Goal: Information Seeking & Learning: Learn about a topic

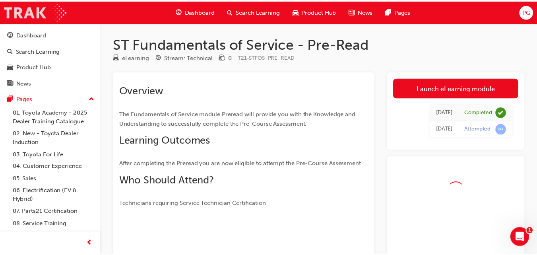
scroll to position [40, 0]
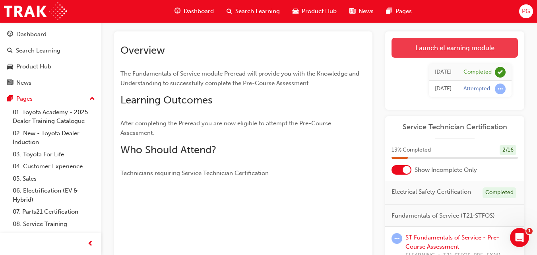
click at [473, 54] on link "Launch eLearning module" at bounding box center [454, 48] width 126 height 20
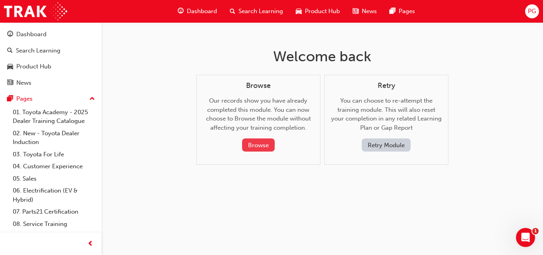
click at [265, 143] on button "Browse" at bounding box center [258, 144] width 33 height 13
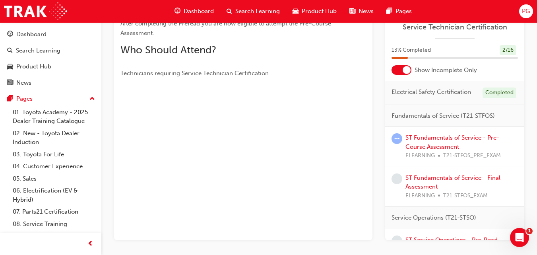
scroll to position [141, 0]
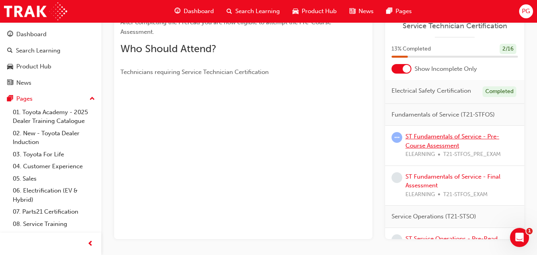
click at [432, 145] on link "ST Fundamentals of Service - Pre-Course Assessment" at bounding box center [452, 141] width 94 height 16
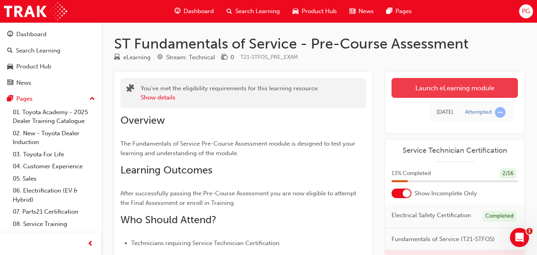
click at [444, 85] on link "Launch eLearning module" at bounding box center [454, 88] width 126 height 20
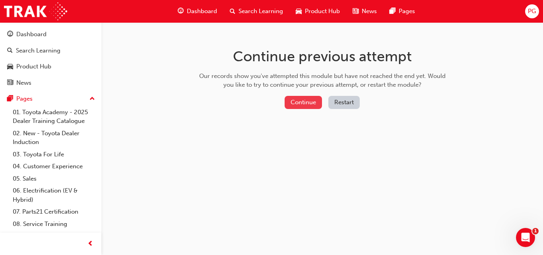
click at [291, 101] on button "Continue" at bounding box center [303, 102] width 37 height 13
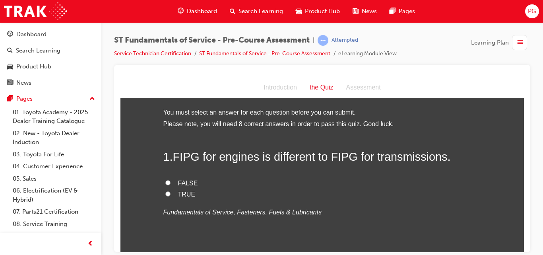
click at [165, 194] on input "TRUE" at bounding box center [167, 193] width 5 height 5
radio input "true"
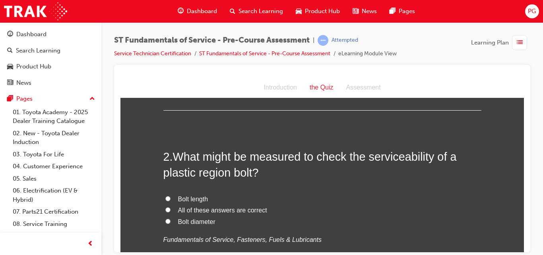
scroll to position [165, 0]
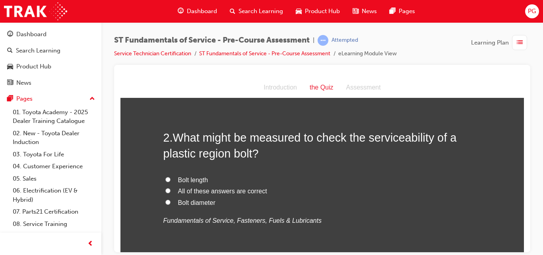
click at [165, 190] on input "All of these answers are correct" at bounding box center [167, 190] width 5 height 5
radio input "true"
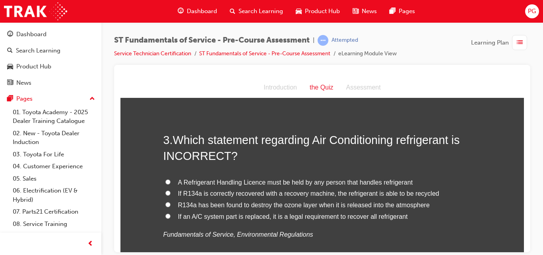
scroll to position [349, 0]
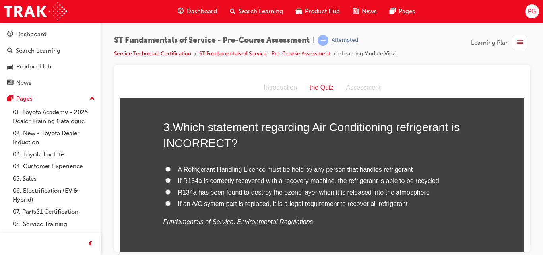
click at [165, 191] on input "R134a has been found to destroy the ozone layer when it is released into the at…" at bounding box center [167, 191] width 5 height 5
radio input "true"
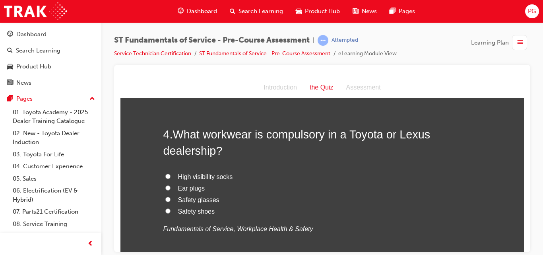
scroll to position [533, 0]
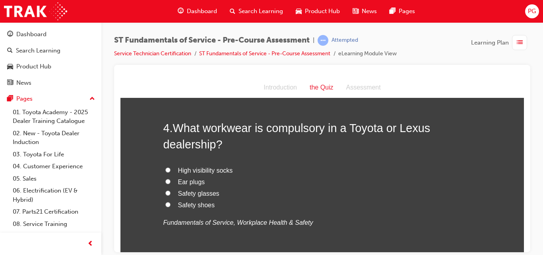
click at [165, 204] on input "Safety shoes" at bounding box center [167, 203] width 5 height 5
radio input "true"
click at [165, 192] on input "Safety glasses" at bounding box center [167, 192] width 5 height 5
radio input "true"
click at [165, 182] on input "Ear plugs" at bounding box center [167, 180] width 5 height 5
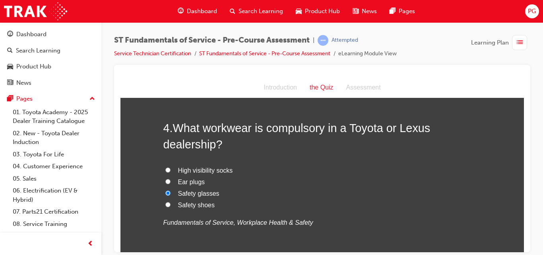
radio input "true"
click at [165, 191] on input "Safety glasses" at bounding box center [167, 192] width 5 height 5
radio input "true"
click at [165, 204] on input "Safety shoes" at bounding box center [167, 203] width 5 height 5
radio input "true"
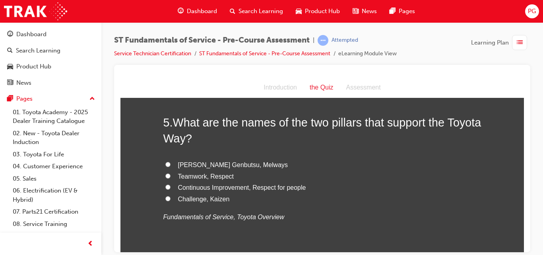
scroll to position [730, 0]
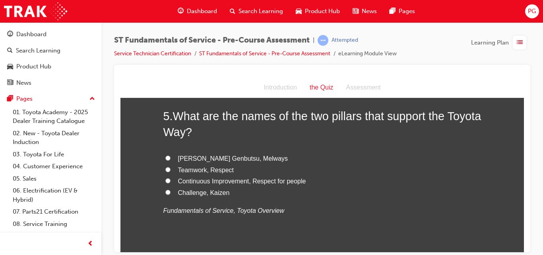
click at [165, 182] on input "Continuous Improvement, Respect for people" at bounding box center [167, 180] width 5 height 5
radio input "true"
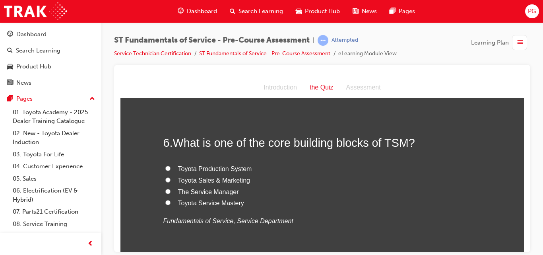
scroll to position [902, 0]
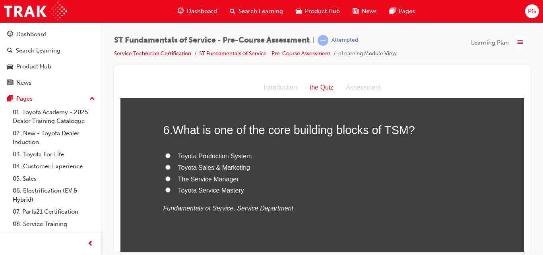
click at [165, 156] on input "Toyota Production System" at bounding box center [167, 155] width 5 height 5
radio input "true"
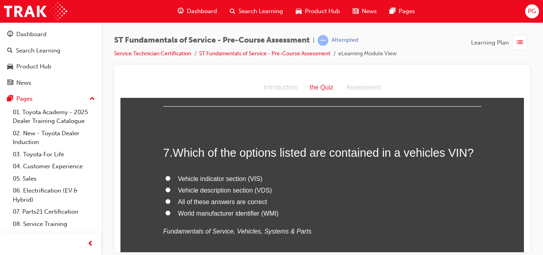
scroll to position [1054, 0]
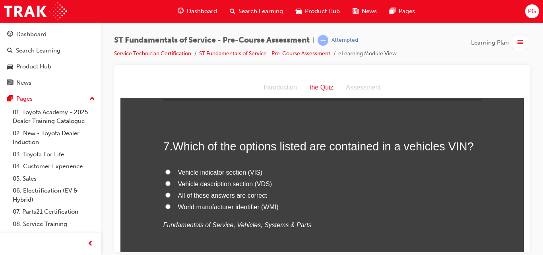
click at [165, 194] on input "All of these answers are correct" at bounding box center [167, 194] width 5 height 5
radio input "true"
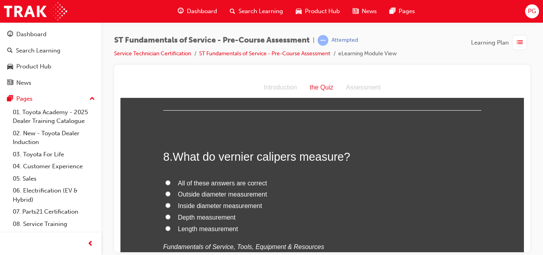
scroll to position [1219, 0]
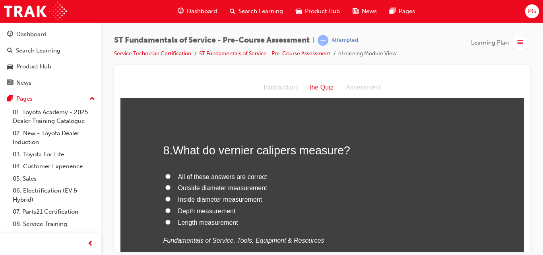
click at [165, 175] on input "All of these answers are correct" at bounding box center [167, 175] width 5 height 5
radio input "true"
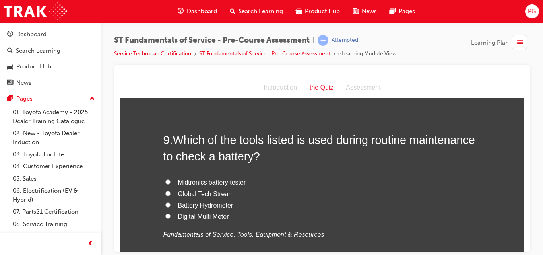
scroll to position [1416, 0]
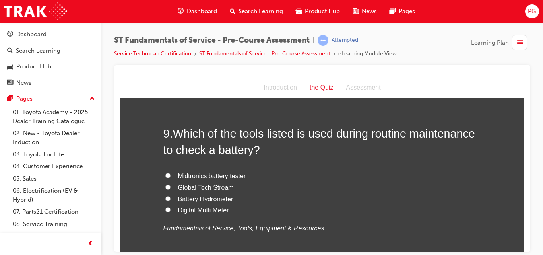
click at [166, 174] on input "Midtronics battery tester" at bounding box center [167, 174] width 5 height 5
radio input "true"
click at [165, 184] on input "Global Tech Stream" at bounding box center [167, 186] width 5 height 5
radio input "true"
click at [165, 176] on input "Midtronics battery tester" at bounding box center [167, 174] width 5 height 5
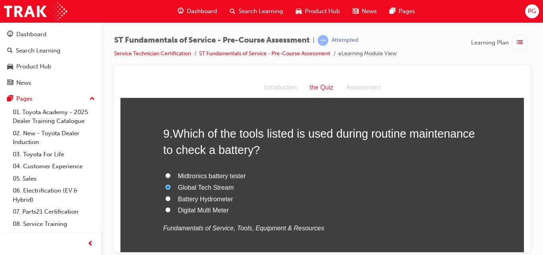
radio input "true"
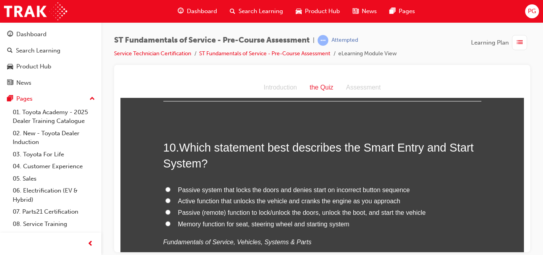
scroll to position [1613, 0]
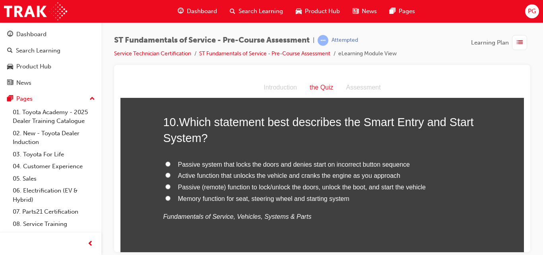
click at [165, 186] on input "Passive (remote) function to lock/unlock the doors, unlock the boot, and start …" at bounding box center [167, 186] width 5 height 5
radio input "true"
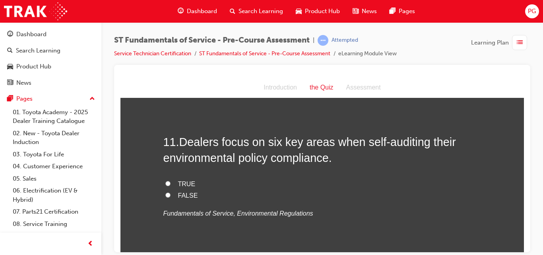
scroll to position [1785, 0]
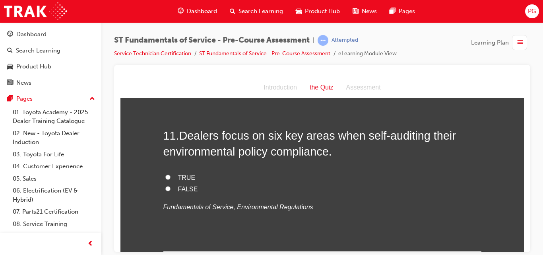
click at [165, 175] on input "TRUE" at bounding box center [167, 176] width 5 height 5
radio input "true"
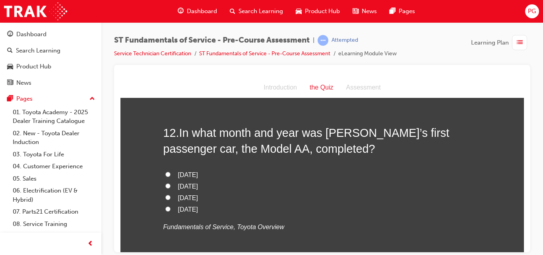
scroll to position [1969, 0]
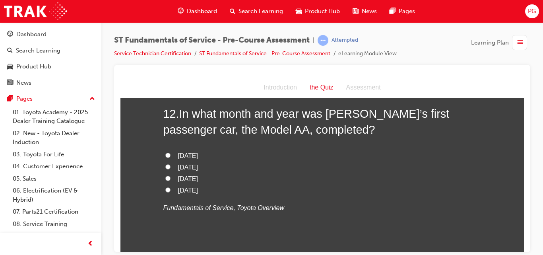
click at [165, 166] on input "[DATE]" at bounding box center [167, 166] width 5 height 5
radio input "true"
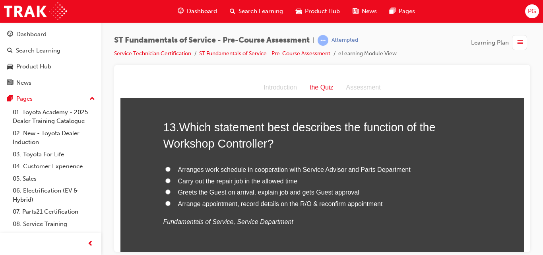
scroll to position [2146, 0]
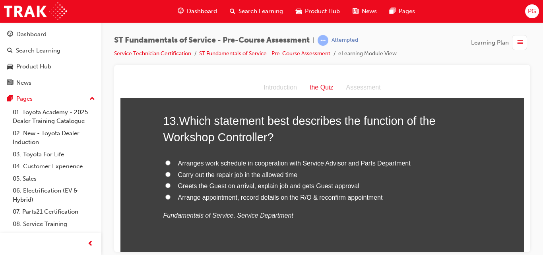
click at [165, 163] on input "Arranges work schedule in cooperation with Service Advisor and Parts Department" at bounding box center [167, 162] width 5 height 5
radio input "true"
click at [165, 173] on input "Carry out the repair job in the allowed time" at bounding box center [167, 173] width 5 height 5
radio input "true"
click at [165, 184] on input "Greets the Guest on arrival, explain job and gets Guest approval" at bounding box center [167, 184] width 5 height 5
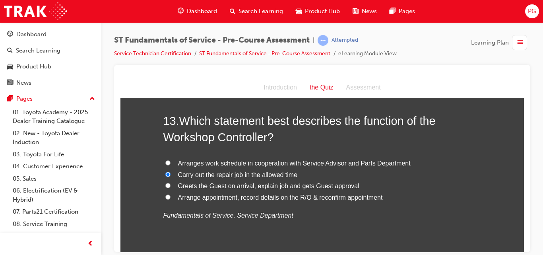
radio input "true"
click at [167, 196] on label "Arrange appointment, record details on the R/O & reconfirm appointment" at bounding box center [322, 198] width 318 height 12
click at [167, 196] on input "Arrange appointment, record details on the R/O & reconfirm appointment" at bounding box center [167, 196] width 5 height 5
radio input "true"
click at [165, 161] on input "Arranges work schedule in cooperation with Service Advisor and Parts Department" at bounding box center [167, 162] width 5 height 5
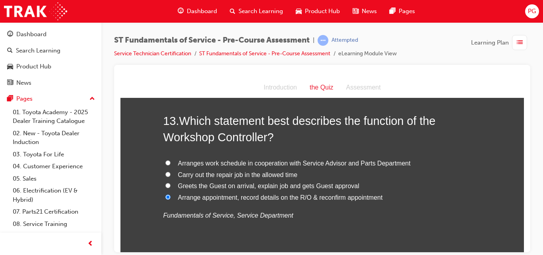
radio input "true"
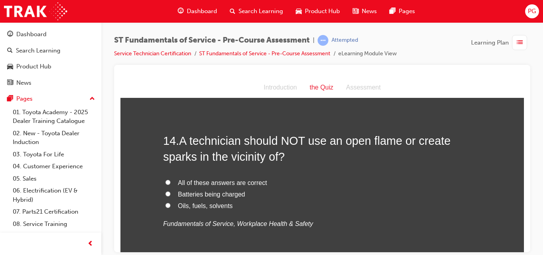
scroll to position [2324, 0]
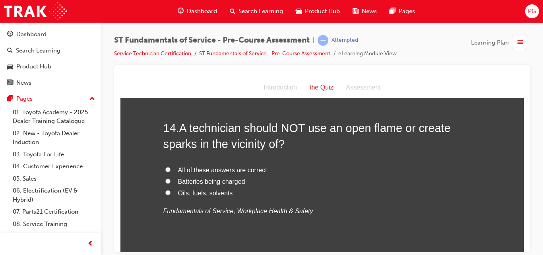
click at [165, 170] on input "All of these answers are correct" at bounding box center [167, 169] width 5 height 5
radio input "true"
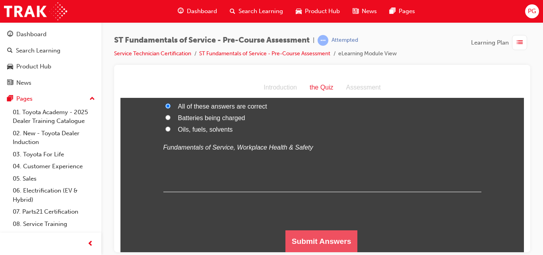
click at [302, 234] on button "Submit Answers" at bounding box center [321, 241] width 72 height 22
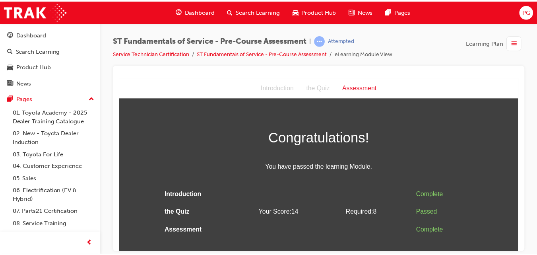
scroll to position [0, 0]
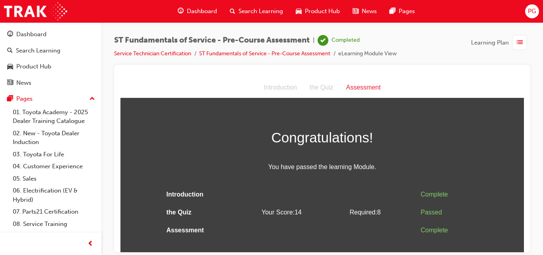
click at [531, 242] on div "ST Fundamentals of Service - Pre-Course Assessment | Completed Service Technici…" at bounding box center [271, 127] width 543 height 255
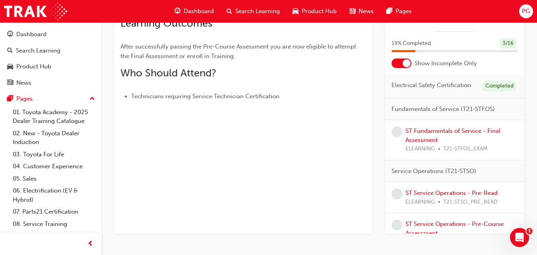
scroll to position [147, 0]
click at [419, 143] on link "ST Fundamentals of Service - Final Assessment" at bounding box center [452, 134] width 95 height 16
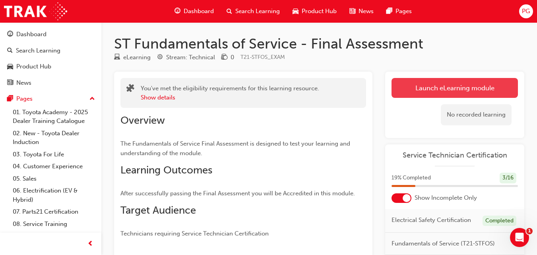
click at [463, 81] on link "Launch eLearning module" at bounding box center [454, 88] width 126 height 20
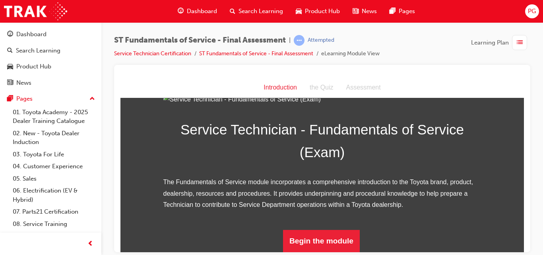
scroll to position [113, 0]
drag, startPoint x: 521, startPoint y: 113, endPoint x: 645, endPoint y: 271, distance: 201.0
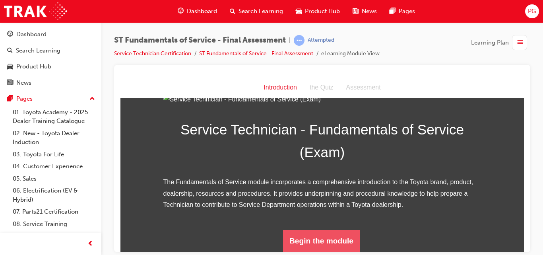
click at [343, 240] on button "Begin the module" at bounding box center [321, 240] width 77 height 22
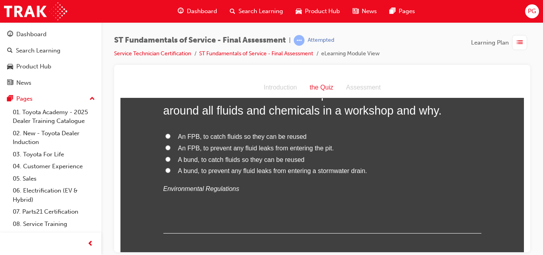
scroll to position [31, 0]
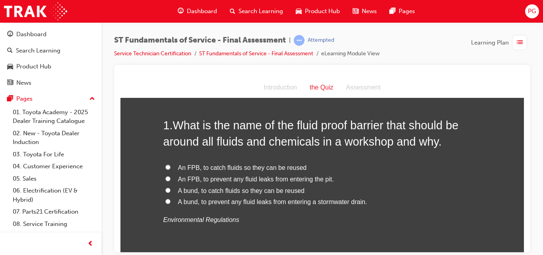
click at [284, 86] on div "Introduction" at bounding box center [280, 87] width 46 height 12
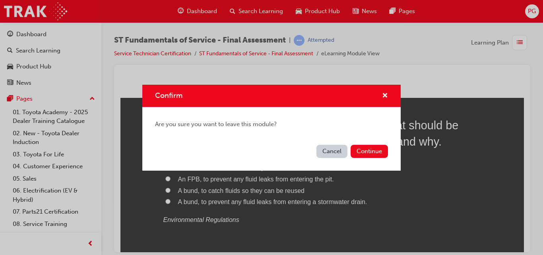
click at [321, 150] on button "Cancel" at bounding box center [331, 151] width 31 height 13
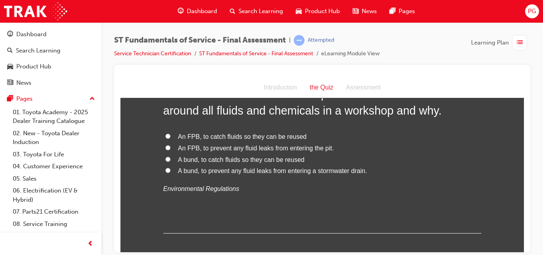
scroll to position [78, 0]
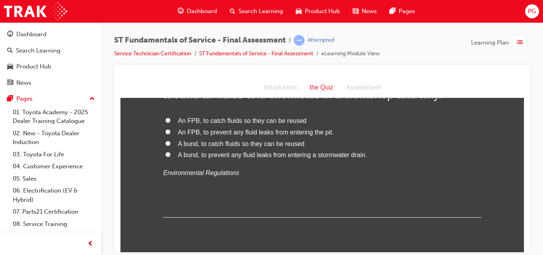
click at [517, 90] on div "Introduction the Quiz Assessment" at bounding box center [321, 87] width 403 height 21
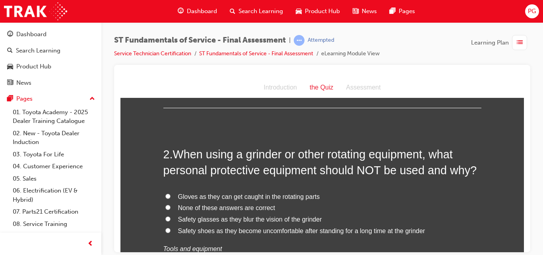
scroll to position [203, 0]
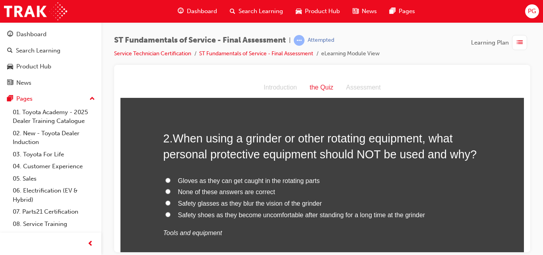
click at [165, 191] on input "None of these answers are correct" at bounding box center [167, 190] width 5 height 5
radio input "true"
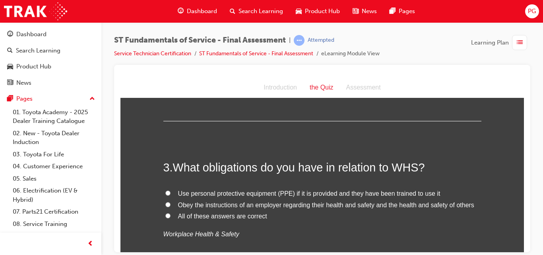
scroll to position [391, 0]
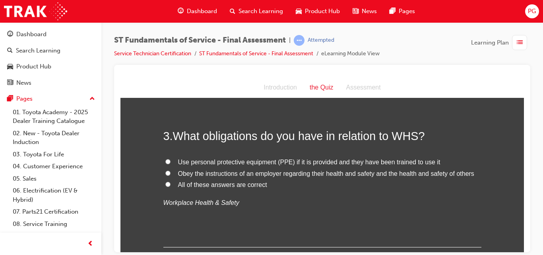
click at [165, 184] on input "All of these answers are correct" at bounding box center [167, 183] width 5 height 5
radio input "true"
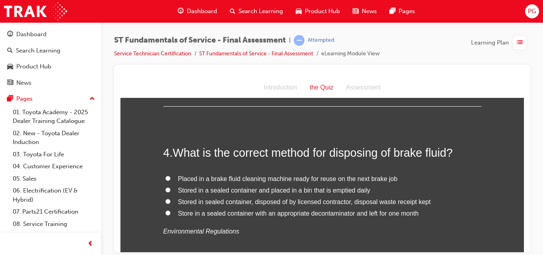
scroll to position [548, 0]
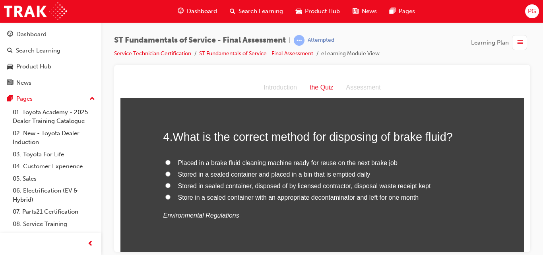
click at [165, 185] on input "Stored in sealed container, disposed of by licensed contractor, disposal waste …" at bounding box center [167, 184] width 5 height 5
radio input "true"
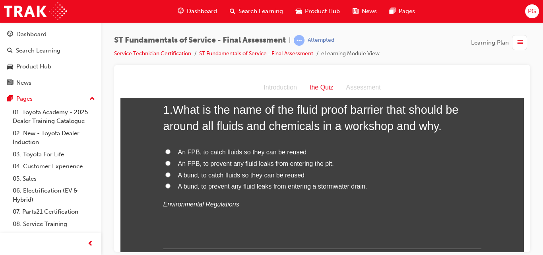
scroll to position [62, 0]
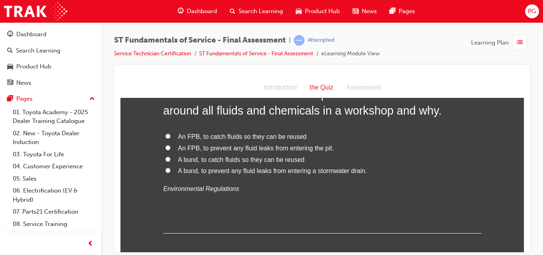
click at [165, 170] on input "A bund, to prevent any fluid leaks from entering a stormwater drain." at bounding box center [167, 169] width 5 height 5
radio input "true"
click at [165, 160] on input "A bund, to catch fluids so they can be reused" at bounding box center [167, 158] width 5 height 5
radio input "true"
click at [165, 147] on input "An FPB, to prevent any fluid leaks from entering the pit." at bounding box center [167, 147] width 5 height 5
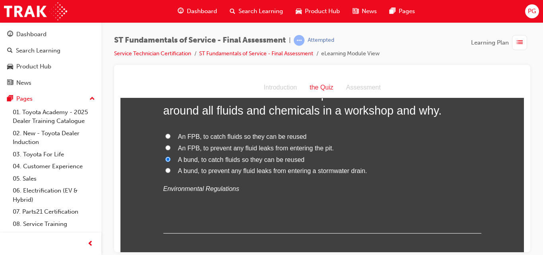
radio input "true"
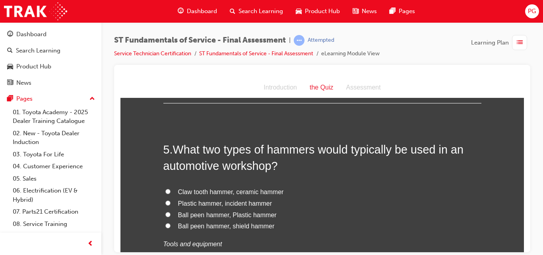
scroll to position [720, 0]
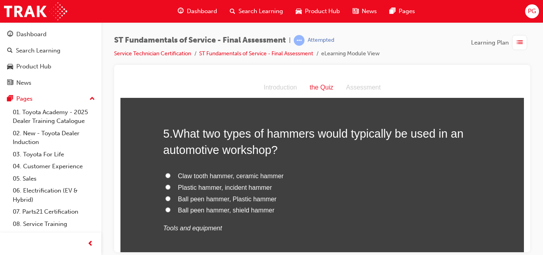
click at [165, 199] on input "Ball peen hammer, Plastic hammer" at bounding box center [167, 198] width 5 height 5
radio input "true"
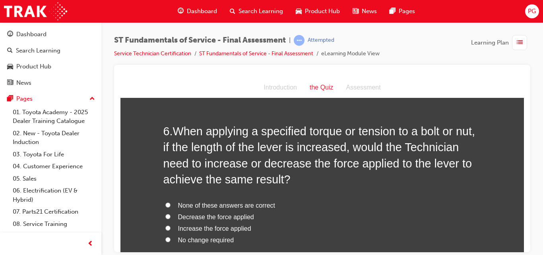
scroll to position [923, 0]
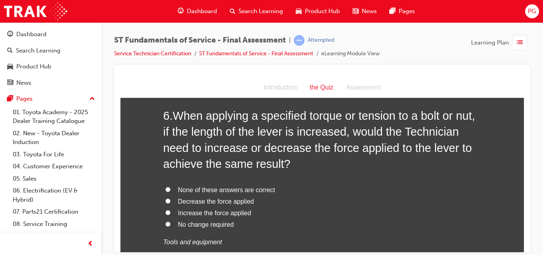
click at [165, 223] on input "No change required" at bounding box center [167, 223] width 5 height 5
radio input "true"
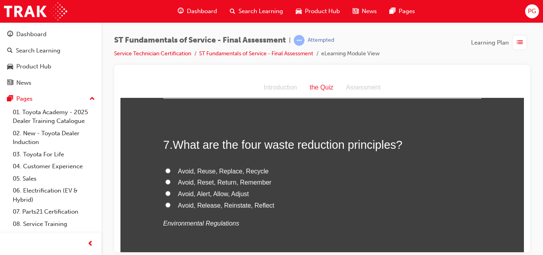
scroll to position [1126, 0]
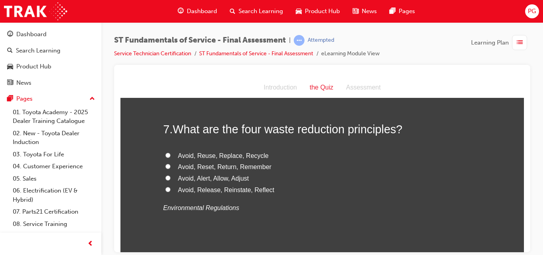
click at [165, 155] on input "Avoid, Reuse, Replace, Recycle" at bounding box center [167, 154] width 5 height 5
radio input "true"
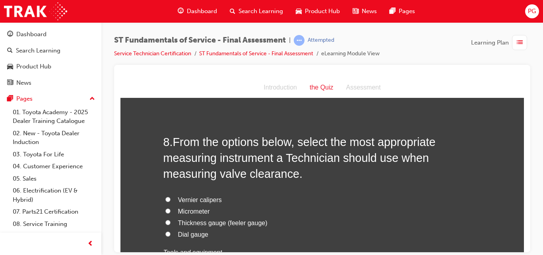
scroll to position [1314, 0]
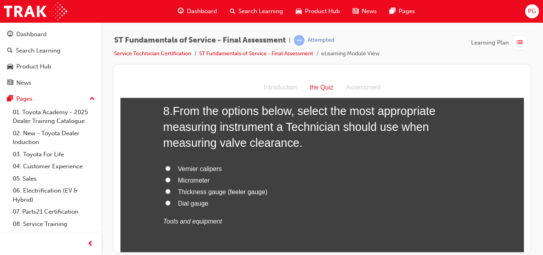
click at [166, 191] on input "Thickness gauge (feeler gauge)" at bounding box center [167, 190] width 5 height 5
radio input "true"
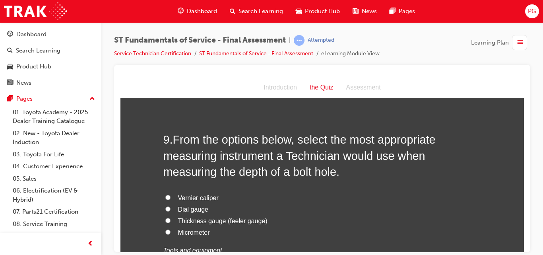
scroll to position [1502, 0]
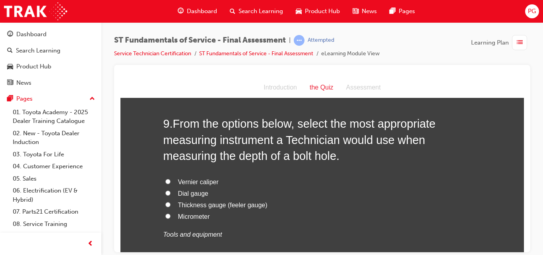
click at [165, 181] on input "Vernier caliper" at bounding box center [167, 180] width 5 height 5
radio input "true"
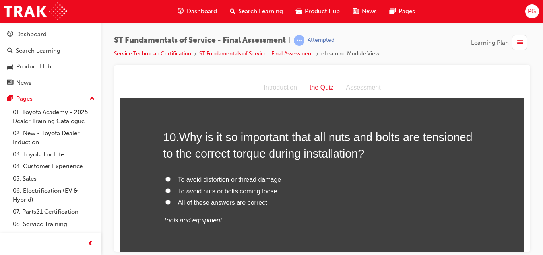
scroll to position [1705, 0]
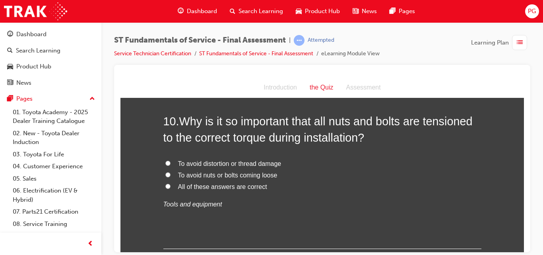
click at [165, 187] on input "All of these answers are correct" at bounding box center [167, 185] width 5 height 5
radio input "true"
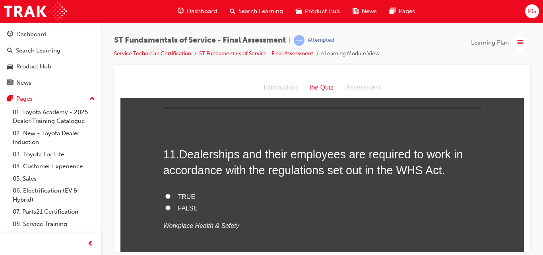
scroll to position [1861, 0]
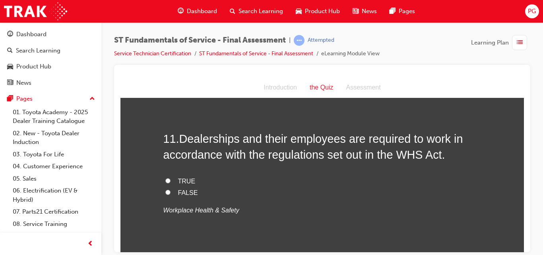
click at [165, 180] on input "TRUE" at bounding box center [167, 180] width 5 height 5
radio input "true"
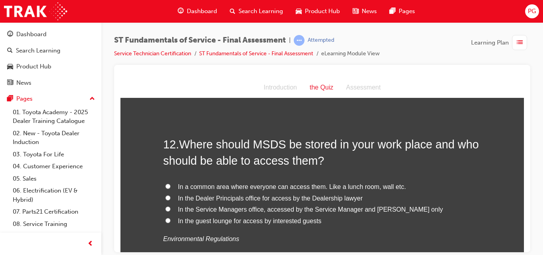
scroll to position [2034, 0]
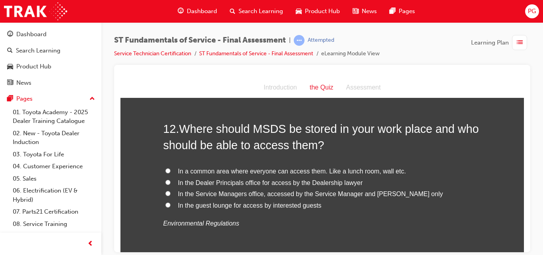
click at [165, 193] on input "In the Service Managers office, accessed by the Service Manager and [PERSON_NAM…" at bounding box center [167, 192] width 5 height 5
radio input "true"
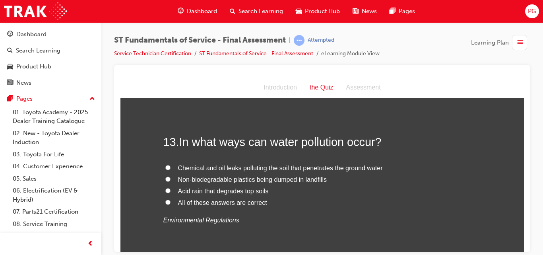
scroll to position [2221, 0]
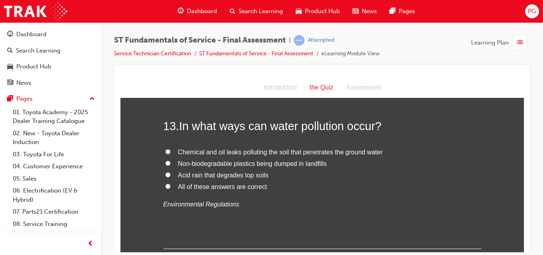
click at [165, 185] on input "All of these answers are correct" at bounding box center [167, 185] width 5 height 5
radio input "true"
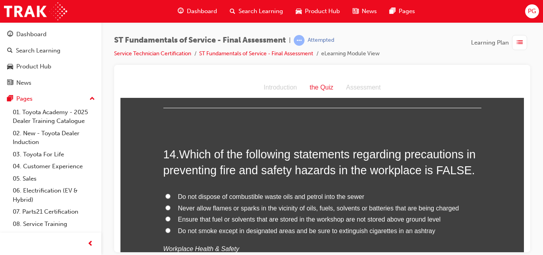
scroll to position [2378, 0]
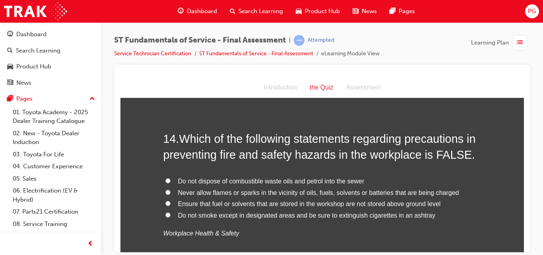
click at [165, 202] on input "Ensure that fuel or solvents that are stored in the workshop are not stored abo…" at bounding box center [167, 202] width 5 height 5
radio input "true"
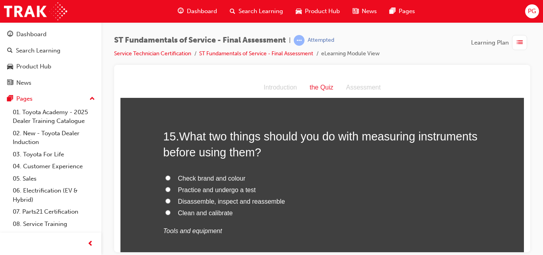
scroll to position [2581, 0]
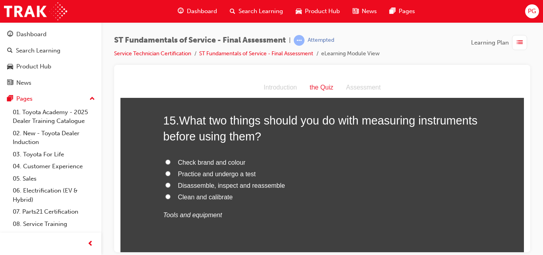
click at [165, 184] on input "Disassemble, inspect and reassemble" at bounding box center [167, 184] width 5 height 5
radio input "true"
click at [165, 170] on input "Practice and undergo a test" at bounding box center [167, 172] width 5 height 5
radio input "true"
click at [165, 197] on input "Clean and calibrate" at bounding box center [167, 196] width 5 height 5
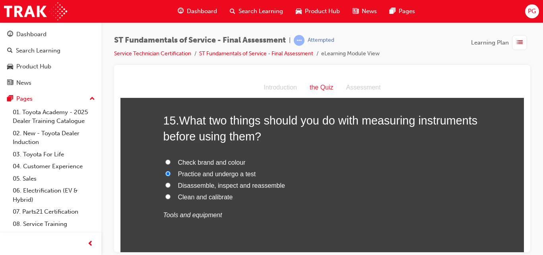
radio input "true"
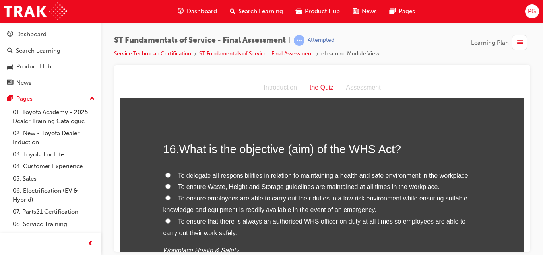
scroll to position [2753, 0]
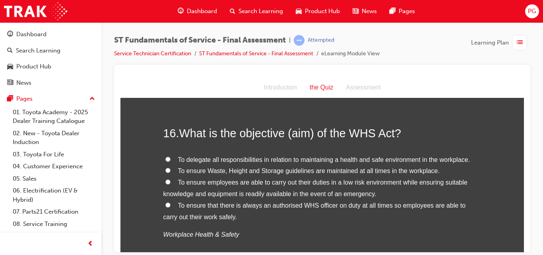
click at [165, 158] on input "To delegate all responsibilities in relation to maintaining a health and safe e…" at bounding box center [167, 158] width 5 height 5
radio input "true"
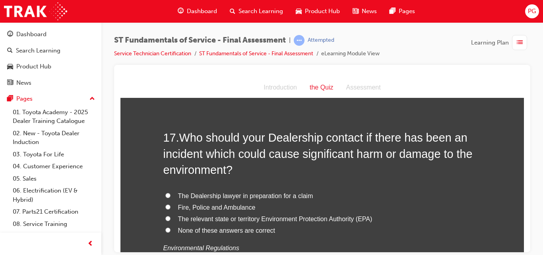
scroll to position [2957, 0]
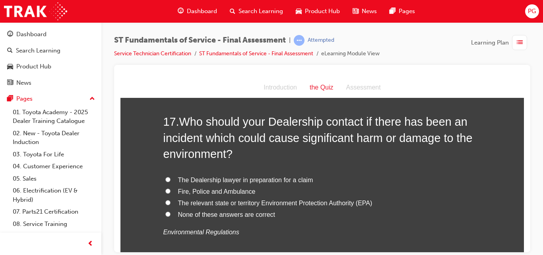
click at [165, 203] on input "The relevant state or territory Environment Protection Authority (EPA)" at bounding box center [167, 201] width 5 height 5
radio input "true"
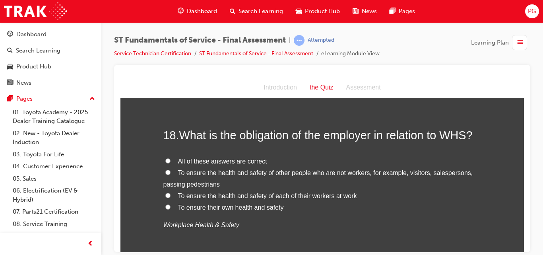
scroll to position [3160, 0]
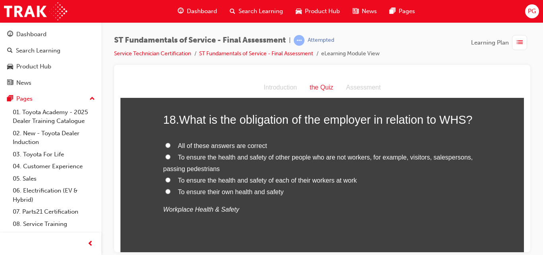
click at [165, 144] on input "All of these answers are correct" at bounding box center [167, 144] width 5 height 5
radio input "true"
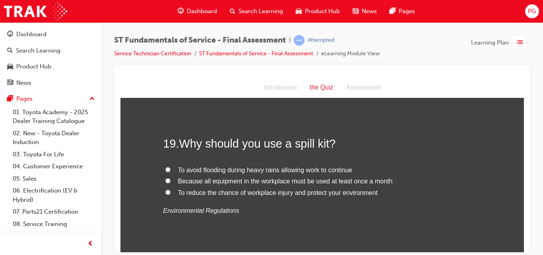
scroll to position [3332, 0]
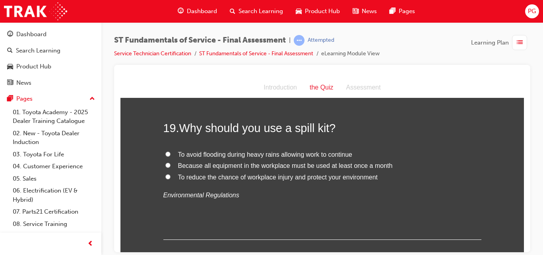
click at [165, 175] on input "To reduce the chance of workplace injury and protect your environment" at bounding box center [167, 176] width 5 height 5
radio input "true"
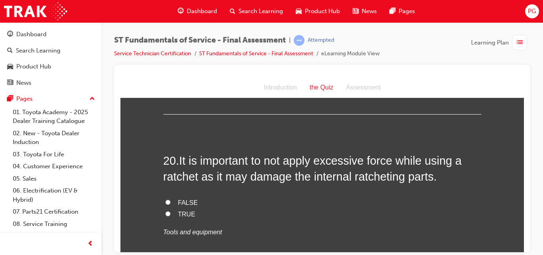
scroll to position [3473, 0]
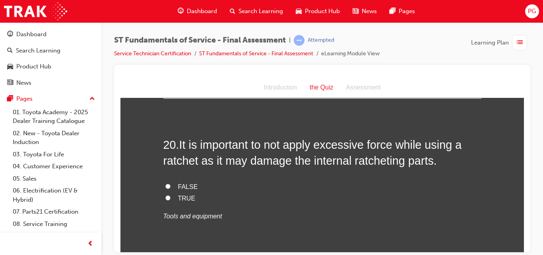
click at [165, 197] on input "TRUE" at bounding box center [167, 197] width 5 height 5
radio input "true"
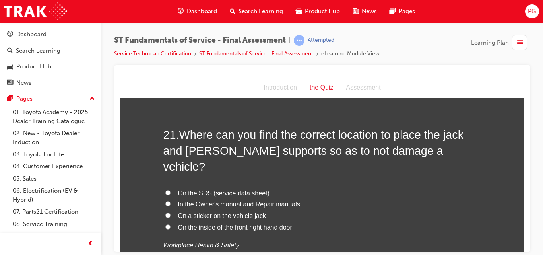
scroll to position [3661, 0]
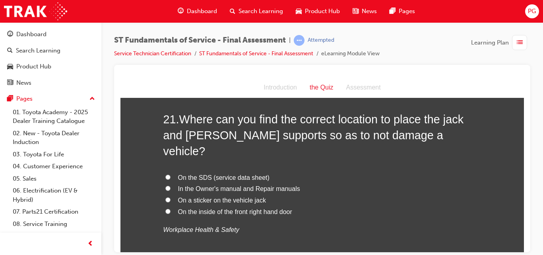
click at [165, 185] on input "In the Owner's manual and Repair manuals" at bounding box center [167, 187] width 5 height 5
radio input "true"
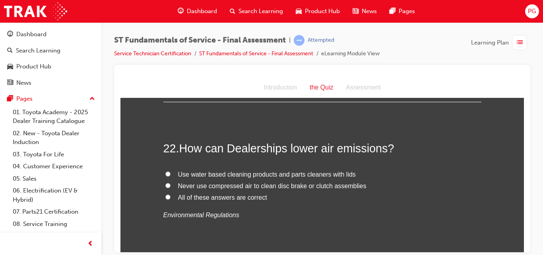
scroll to position [3848, 0]
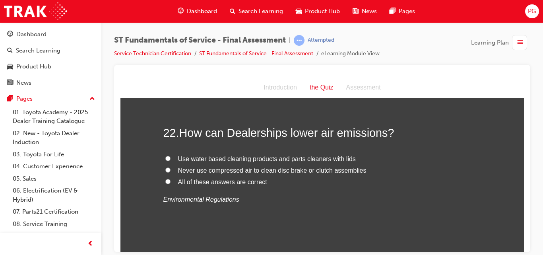
click at [166, 178] on input "All of these answers are correct" at bounding box center [167, 180] width 5 height 5
radio input "true"
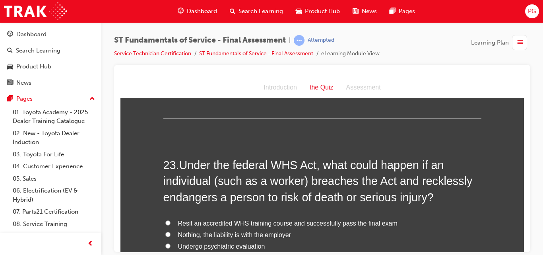
scroll to position [3989, 0]
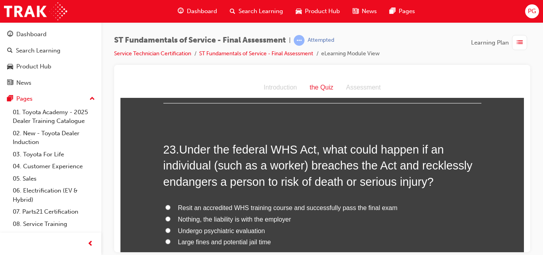
click at [165, 238] on input "Large fines and potential jail time" at bounding box center [167, 240] width 5 height 5
radio input "true"
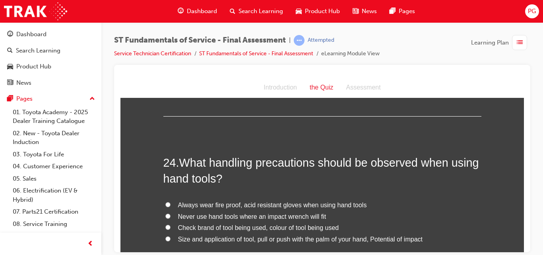
scroll to position [4192, 0]
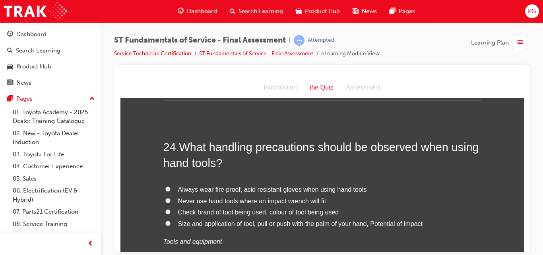
click at [165, 220] on input "Size and application of tool, pull or push with the palm of your hand, Potentia…" at bounding box center [167, 222] width 5 height 5
radio input "true"
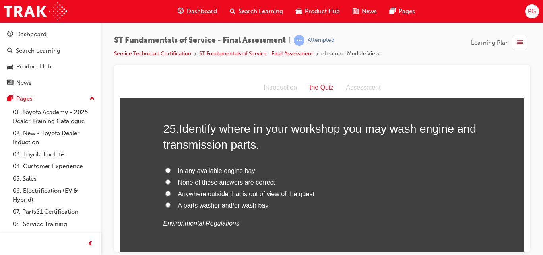
scroll to position [4364, 0]
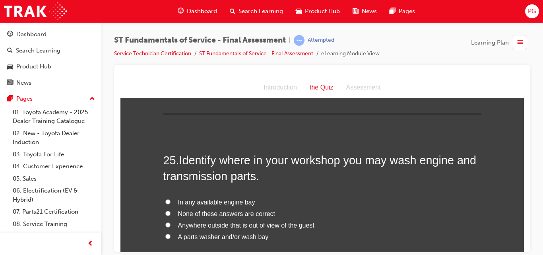
click at [165, 233] on input "A parts washer and/or wash bay" at bounding box center [167, 235] width 5 height 5
radio input "true"
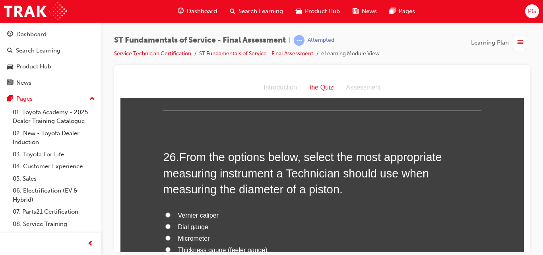
scroll to position [4568, 0]
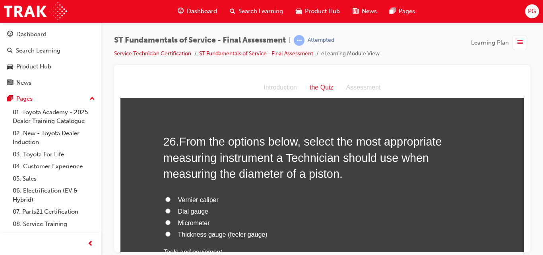
click at [166, 219] on input "Micrometer" at bounding box center [167, 221] width 5 height 5
radio input "true"
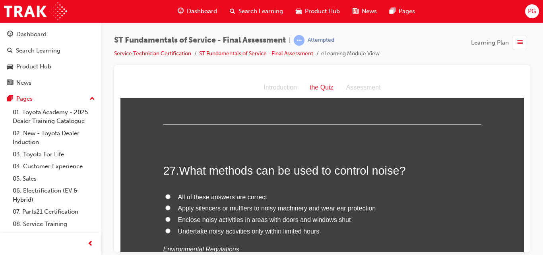
scroll to position [4755, 0]
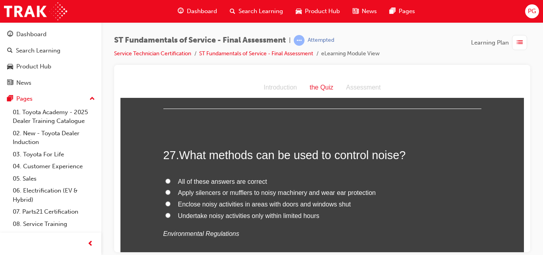
click at [165, 189] on input "Apply silencers or mufflers to noisy machinery and wear ear protection" at bounding box center [167, 191] width 5 height 5
radio input "true"
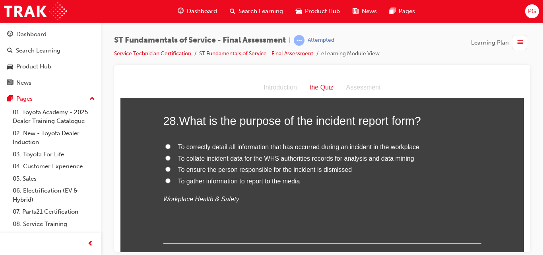
scroll to position [4943, 0]
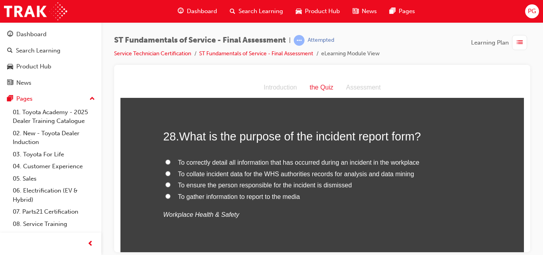
click at [165, 159] on input "To correctly detail all information that has occurred during an incident in the…" at bounding box center [167, 161] width 5 height 5
radio input "true"
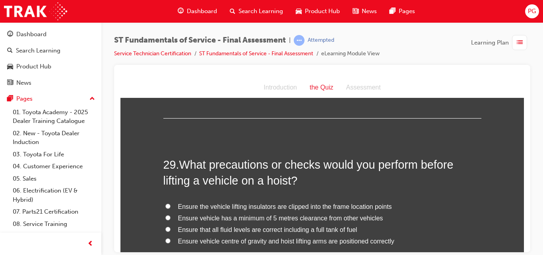
scroll to position [5100, 0]
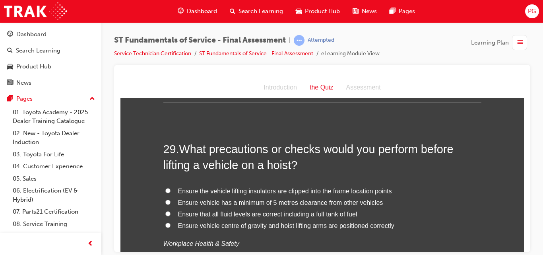
click at [165, 222] on input "Ensure vehicle centre of gravity and hoist lifting arms are positioned correctly" at bounding box center [167, 224] width 5 height 5
radio input "true"
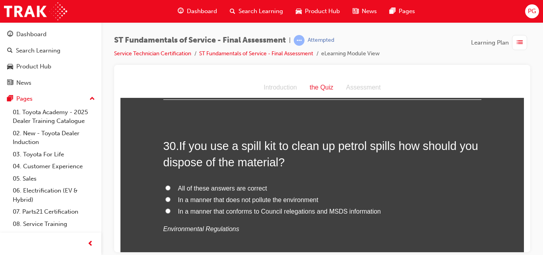
scroll to position [5303, 0]
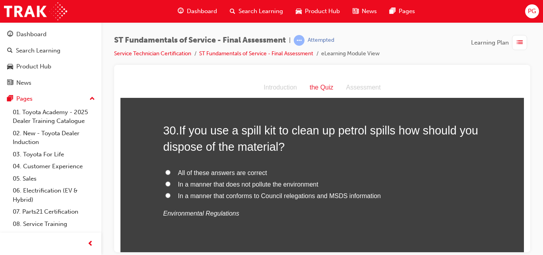
click at [166, 169] on input "All of these answers are correct" at bounding box center [167, 171] width 5 height 5
radio input "true"
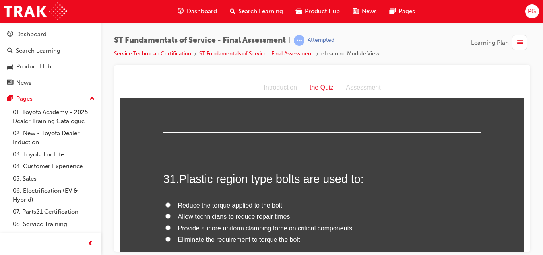
scroll to position [5444, 0]
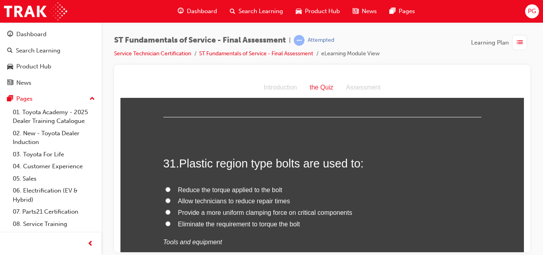
click at [165, 209] on input "Provide a more uniform clamping force on critical components" at bounding box center [167, 211] width 5 height 5
radio input "true"
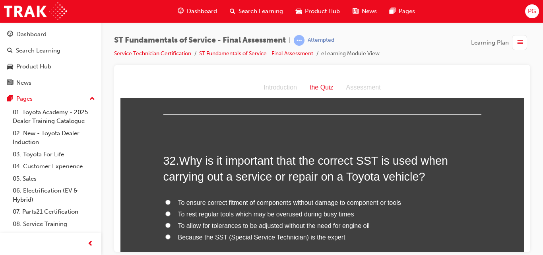
scroll to position [5632, 0]
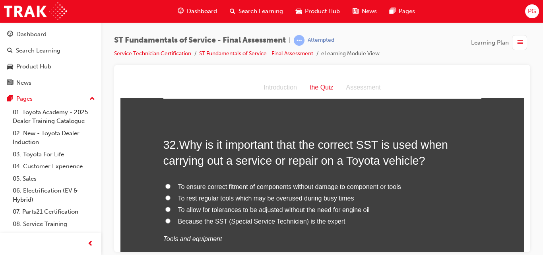
click at [165, 183] on input "To ensure correct fitment of components without damage to component or tools" at bounding box center [167, 185] width 5 height 5
radio input "true"
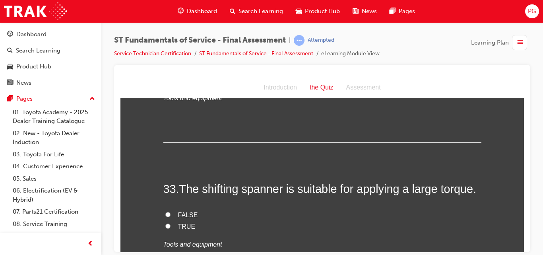
scroll to position [5788, 0]
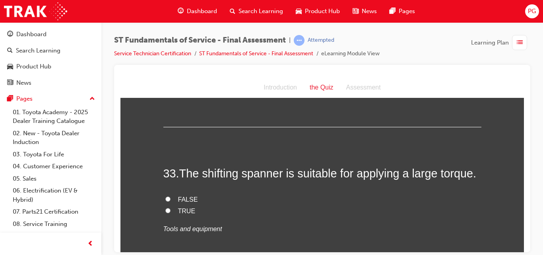
click at [165, 196] on input "FALSE" at bounding box center [167, 198] width 5 height 5
radio input "true"
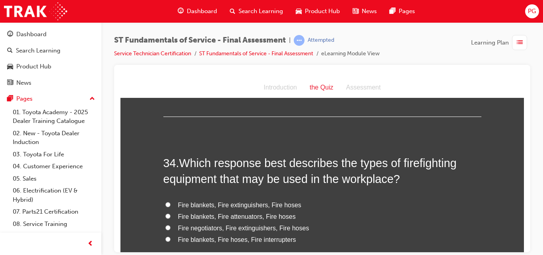
scroll to position [5960, 0]
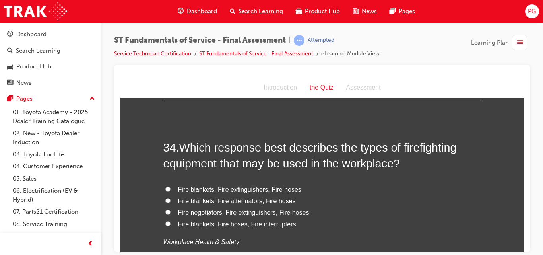
click at [165, 186] on input "Fire blankets, Fire extinguishers, Fire hoses" at bounding box center [167, 188] width 5 height 5
radio input "true"
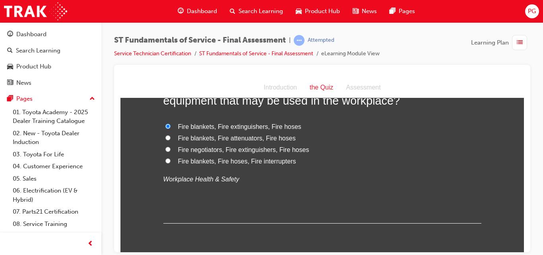
scroll to position [6038, 0]
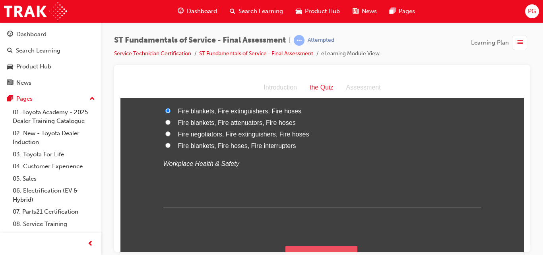
click at [308, 246] on button "Submit Answers" at bounding box center [321, 257] width 72 height 22
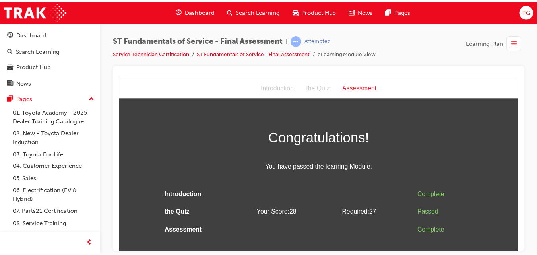
scroll to position [0, 0]
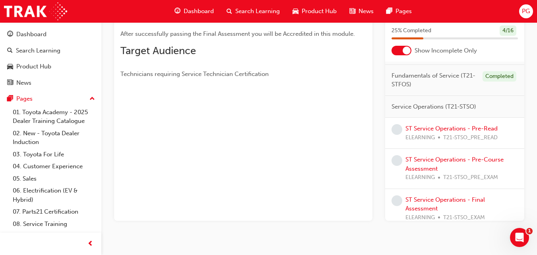
scroll to position [19, 0]
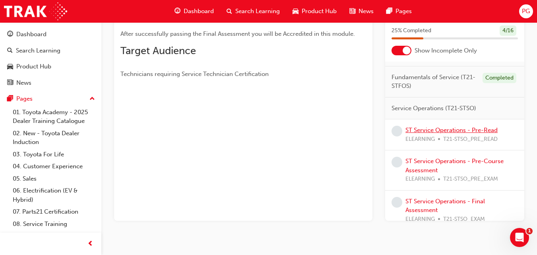
click at [413, 134] on link "ST Service Operations - Pre-Read" at bounding box center [451, 129] width 92 height 7
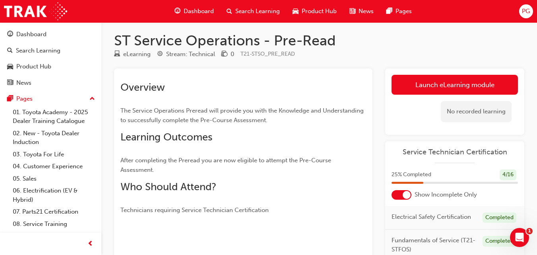
scroll to position [2, 0]
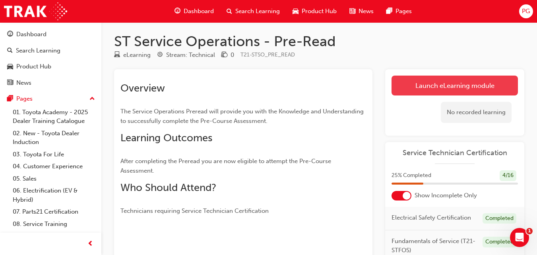
click at [426, 87] on link "Launch eLearning module" at bounding box center [454, 86] width 126 height 20
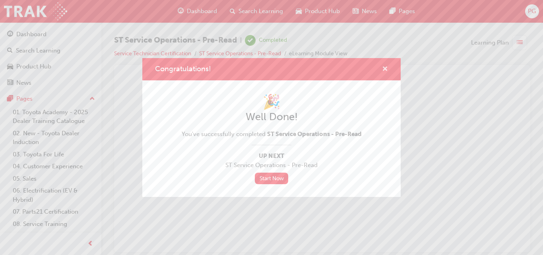
click at [382, 69] on span "cross-icon" at bounding box center [385, 69] width 6 height 7
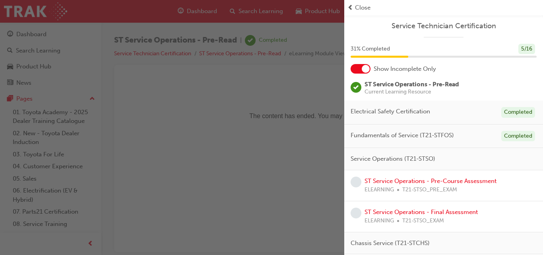
click at [361, 68] on div at bounding box center [361, 69] width 20 height 10
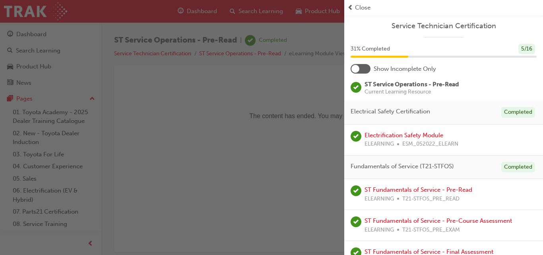
click at [364, 70] on div at bounding box center [361, 69] width 20 height 10
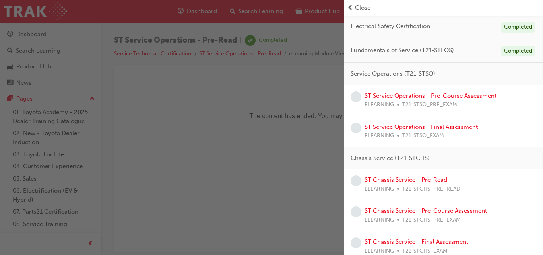
scroll to position [88, 0]
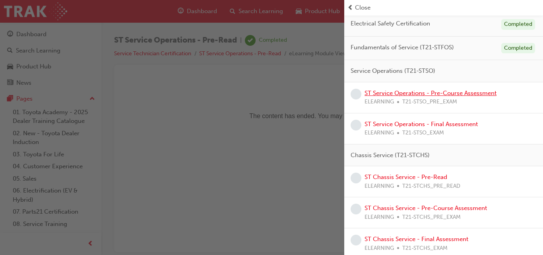
click at [403, 93] on link "ST Service Operations - Pre-Course Assessment" at bounding box center [430, 92] width 132 height 7
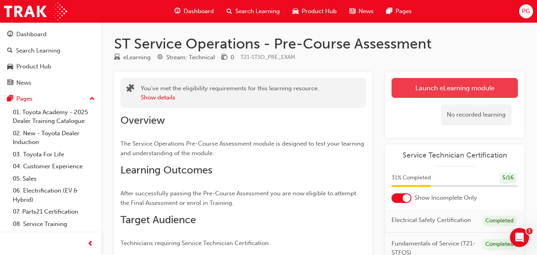
click at [419, 92] on link "Launch eLearning module" at bounding box center [454, 88] width 126 height 20
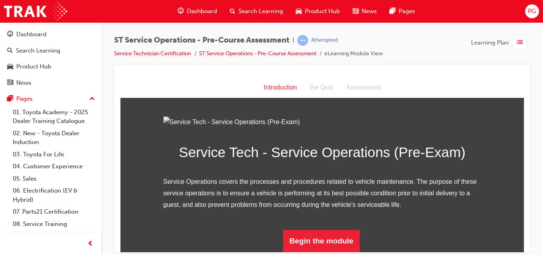
scroll to position [91, 0]
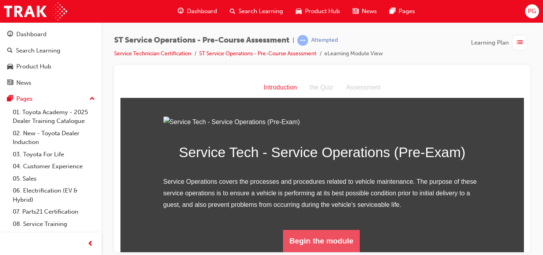
click at [307, 239] on button "Begin the module" at bounding box center [321, 240] width 77 height 22
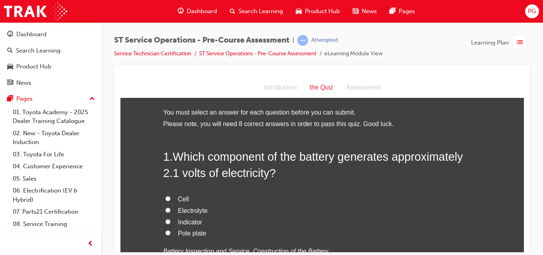
click at [165, 196] on input "Cell" at bounding box center [167, 198] width 5 height 5
radio input "true"
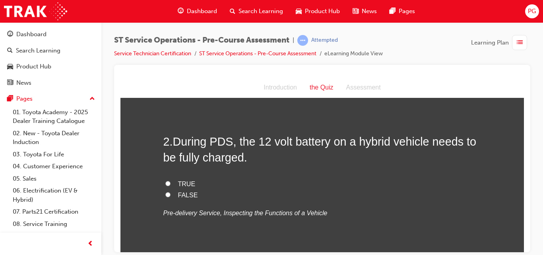
scroll to position [205, 0]
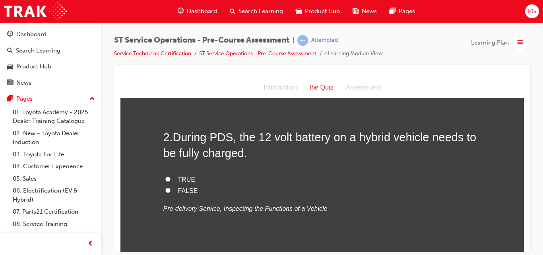
click at [165, 178] on input "TRUE" at bounding box center [167, 178] width 5 height 5
radio input "true"
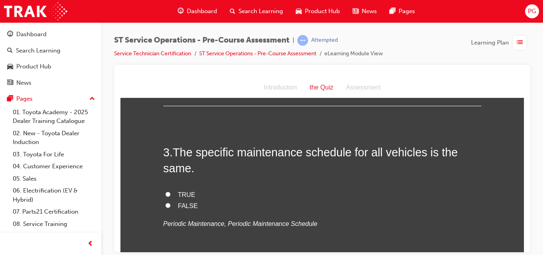
scroll to position [347, 0]
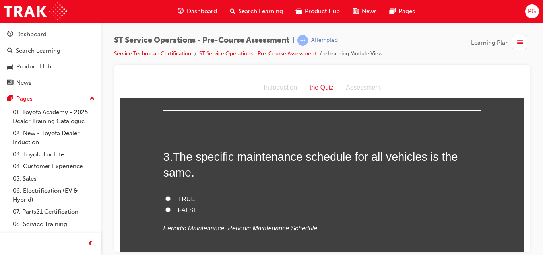
click at [165, 211] on input "FALSE" at bounding box center [167, 209] width 5 height 5
radio input "true"
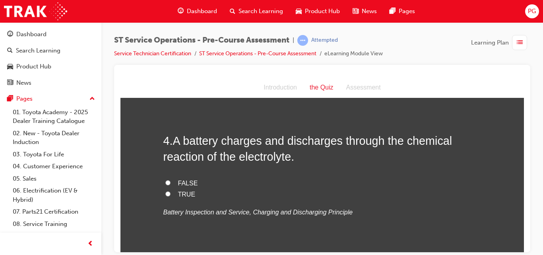
scroll to position [530, 0]
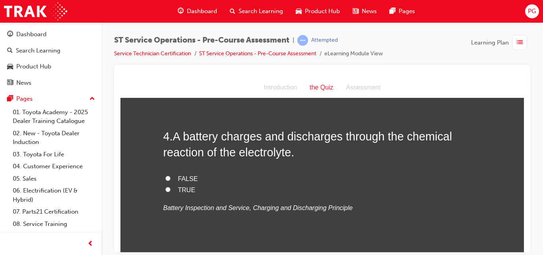
click at [165, 189] on input "TRUE" at bounding box center [167, 188] width 5 height 5
radio input "true"
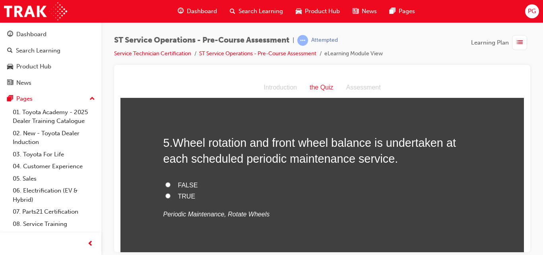
scroll to position [690, 0]
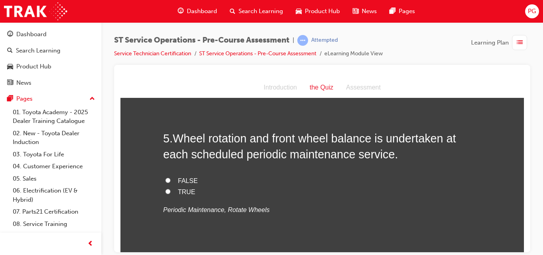
click at [165, 181] on input "FALSE" at bounding box center [167, 179] width 5 height 5
radio input "true"
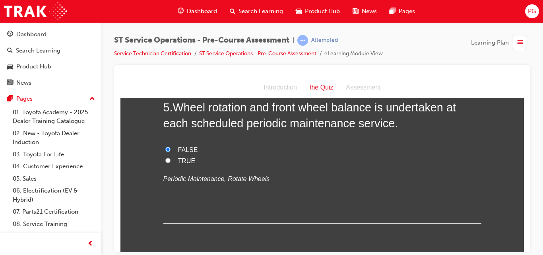
scroll to position [726, 0]
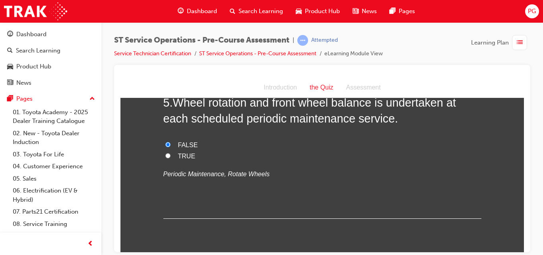
click at [165, 155] on input "TRUE" at bounding box center [167, 155] width 5 height 5
radio input "true"
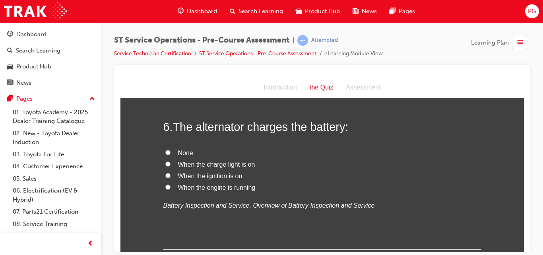
scroll to position [868, 0]
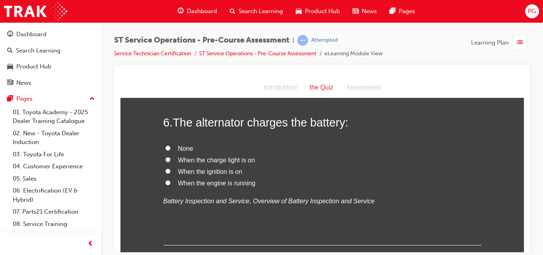
click at [165, 182] on input "When the engine is running" at bounding box center [167, 182] width 5 height 5
radio input "true"
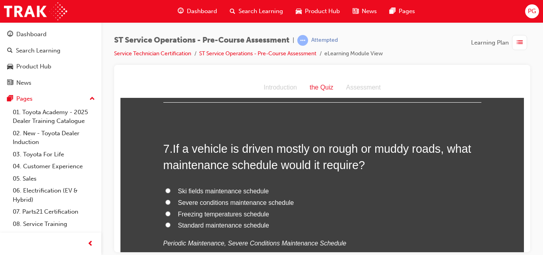
scroll to position [1019, 0]
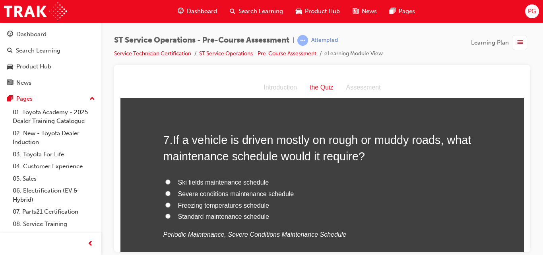
click at [165, 192] on input "Severe conditions maintenance schedule" at bounding box center [167, 192] width 5 height 5
radio input "true"
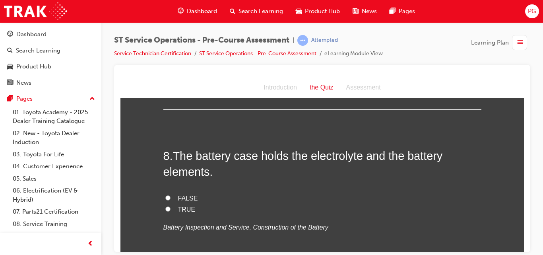
scroll to position [1193, 0]
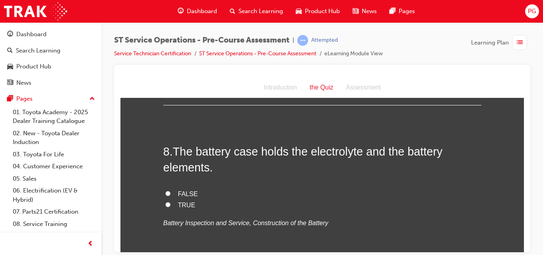
click at [165, 204] on input "TRUE" at bounding box center [167, 203] width 5 height 5
radio input "true"
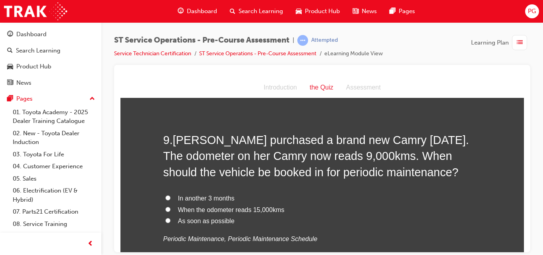
scroll to position [1375, 0]
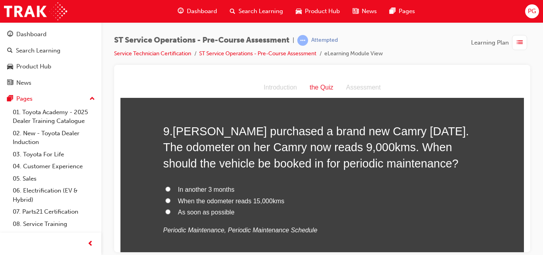
click at [165, 201] on input "When the odometer reads 15,000kms" at bounding box center [167, 200] width 5 height 5
radio input "true"
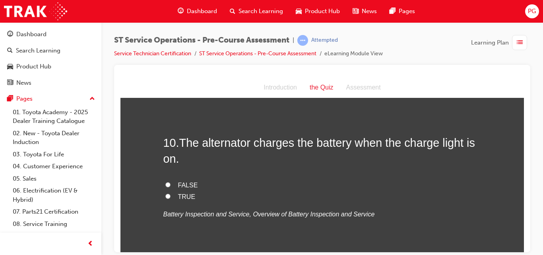
scroll to position [1558, 0]
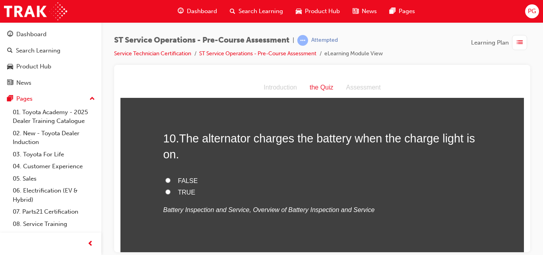
click at [165, 179] on input "FALSE" at bounding box center [167, 179] width 5 height 5
radio input "true"
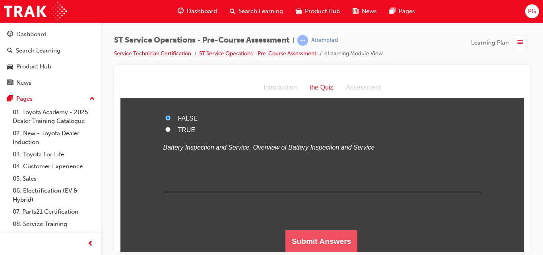
click at [308, 237] on button "Submit Answers" at bounding box center [321, 241] width 72 height 22
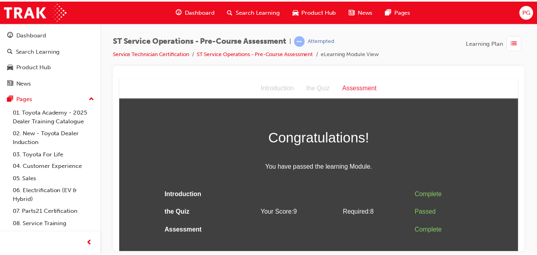
scroll to position [0, 0]
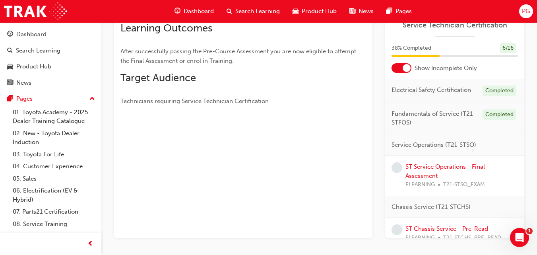
scroll to position [149, 0]
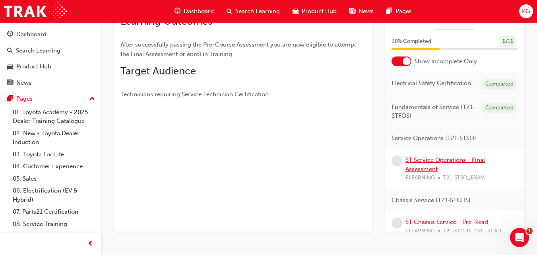
click at [440, 168] on link "ST Service Operations - Final Assessment" at bounding box center [444, 164] width 79 height 16
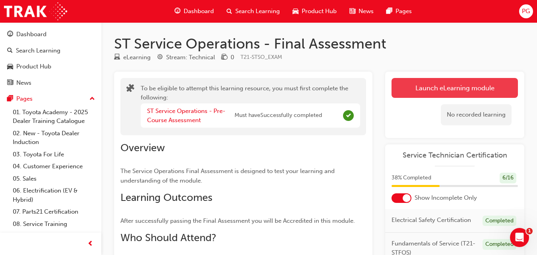
click at [432, 85] on button "Launch eLearning module" at bounding box center [454, 88] width 126 height 20
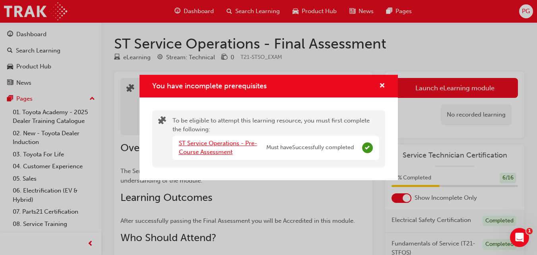
click at [207, 146] on link "ST Service Operations - Pre-Course Assessment" at bounding box center [218, 147] width 78 height 16
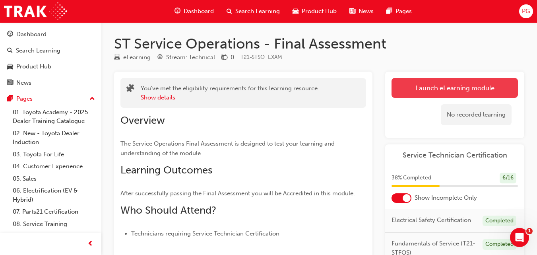
click at [452, 81] on link "Launch eLearning module" at bounding box center [454, 88] width 126 height 20
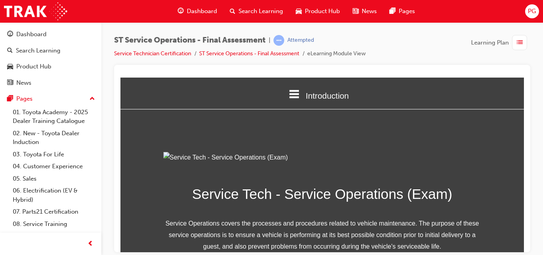
click at [292, 93] on icon at bounding box center [295, 93] width 10 height 8
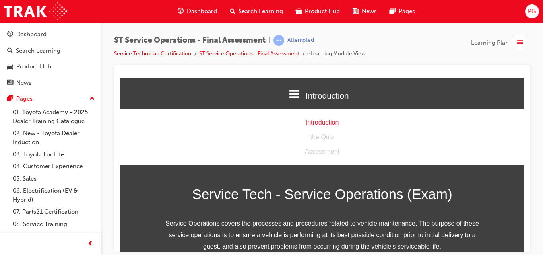
click at [292, 93] on icon at bounding box center [295, 93] width 10 height 8
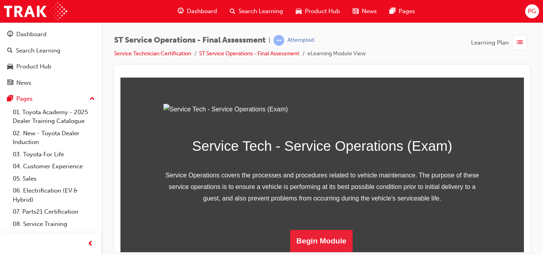
scroll to position [136, 0]
click at [314, 236] on button "Begin Module" at bounding box center [321, 240] width 63 height 22
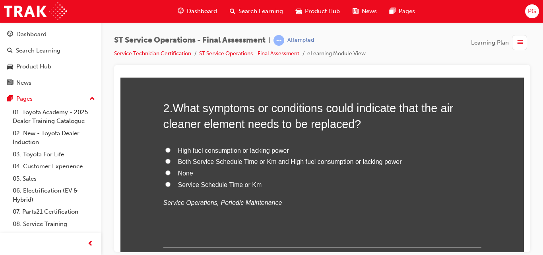
scroll to position [258, 0]
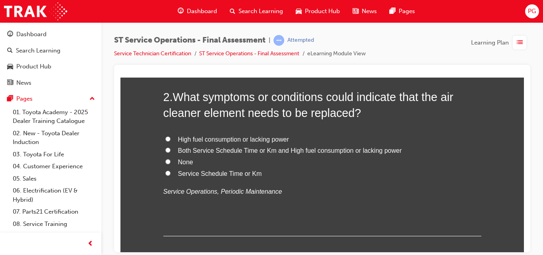
click at [166, 149] on input "Both Service Schedule Time or Km and High fuel consumption or lacking power" at bounding box center [167, 149] width 5 height 5
radio input "true"
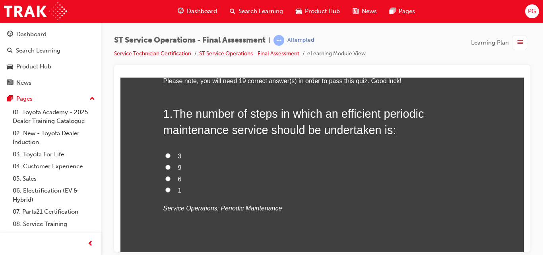
scroll to position [67, 0]
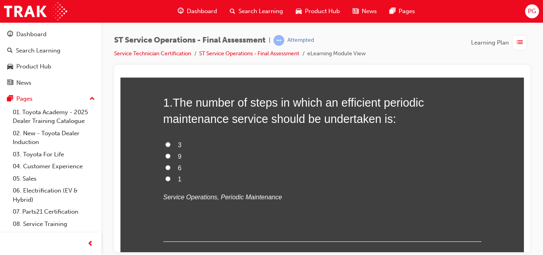
click at [166, 168] on input "6" at bounding box center [167, 167] width 5 height 5
radio input "true"
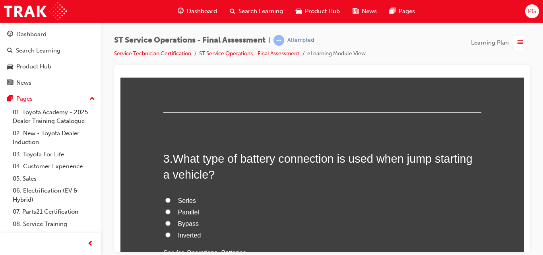
scroll to position [393, 0]
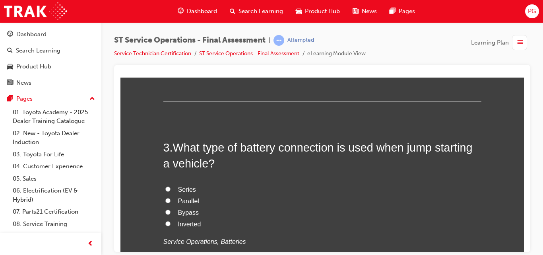
click at [165, 188] on input "Series" at bounding box center [167, 188] width 5 height 5
radio input "true"
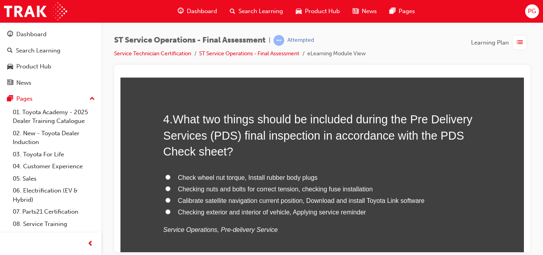
scroll to position [617, 0]
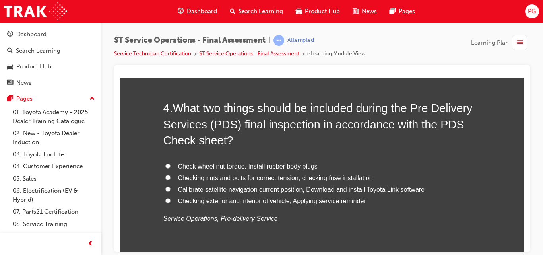
click at [165, 190] on input "Calibrate satellite navigation current position, Download and install Toyota Li…" at bounding box center [167, 188] width 5 height 5
radio input "true"
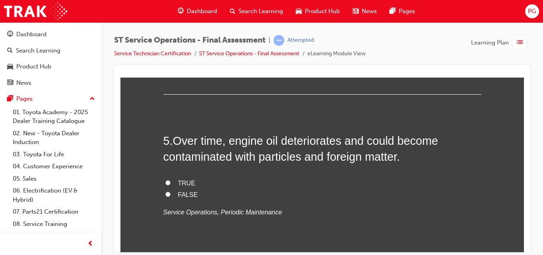
scroll to position [808, 0]
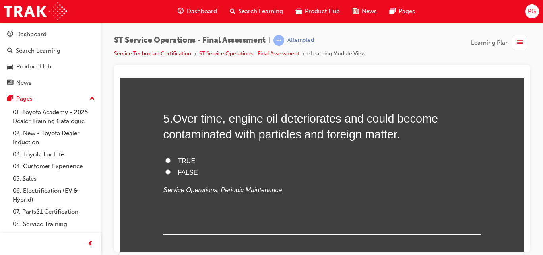
click at [165, 161] on input "TRUE" at bounding box center [167, 159] width 5 height 5
radio input "true"
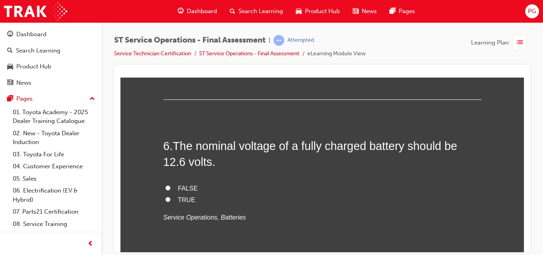
scroll to position [965, 0]
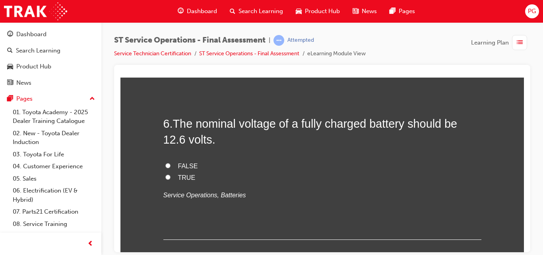
click at [165, 176] on input "TRUE" at bounding box center [167, 176] width 5 height 5
radio input "true"
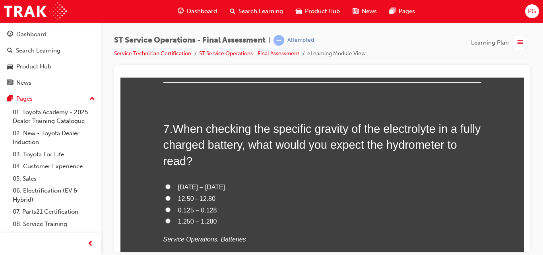
scroll to position [1133, 0]
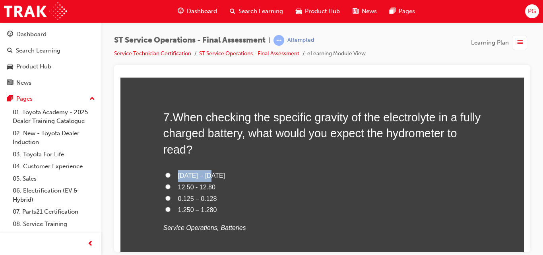
drag, startPoint x: 398, startPoint y: 162, endPoint x: 273, endPoint y: 149, distance: 125.8
click at [273, 149] on div "7 . When checking the specific gravity of the electrolyte in a fully charged ba…" at bounding box center [322, 190] width 318 height 163
click at [166, 175] on input "[DATE] – [DATE]" at bounding box center [167, 174] width 5 height 5
radio input "true"
click at [300, 163] on div "7 . When checking the specific gravity of the electrolyte in a fully charged ba…" at bounding box center [322, 190] width 318 height 163
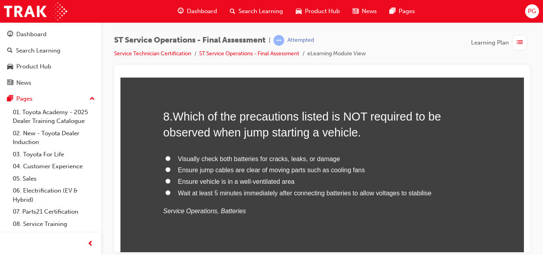
scroll to position [1346, 0]
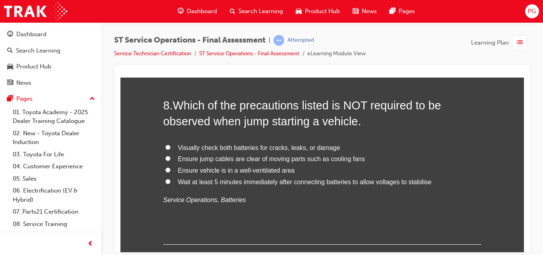
click at [165, 183] on input "Wait at least 5 minutes immediately after connecting batteries to allow voltage…" at bounding box center [167, 180] width 5 height 5
radio input "true"
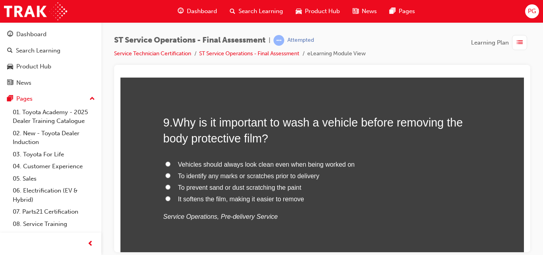
scroll to position [1525, 0]
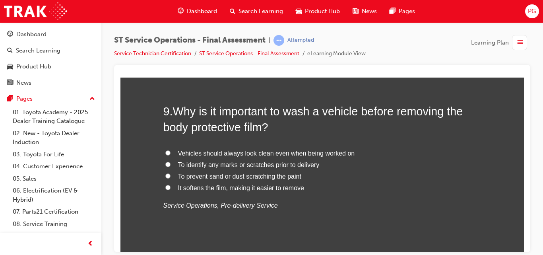
click at [165, 176] on input "To prevent sand or dust scratching the paint" at bounding box center [167, 175] width 5 height 5
radio input "true"
click at [165, 188] on input "It softens the film, making it easier to remove" at bounding box center [167, 186] width 5 height 5
radio input "true"
click at [165, 175] on input "To prevent sand or dust scratching the paint" at bounding box center [167, 175] width 5 height 5
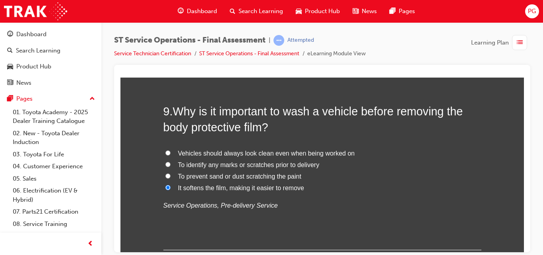
radio input "true"
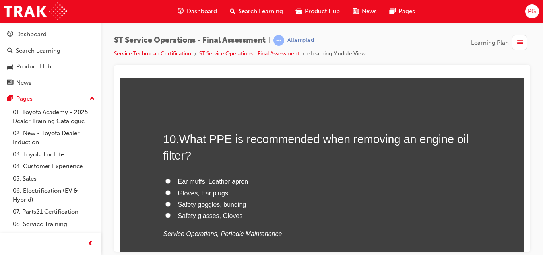
scroll to position [1694, 0]
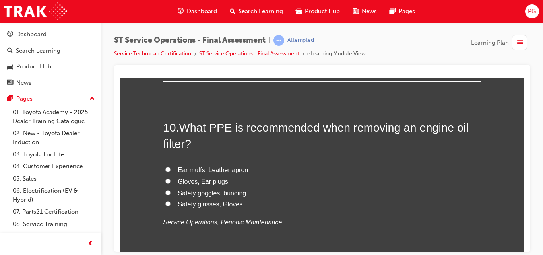
click at [165, 205] on input "Safety glasses, Gloves" at bounding box center [167, 203] width 5 height 5
radio input "true"
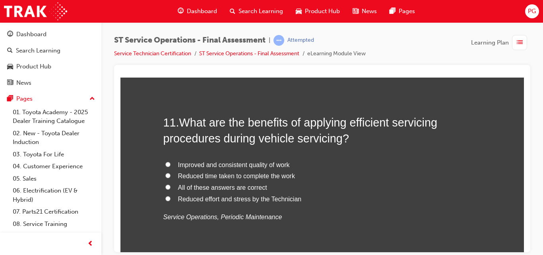
scroll to position [1896, 0]
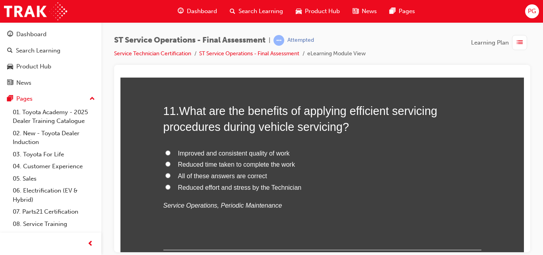
click at [165, 175] on input "All of these answers are correct" at bounding box center [167, 174] width 5 height 5
radio input "true"
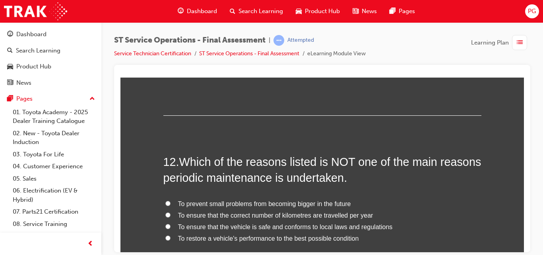
scroll to position [2075, 0]
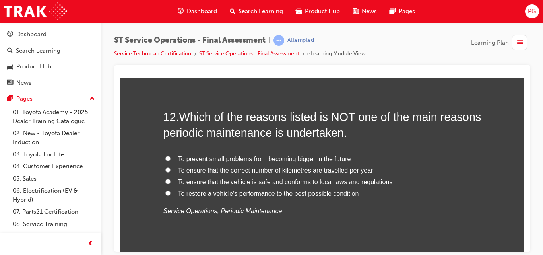
click at [165, 168] on input "To ensure that the correct number of kilometres are travelled per year" at bounding box center [167, 169] width 5 height 5
radio input "true"
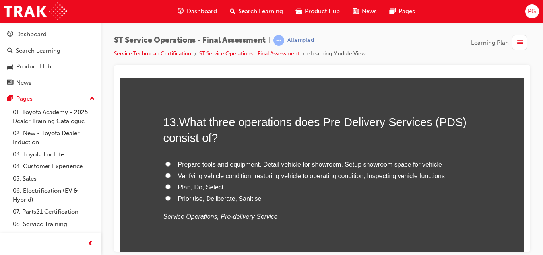
scroll to position [2266, 0]
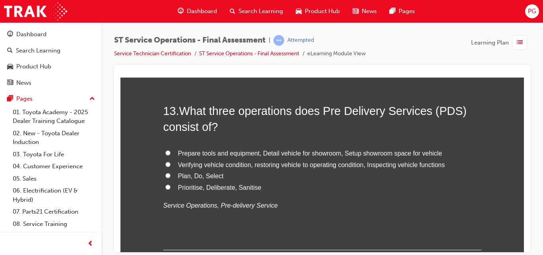
click at [165, 165] on input "Verifying vehicle condition, restoring vehicle to operating condition, Inspecti…" at bounding box center [167, 163] width 5 height 5
radio input "true"
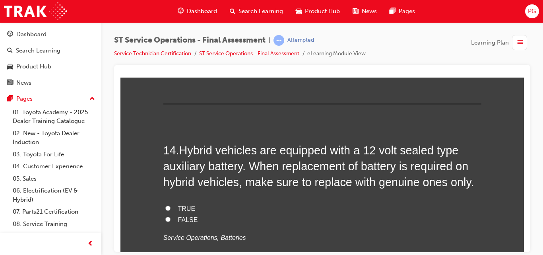
scroll to position [2445, 0]
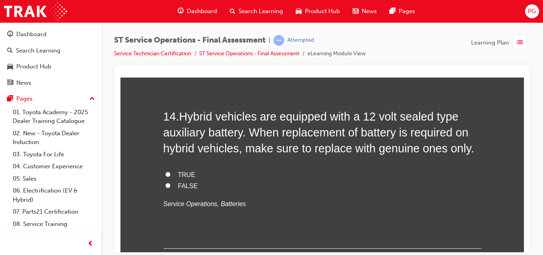
click at [165, 173] on input "TRUE" at bounding box center [167, 173] width 5 height 5
radio input "true"
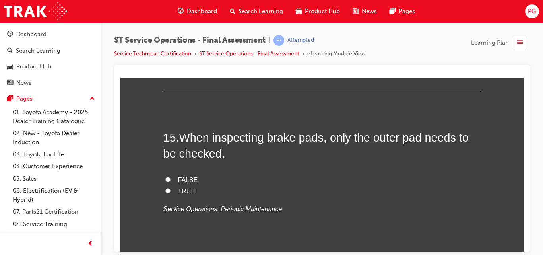
scroll to position [2624, 0]
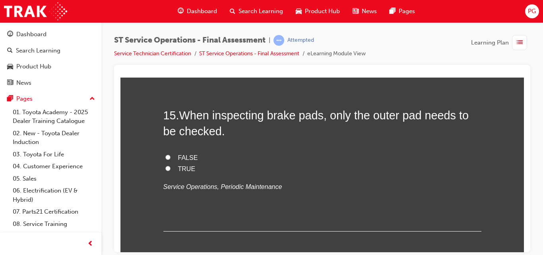
click at [165, 157] on input "FALSE" at bounding box center [167, 156] width 5 height 5
radio input "true"
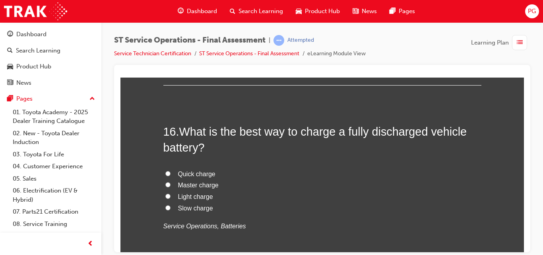
scroll to position [2781, 0]
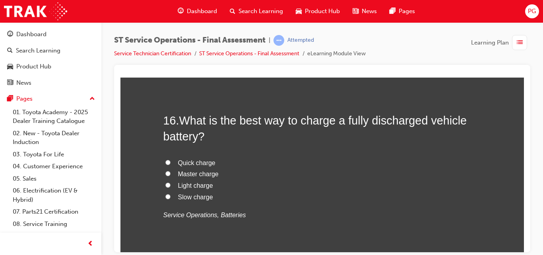
click at [165, 197] on input "Slow charge" at bounding box center [167, 196] width 5 height 5
radio input "true"
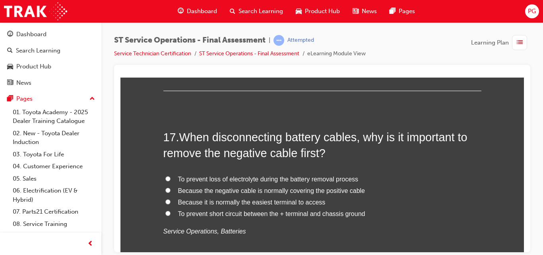
scroll to position [2972, 0]
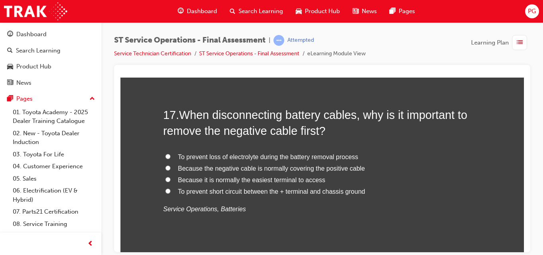
click at [165, 191] on input "To prevent short circuit between the + terminal and chassis ground" at bounding box center [167, 190] width 5 height 5
radio input "true"
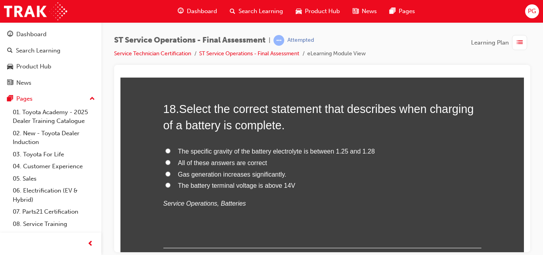
scroll to position [3152, 0]
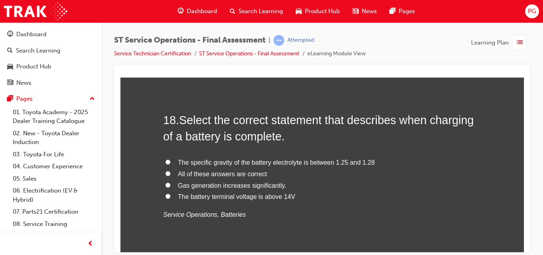
click at [165, 163] on input "The specific gravity of the battery electrolyte is between 1.25 and 1.28" at bounding box center [167, 161] width 5 height 5
radio input "true"
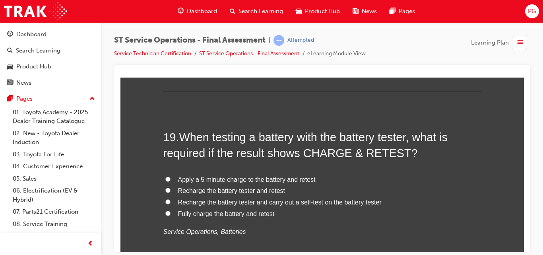
scroll to position [3342, 0]
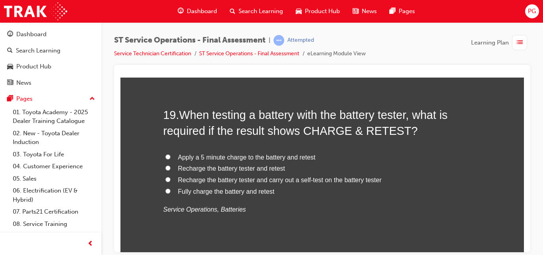
click at [165, 156] on input "Apply a 5 minute charge to the battery and retest" at bounding box center [167, 156] width 5 height 5
radio input "true"
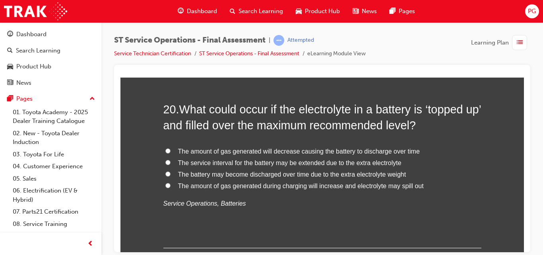
scroll to position [3544, 0]
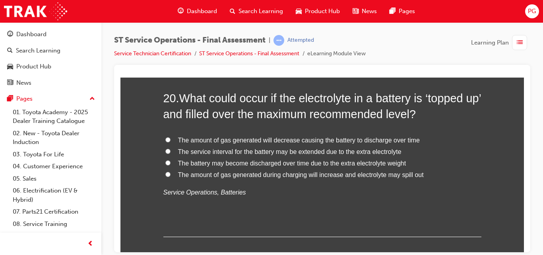
click at [165, 172] on input "The amount of gas generated during charging will increase and electrolyte may s…" at bounding box center [167, 173] width 5 height 5
radio input "true"
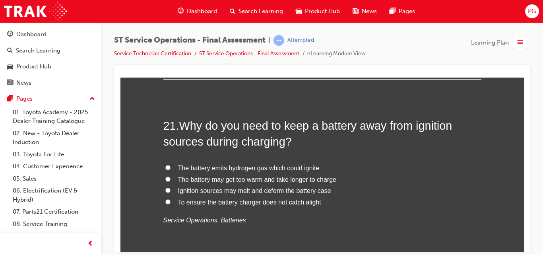
scroll to position [3713, 0]
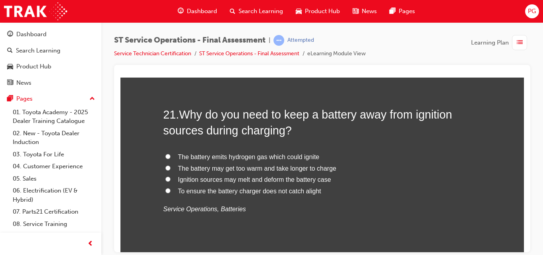
click at [165, 156] on input "The battery emits hydrogen gas which could ignite" at bounding box center [167, 155] width 5 height 5
radio input "true"
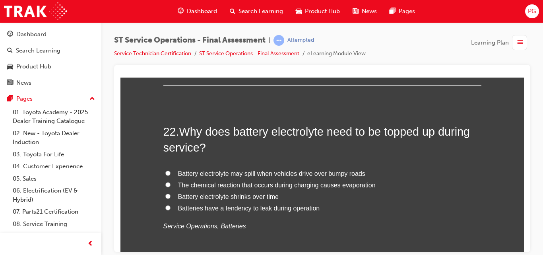
scroll to position [3892, 0]
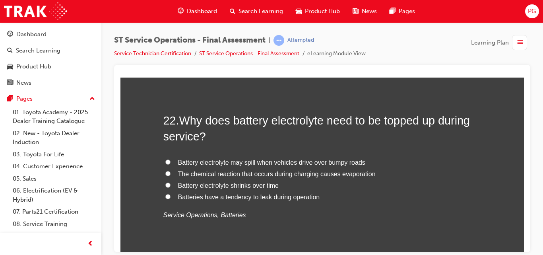
click at [165, 174] on input "The chemical reaction that occurs during charging causes evaporation" at bounding box center [167, 172] width 5 height 5
radio input "true"
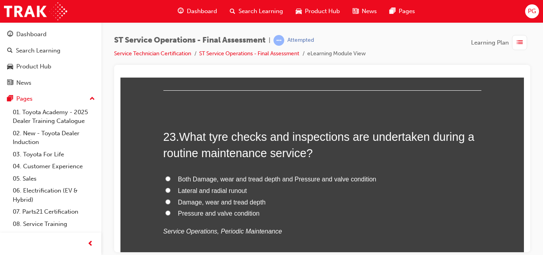
scroll to position [4083, 0]
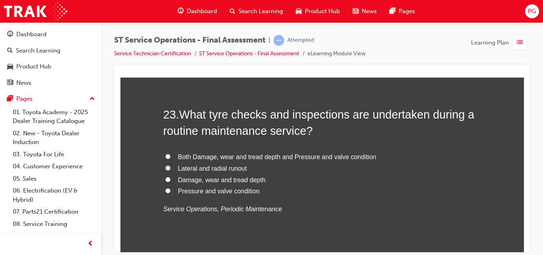
click at [165, 157] on input "Both Damage, wear and tread depth and Pressure and valve condition" at bounding box center [167, 155] width 5 height 5
radio input "true"
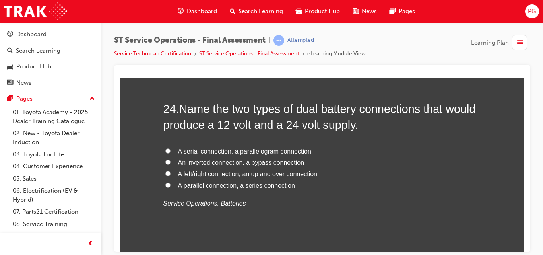
scroll to position [4284, 0]
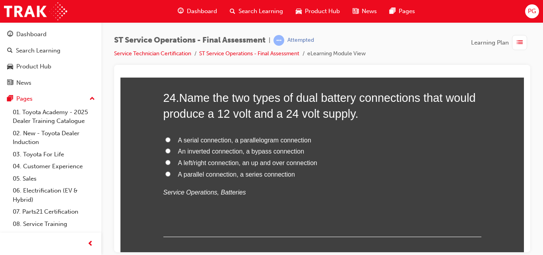
click at [165, 175] on input "A parallel connection, a series connection" at bounding box center [167, 173] width 5 height 5
radio input "true"
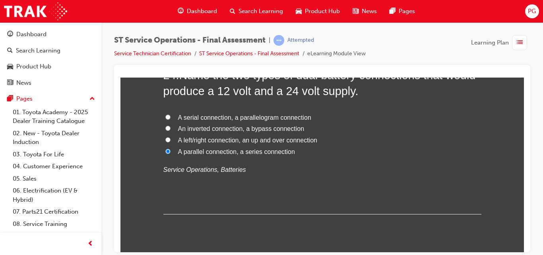
scroll to position [4329, 0]
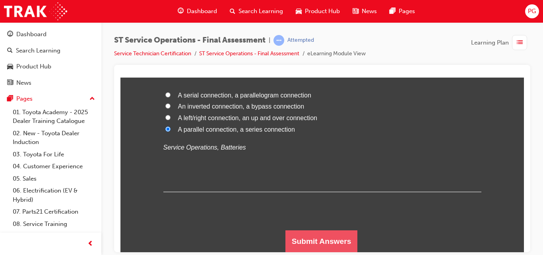
click at [323, 237] on button "Submit Answers" at bounding box center [321, 241] width 72 height 22
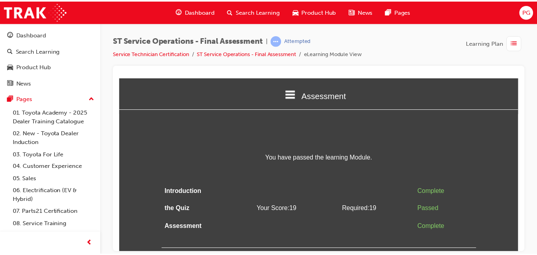
scroll to position [0, 0]
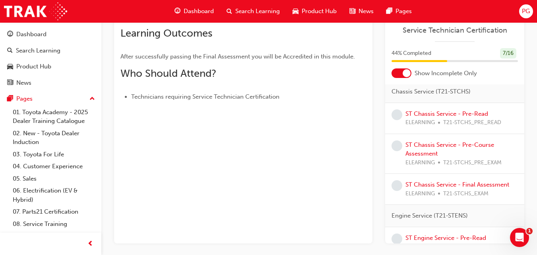
scroll to position [87, 0]
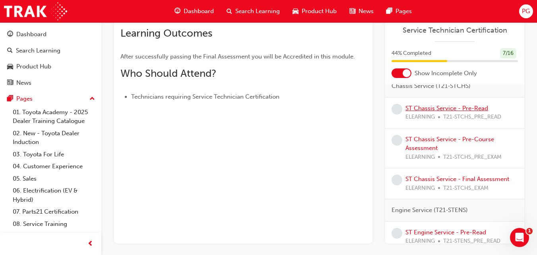
click at [436, 112] on link "ST Chassis Service - Pre-Read" at bounding box center [446, 108] width 83 height 7
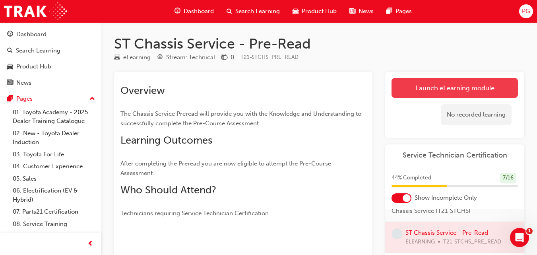
click at [439, 87] on link "Launch eLearning module" at bounding box center [454, 88] width 126 height 20
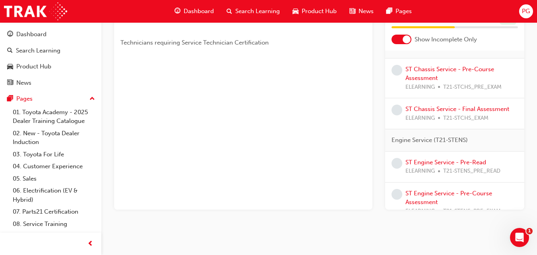
scroll to position [94, 0]
click at [422, 81] on link "ST Chassis Service - Pre-Course Assessment" at bounding box center [449, 72] width 89 height 16
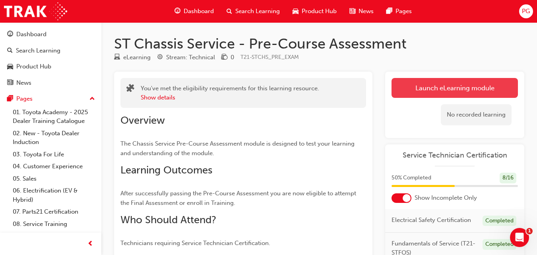
click at [439, 80] on link "Launch eLearning module" at bounding box center [454, 88] width 126 height 20
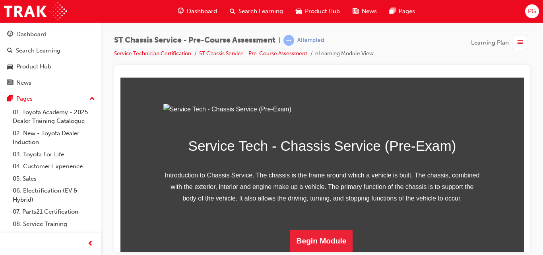
scroll to position [136, 0]
click at [314, 234] on button "Begin Module" at bounding box center [321, 240] width 63 height 22
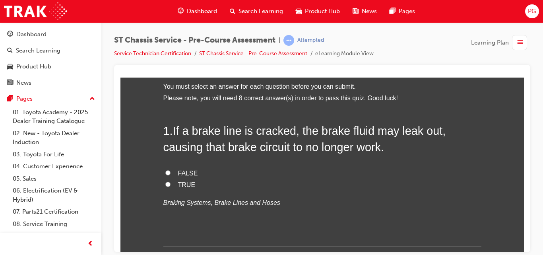
scroll to position [56, 0]
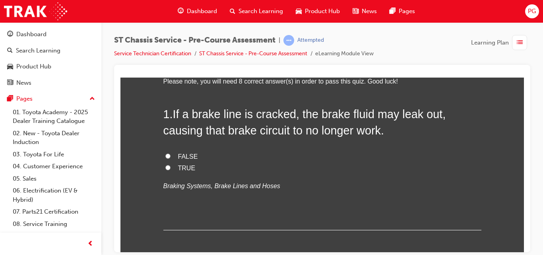
click at [165, 167] on input "TRUE" at bounding box center [167, 167] width 5 height 5
radio input "true"
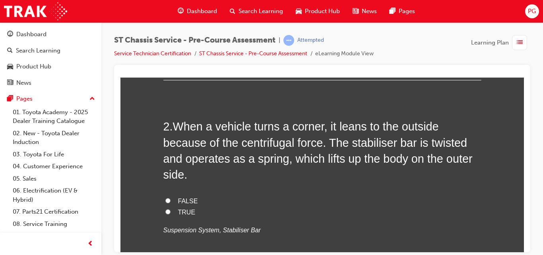
scroll to position [211, 0]
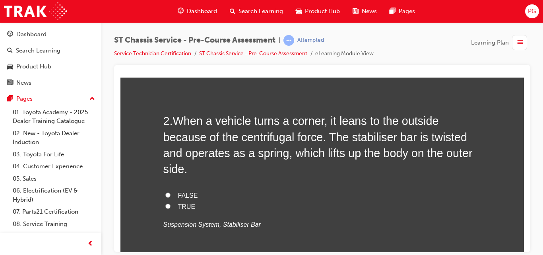
click at [165, 207] on input "TRUE" at bounding box center [167, 205] width 5 height 5
radio input "true"
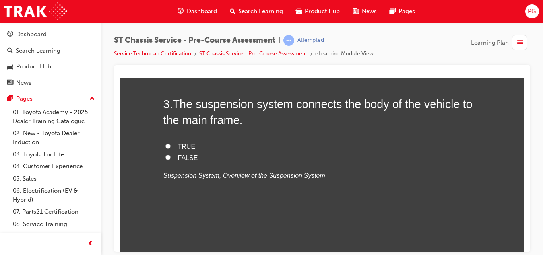
scroll to position [428, 0]
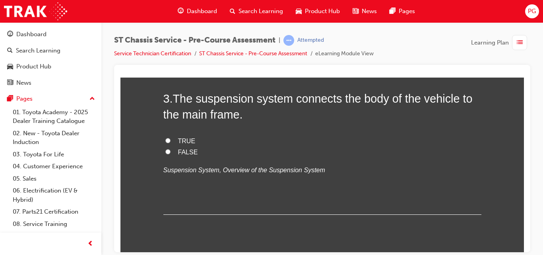
click at [165, 141] on input "TRUE" at bounding box center [167, 140] width 5 height 5
radio input "true"
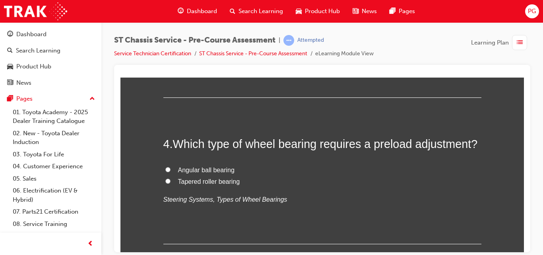
scroll to position [561, 0]
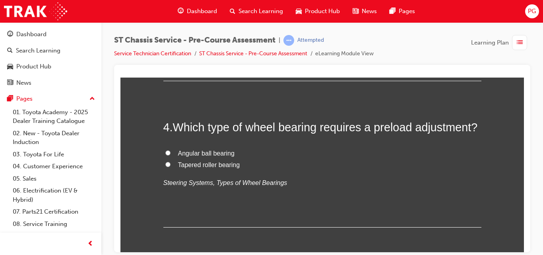
click at [165, 163] on input "Tapered roller bearing" at bounding box center [167, 163] width 5 height 5
radio input "true"
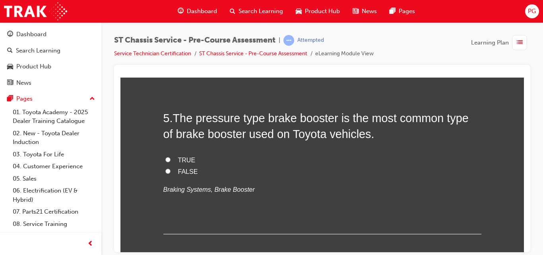
scroll to position [722, 0]
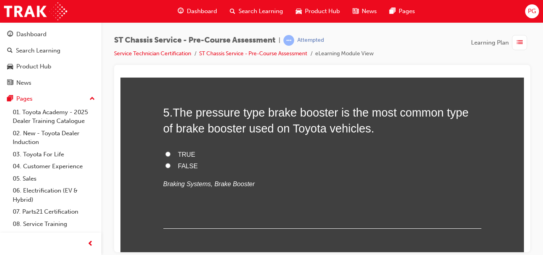
click at [165, 165] on input "FALSE" at bounding box center [167, 165] width 5 height 5
radio input "true"
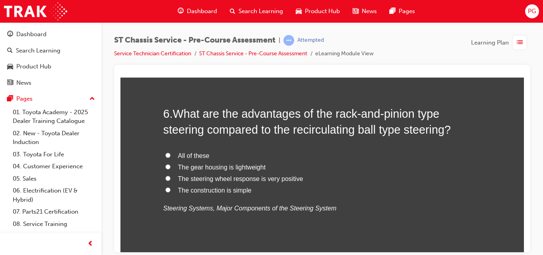
scroll to position [894, 0]
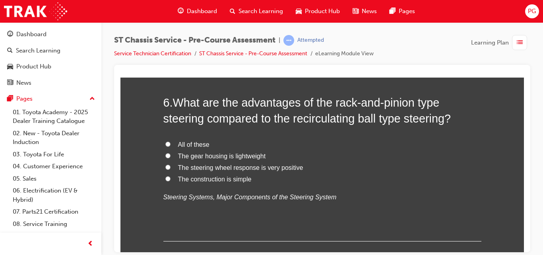
click at [165, 144] on input "All of these" at bounding box center [167, 143] width 5 height 5
radio input "true"
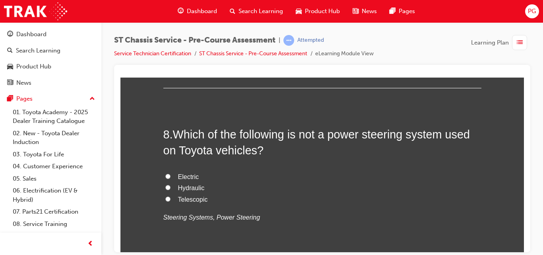
scroll to position [1244, 0]
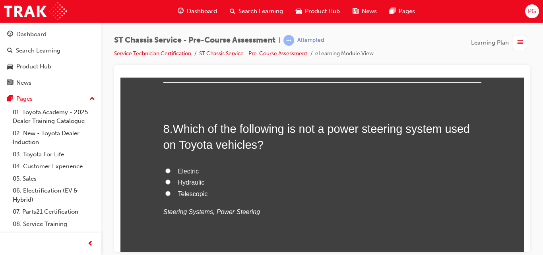
click at [165, 22] on input "Springs" at bounding box center [167, 19] width 5 height 5
radio input "true"
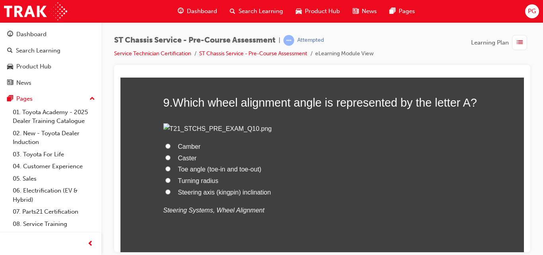
scroll to position [1450, 0]
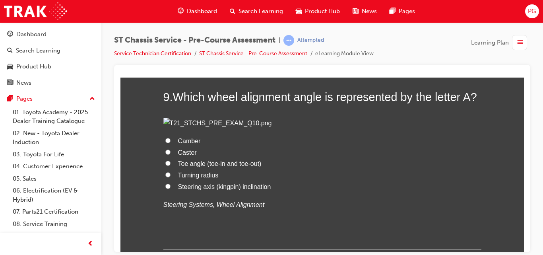
radio input "true"
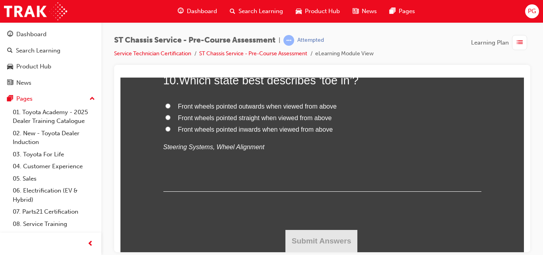
scroll to position [1888, 0]
radio input "true"
click at [165, 131] on input "Front wheels pointed inwards when viewed from above" at bounding box center [167, 128] width 5 height 5
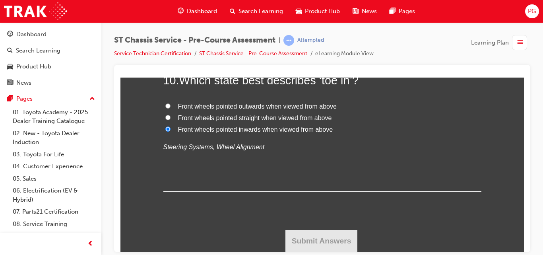
radio input "true"
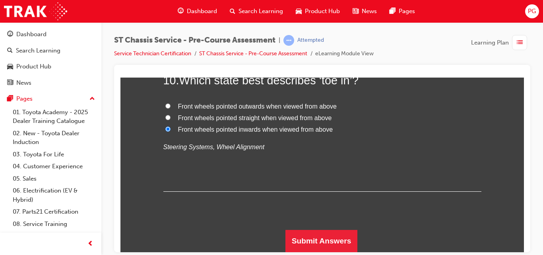
scroll to position [2066, 0]
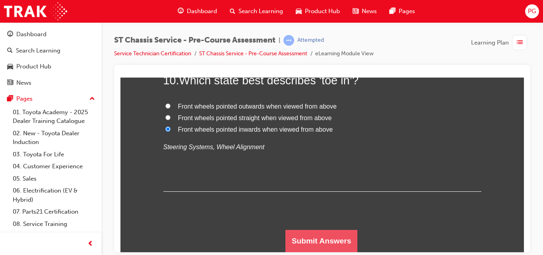
click at [320, 231] on button "Submit Answers" at bounding box center [321, 240] width 72 height 22
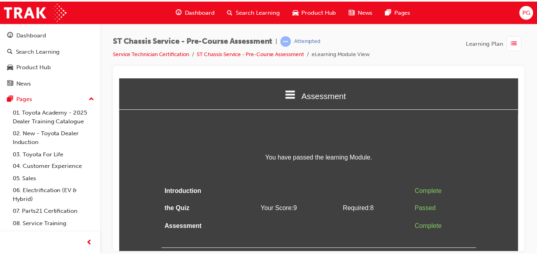
scroll to position [0, 0]
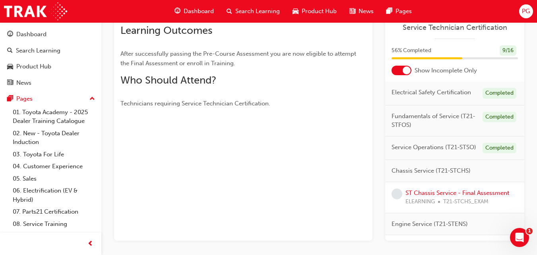
scroll to position [148, 0]
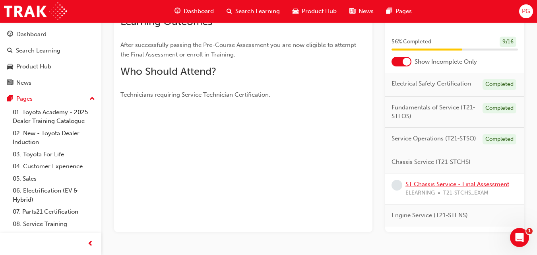
click at [472, 188] on link "ST Chassis Service - Final Assessment" at bounding box center [457, 183] width 104 height 7
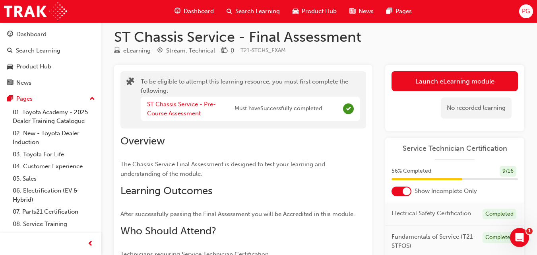
scroll to position [5, 0]
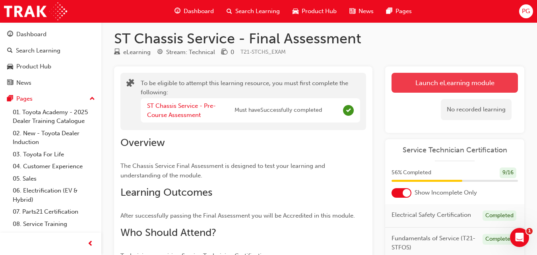
click at [497, 77] on button "Launch eLearning module" at bounding box center [454, 83] width 126 height 20
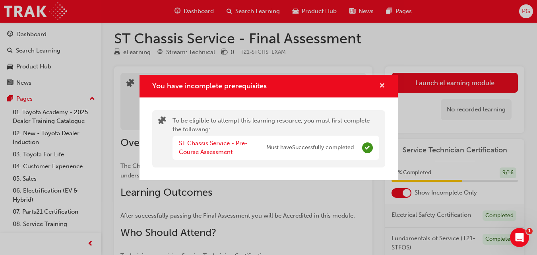
click at [382, 86] on span "cross-icon" at bounding box center [382, 86] width 6 height 7
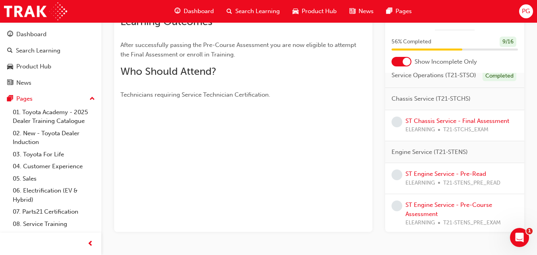
scroll to position [83, 0]
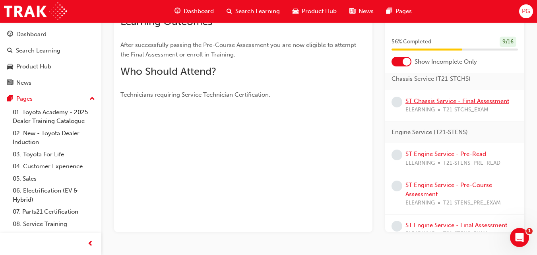
click at [467, 105] on link "ST Chassis Service - Final Assessment" at bounding box center [457, 100] width 104 height 7
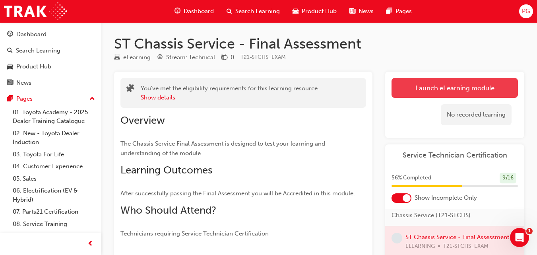
click at [462, 83] on button "Launch eLearning module" at bounding box center [454, 88] width 126 height 20
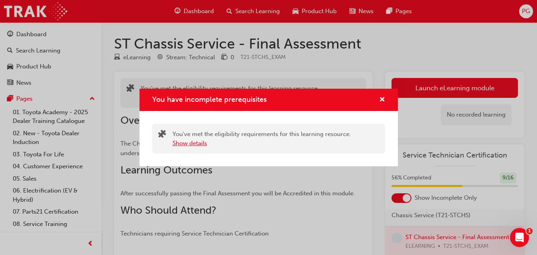
click at [189, 142] on button "Show details" at bounding box center [189, 143] width 35 height 9
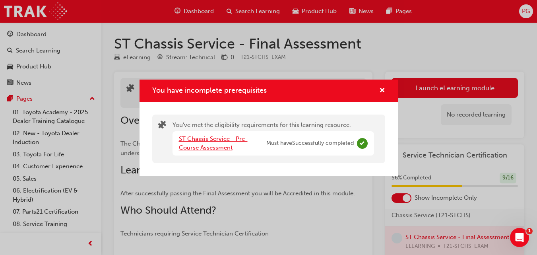
click at [225, 141] on link "ST Chassis Service - Pre-Course Assessment" at bounding box center [213, 143] width 69 height 16
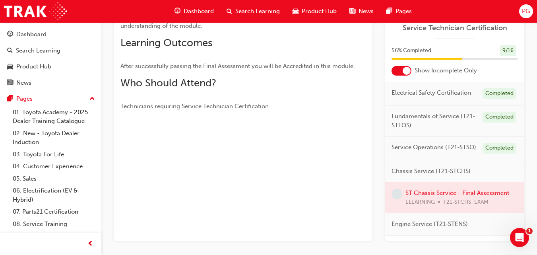
scroll to position [128, 0]
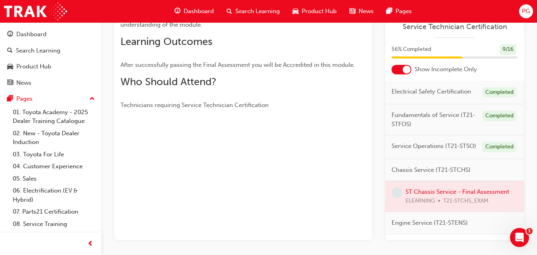
click at [470, 205] on div at bounding box center [454, 196] width 139 height 31
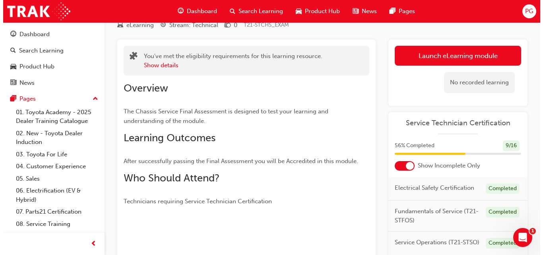
scroll to position [0, 0]
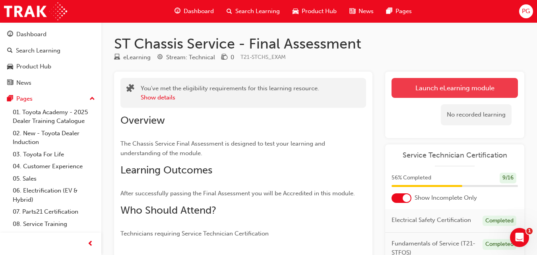
click at [478, 91] on link "Launch eLearning module" at bounding box center [454, 88] width 126 height 20
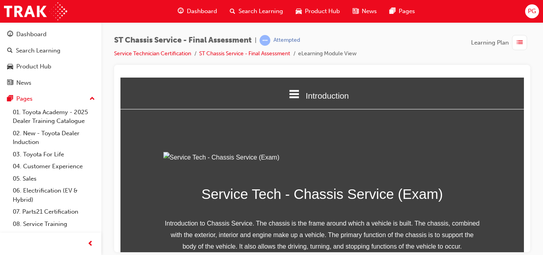
drag, startPoint x: 542, startPoint y: 111, endPoint x: 536, endPoint y: 131, distance: 20.7
click at [536, 131] on div "ST Chassis Service - Final Assessment | Attempted Service Technician Certificat…" at bounding box center [322, 128] width 442 height 213
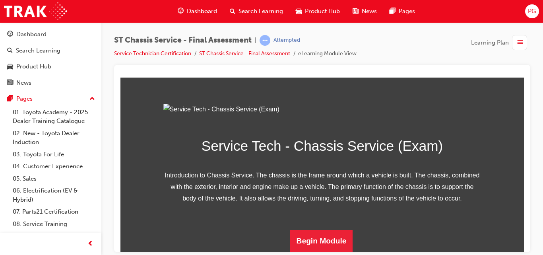
scroll to position [136, 0]
click at [317, 236] on button "Begin Module" at bounding box center [321, 240] width 63 height 22
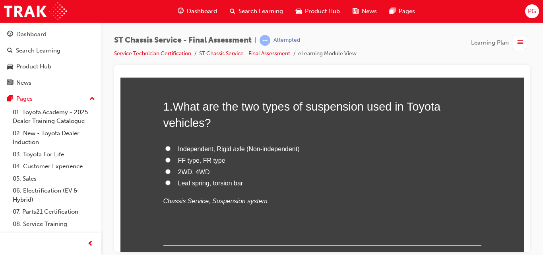
scroll to position [49, 0]
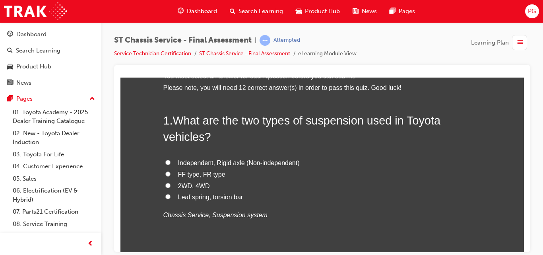
click at [165, 161] on input "Independent, Rigid axle (Non-independent)" at bounding box center [167, 161] width 5 height 5
radio input "true"
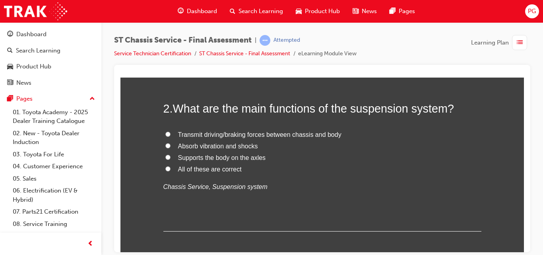
scroll to position [253, 0]
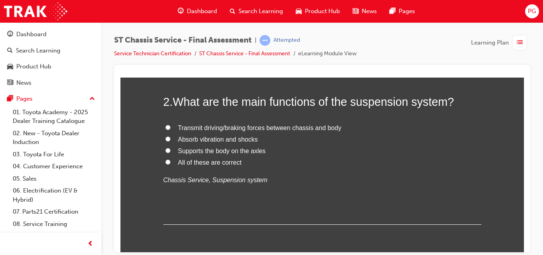
click at [165, 161] on input "All of these are correct" at bounding box center [167, 161] width 5 height 5
radio input "true"
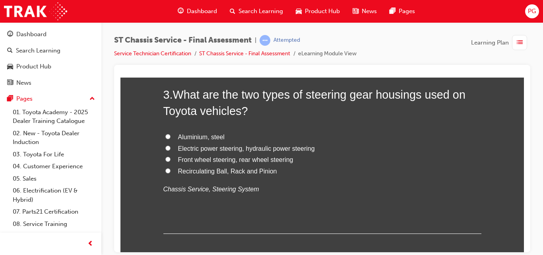
scroll to position [436, 0]
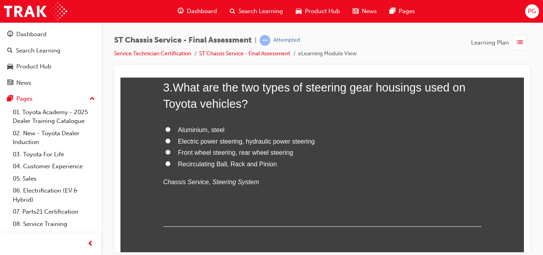
click at [165, 142] on input "Electric power steering, hydraulic power steering" at bounding box center [167, 140] width 5 height 5
radio input "true"
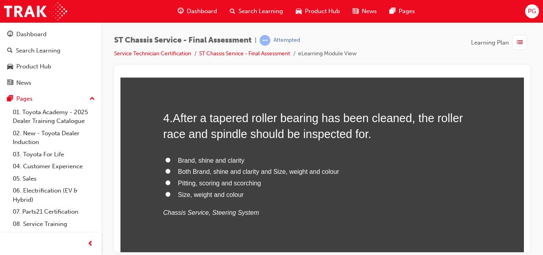
scroll to position [605, 0]
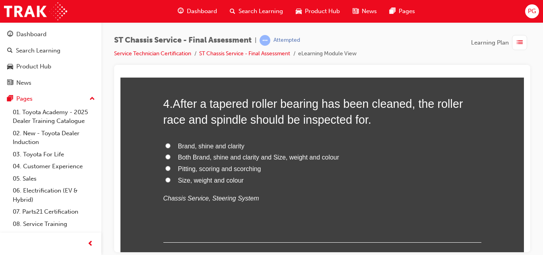
click at [165, 167] on input "Pitting, scoring and scorching" at bounding box center [167, 167] width 5 height 5
radio input "true"
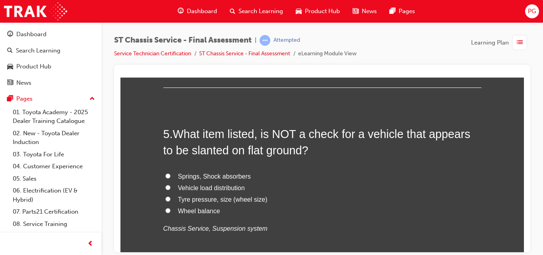
scroll to position [774, 0]
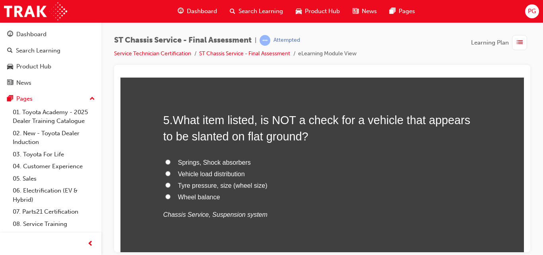
click at [166, 162] on input "Springs, Shock absorbers" at bounding box center [167, 161] width 5 height 5
radio input "true"
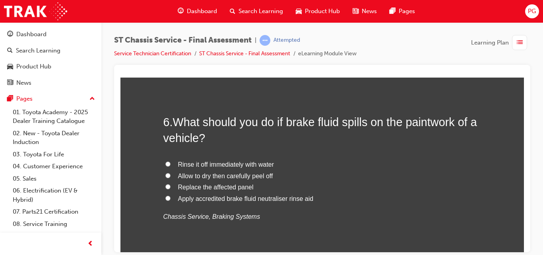
scroll to position [971, 0]
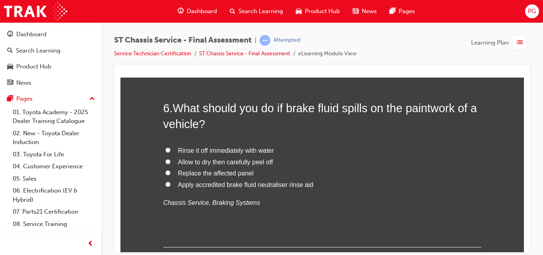
click at [165, 149] on input "Rinse it off immediately with water" at bounding box center [167, 149] width 5 height 5
radio input "true"
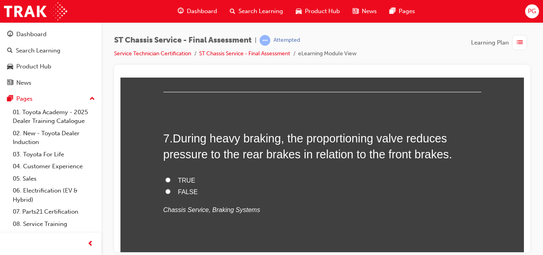
scroll to position [1140, 0]
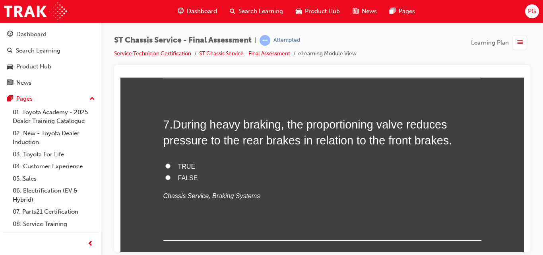
click at [165, 164] on input "TRUE" at bounding box center [167, 165] width 5 height 5
radio input "true"
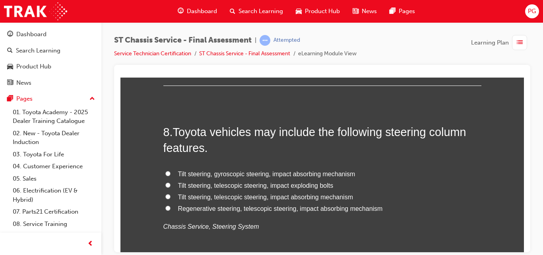
scroll to position [1302, 0]
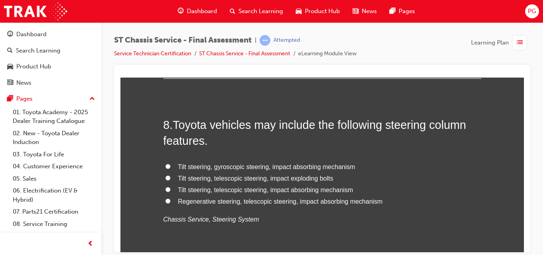
click at [527, 159] on div at bounding box center [322, 158] width 416 height 187
click at [165, 189] on input "Tilt steering, telescopic steering, impact absorbing mechanism" at bounding box center [167, 188] width 5 height 5
radio input "true"
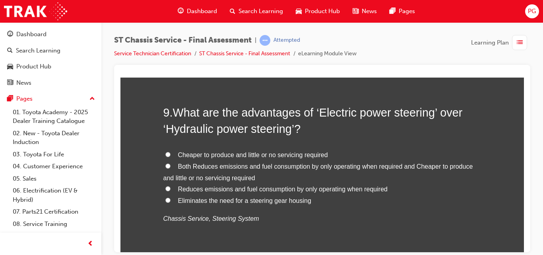
scroll to position [1513, 0]
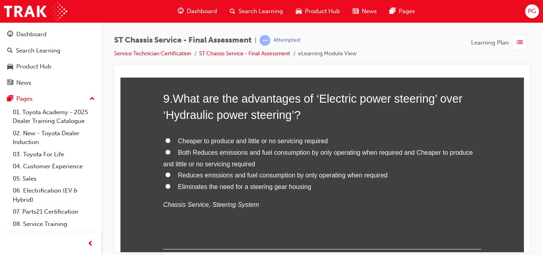
click at [165, 173] on input "Reduces emissions and fuel consumption by only operating when required" at bounding box center [167, 174] width 5 height 5
radio input "true"
click at [165, 186] on input "Eliminates the need for a steering gear housing" at bounding box center [167, 185] width 5 height 5
radio input "true"
click at [165, 173] on input "Reduces emissions and fuel consumption by only operating when required" at bounding box center [167, 174] width 5 height 5
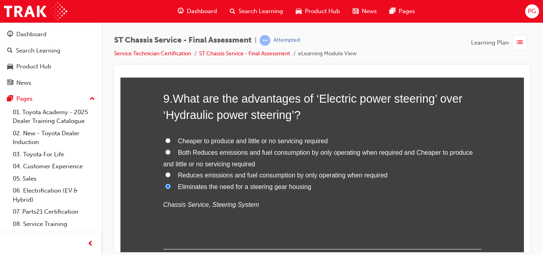
radio input "true"
click at [165, 151] on input "Both Reduces emissions and fuel consumption by only operating when required and…" at bounding box center [167, 151] width 5 height 5
radio input "true"
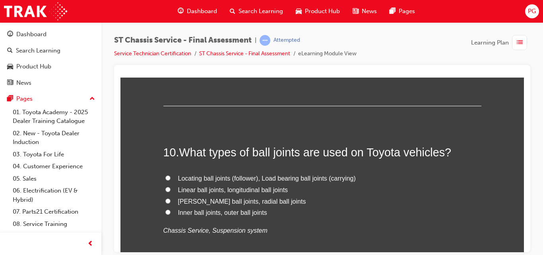
scroll to position [1677, 0]
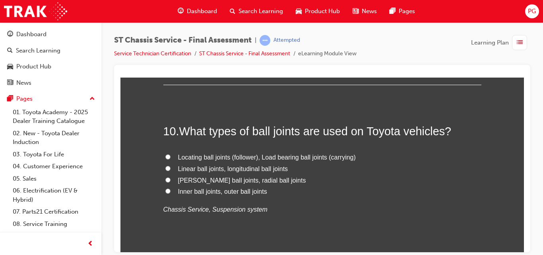
click at [165, 155] on input "Locating ball joints (follower), Load bearing ball joints (carrying)" at bounding box center [167, 156] width 5 height 5
radio input "true"
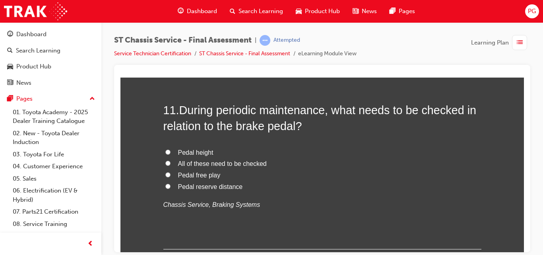
scroll to position [1874, 0]
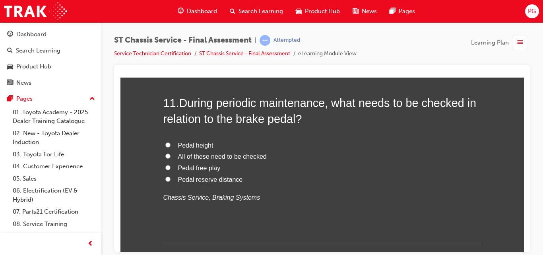
click at [166, 156] on input "All of these need to be checked" at bounding box center [167, 155] width 5 height 5
radio input "true"
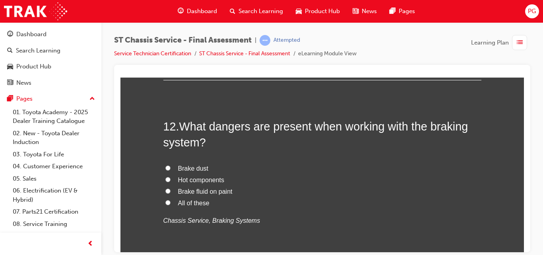
scroll to position [2043, 0]
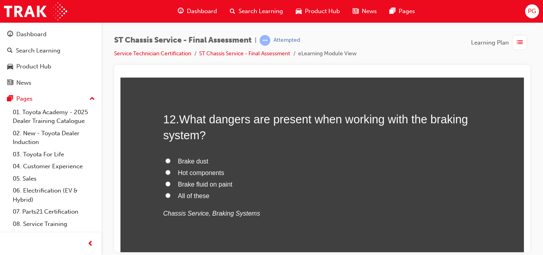
click at [165, 194] on input "All of these" at bounding box center [167, 194] width 5 height 5
radio input "true"
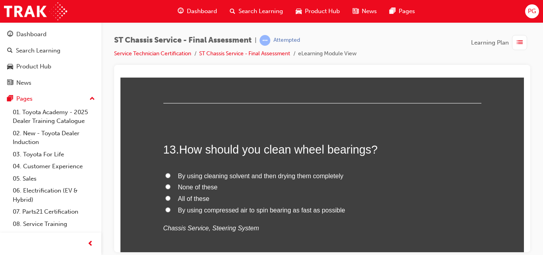
scroll to position [2204, 0]
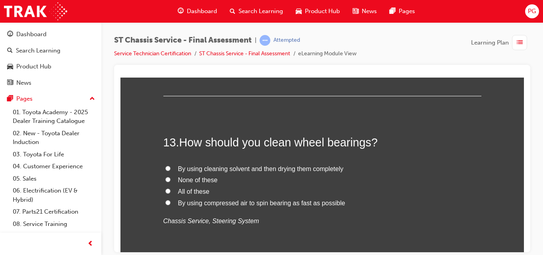
click at [165, 167] on input "By using cleaning solvent and then drying them completely" at bounding box center [167, 167] width 5 height 5
radio input "true"
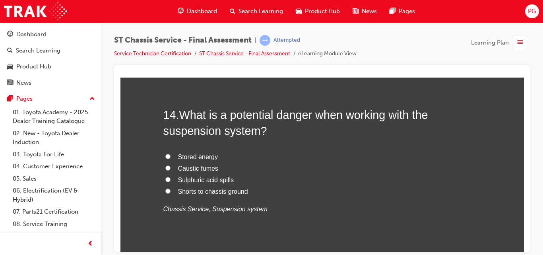
scroll to position [2408, 0]
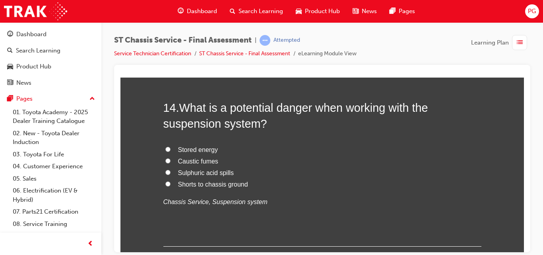
click at [165, 161] on input "Caustic fumes" at bounding box center [167, 160] width 5 height 5
radio input "true"
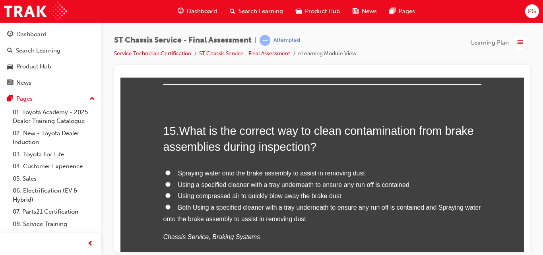
scroll to position [2584, 0]
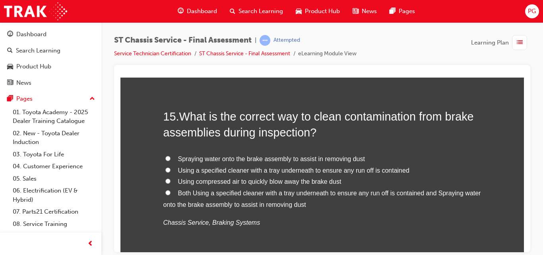
click at [165, 169] on input "Using a specified cleaner with a tray underneath to ensure any run off is conta…" at bounding box center [167, 169] width 5 height 5
radio input "true"
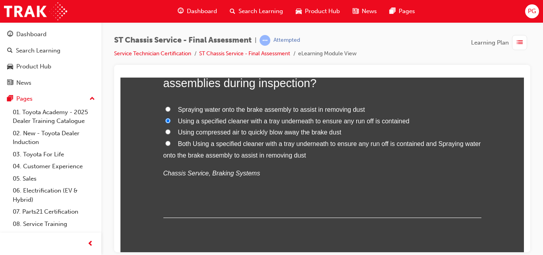
scroll to position [2659, 0]
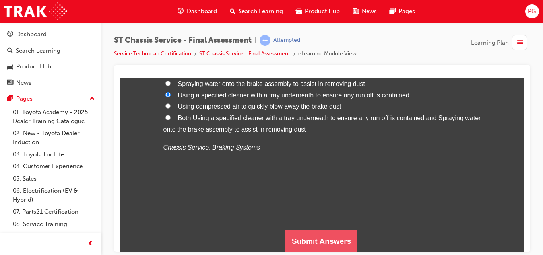
click at [298, 242] on button "Submit Answers" at bounding box center [321, 241] width 72 height 22
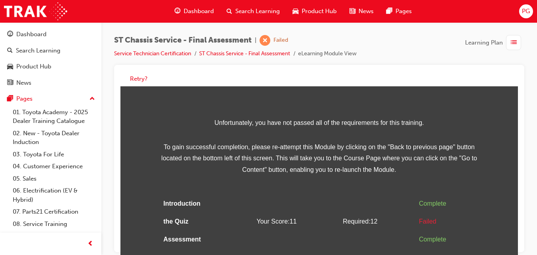
scroll to position [6, 0]
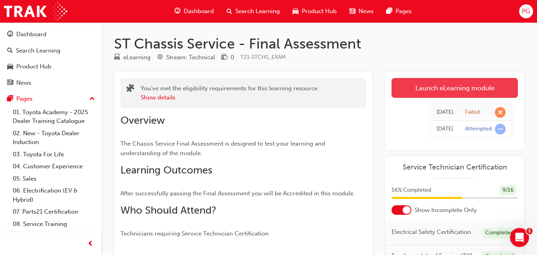
click at [440, 93] on link "Launch eLearning module" at bounding box center [454, 88] width 126 height 20
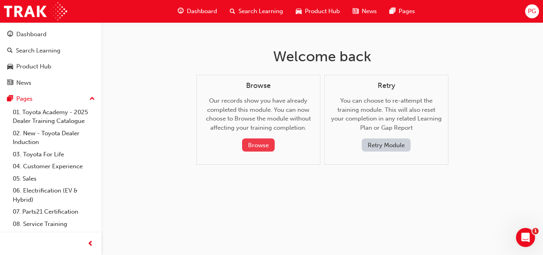
click at [258, 141] on button "Browse" at bounding box center [258, 144] width 33 height 13
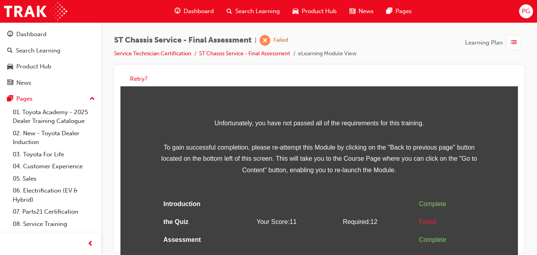
scroll to position [43, 0]
click at [139, 78] on button "Retry?" at bounding box center [138, 78] width 17 height 9
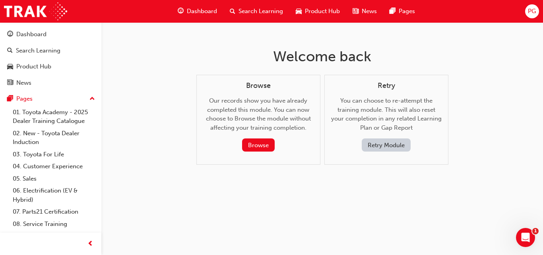
click at [375, 140] on button "Retry Module" at bounding box center [386, 144] width 49 height 13
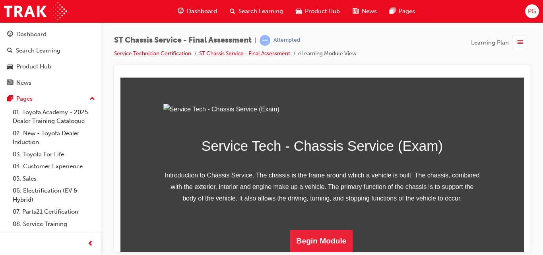
scroll to position [136, 0]
click at [306, 235] on button "Begin Module" at bounding box center [321, 240] width 63 height 22
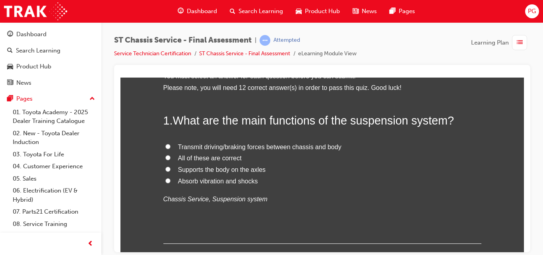
scroll to position [56, 0]
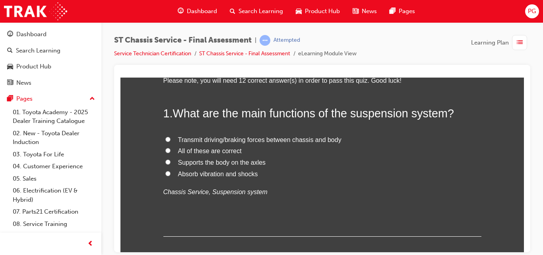
click at [165, 160] on input "Supports the body on the axles" at bounding box center [167, 161] width 5 height 5
radio input "true"
click at [165, 172] on input "Absorb vibration and shocks" at bounding box center [167, 172] width 5 height 5
radio input "true"
click at [165, 148] on input "All of these are correct" at bounding box center [167, 149] width 5 height 5
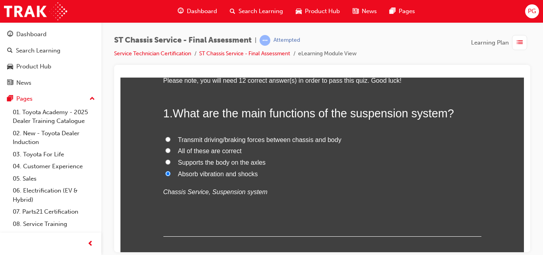
radio input "true"
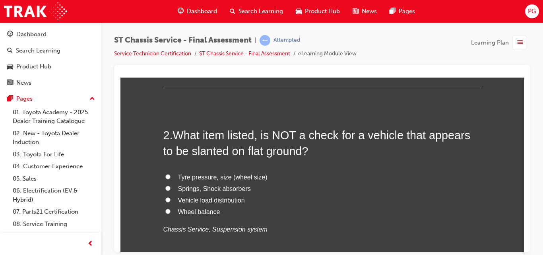
scroll to position [218, 0]
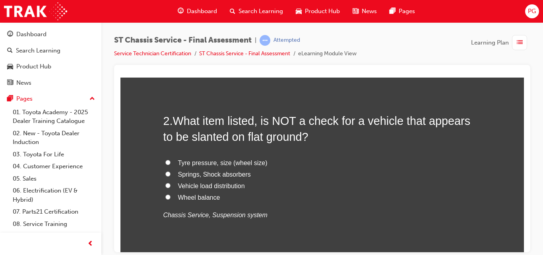
click at [203, 197] on span "Wheel balance" at bounding box center [199, 197] width 42 height 7
click at [170, 197] on input "Wheel balance" at bounding box center [167, 196] width 5 height 5
radio input "true"
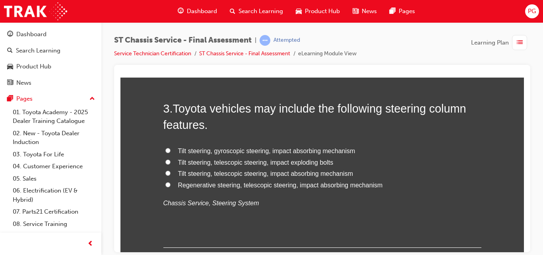
scroll to position [436, 0]
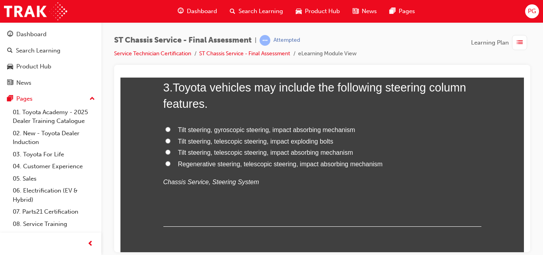
click at [165, 152] on input "Tilt steering, telescopic steering, impact absorbing mechanism" at bounding box center [167, 151] width 5 height 5
radio input "true"
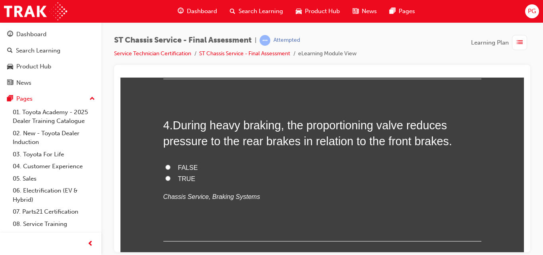
scroll to position [591, 0]
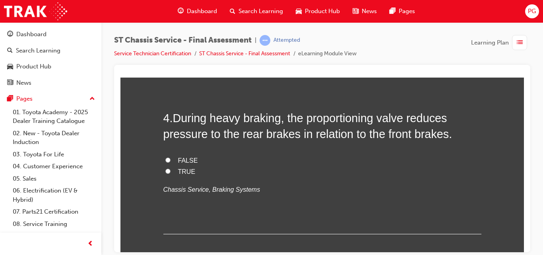
click at [165, 173] on input "TRUE" at bounding box center [167, 170] width 5 height 5
radio input "true"
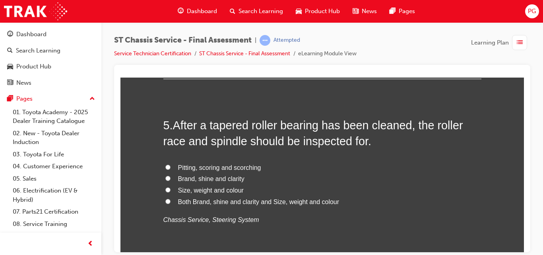
scroll to position [760, 0]
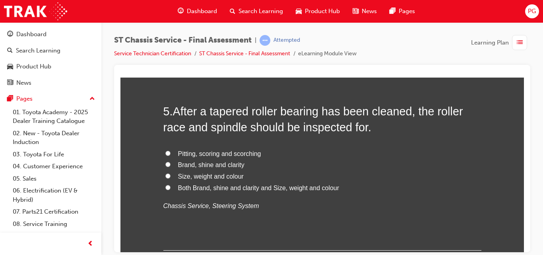
click at [165, 152] on input "Pitting, scoring and scorching" at bounding box center [167, 152] width 5 height 5
radio input "true"
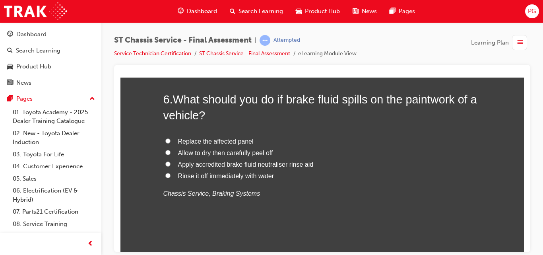
scroll to position [964, 0]
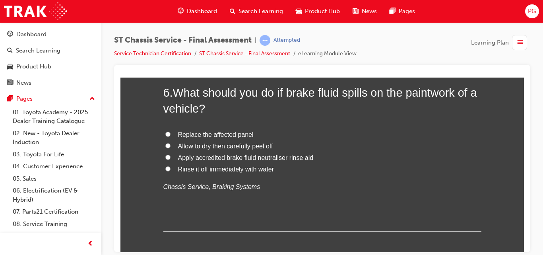
click at [165, 168] on input "Rinse it off immediately with water" at bounding box center [167, 168] width 5 height 5
radio input "true"
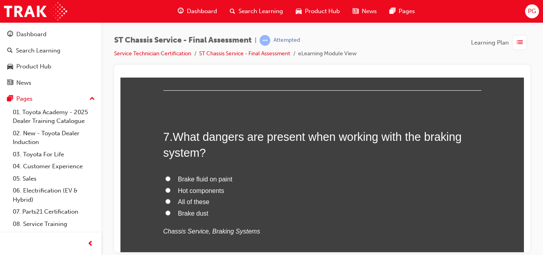
scroll to position [1112, 0]
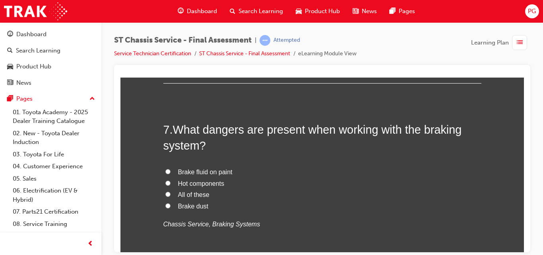
click at [165, 192] on input "All of these" at bounding box center [167, 193] width 5 height 5
radio input "true"
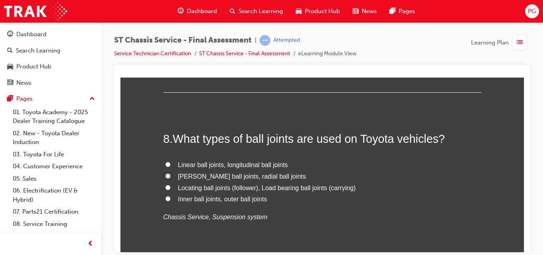
scroll to position [1294, 0]
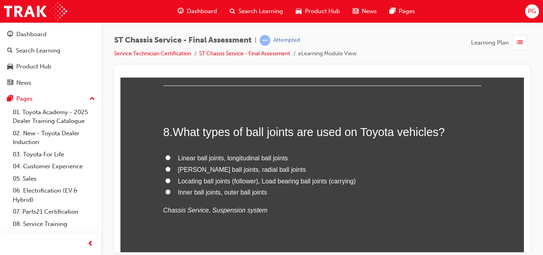
click at [165, 179] on input "Locating ball joints (follower), Load bearing ball joints (carrying)" at bounding box center [167, 180] width 5 height 5
radio input "true"
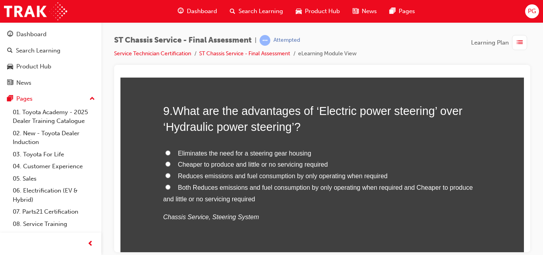
scroll to position [1491, 0]
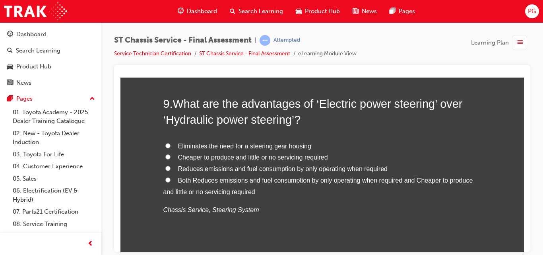
click at [166, 180] on input "Both Reduces emissions and fuel consumption by only operating when required and…" at bounding box center [167, 179] width 5 height 5
radio input "true"
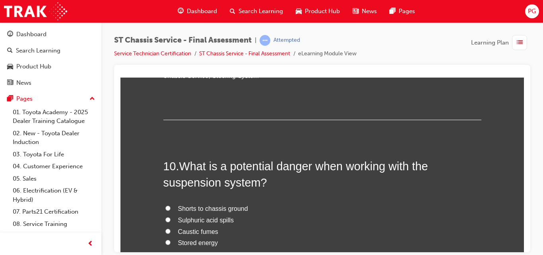
scroll to position [1639, 0]
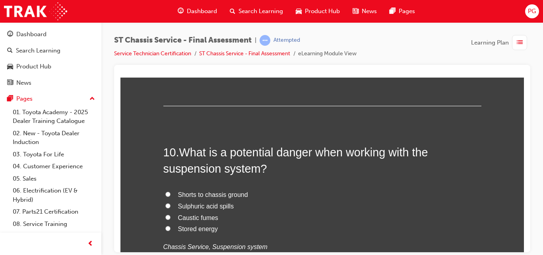
click at [165, 217] on input "Caustic fumes" at bounding box center [167, 216] width 5 height 5
radio input "true"
click at [165, 226] on input "Stored energy" at bounding box center [167, 227] width 5 height 5
radio input "true"
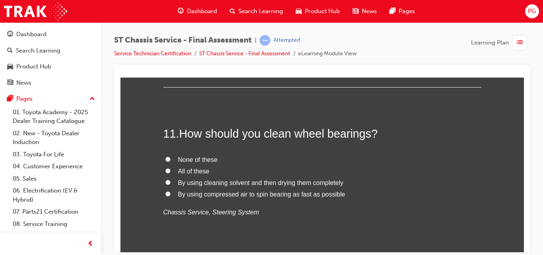
scroll to position [1850, 0]
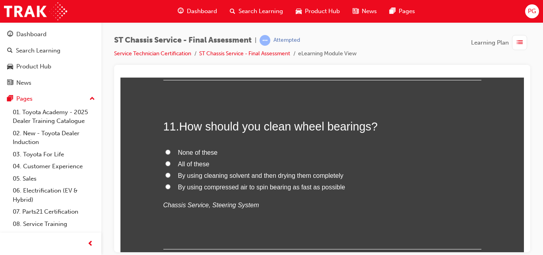
click at [165, 173] on input "By using cleaning solvent and then drying them completely" at bounding box center [167, 174] width 5 height 5
radio input "true"
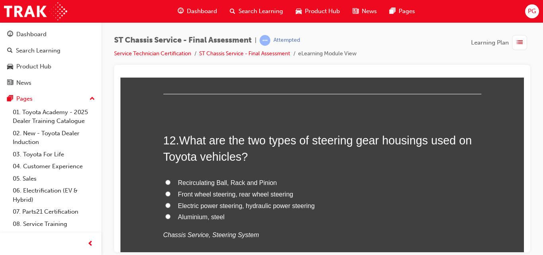
scroll to position [2019, 0]
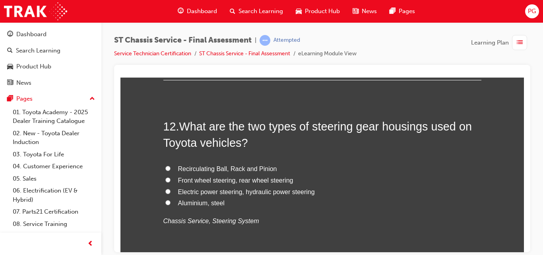
click at [165, 190] on input "Electric power steering, hydraulic power steering" at bounding box center [167, 190] width 5 height 5
radio input "true"
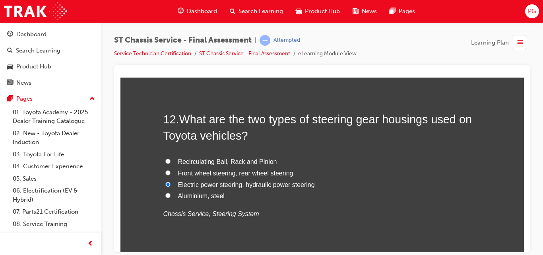
click at [165, 159] on input "Recirculating Ball, Rack and Pinion" at bounding box center [167, 160] width 5 height 5
radio input "true"
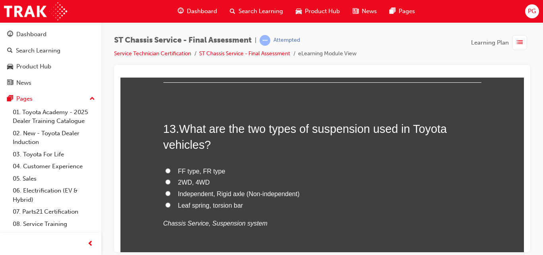
scroll to position [2209, 0]
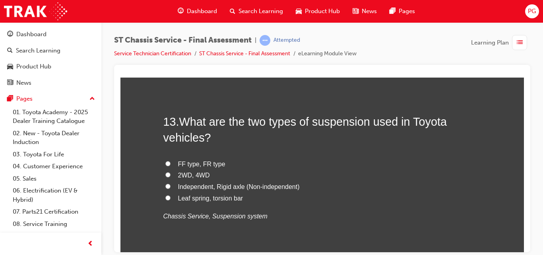
click at [165, 185] on input "Independent, Rigid axle (Non-independent)" at bounding box center [167, 185] width 5 height 5
radio input "true"
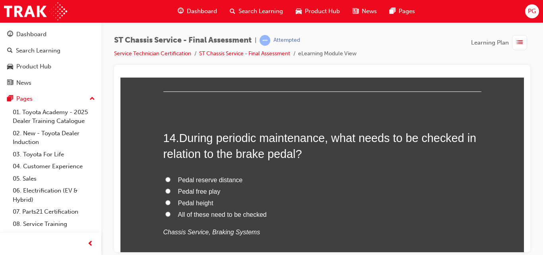
scroll to position [2385, 0]
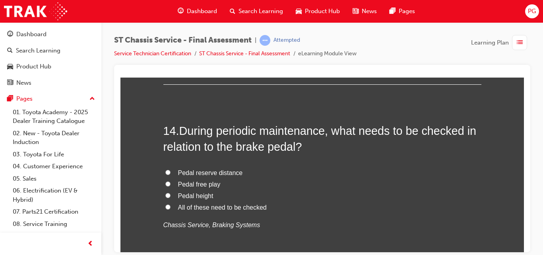
click at [165, 207] on input "All of these need to be checked" at bounding box center [167, 206] width 5 height 5
radio input "true"
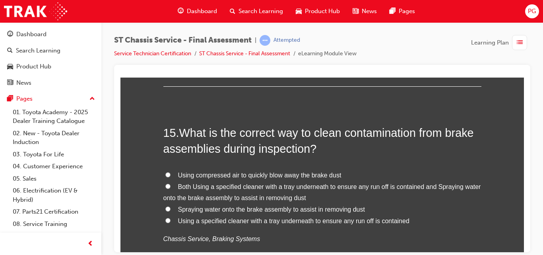
scroll to position [2575, 0]
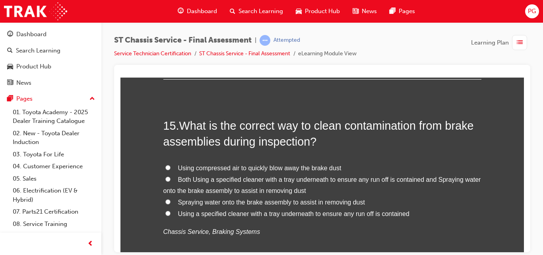
click at [165, 180] on input "Both Using a specified cleaner with a tray underneath to ensure any run off is …" at bounding box center [167, 178] width 5 height 5
radio input "true"
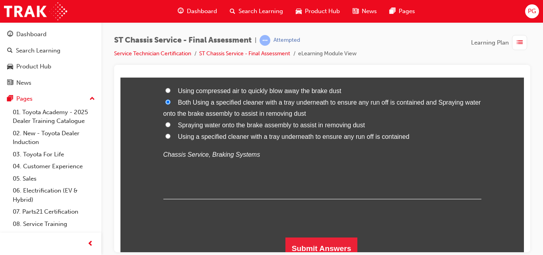
scroll to position [2659, 0]
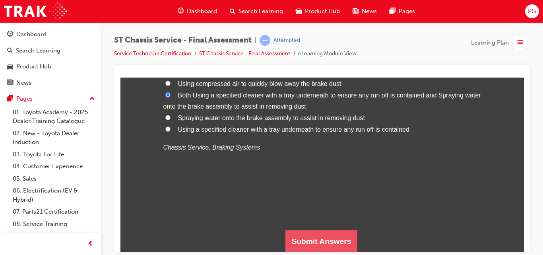
click at [314, 234] on button "Submit Answers" at bounding box center [321, 241] width 72 height 22
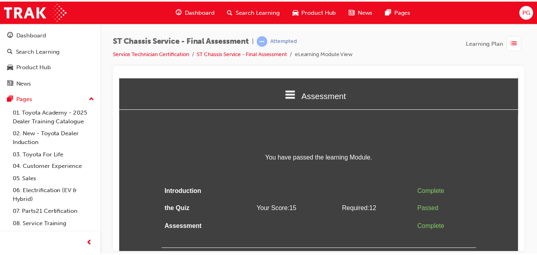
scroll to position [0, 0]
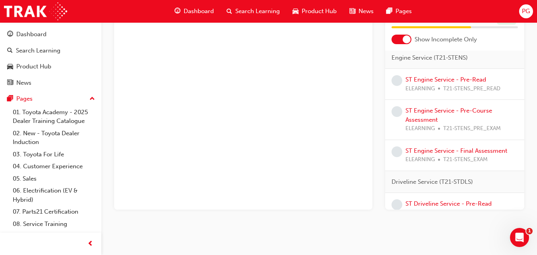
scroll to position [109, 0]
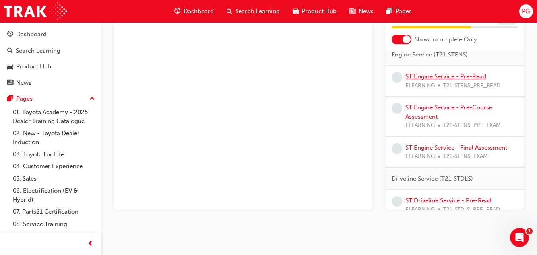
click at [440, 80] on link "ST Engine Service - Pre-Read" at bounding box center [445, 76] width 81 height 7
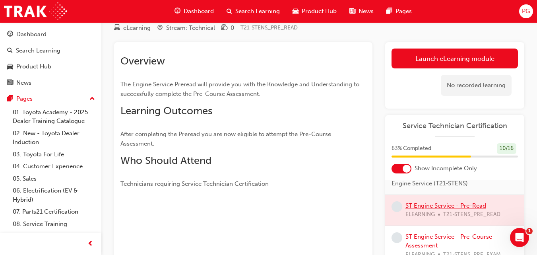
scroll to position [25, 0]
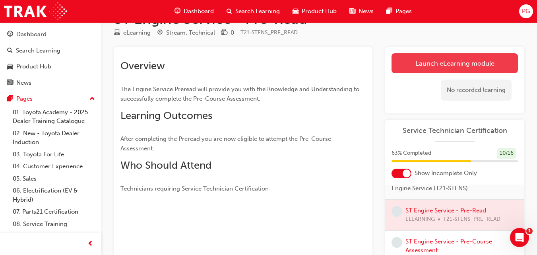
click at [424, 58] on link "Launch eLearning module" at bounding box center [454, 63] width 126 height 20
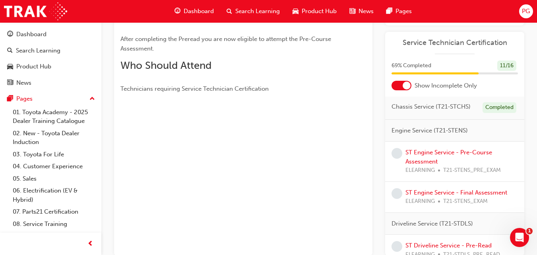
scroll to position [92, 0]
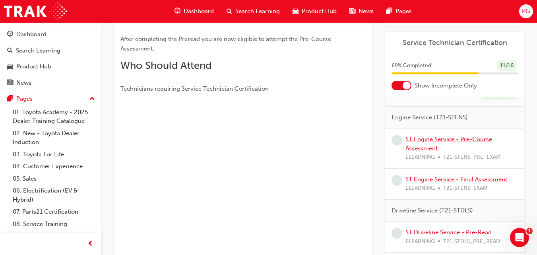
click at [436, 152] on link "ST Engine Service - Pre-Course Assessment" at bounding box center [448, 144] width 87 height 16
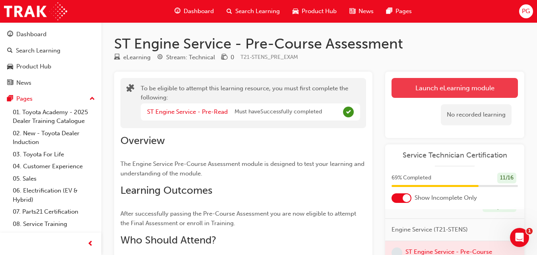
click at [428, 83] on button "Launch eLearning module" at bounding box center [454, 88] width 126 height 20
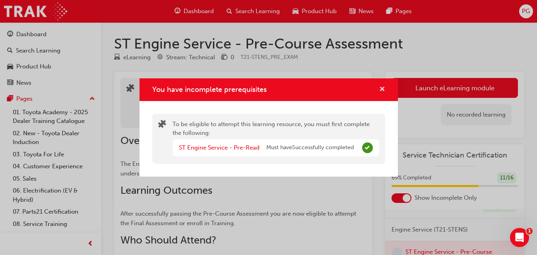
click at [380, 90] on span "cross-icon" at bounding box center [382, 89] width 6 height 7
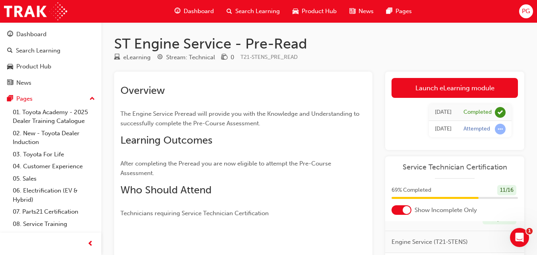
scroll to position [124, 0]
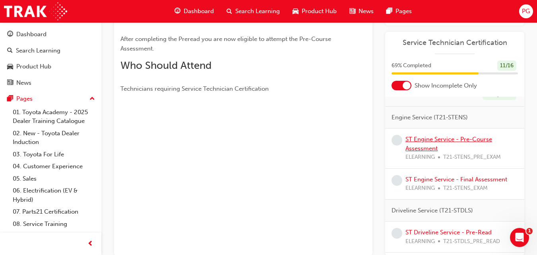
click at [433, 152] on link "ST Engine Service - Pre-Course Assessment" at bounding box center [448, 144] width 87 height 16
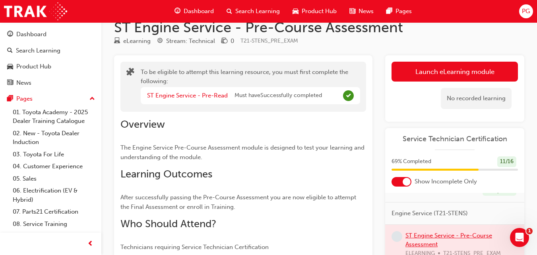
scroll to position [16, 0]
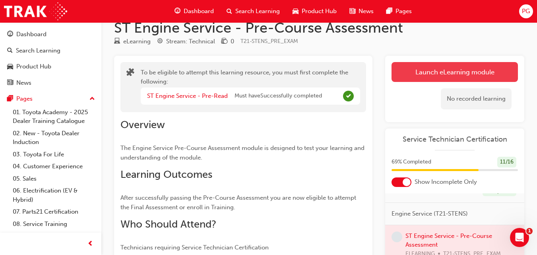
click at [425, 74] on button "Launch eLearning module" at bounding box center [454, 72] width 126 height 20
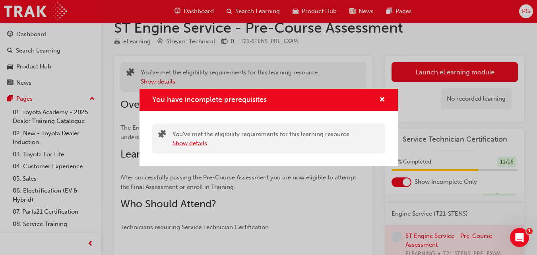
click at [199, 140] on button "Show details" at bounding box center [189, 143] width 35 height 9
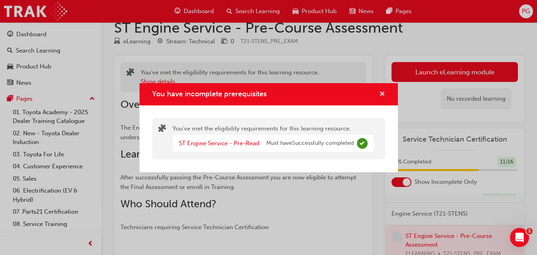
click at [381, 94] on span "cross-icon" at bounding box center [382, 94] width 6 height 7
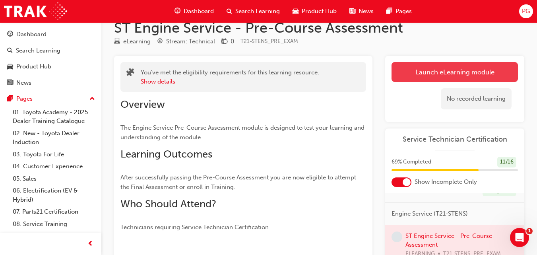
click at [425, 75] on button "Launch eLearning module" at bounding box center [454, 72] width 126 height 20
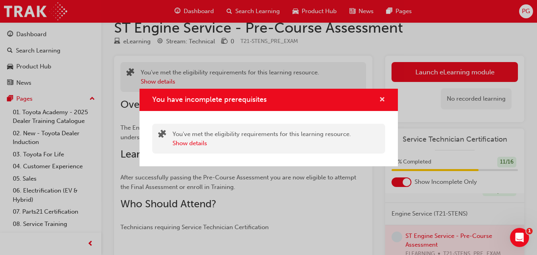
click at [381, 97] on div "You have incomplete prerequisites" at bounding box center [379, 100] width 12 height 10
click at [381, 97] on span "cross-icon" at bounding box center [382, 100] width 6 height 7
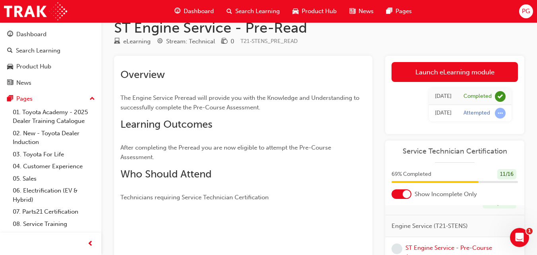
scroll to position [124, 0]
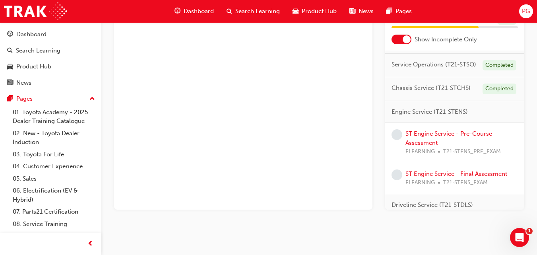
scroll to position [50, 0]
click at [428, 155] on div "ST Engine Service - Pre-Course Assessment ELEARNING T21-STENS_PRE_EXAM" at bounding box center [461, 144] width 112 height 27
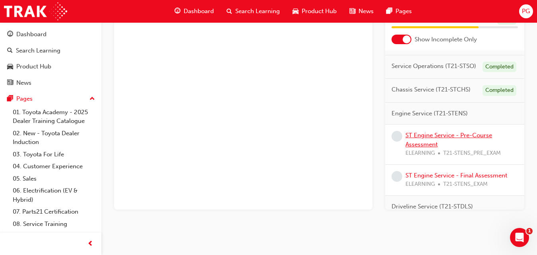
click at [425, 148] on link "ST Engine Service - Pre-Course Assessment" at bounding box center [448, 140] width 87 height 16
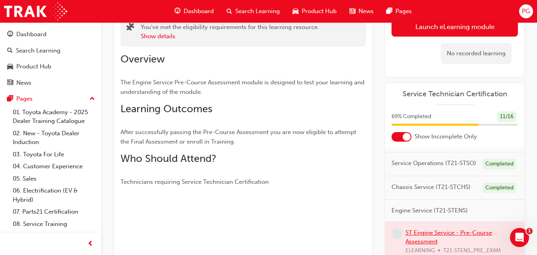
scroll to position [58, 0]
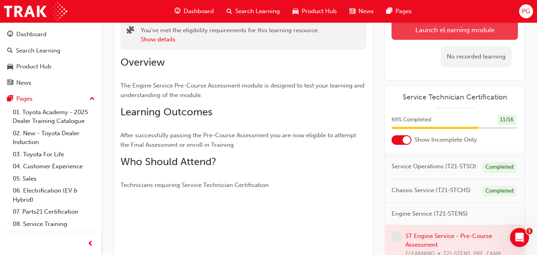
click at [436, 33] on link "Launch eLearning module" at bounding box center [454, 30] width 126 height 20
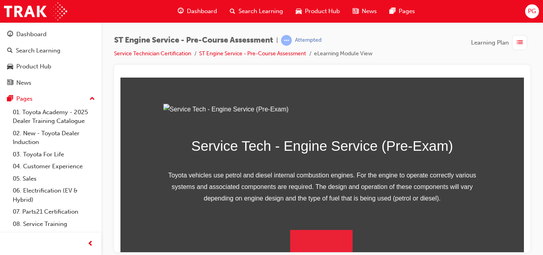
scroll to position [136, 0]
click at [328, 234] on button "Begin Module" at bounding box center [321, 240] width 63 height 22
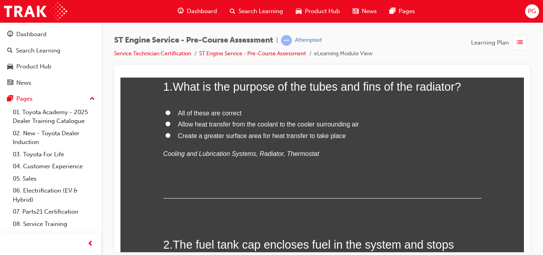
scroll to position [89, 0]
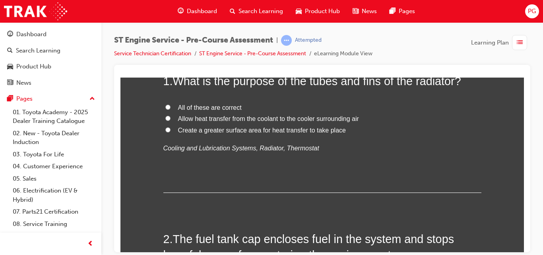
click at [165, 106] on input "All of these are correct" at bounding box center [167, 106] width 5 height 5
radio input "true"
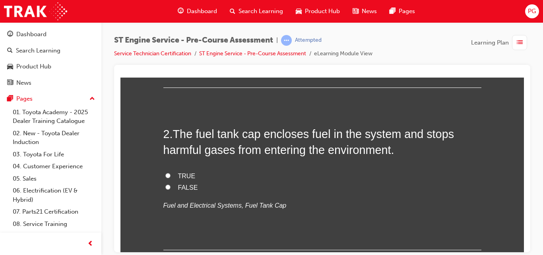
scroll to position [205, 0]
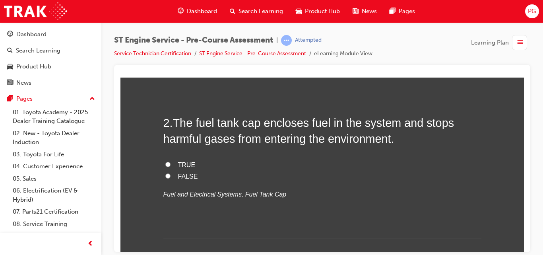
click at [165, 163] on input "TRUE" at bounding box center [167, 163] width 5 height 5
radio input "true"
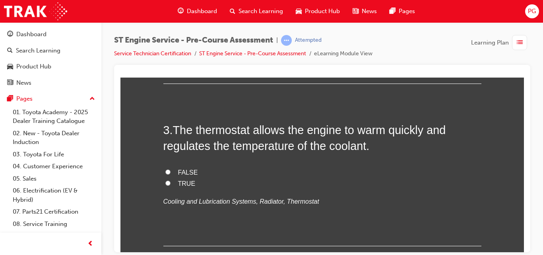
scroll to position [365, 0]
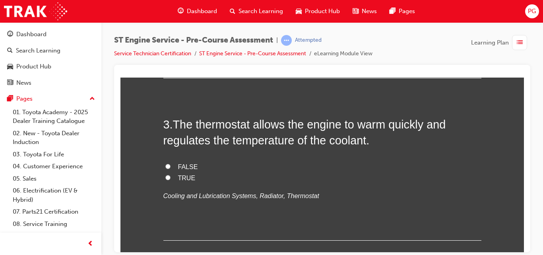
click at [165, 178] on input "TRUE" at bounding box center [167, 176] width 5 height 5
radio input "true"
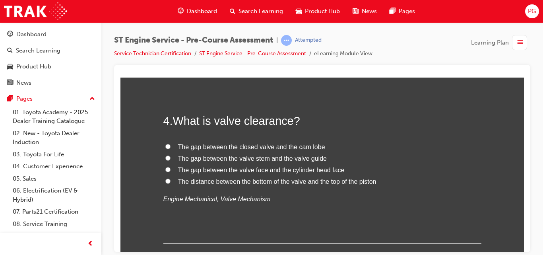
scroll to position [536, 0]
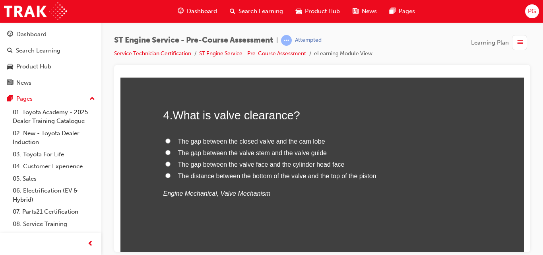
click at [165, 139] on input "The gap between the closed valve and the cam lobe" at bounding box center [167, 140] width 5 height 5
radio input "true"
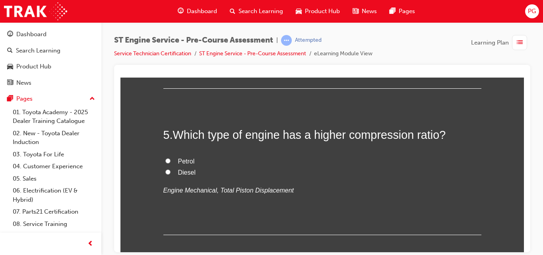
scroll to position [703, 0]
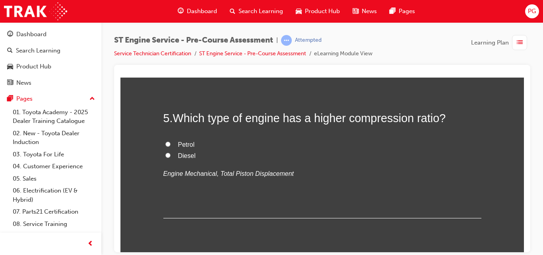
click at [165, 155] on input "Diesel" at bounding box center [167, 154] width 5 height 5
radio input "true"
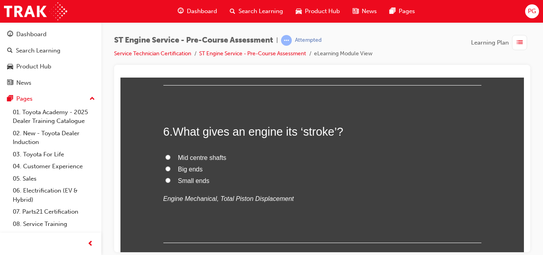
scroll to position [846, 0]
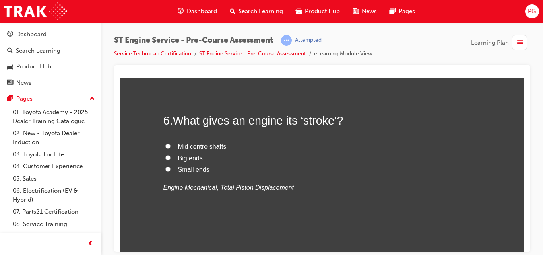
click at [165, 145] on input "Mid centre shafts" at bounding box center [167, 145] width 5 height 5
radio input "true"
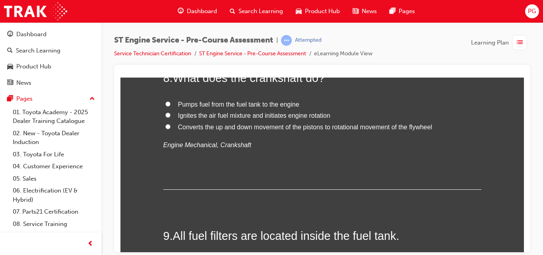
scroll to position [1250, 0]
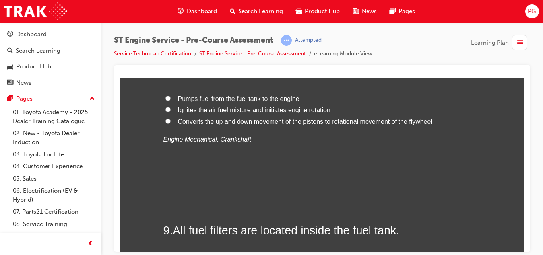
radio input "true"
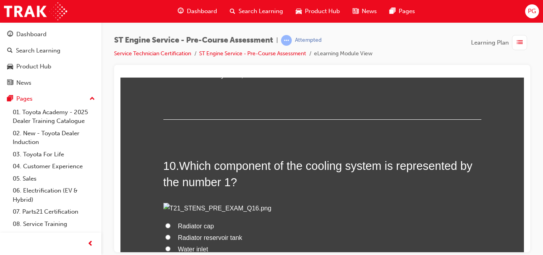
scroll to position [1466, 0]
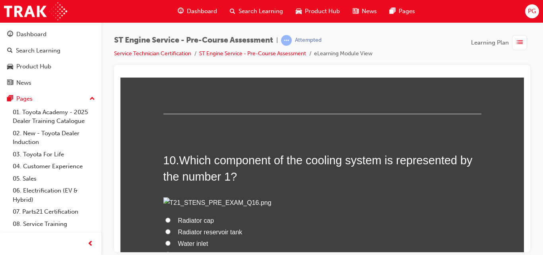
radio input "true"
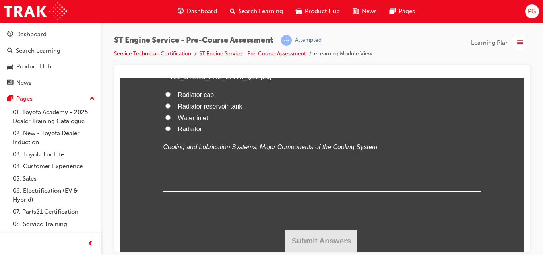
scroll to position [1632, 0]
radio input "true"
click at [165, 131] on input "Radiator" at bounding box center [167, 128] width 5 height 5
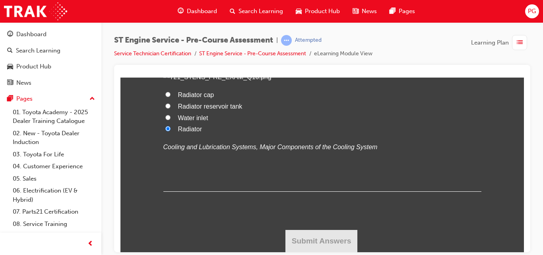
radio input "true"
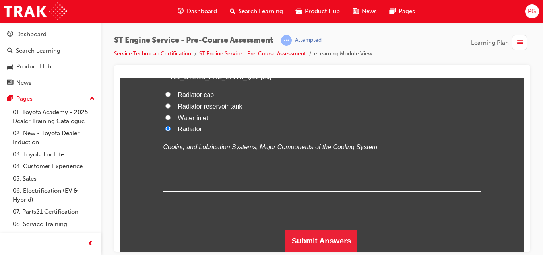
scroll to position [2053, 0]
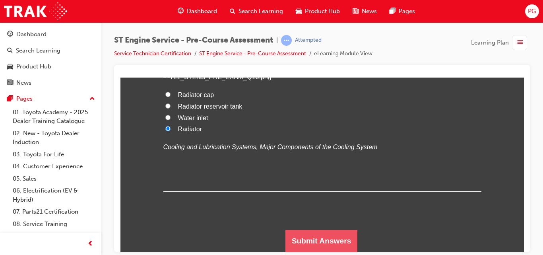
click at [308, 232] on button "Submit Answers" at bounding box center [321, 240] width 72 height 22
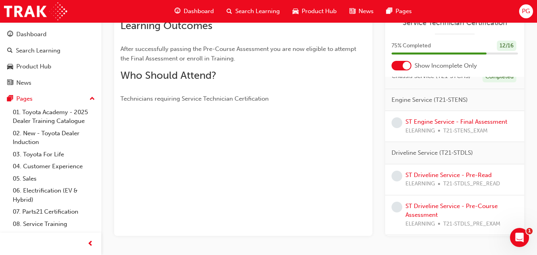
scroll to position [91, 0]
click at [433, 124] on link "ST Engine Service - Final Assessment" at bounding box center [456, 120] width 102 height 7
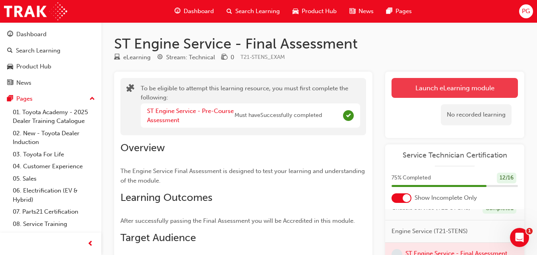
click at [425, 87] on button "Launch eLearning module" at bounding box center [454, 88] width 126 height 20
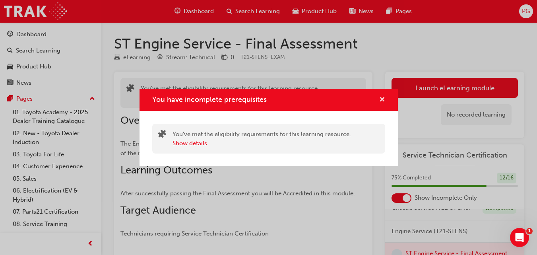
click at [382, 101] on span "cross-icon" at bounding box center [382, 100] width 6 height 7
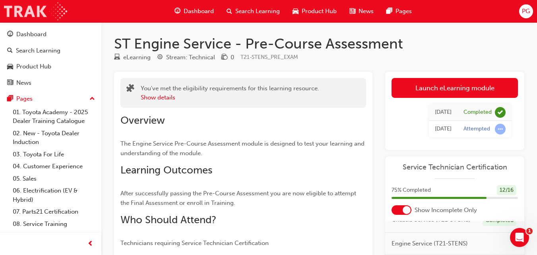
scroll to position [144, 0]
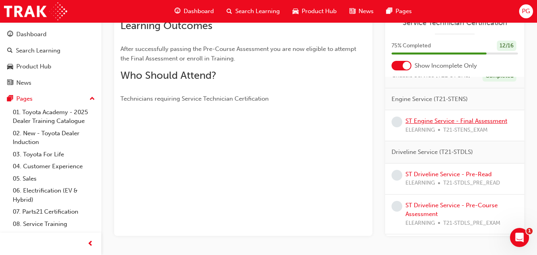
click at [462, 124] on link "ST Engine Service - Final Assessment" at bounding box center [456, 120] width 102 height 7
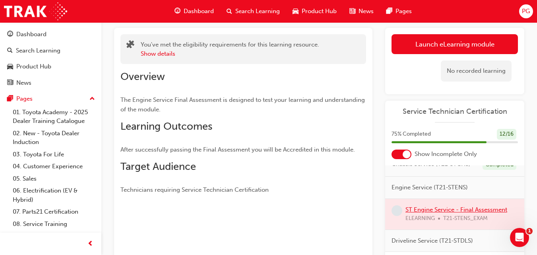
scroll to position [42, 0]
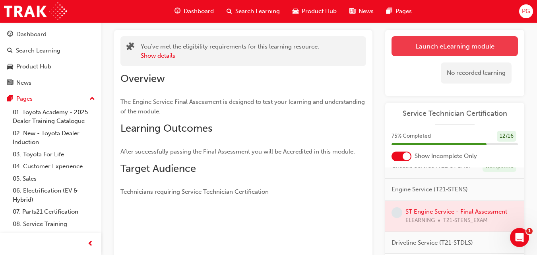
click at [431, 48] on button "Launch eLearning module" at bounding box center [454, 46] width 126 height 20
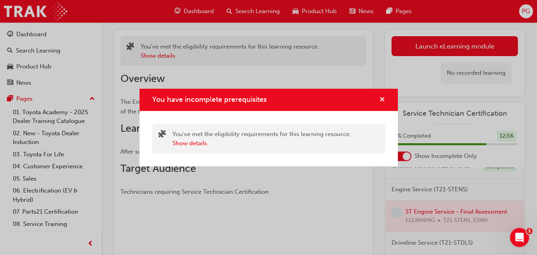
click at [382, 97] on span "cross-icon" at bounding box center [382, 100] width 6 height 7
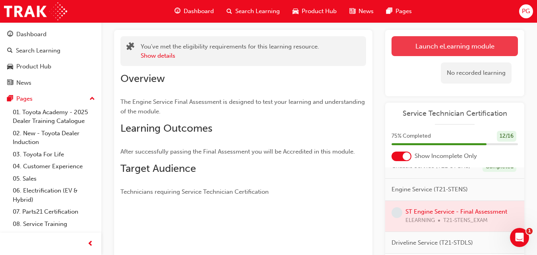
click at [431, 45] on button "Launch eLearning module" at bounding box center [454, 46] width 126 height 20
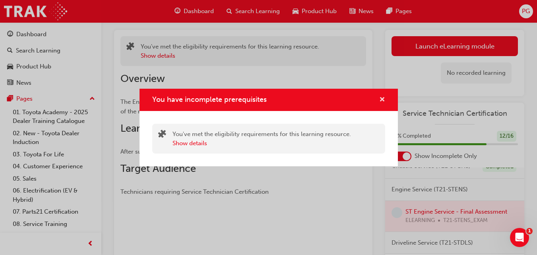
click at [383, 97] on span "cross-icon" at bounding box center [382, 100] width 6 height 7
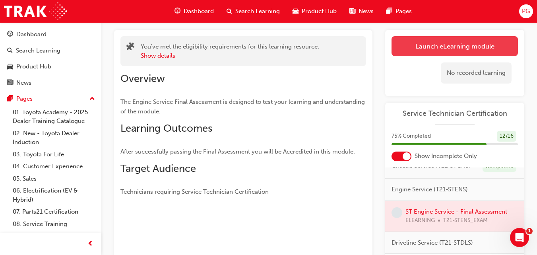
click at [417, 51] on button "Launch eLearning module" at bounding box center [454, 46] width 126 height 20
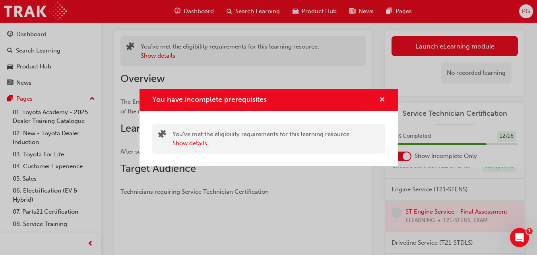
click at [382, 99] on span "cross-icon" at bounding box center [382, 100] width 6 height 7
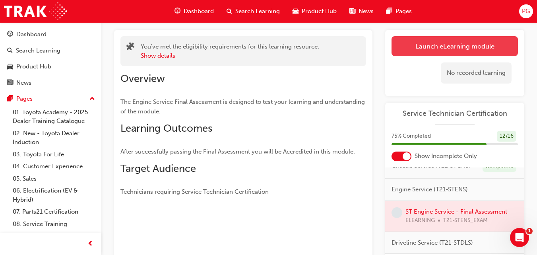
click at [410, 45] on button "Launch eLearning module" at bounding box center [454, 46] width 126 height 20
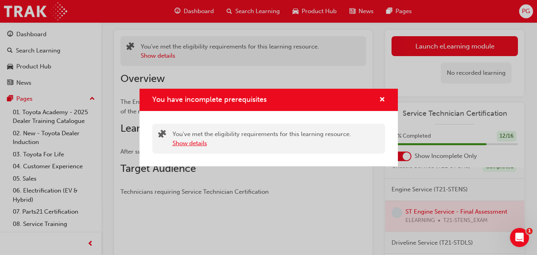
click at [202, 141] on button "Show details" at bounding box center [189, 143] width 35 height 9
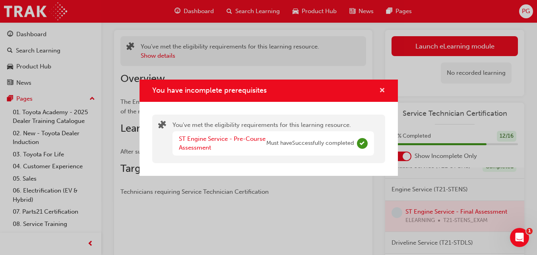
click at [382, 89] on span "cross-icon" at bounding box center [382, 90] width 6 height 7
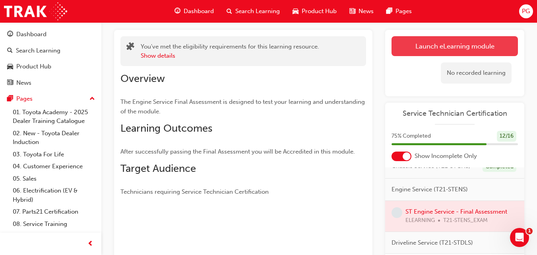
click at [414, 51] on button "Launch eLearning module" at bounding box center [454, 46] width 126 height 20
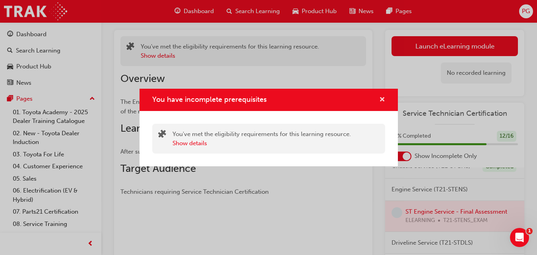
click at [382, 100] on span "cross-icon" at bounding box center [382, 100] width 6 height 7
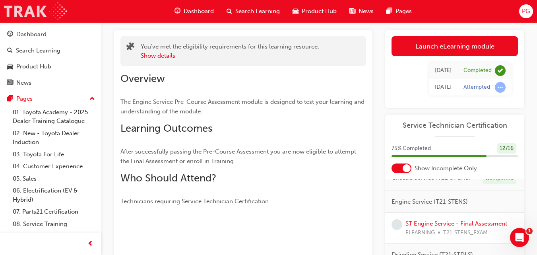
scroll to position [144, 0]
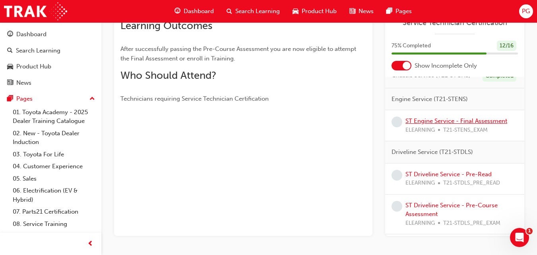
click at [486, 124] on link "ST Engine Service - Final Assessment" at bounding box center [456, 120] width 102 height 7
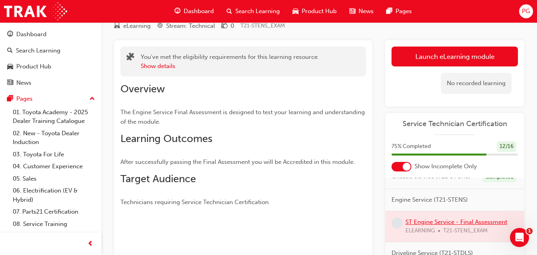
scroll to position [28, 0]
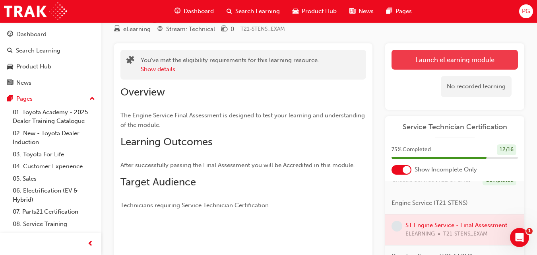
click at [463, 63] on link "Launch eLearning module" at bounding box center [454, 60] width 126 height 20
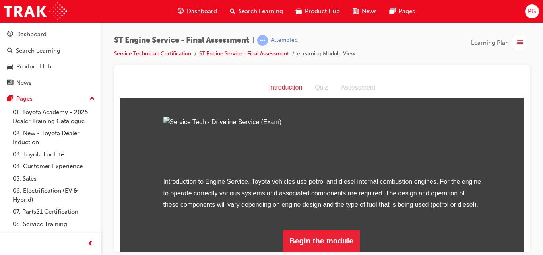
scroll to position [91, 0]
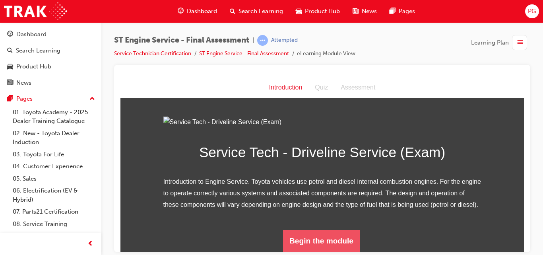
click at [341, 234] on button "Begin the module" at bounding box center [321, 240] width 77 height 22
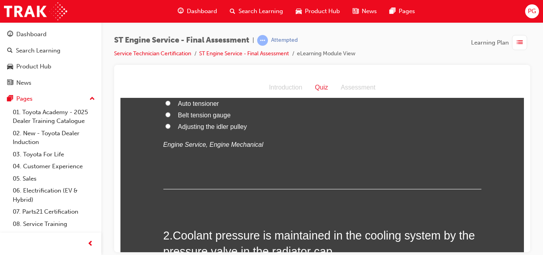
scroll to position [0, 0]
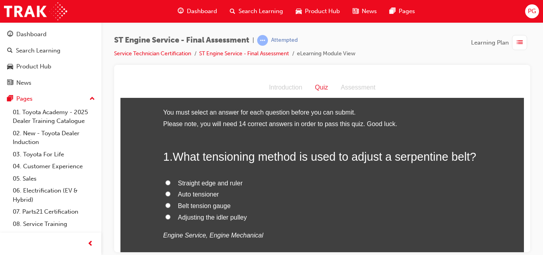
click at [165, 193] on input "Auto tensioner" at bounding box center [167, 193] width 5 height 5
radio input "true"
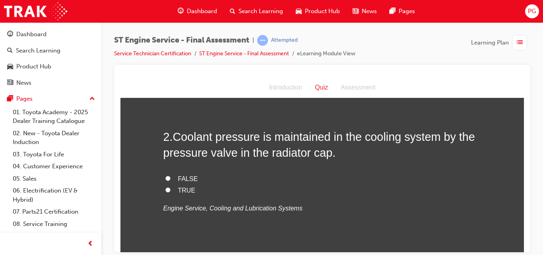
scroll to position [198, 0]
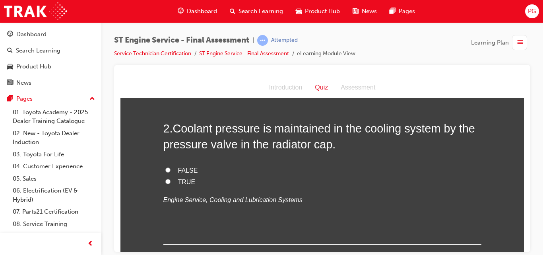
click at [165, 179] on input "TRUE" at bounding box center [167, 180] width 5 height 5
radio input "true"
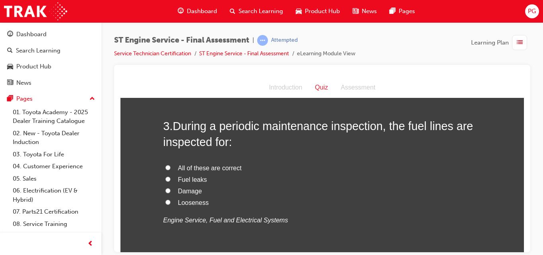
scroll to position [370, 0]
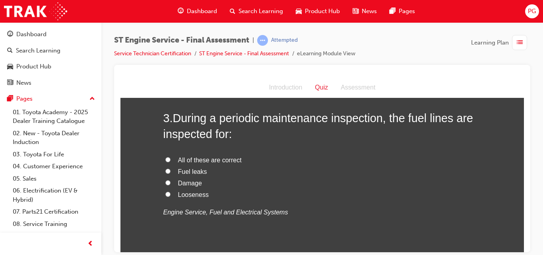
click at [165, 160] on input "All of these are correct" at bounding box center [167, 159] width 5 height 5
radio input "true"
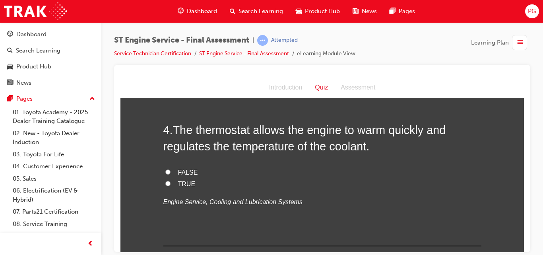
scroll to position [551, 0]
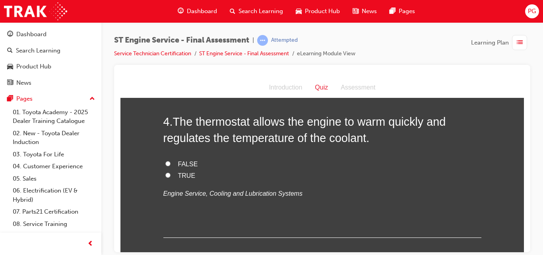
click at [165, 175] on input "TRUE" at bounding box center [167, 174] width 5 height 5
radio input "true"
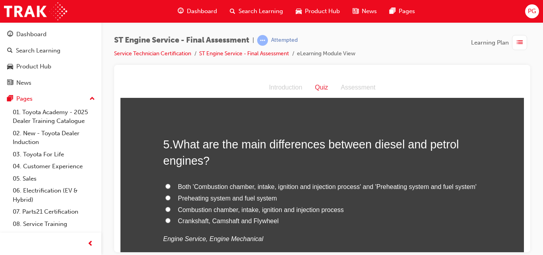
scroll to position [707, 0]
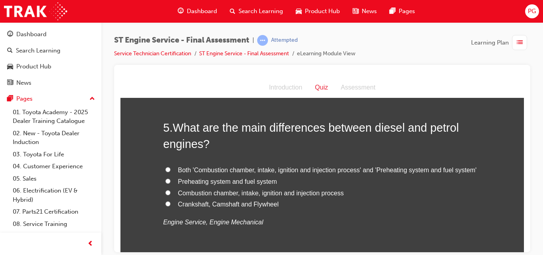
click at [165, 168] on input "Both 'Combustion chamber, intake, ignition and injection process' and 'Preheati…" at bounding box center [167, 169] width 5 height 5
radio input "true"
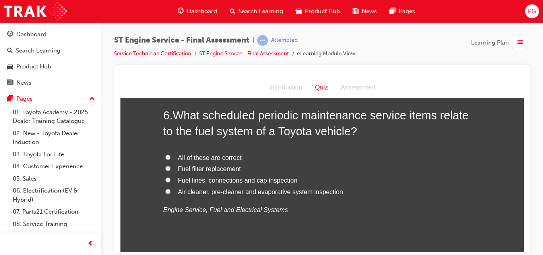
scroll to position [880, 0]
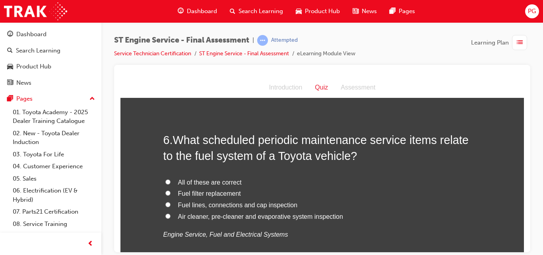
click at [165, 181] on input "All of these are correct" at bounding box center [167, 181] width 5 height 5
radio input "true"
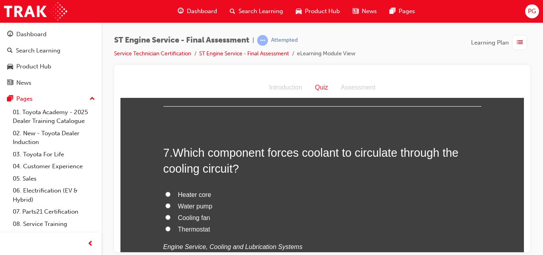
scroll to position [1077, 0]
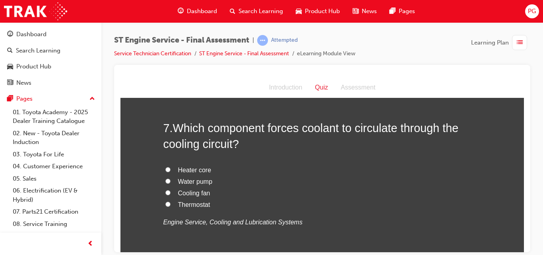
click at [166, 180] on input "Water pump" at bounding box center [167, 180] width 5 height 5
radio input "true"
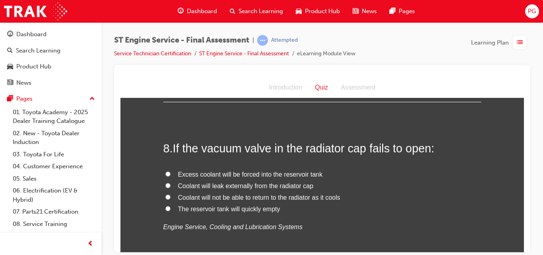
scroll to position [1267, 0]
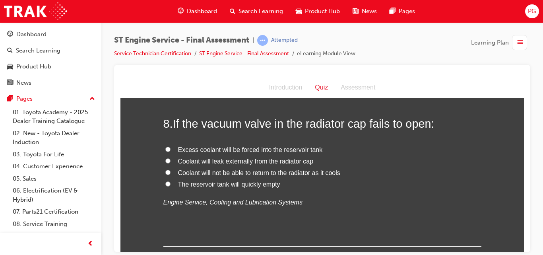
click at [165, 172] on input "Coolant will not be able to return to the radiator as it cools" at bounding box center [167, 171] width 5 height 5
radio input "true"
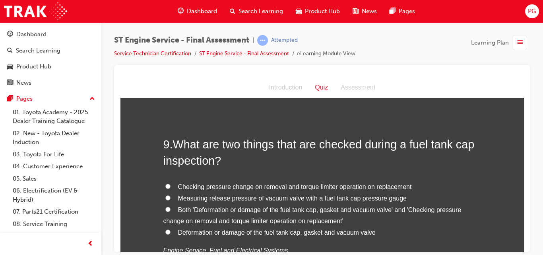
scroll to position [1431, 0]
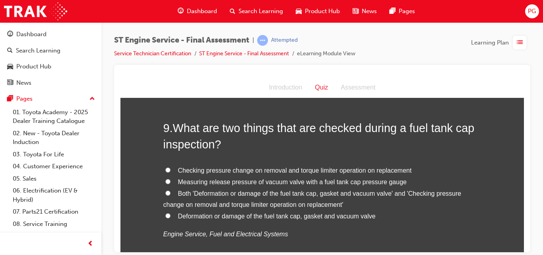
click at [165, 194] on input "Both 'Deformation or damage of the fuel tank cap, gasket and vacuum valve' and …" at bounding box center [167, 192] width 5 height 5
radio input "true"
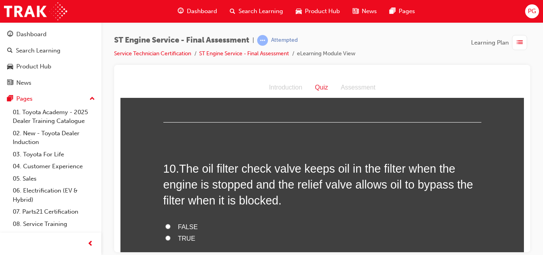
scroll to position [1604, 0]
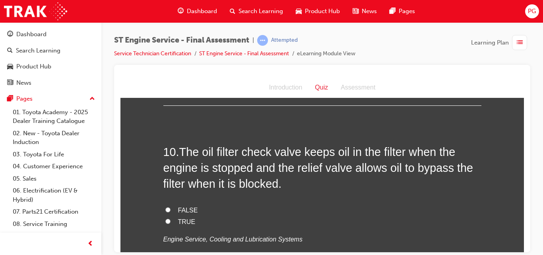
click at [165, 222] on input "TRUE" at bounding box center [167, 220] width 5 height 5
radio input "true"
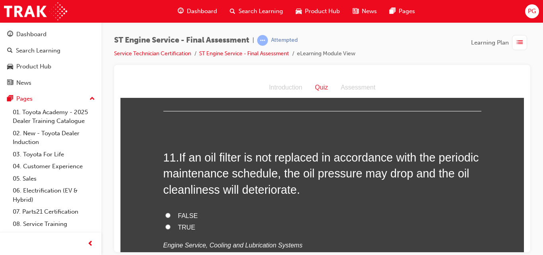
scroll to position [1785, 0]
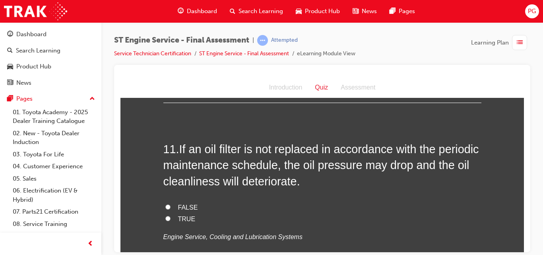
click at [165, 217] on input "TRUE" at bounding box center [167, 217] width 5 height 5
radio input "true"
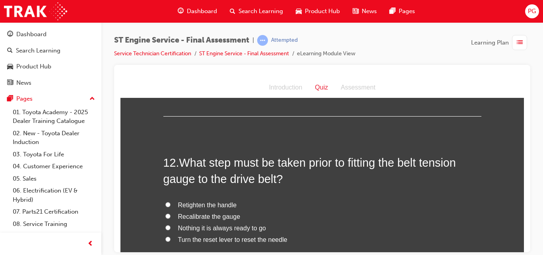
scroll to position [1966, 0]
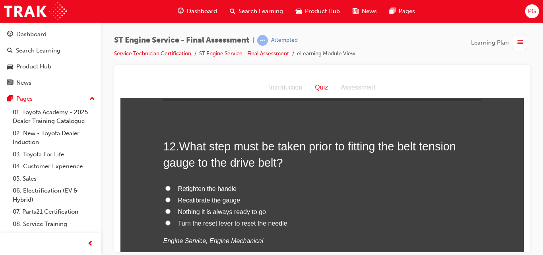
click at [165, 199] on input "Recalibrate the gauge" at bounding box center [167, 199] width 5 height 5
radio input "true"
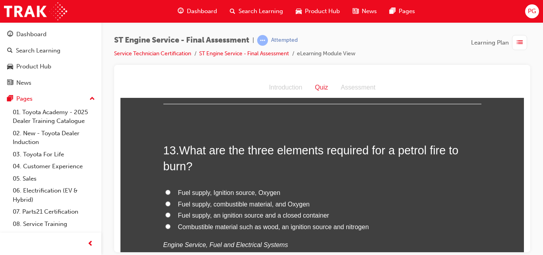
scroll to position [2155, 0]
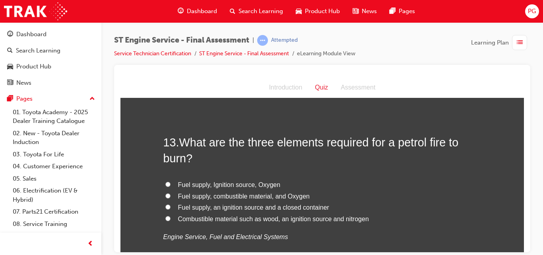
click at [165, 182] on input "Fuel supply, Ignition source, Oxygen" at bounding box center [167, 183] width 5 height 5
radio input "true"
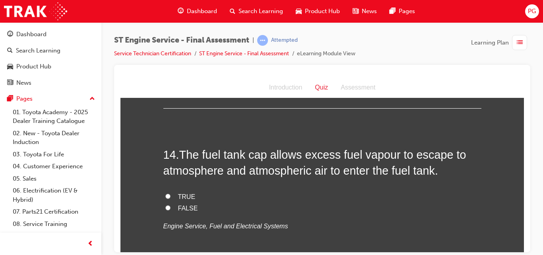
scroll to position [2336, 0]
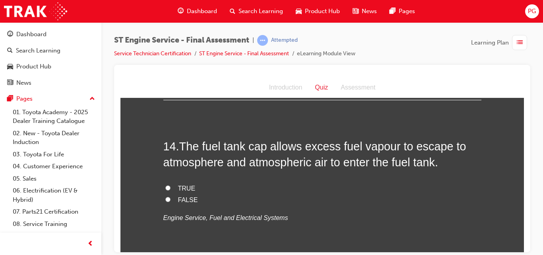
click at [165, 200] on input "FALSE" at bounding box center [167, 198] width 5 height 5
radio input "true"
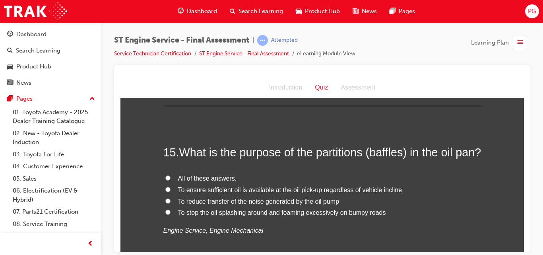
scroll to position [2500, 0]
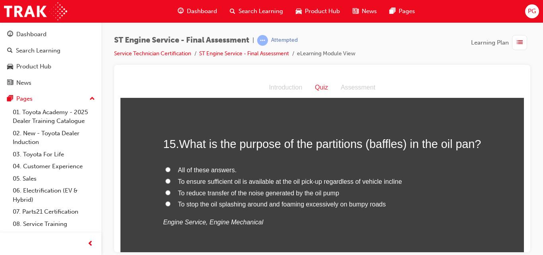
click at [165, 172] on input "All of these answers." at bounding box center [167, 169] width 5 height 5
radio input "true"
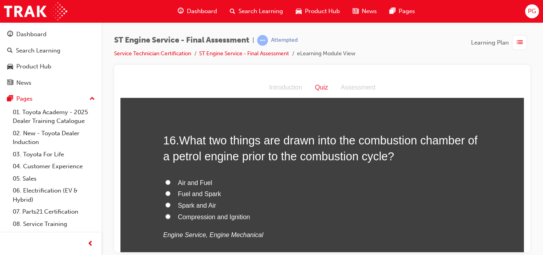
scroll to position [2690, 0]
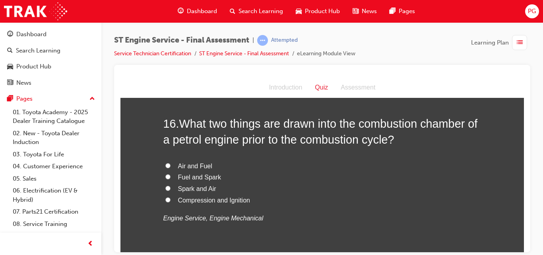
click at [165, 179] on input "Fuel and Spark" at bounding box center [167, 176] width 5 height 5
radio input "true"
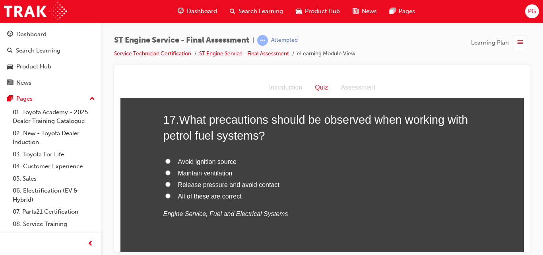
scroll to position [2887, 0]
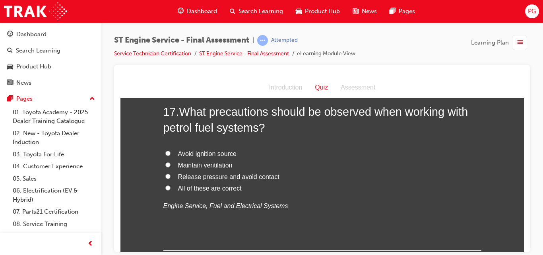
click at [165, 190] on input "All of these are correct" at bounding box center [167, 187] width 5 height 5
radio input "true"
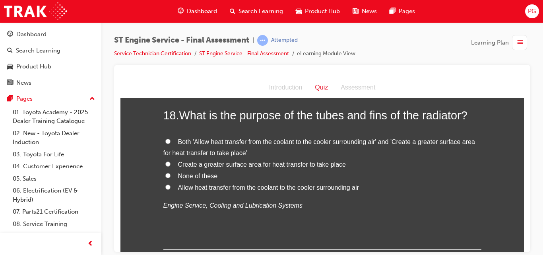
scroll to position [3076, 0]
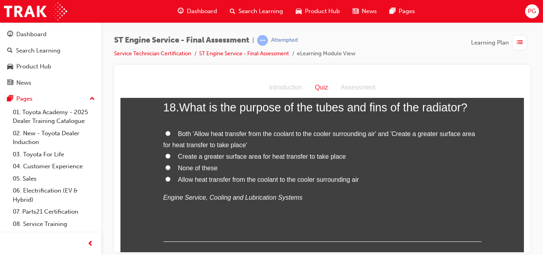
click at [163, 146] on label "Both 'Allow heat transfer from the coolant to the cooler surrounding air' and '…" at bounding box center [322, 139] width 318 height 23
click at [165, 136] on input "Both 'Allow heat transfer from the coolant to the cooler surrounding air' and '…" at bounding box center [167, 132] width 5 height 5
radio input "true"
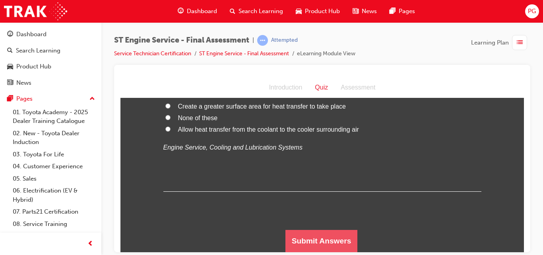
click at [304, 234] on button "Submit Answers" at bounding box center [321, 240] width 72 height 22
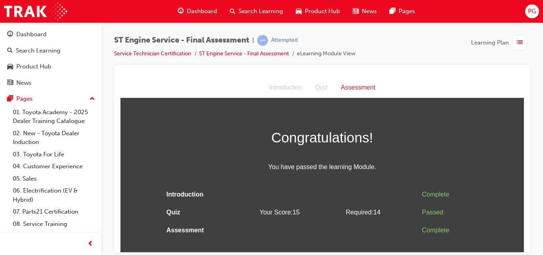
scroll to position [0, 0]
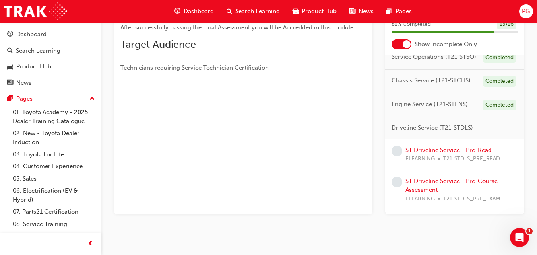
scroll to position [170, 0]
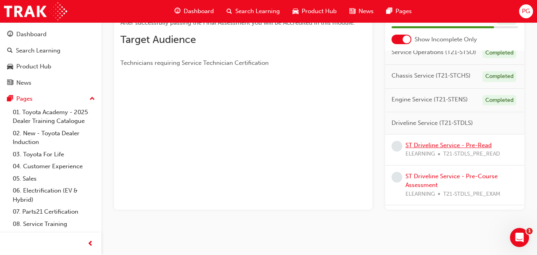
click at [438, 149] on link "ST Driveline Service - Pre-Read" at bounding box center [448, 144] width 86 height 7
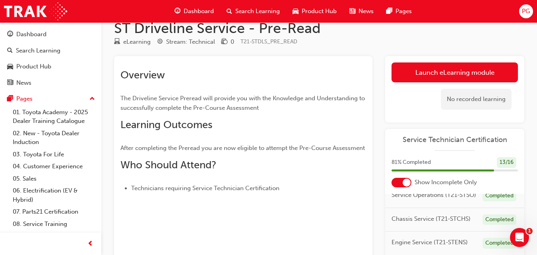
scroll to position [13, 0]
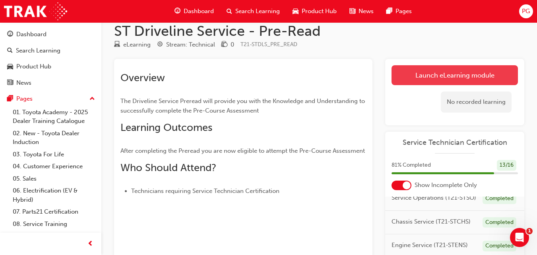
click at [435, 72] on link "Launch eLearning module" at bounding box center [454, 75] width 126 height 20
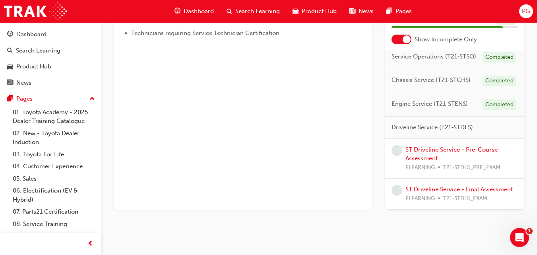
scroll to position [83, 0]
click at [442, 146] on link "ST Driveline Service - Pre-Course Assessment" at bounding box center [451, 154] width 92 height 16
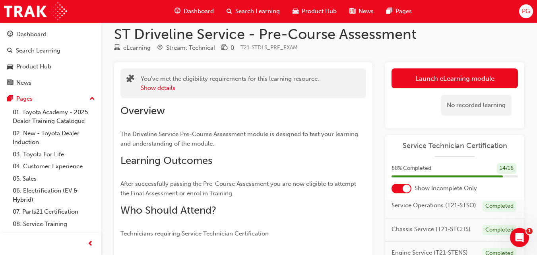
scroll to position [9, 0]
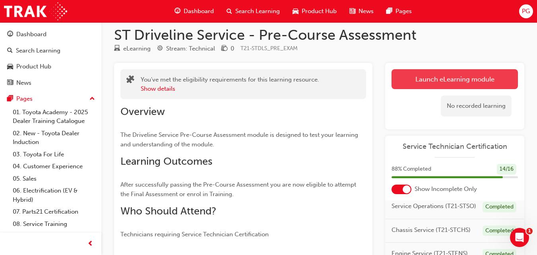
click at [450, 74] on link "Launch eLearning module" at bounding box center [454, 79] width 126 height 20
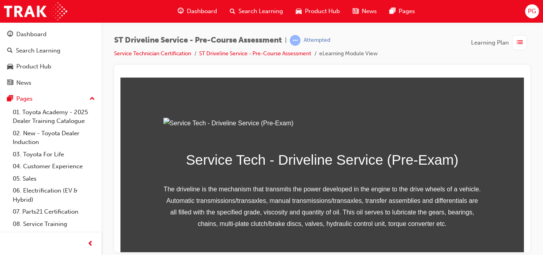
scroll to position [147, 0]
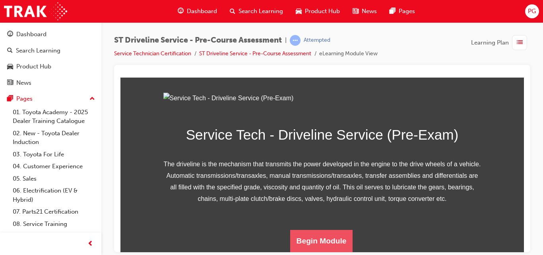
click at [325, 234] on button "Begin Module" at bounding box center [321, 240] width 63 height 22
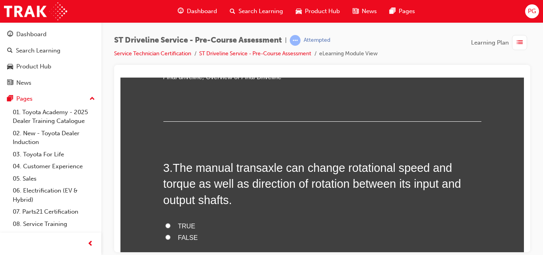
scroll to position [335, 0]
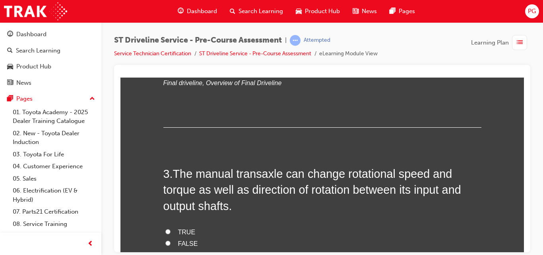
radio input "true"
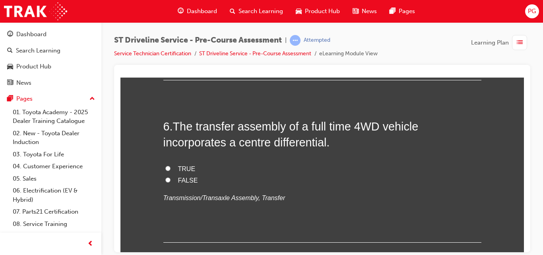
scroll to position [920, 0]
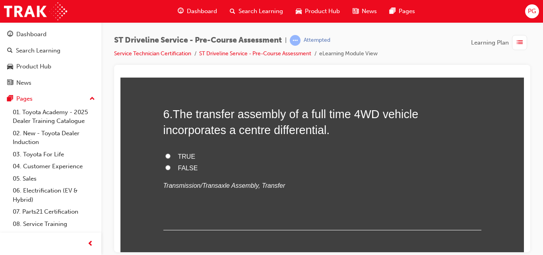
radio input "true"
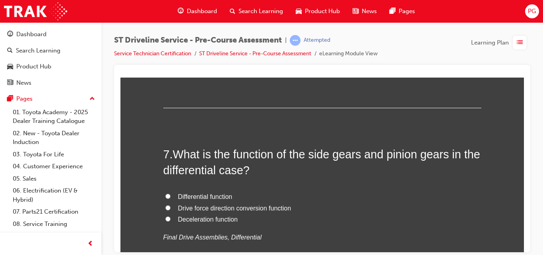
scroll to position [1048, 0]
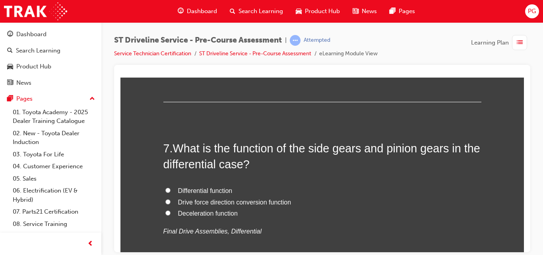
radio input "true"
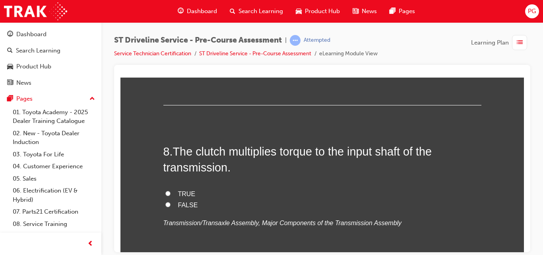
scroll to position [1231, 0]
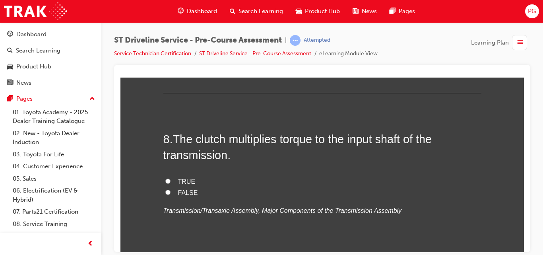
radio input "true"
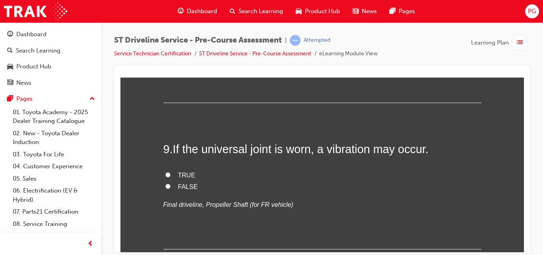
scroll to position [1396, 0]
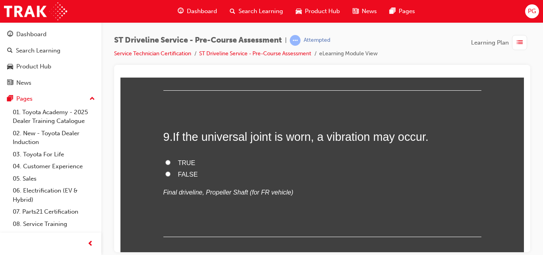
radio input "true"
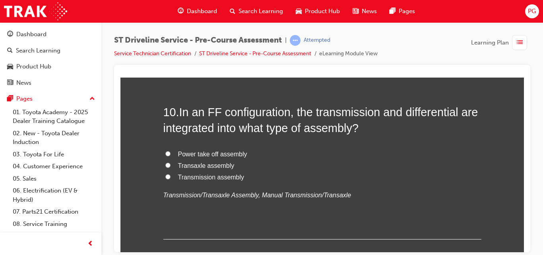
scroll to position [1573, 0]
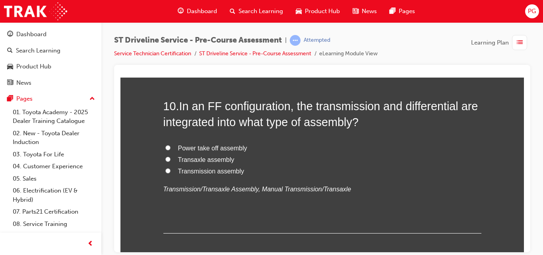
radio input "true"
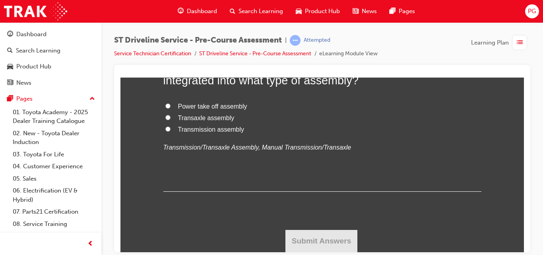
scroll to position [1755, 0]
radio input "true"
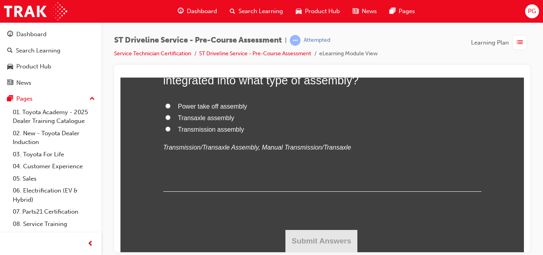
radio input "true"
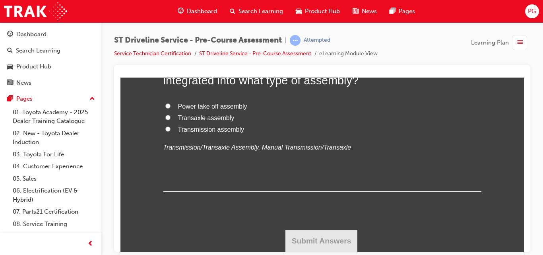
scroll to position [2194, 0]
click at [166, 120] on input "Transaxle assembly" at bounding box center [167, 116] width 5 height 5
radio input "true"
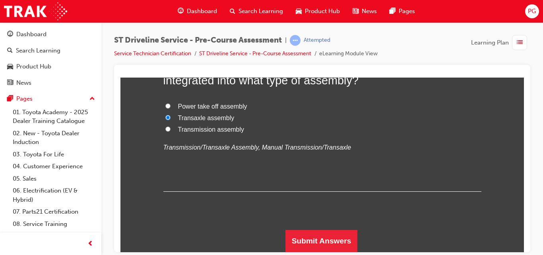
scroll to position [2280, 0]
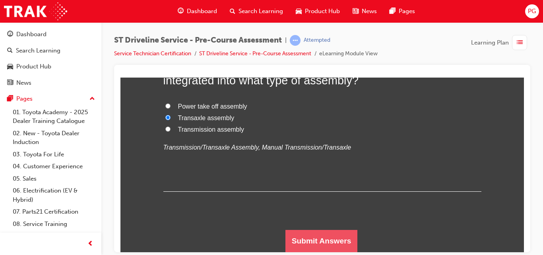
click at [310, 235] on button "Submit Answers" at bounding box center [321, 240] width 72 height 22
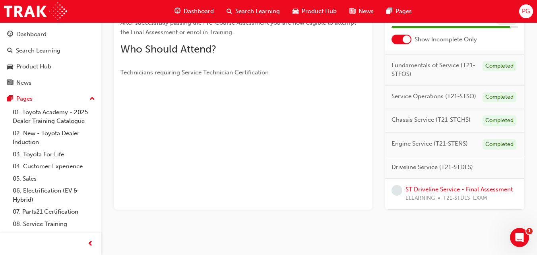
scroll to position [43, 0]
click at [431, 186] on link "ST Driveline Service - Final Assessment" at bounding box center [458, 189] width 107 height 7
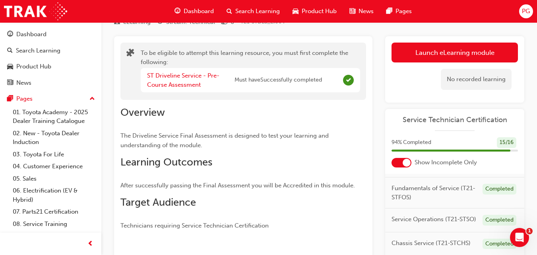
scroll to position [34, 0]
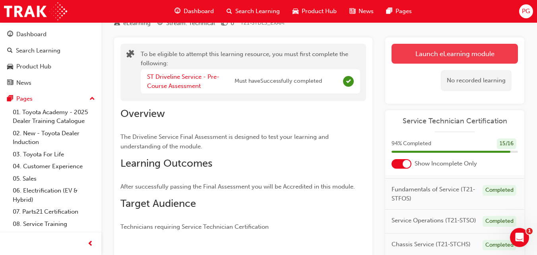
click at [430, 56] on button "Launch eLearning module" at bounding box center [454, 54] width 126 height 20
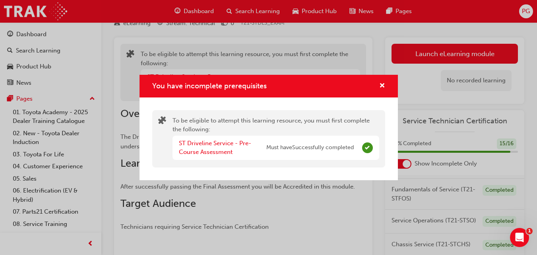
click at [229, 147] on div "ST Driveline Service - Pre-Course Assessment" at bounding box center [222, 148] width 87 height 18
click at [220, 145] on link "ST Driveline Service - Pre-Course Assessment" at bounding box center [215, 147] width 72 height 16
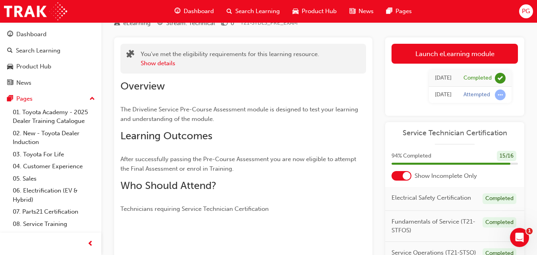
scroll to position [170, 0]
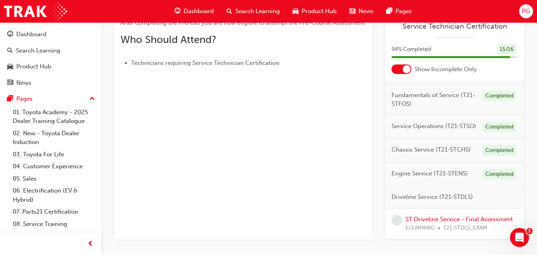
scroll to position [43, 0]
click at [419, 219] on link "ST Driveline Service - Final Assessment" at bounding box center [458, 218] width 107 height 7
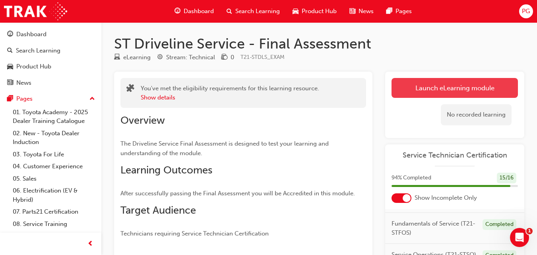
click at [481, 83] on link "Launch eLearning module" at bounding box center [454, 88] width 126 height 20
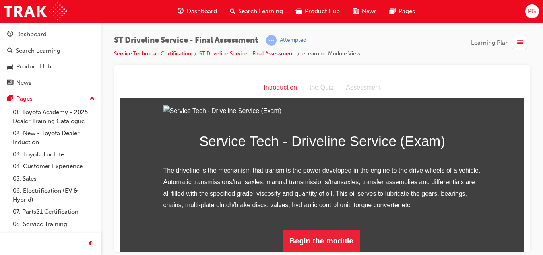
scroll to position [102, 0]
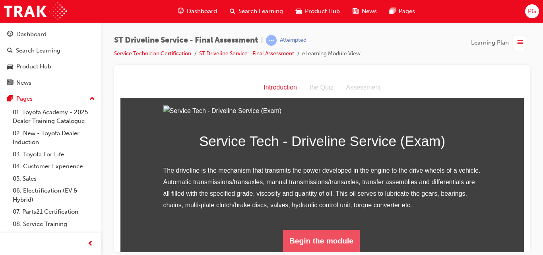
click at [329, 234] on button "Begin the module" at bounding box center [321, 240] width 77 height 22
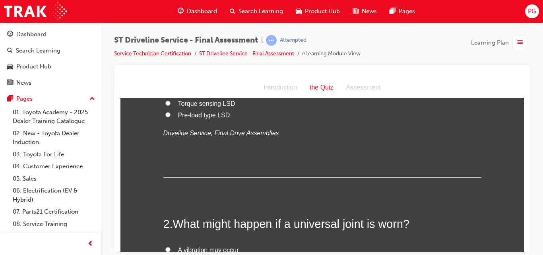
scroll to position [0, 0]
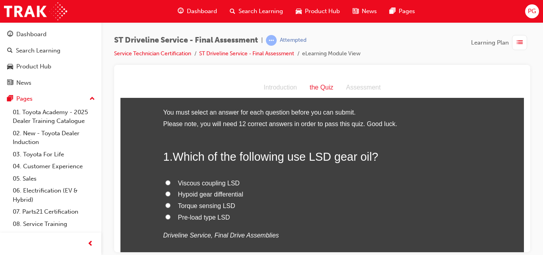
click at [165, 214] on input "Pre-load type LSD" at bounding box center [167, 216] width 5 height 5
radio input "true"
click at [165, 205] on input "Torque sensing LSD" at bounding box center [167, 204] width 5 height 5
radio input "true"
click at [165, 184] on input "Viscous coupling LSD" at bounding box center [167, 182] width 5 height 5
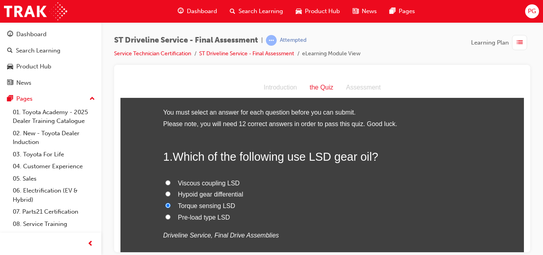
radio input "true"
click at [269, 196] on label "Hypoid gear differential" at bounding box center [322, 194] width 318 height 12
click at [170, 196] on input "Hypoid gear differential" at bounding box center [167, 193] width 5 height 5
radio input "true"
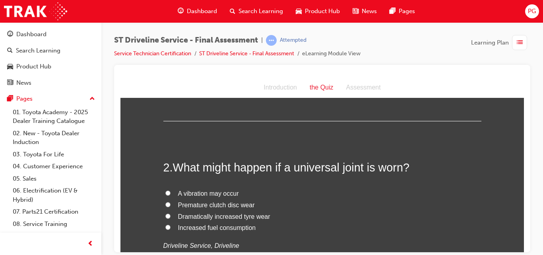
scroll to position [179, 0]
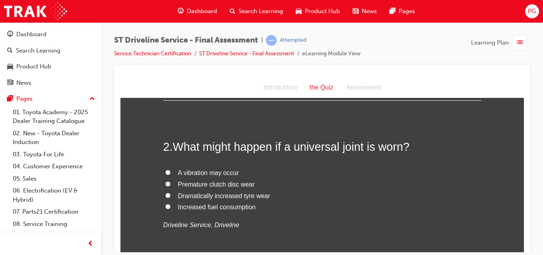
click at [165, 171] on input "A vibration may occur" at bounding box center [167, 171] width 5 height 5
radio input "true"
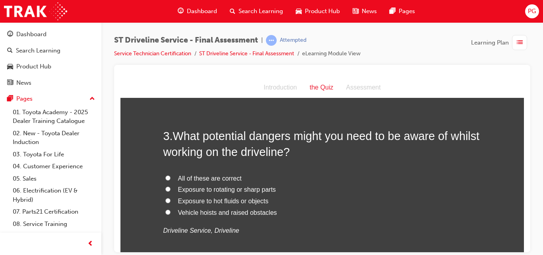
scroll to position [366, 0]
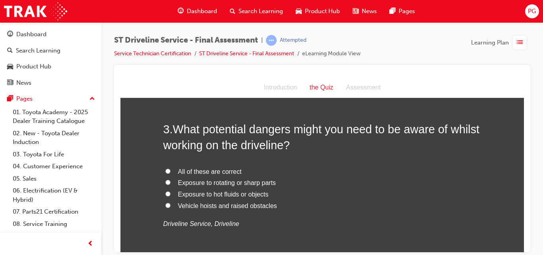
click at [165, 171] on input "All of these are correct" at bounding box center [167, 170] width 5 height 5
radio input "true"
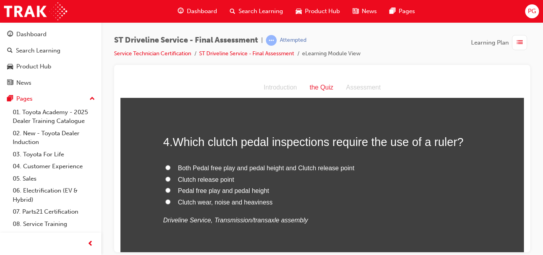
scroll to position [545, 0]
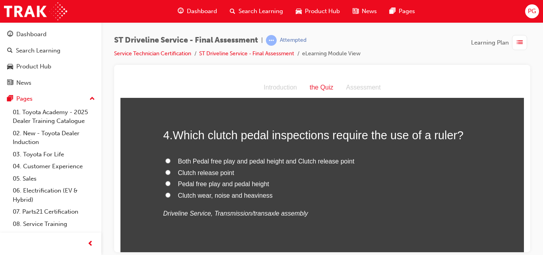
click at [165, 161] on input "Both Pedal free play and pedal height and Clutch release point" at bounding box center [167, 160] width 5 height 5
radio input "true"
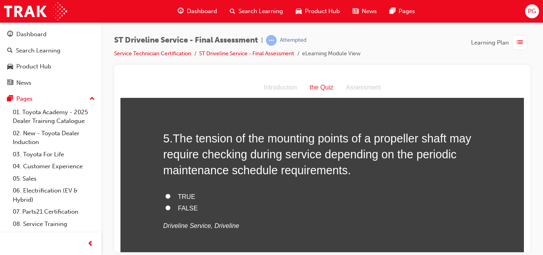
scroll to position [717, 0]
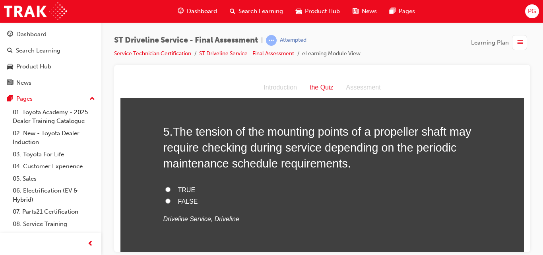
click at [165, 190] on input "TRUE" at bounding box center [167, 188] width 5 height 5
radio input "true"
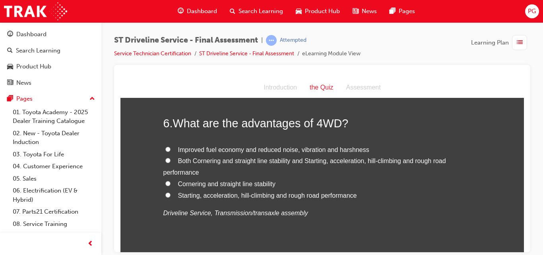
scroll to position [910, 0]
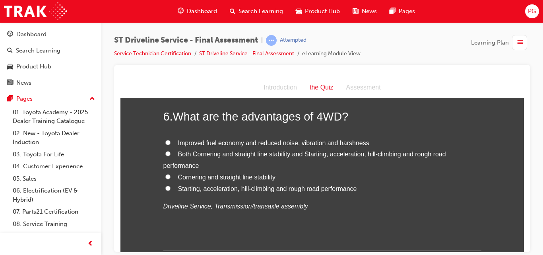
click at [165, 153] on input "Both Cornering and straight line stability and Starting, acceleration, hill-cli…" at bounding box center [167, 153] width 5 height 5
radio input "true"
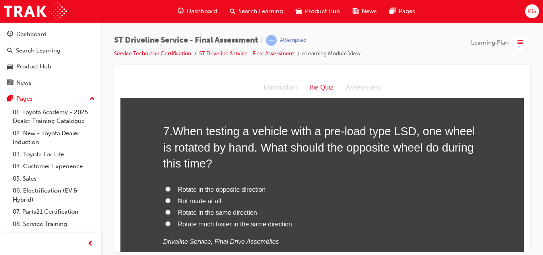
scroll to position [1097, 0]
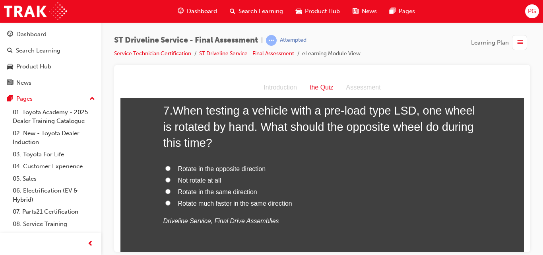
click at [166, 167] on input "Rotate in the opposite direction" at bounding box center [167, 167] width 5 height 5
radio input "true"
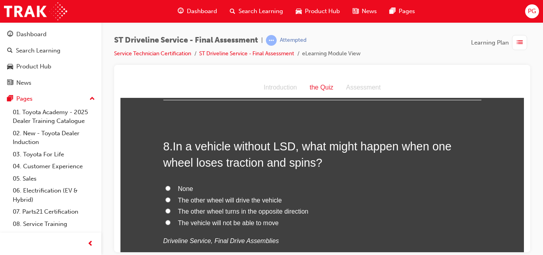
scroll to position [1269, 0]
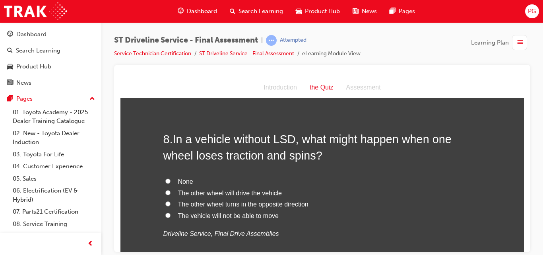
click at [165, 215] on input "The vehicle will not be able to move" at bounding box center [167, 214] width 5 height 5
radio input "true"
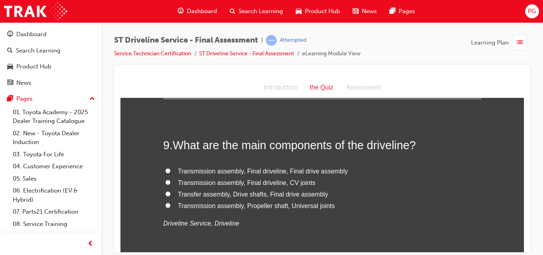
scroll to position [1455, 0]
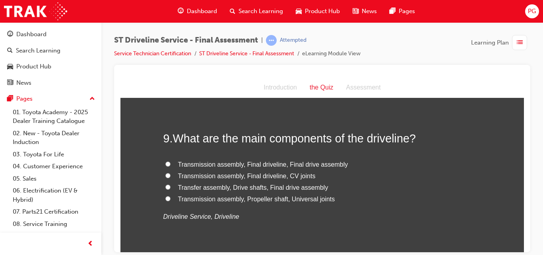
click at [165, 162] on input "Transmission assembly, Final driveline, Final drive assembly" at bounding box center [167, 163] width 5 height 5
radio input "true"
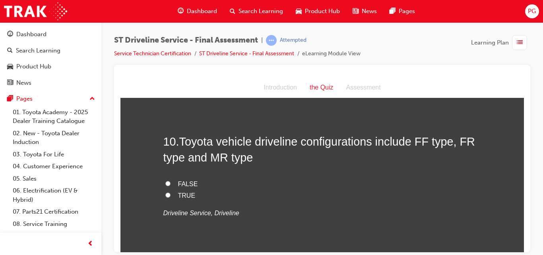
scroll to position [1635, 0]
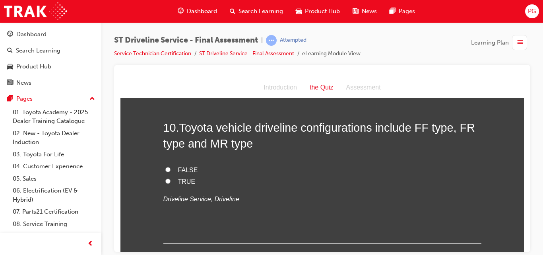
click at [165, 180] on input "TRUE" at bounding box center [167, 180] width 5 height 5
radio input "true"
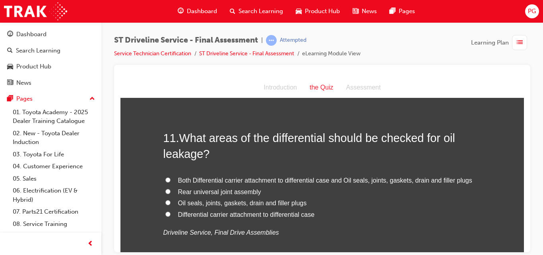
scroll to position [1814, 0]
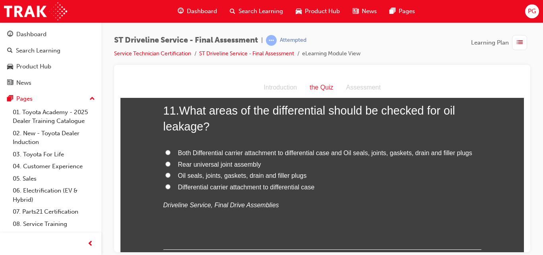
click at [165, 151] on input "Both Differential carrier attachment to differential case and Oil seals, joints…" at bounding box center [167, 151] width 5 height 5
radio input "true"
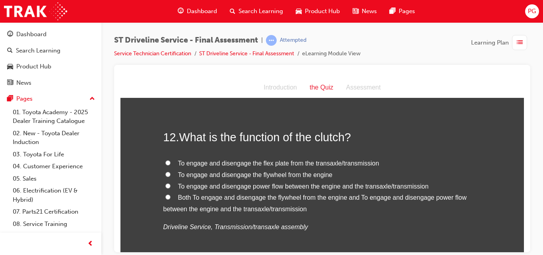
scroll to position [1980, 0]
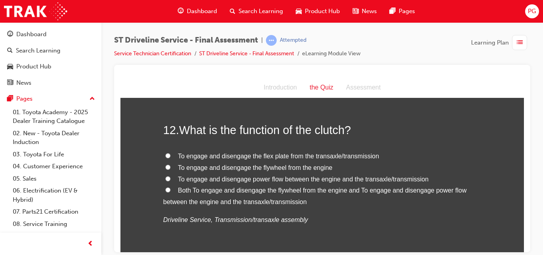
click at [165, 190] on input "Both To engage and disengage the flywheel from the engine and To engage and dis…" at bounding box center [167, 189] width 5 height 5
radio input "true"
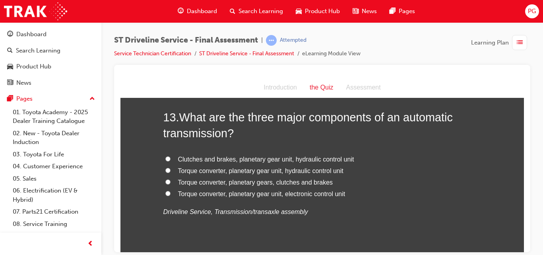
scroll to position [2180, 0]
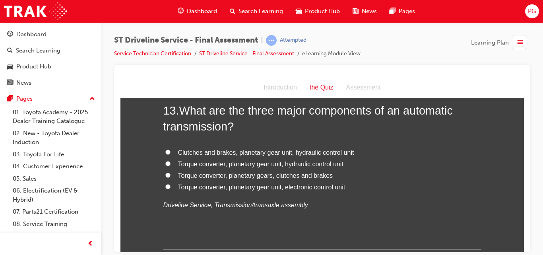
click at [165, 174] on input "Torque converter, planetary gears, clutches and brakes" at bounding box center [167, 174] width 5 height 5
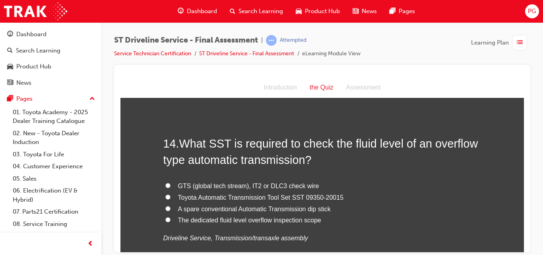
scroll to position [2345, 0]
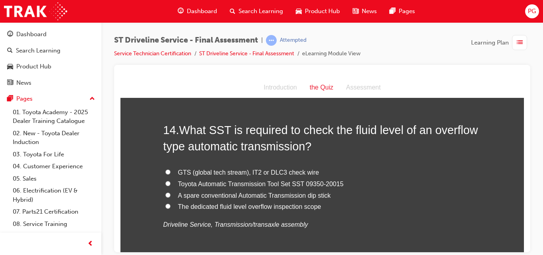
click at [166, 182] on input "Toyota Automatic Transmission Tool Set SST 09350-20015" at bounding box center [167, 182] width 5 height 5
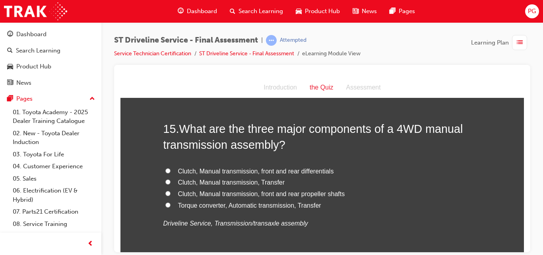
scroll to position [2545, 0]
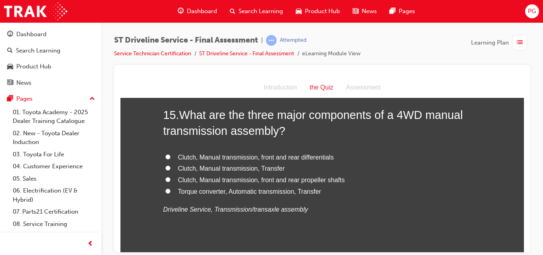
click at [165, 155] on input "Clutch, Manual transmission, front and rear differentials" at bounding box center [167, 156] width 5 height 5
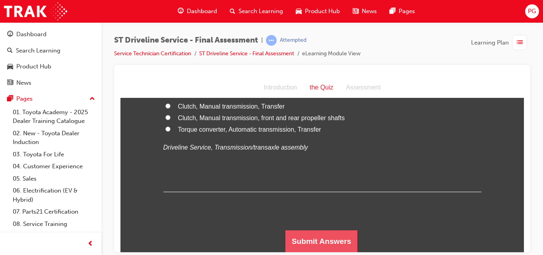
click at [298, 238] on button "Submit Answers" at bounding box center [321, 241] width 72 height 22
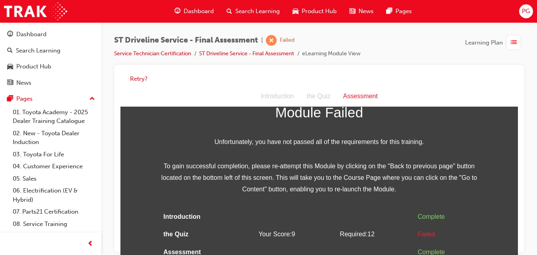
scroll to position [0, 0]
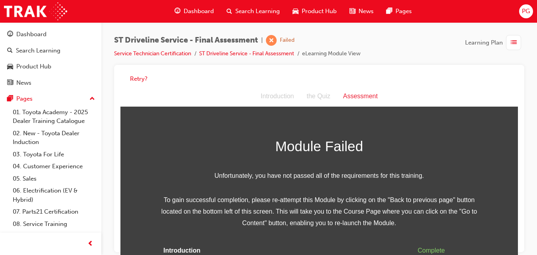
click at [294, 157] on span "Module Failed" at bounding box center [319, 146] width 318 height 23
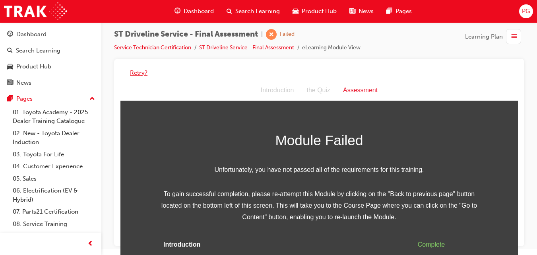
click at [139, 72] on button "Retry?" at bounding box center [138, 72] width 17 height 9
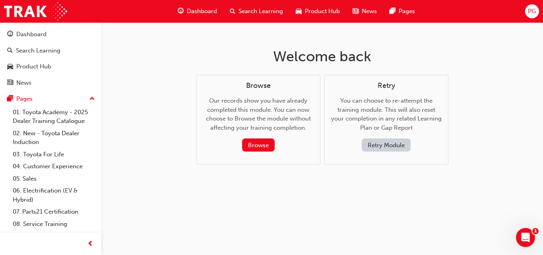
click at [368, 144] on button "Retry Module" at bounding box center [386, 144] width 49 height 13
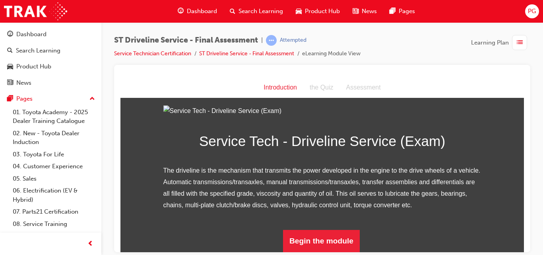
scroll to position [102, 0]
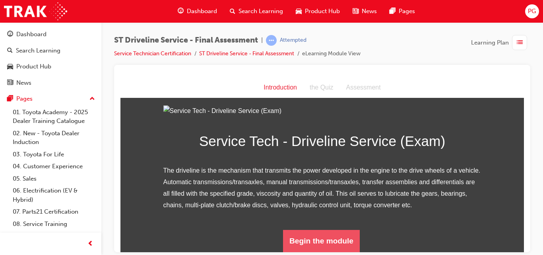
click at [326, 235] on button "Begin the module" at bounding box center [321, 240] width 77 height 22
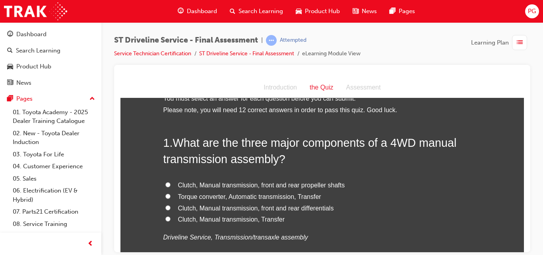
scroll to position [41, 0]
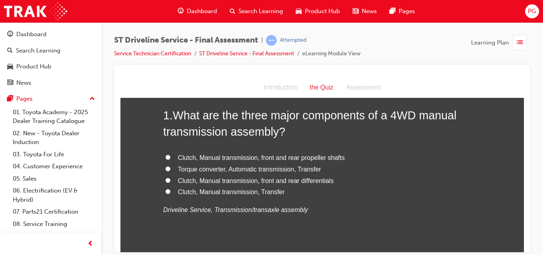
click at [165, 180] on input "Clutch, Manual transmission, front and rear differentials" at bounding box center [167, 179] width 5 height 5
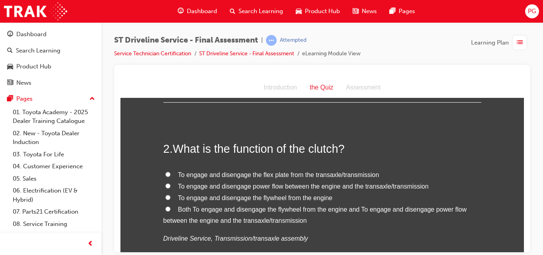
scroll to position [207, 0]
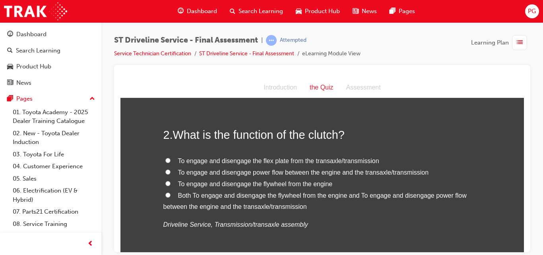
click at [165, 194] on input "Both To engage and disengage the flywheel from the engine and To engage and dis…" at bounding box center [167, 194] width 5 height 5
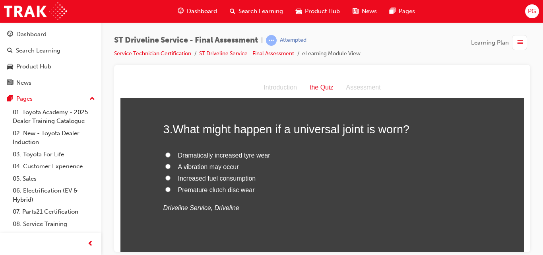
scroll to position [386, 0]
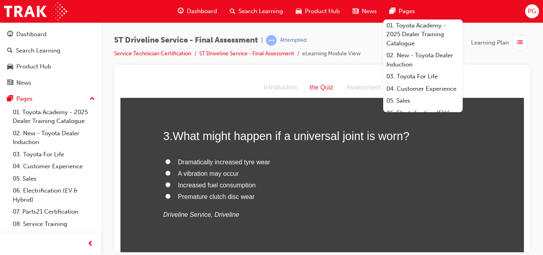
click at [165, 161] on input "Dramatically increased tyre wear" at bounding box center [167, 161] width 5 height 5
click at [165, 170] on input "A vibration may occur" at bounding box center [167, 172] width 5 height 5
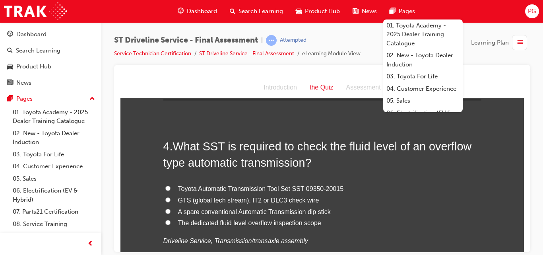
scroll to position [552, 0]
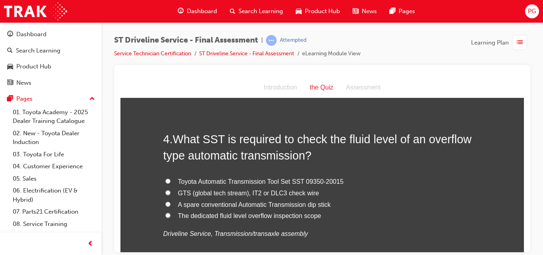
click at [165, 215] on input "The dedicated fluid level overflow inspection scope" at bounding box center [167, 214] width 5 height 5
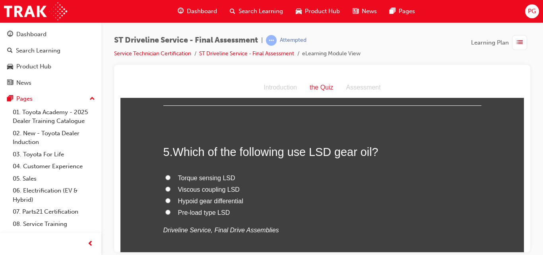
scroll to position [745, 0]
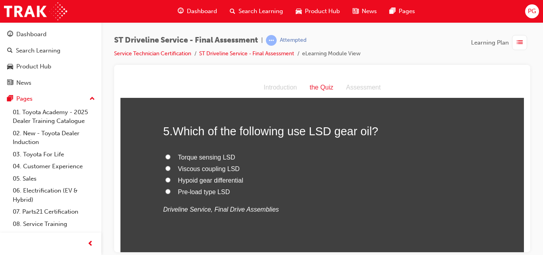
click at [165, 167] on input "Viscous coupling LSD" at bounding box center [167, 167] width 5 height 5
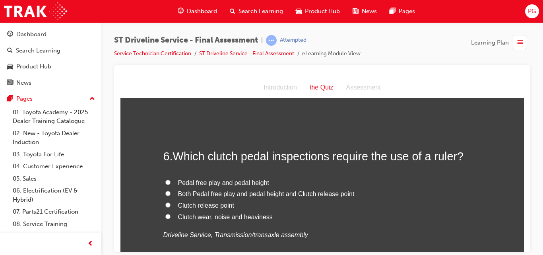
scroll to position [903, 0]
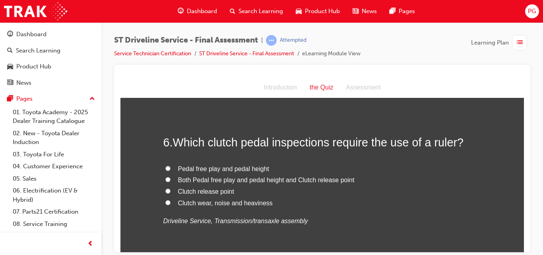
click at [165, 167] on input "Pedal free play and pedal height" at bounding box center [167, 167] width 5 height 5
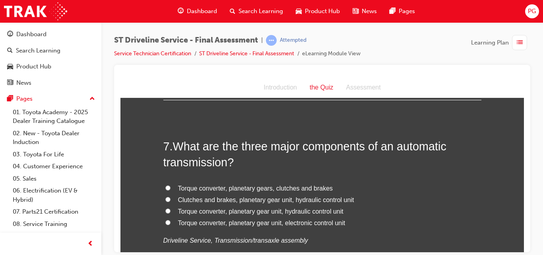
scroll to position [1082, 0]
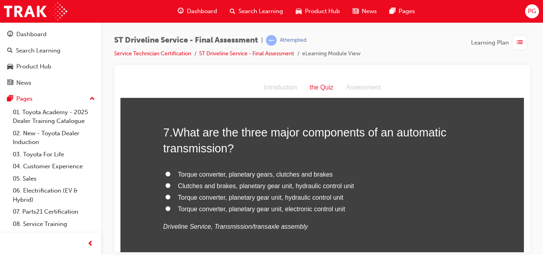
click at [166, 173] on input "Torque converter, planetary gears, clutches and brakes" at bounding box center [167, 173] width 5 height 5
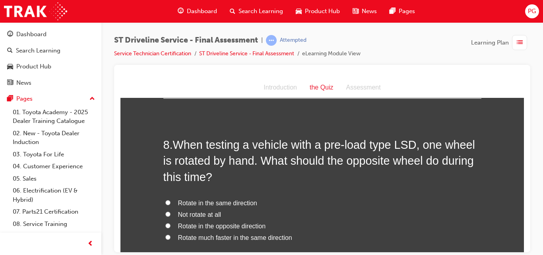
scroll to position [1282, 0]
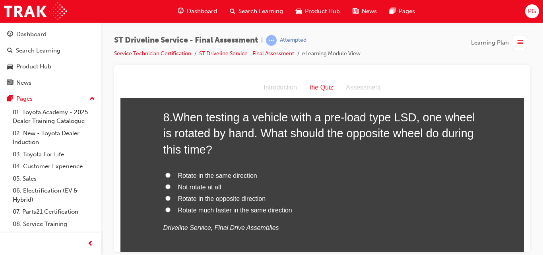
click at [166, 198] on input "Rotate in the opposite direction" at bounding box center [167, 197] width 5 height 5
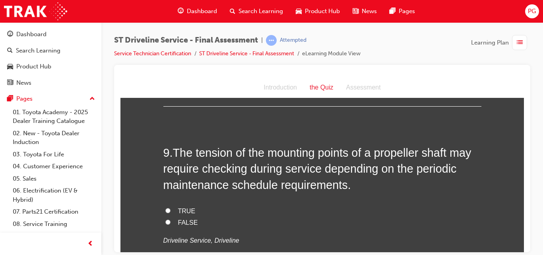
scroll to position [1455, 0]
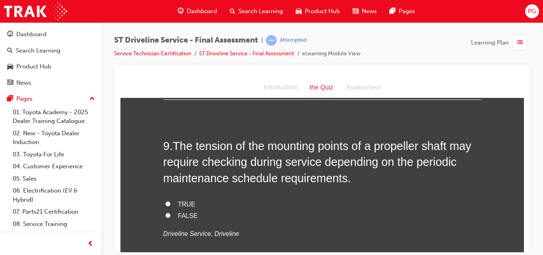
click at [165, 201] on input "TRUE" at bounding box center [167, 203] width 5 height 5
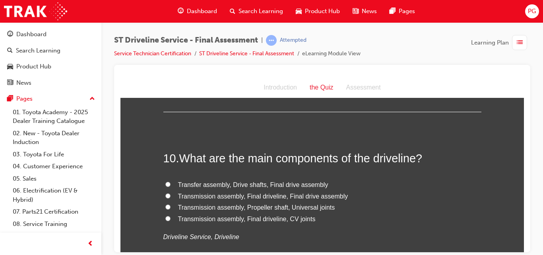
scroll to position [1634, 0]
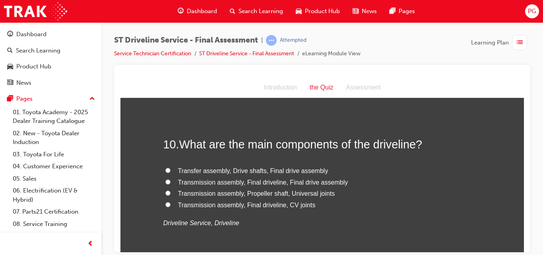
click at [165, 192] on input "Transmission assembly, Propeller shaft, Universal joints" at bounding box center [167, 192] width 5 height 5
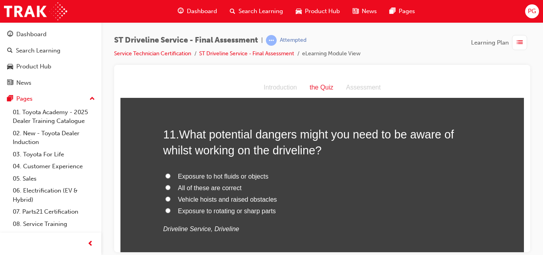
scroll to position [1834, 0]
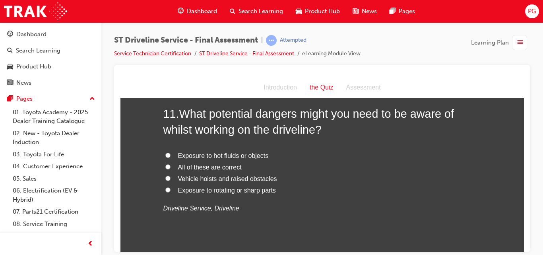
click at [166, 167] on input "All of these are correct" at bounding box center [167, 166] width 5 height 5
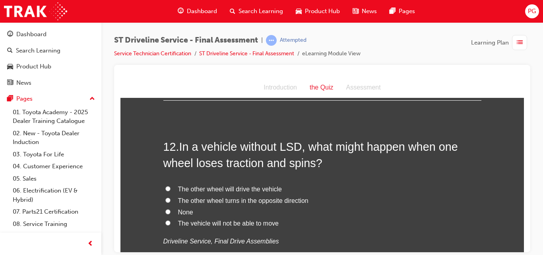
scroll to position [1999, 0]
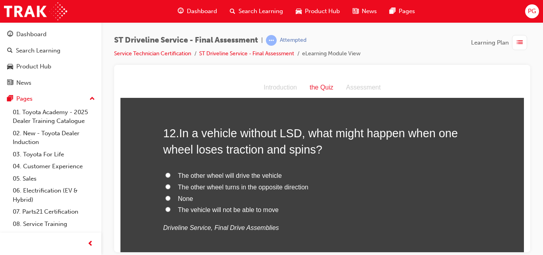
click at [165, 210] on input "The vehicle will not be able to move" at bounding box center [167, 208] width 5 height 5
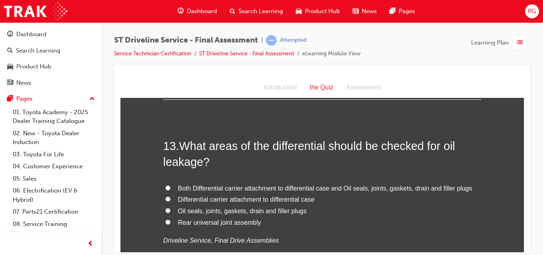
scroll to position [2186, 0]
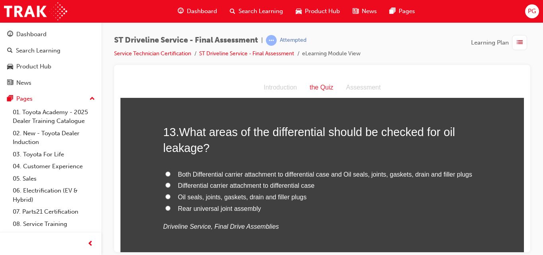
click at [165, 174] on input "Both Differential carrier attachment to differential case and Oil seals, joints…" at bounding box center [167, 173] width 5 height 5
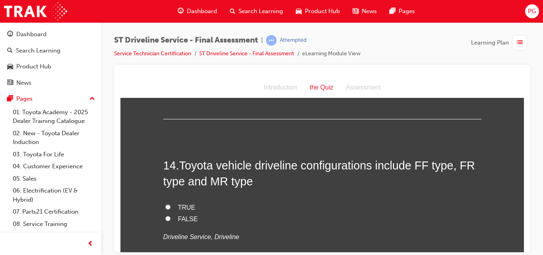
scroll to position [2358, 0]
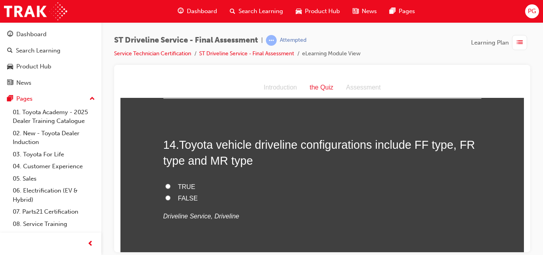
click at [165, 184] on input "TRUE" at bounding box center [167, 185] width 5 height 5
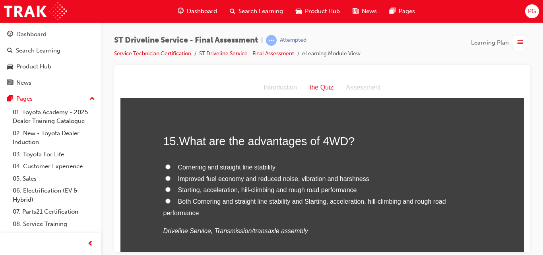
scroll to position [2531, 0]
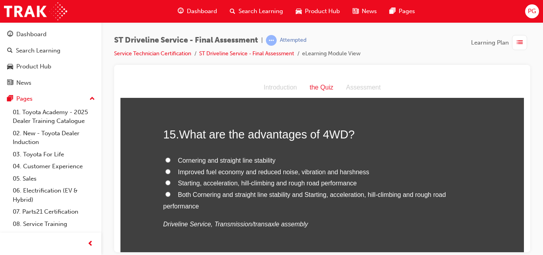
click at [165, 195] on input "Both Cornering and straight line stability and Starting, acceleration, hill-cli…" at bounding box center [167, 193] width 5 height 5
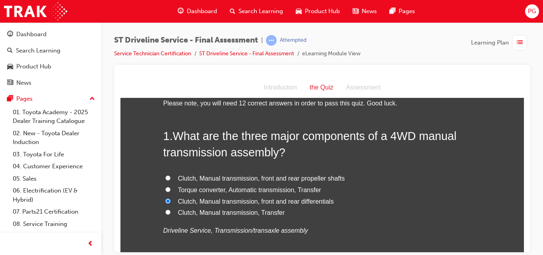
scroll to position [27, 0]
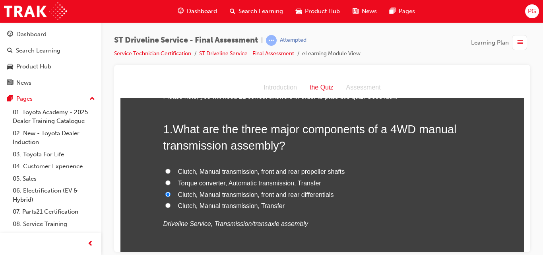
click at [165, 205] on input "Clutch, Manual transmission, Transfer" at bounding box center [167, 204] width 5 height 5
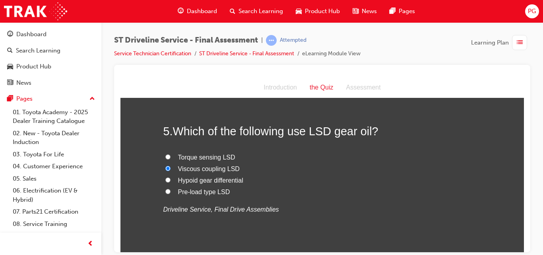
scroll to position [738, 0]
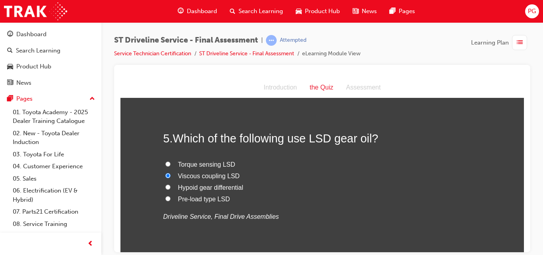
click at [524, 131] on div at bounding box center [322, 158] width 416 height 187
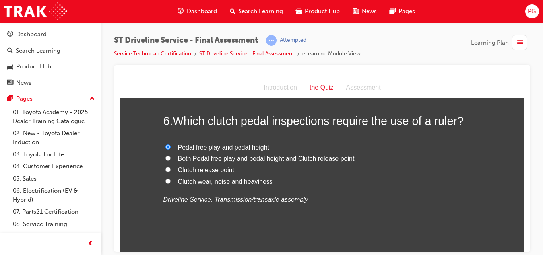
scroll to position [931, 0]
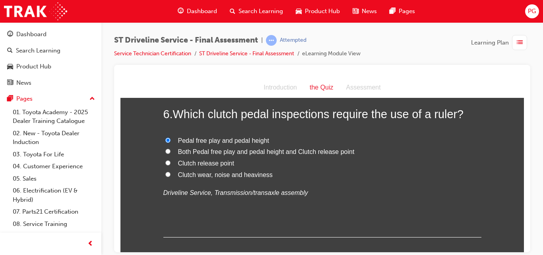
click at [165, 151] on input "Both Pedal free play and pedal height and Clutch release point" at bounding box center [167, 150] width 5 height 5
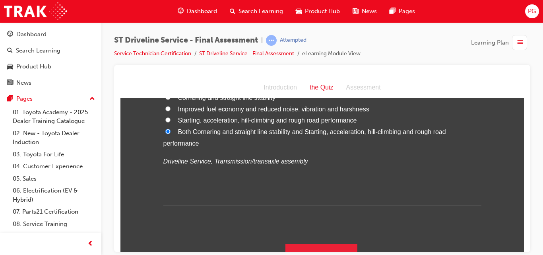
scroll to position [2607, 0]
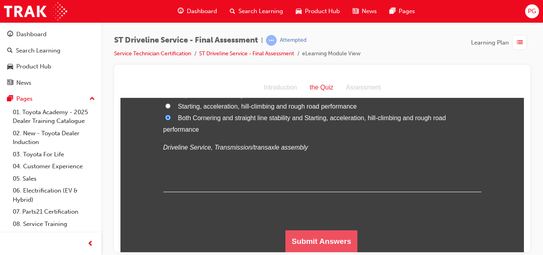
click at [331, 237] on button "Submit Answers" at bounding box center [321, 241] width 72 height 22
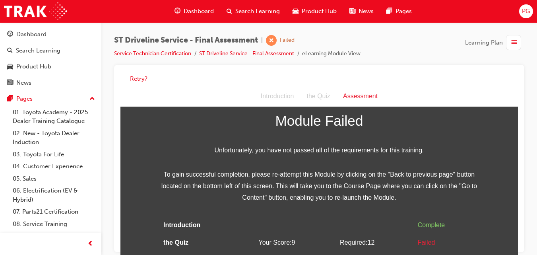
scroll to position [34, 0]
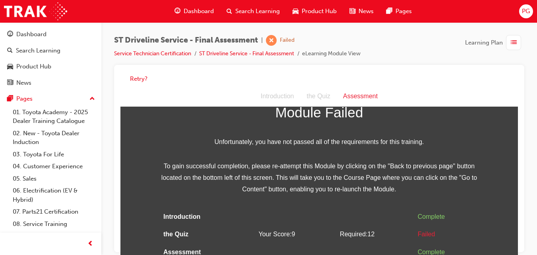
click at [420, 232] on div "Failed" at bounding box center [446, 235] width 57 height 12
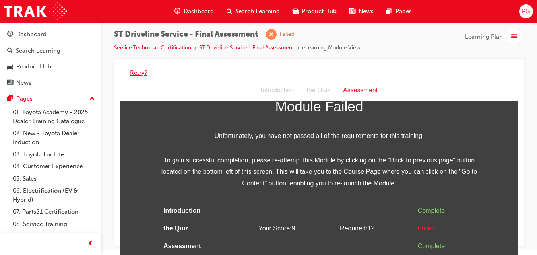
click at [138, 74] on button "Retry?" at bounding box center [138, 72] width 17 height 9
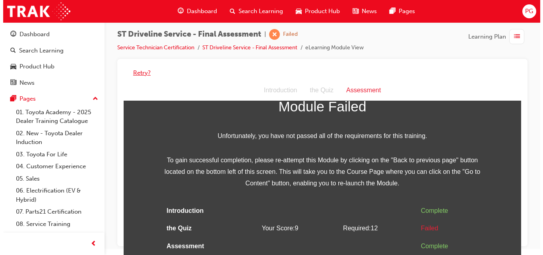
scroll to position [0, 0]
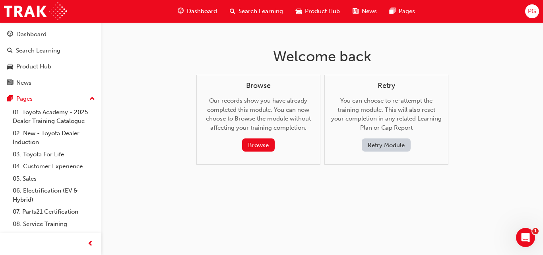
click at [383, 144] on button "Retry Module" at bounding box center [386, 144] width 49 height 13
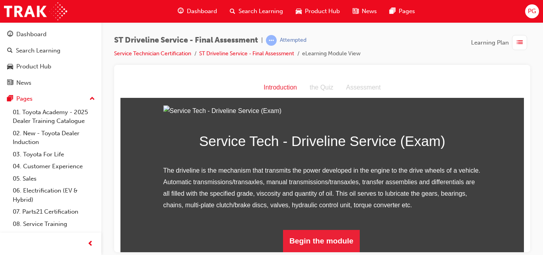
scroll to position [102, 0]
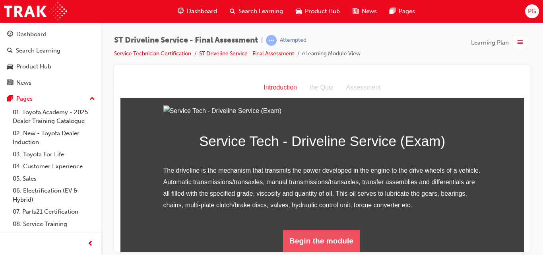
click at [332, 234] on button "Begin the module" at bounding box center [321, 240] width 77 height 22
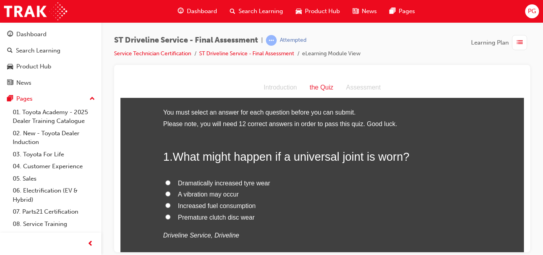
click at [165, 194] on input "A vibration may occur" at bounding box center [167, 193] width 5 height 5
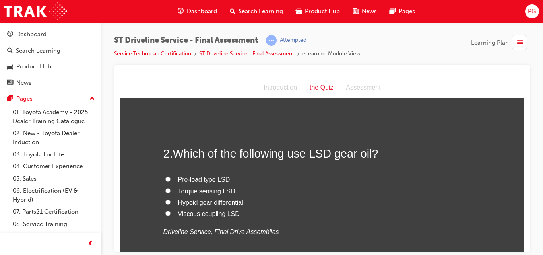
scroll to position [193, 0]
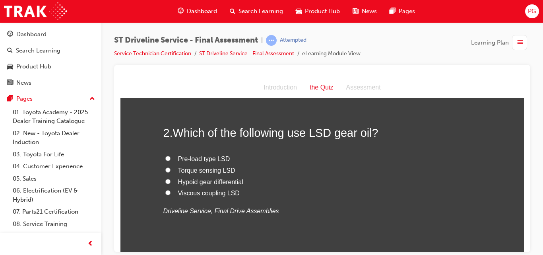
click at [165, 194] on input "Viscous coupling LSD" at bounding box center [167, 192] width 5 height 5
click at [167, 180] on input "Hypoid gear differential" at bounding box center [167, 180] width 5 height 5
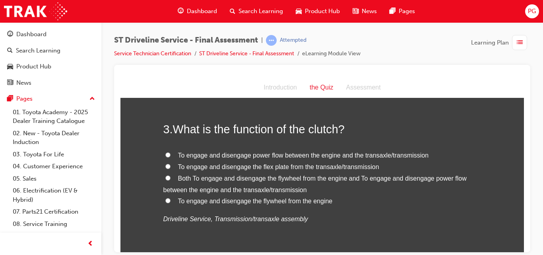
scroll to position [372, 0]
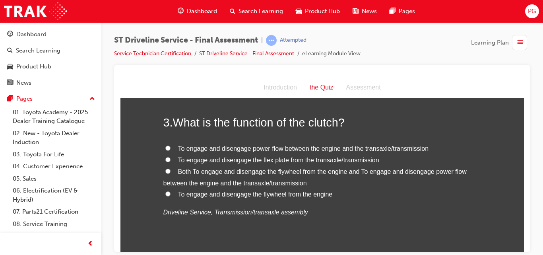
click at [165, 146] on input "To engage and disengage power flow between the engine and the transaxle/transmi…" at bounding box center [167, 147] width 5 height 5
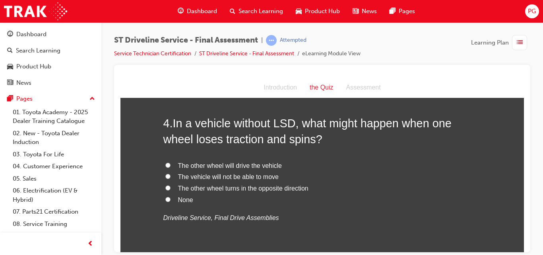
scroll to position [559, 0]
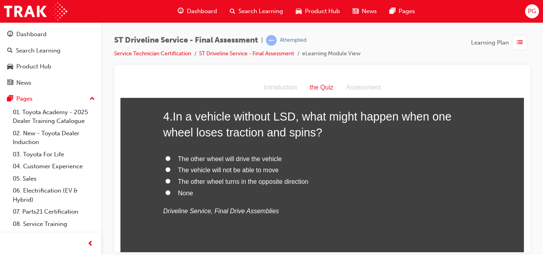
click at [165, 169] on input "The vehicle will not be able to move" at bounding box center [167, 169] width 5 height 5
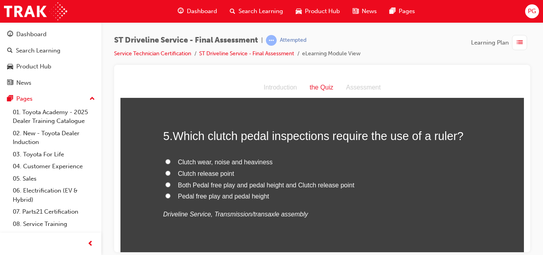
scroll to position [731, 0]
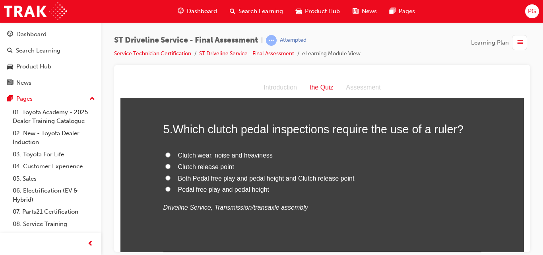
click at [165, 188] on input "Pedal free play and pedal height" at bounding box center [167, 188] width 5 height 5
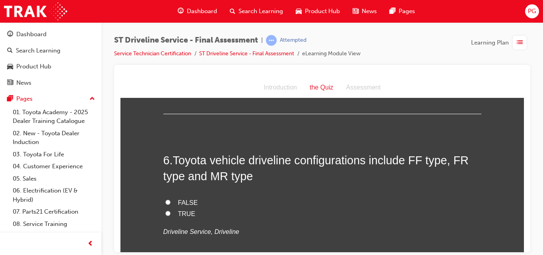
scroll to position [897, 0]
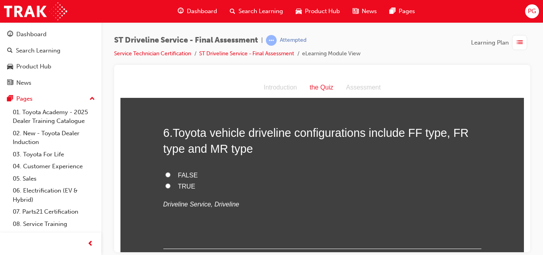
click at [165, 175] on input "FALSE" at bounding box center [167, 174] width 5 height 5
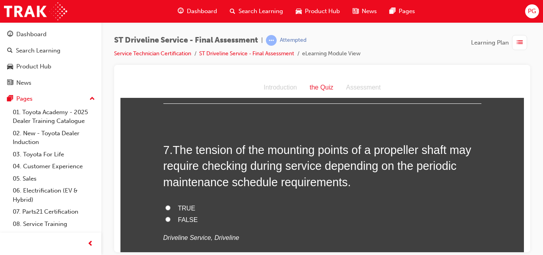
scroll to position [1048, 0]
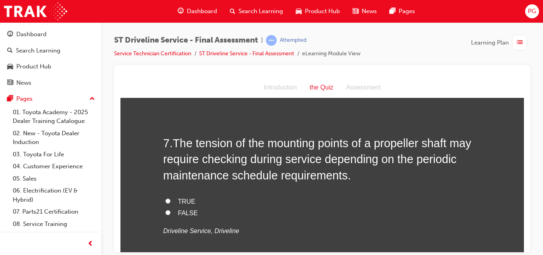
click at [166, 199] on input "TRUE" at bounding box center [167, 200] width 5 height 5
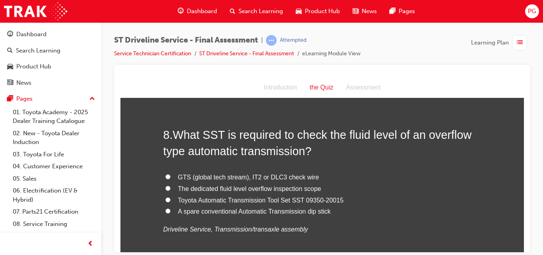
scroll to position [1241, 0]
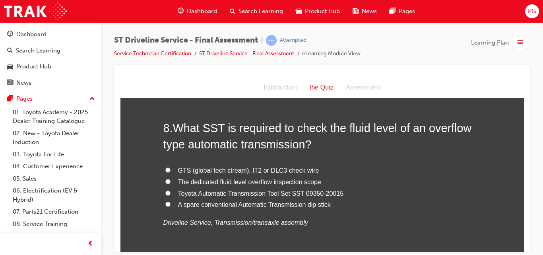
click at [165, 180] on input "The dedicated fluid level overflow inspection scope" at bounding box center [167, 180] width 5 height 5
click at [165, 169] on input "GTS (global tech stream), IT2 or DLC3 check wire" at bounding box center [167, 169] width 5 height 5
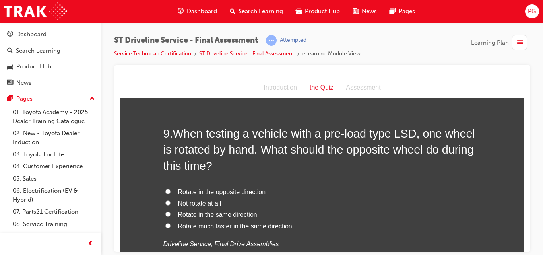
scroll to position [1428, 0]
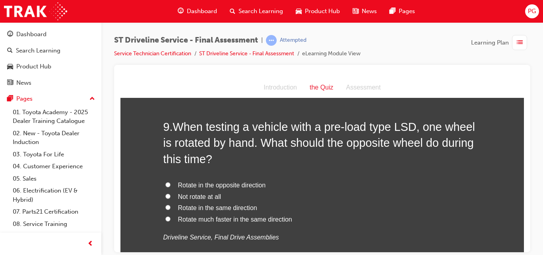
click at [165, 182] on input "Rotate in the opposite direction" at bounding box center [167, 184] width 5 height 5
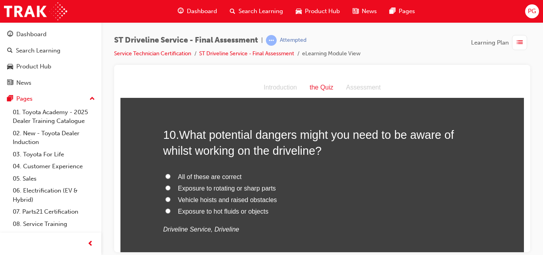
scroll to position [1628, 0]
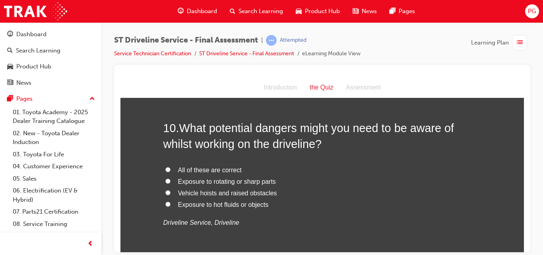
click at [165, 167] on input "All of these are correct" at bounding box center [167, 169] width 5 height 5
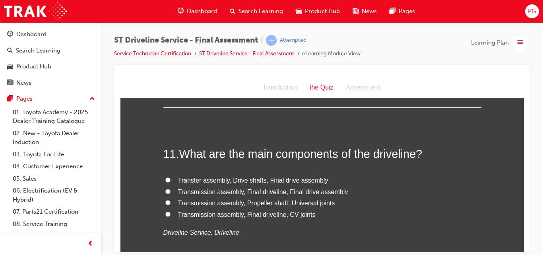
scroll to position [1793, 0]
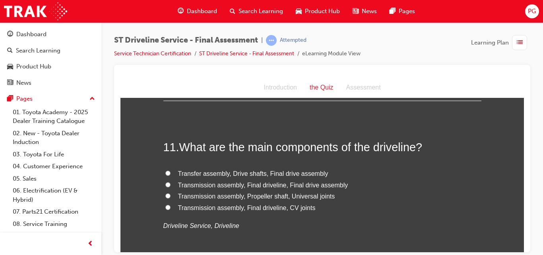
click at [165, 194] on input "Transmission assembly, Propeller shaft, Universal joints" at bounding box center [167, 195] width 5 height 5
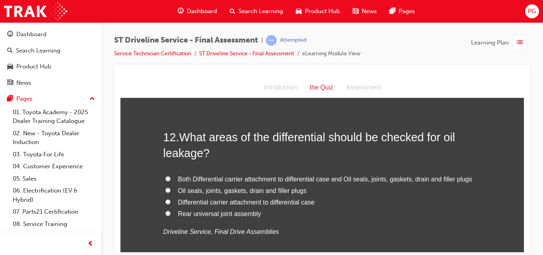
scroll to position [1980, 0]
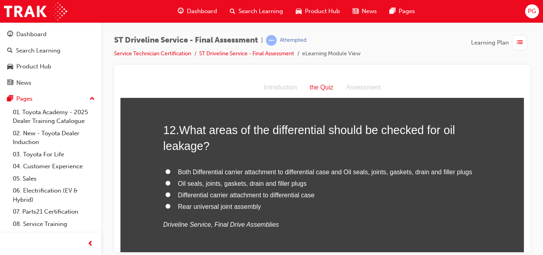
click at [165, 171] on input "Both Differential carrier attachment to differential case and Oil seals, joints…" at bounding box center [167, 171] width 5 height 5
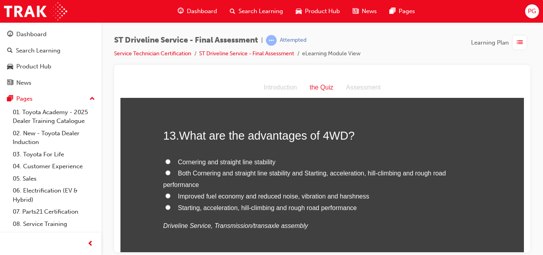
scroll to position [2166, 0]
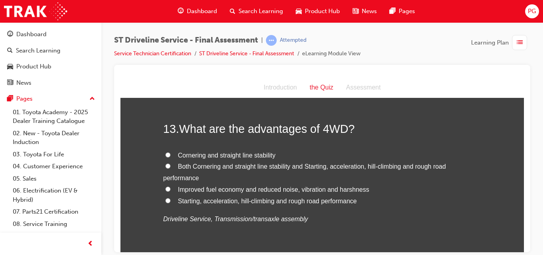
click at [165, 167] on input "Both Cornering and straight line stability and Starting, acceleration, hill-cli…" at bounding box center [167, 165] width 5 height 5
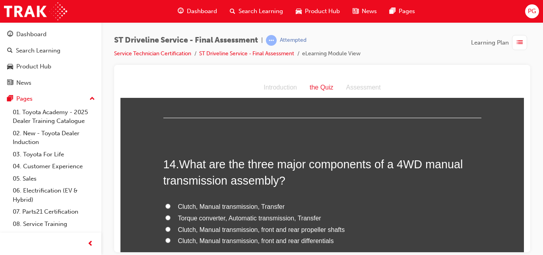
scroll to position [2332, 0]
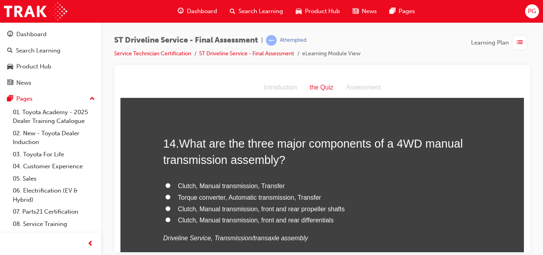
click at [165, 184] on input "Clutch, Manual transmission, Transfer" at bounding box center [167, 184] width 5 height 5
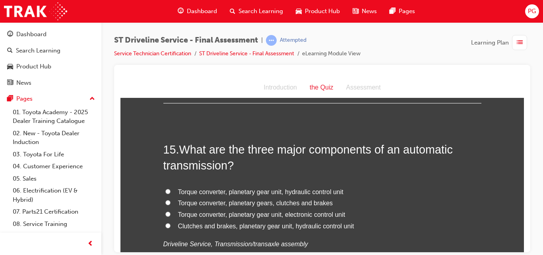
scroll to position [2545, 0]
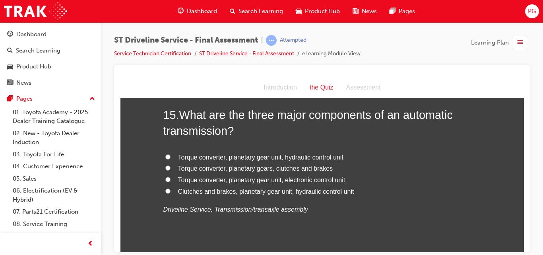
click at [165, 167] on input "Torque converter, planetary gears, clutches and brakes" at bounding box center [167, 167] width 5 height 5
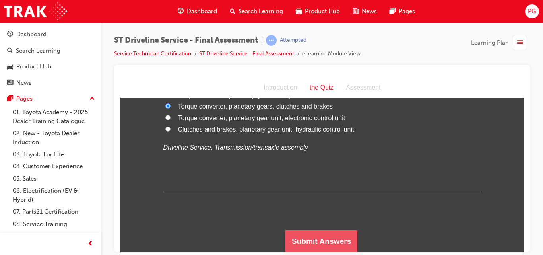
click at [339, 234] on button "Submit Answers" at bounding box center [321, 241] width 72 height 22
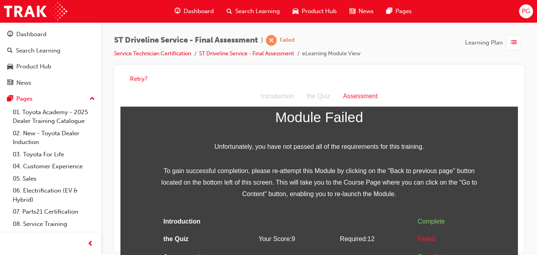
scroll to position [34, 0]
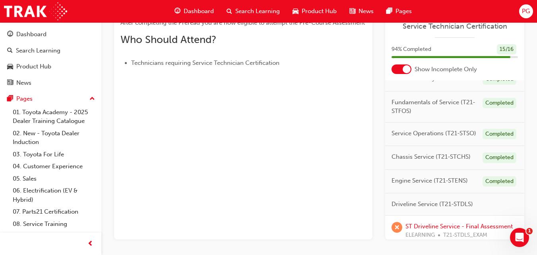
scroll to position [43, 0]
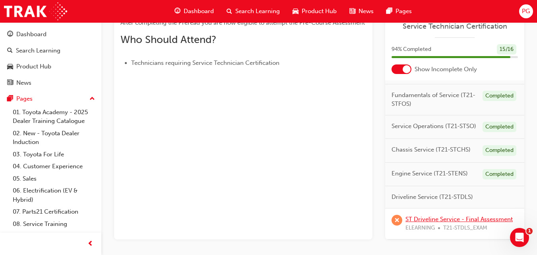
click at [432, 215] on link "ST Driveline Service - Final Assessment" at bounding box center [458, 218] width 107 height 7
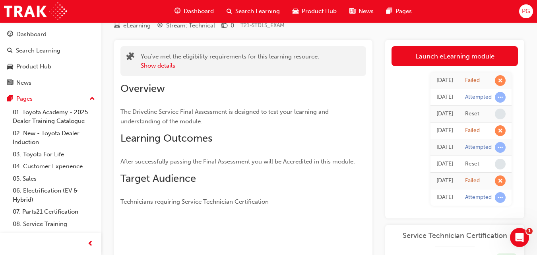
scroll to position [6, 0]
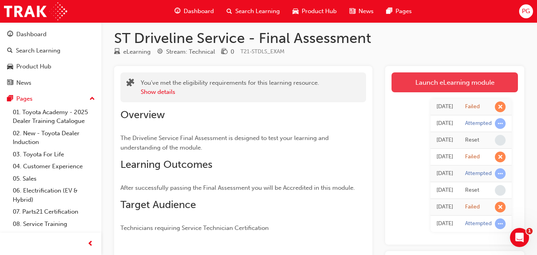
click at [453, 88] on link "Launch eLearning module" at bounding box center [454, 82] width 126 height 20
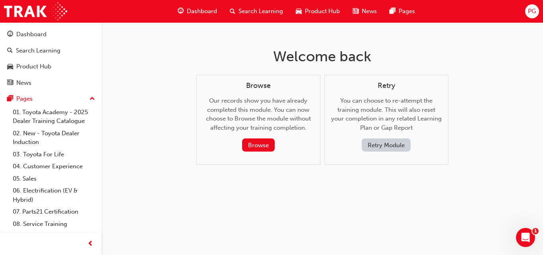
click at [382, 144] on button "Retry Module" at bounding box center [386, 144] width 49 height 13
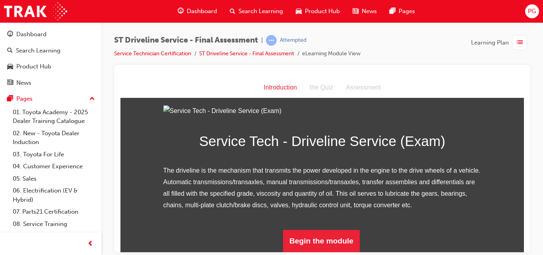
scroll to position [102, 0]
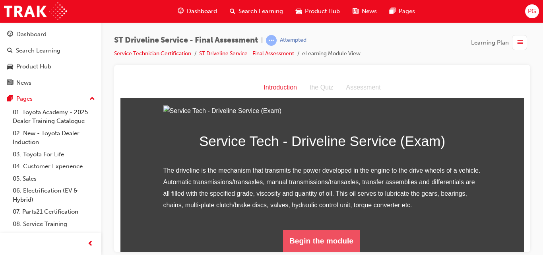
click at [339, 241] on button "Begin the module" at bounding box center [321, 240] width 77 height 22
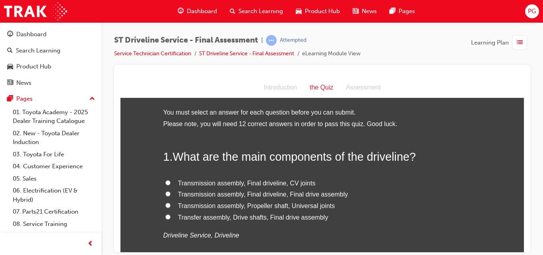
click at [165, 182] on input "Transmission assembly, Final driveline, CV joints" at bounding box center [167, 182] width 5 height 5
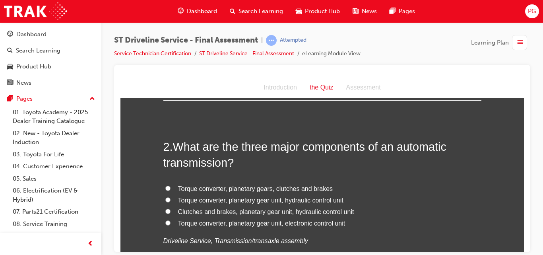
scroll to position [186, 0]
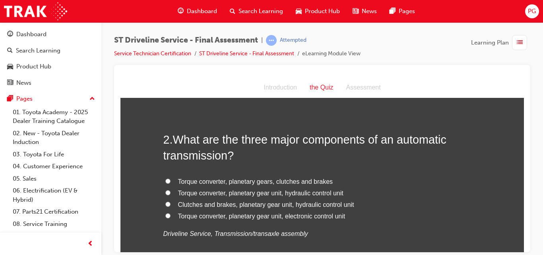
click at [165, 193] on input "Torque converter, planetary gear unit, hydraulic control unit" at bounding box center [167, 192] width 5 height 5
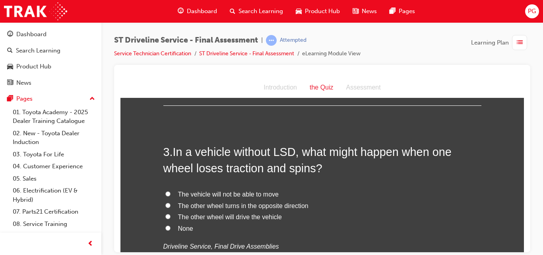
scroll to position [372, 0]
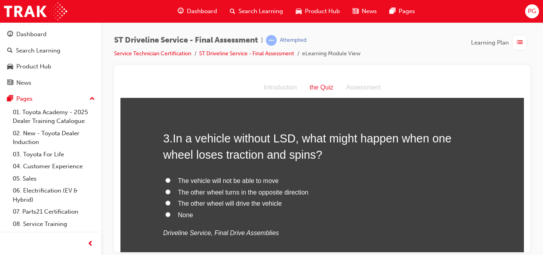
click at [165, 180] on input "The vehicle will not be able to move" at bounding box center [167, 179] width 5 height 5
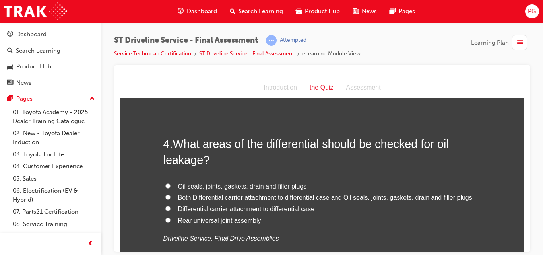
scroll to position [566, 0]
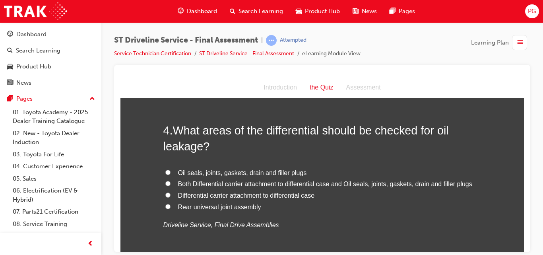
click at [166, 183] on input "Both Differential carrier attachment to differential case and Oil seals, joints…" at bounding box center [167, 182] width 5 height 5
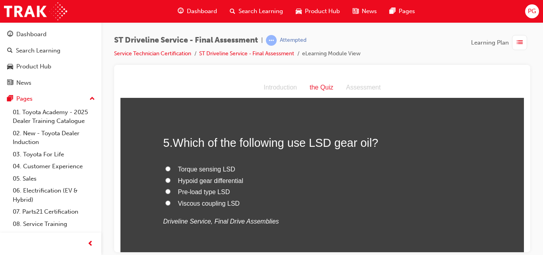
scroll to position [745, 0]
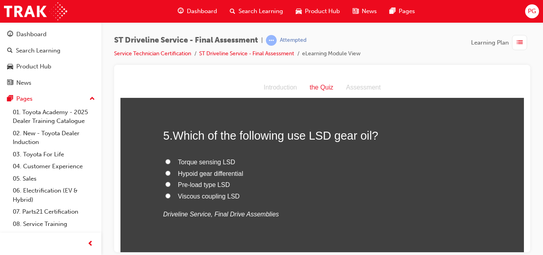
click at [165, 195] on input "Viscous coupling LSD" at bounding box center [167, 195] width 5 height 5
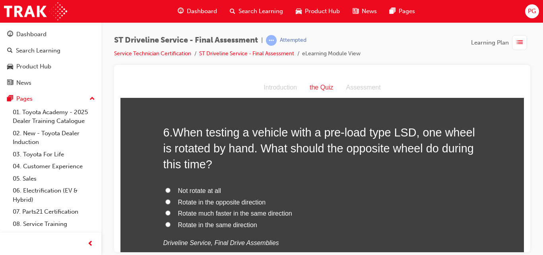
scroll to position [931, 0]
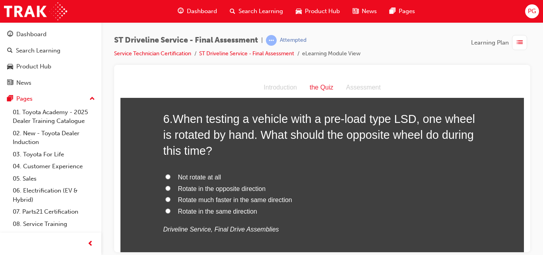
click at [165, 188] on input "Rotate in the opposite direction" at bounding box center [167, 187] width 5 height 5
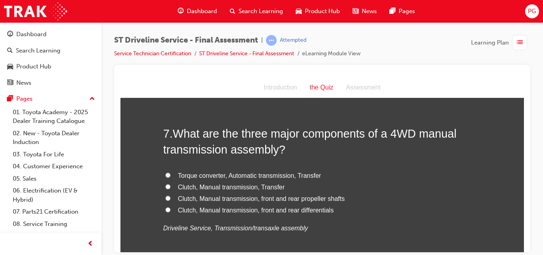
scroll to position [1138, 0]
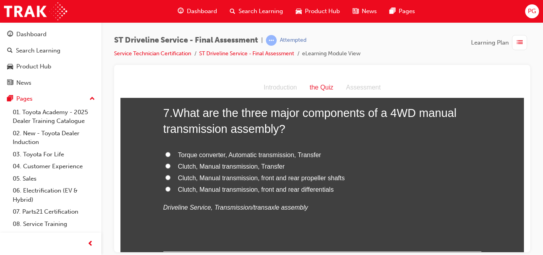
click at [165, 166] on input "Clutch, Manual transmission, Transfer" at bounding box center [167, 165] width 5 height 5
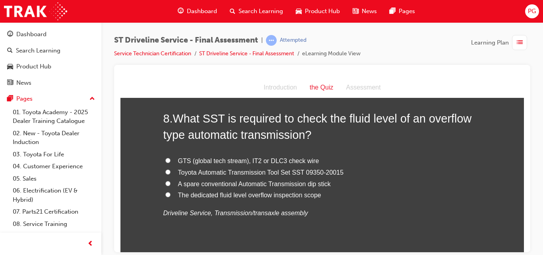
scroll to position [1331, 0]
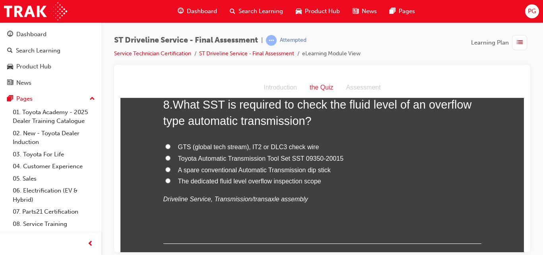
click at [165, 147] on input "GTS (global tech stream), IT2 or DLC3 check wire" at bounding box center [167, 145] width 5 height 5
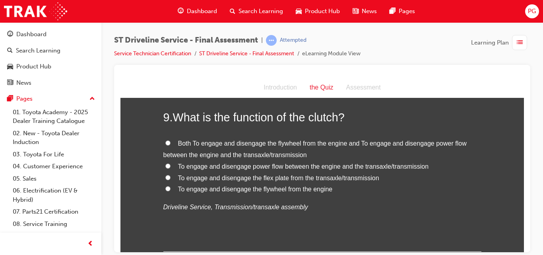
scroll to position [1511, 0]
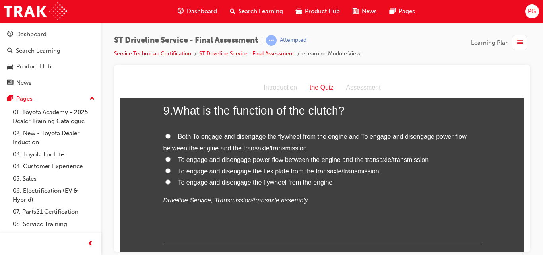
click at [165, 160] on input "To engage and disengage power flow between the engine and the transaxle/transmi…" at bounding box center [167, 158] width 5 height 5
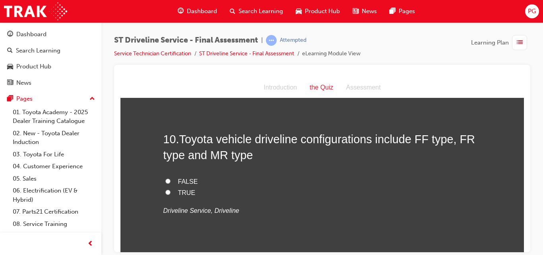
scroll to position [1676, 0]
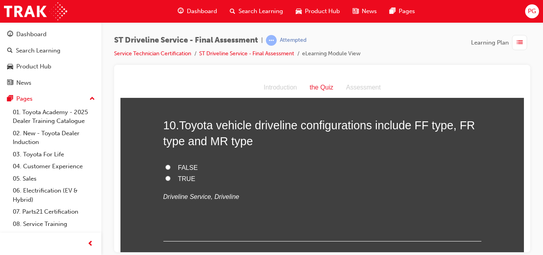
click at [165, 178] on input "TRUE" at bounding box center [167, 177] width 5 height 5
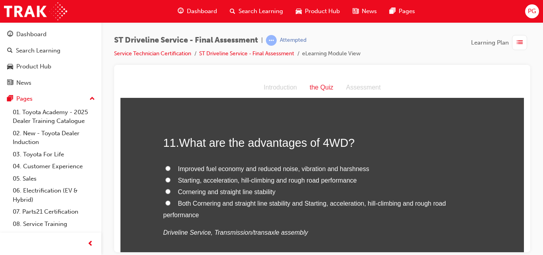
scroll to position [1828, 0]
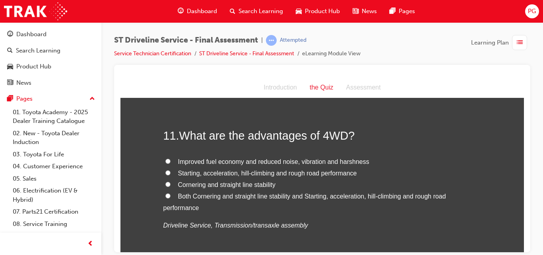
click at [165, 196] on input "Both Cornering and straight line stability and Starting, acceleration, hill-cli…" at bounding box center [167, 195] width 5 height 5
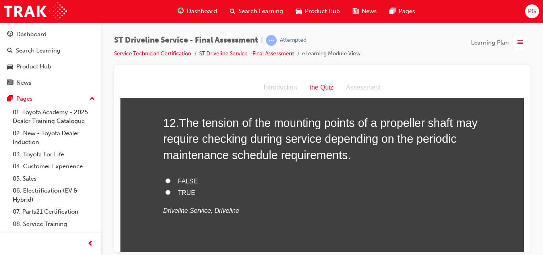
scroll to position [2028, 0]
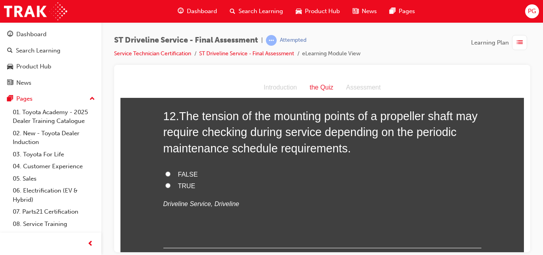
click at [165, 185] on input "TRUE" at bounding box center [167, 184] width 5 height 5
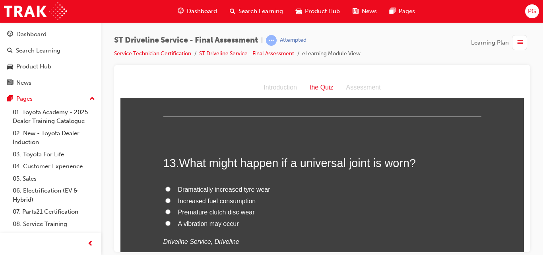
scroll to position [2173, 0]
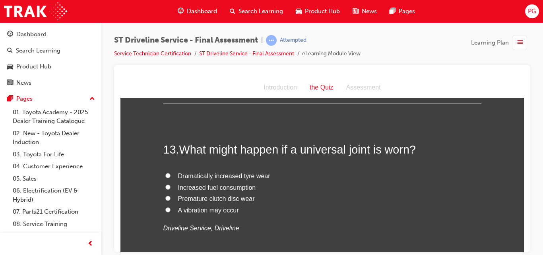
click at [165, 209] on input "A vibration may occur" at bounding box center [167, 209] width 5 height 5
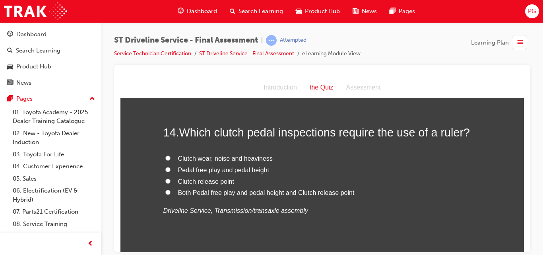
scroll to position [2366, 0]
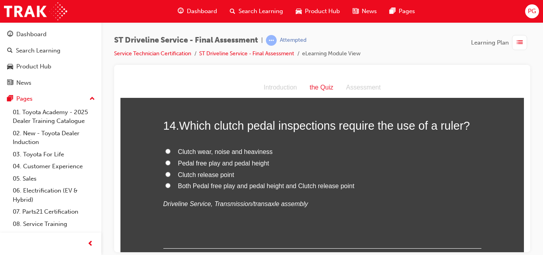
click at [165, 163] on input "Pedal free play and pedal height" at bounding box center [167, 162] width 5 height 5
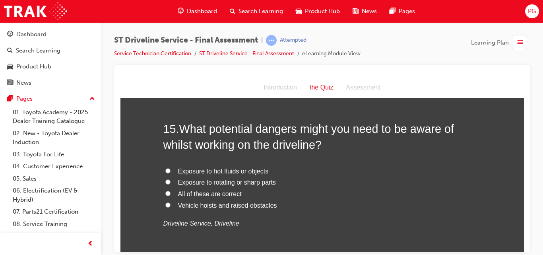
scroll to position [2538, 0]
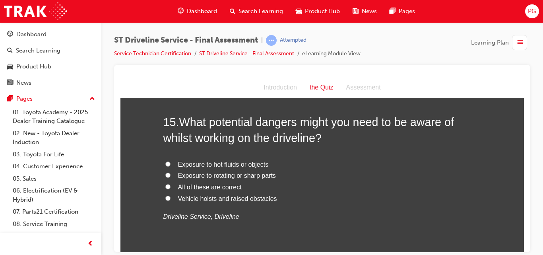
click at [165, 174] on input "Exposure to rotating or sharp parts" at bounding box center [167, 174] width 5 height 5
click at [165, 161] on input "Exposure to hot fluids or objects" at bounding box center [167, 163] width 5 height 5
click at [166, 198] on input "Vehicle hoists and raised obstacles" at bounding box center [167, 197] width 5 height 5
click at [165, 185] on input "All of these are correct" at bounding box center [167, 186] width 5 height 5
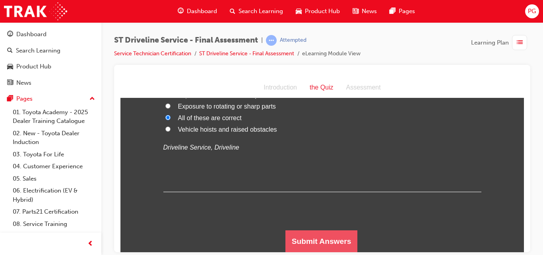
click at [333, 230] on button "Submit Answers" at bounding box center [321, 241] width 72 height 22
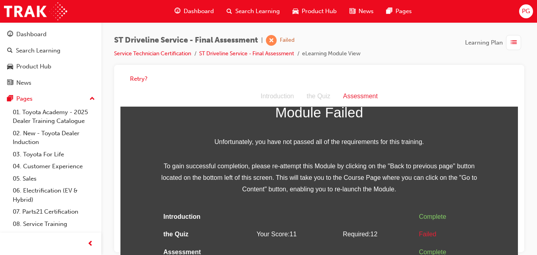
scroll to position [6, 0]
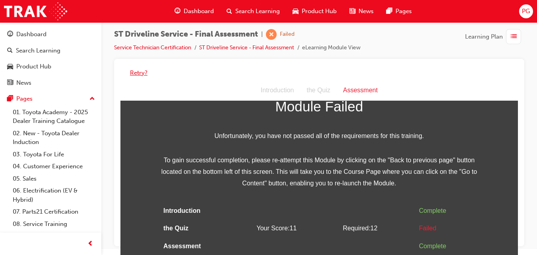
click at [134, 72] on button "Retry?" at bounding box center [138, 72] width 17 height 9
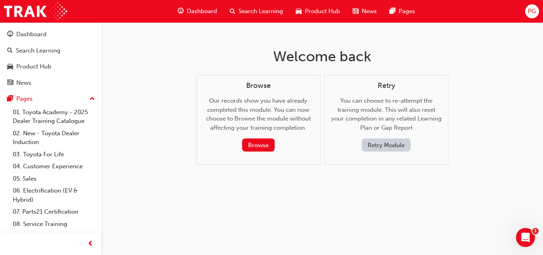
click at [376, 143] on button "Retry Module" at bounding box center [386, 144] width 49 height 13
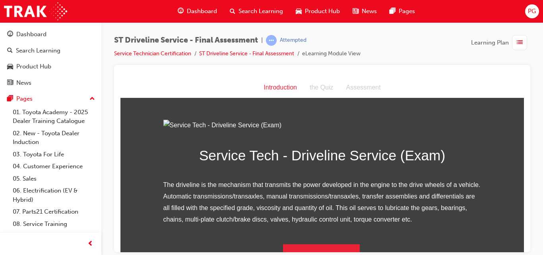
click at [319, 89] on div "the Quiz" at bounding box center [321, 87] width 37 height 12
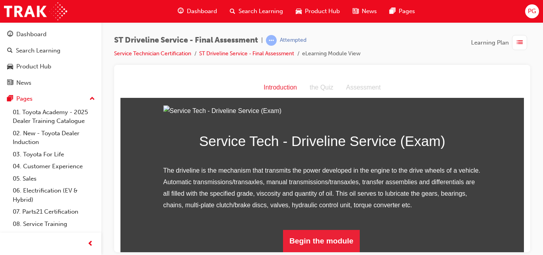
scroll to position [102, 0]
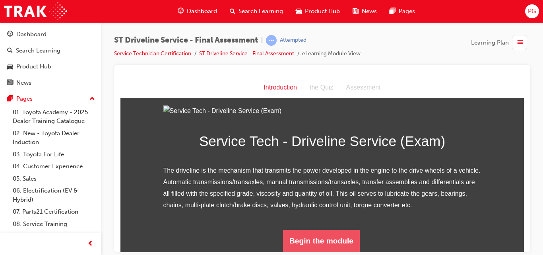
click at [318, 233] on button "Begin the module" at bounding box center [321, 240] width 77 height 22
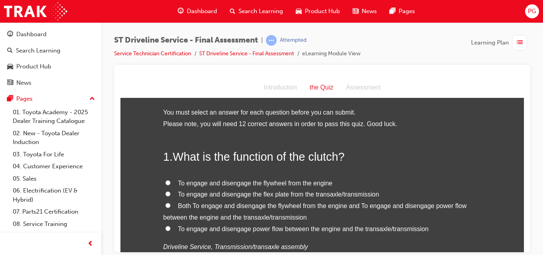
click at [165, 227] on input "To engage and disengage power flow between the engine and the transaxle/transmi…" at bounding box center [167, 227] width 5 height 5
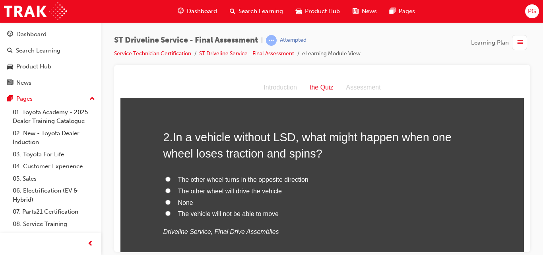
scroll to position [207, 0]
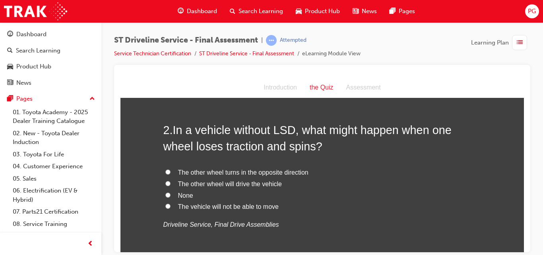
click at [165, 204] on input "The vehicle will not be able to move" at bounding box center [167, 205] width 5 height 5
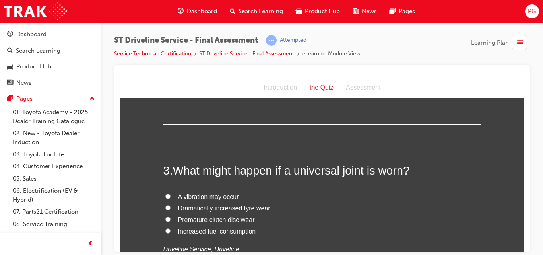
scroll to position [366, 0]
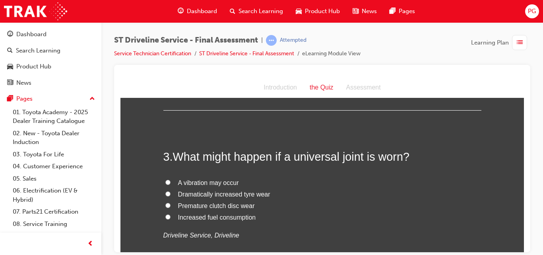
click at [165, 182] on input "A vibration may occur" at bounding box center [167, 181] width 5 height 5
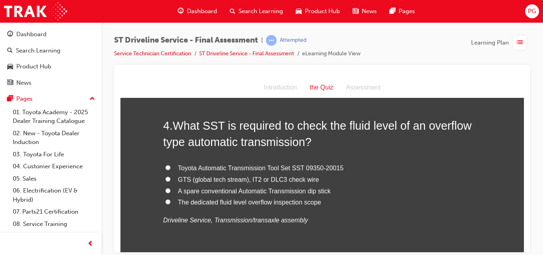
scroll to position [573, 0]
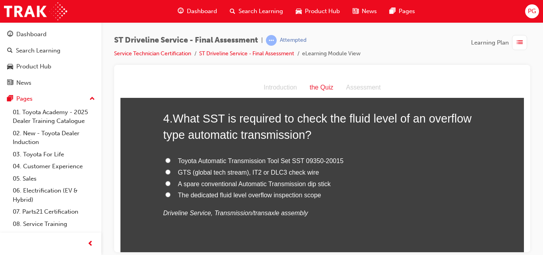
click at [165, 172] on input "GTS (global tech stream), IT2 or DLC3 check wire" at bounding box center [167, 171] width 5 height 5
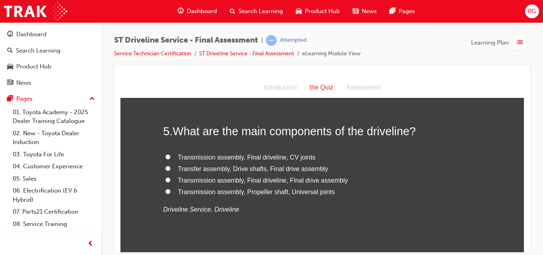
scroll to position [752, 0]
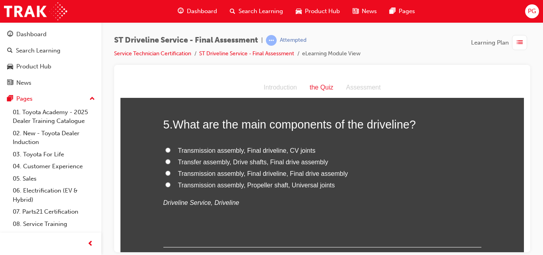
click at [165, 149] on input "Transmission assembly, Final driveline, CV joints" at bounding box center [167, 149] width 5 height 5
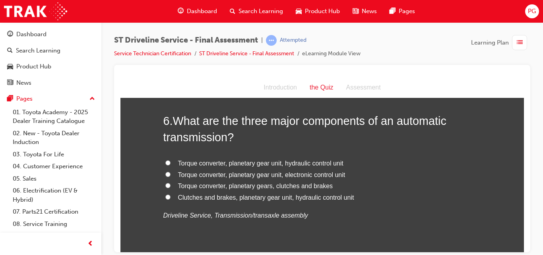
scroll to position [931, 0]
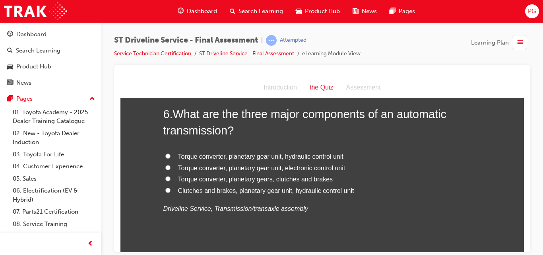
click at [165, 155] on input "Torque converter, planetary gear unit, hydraulic control unit" at bounding box center [167, 155] width 5 height 5
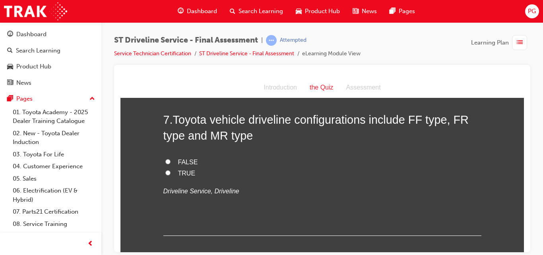
scroll to position [1104, 0]
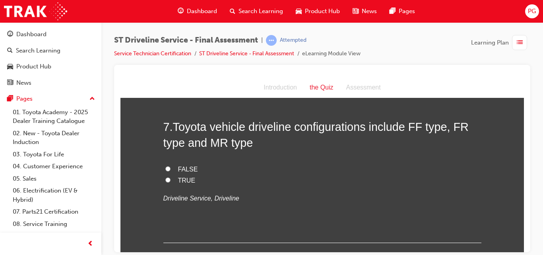
click at [167, 180] on input "TRUE" at bounding box center [167, 179] width 5 height 5
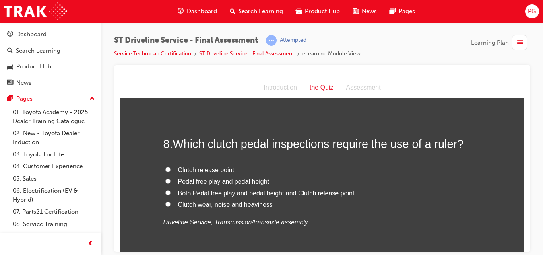
scroll to position [1262, 0]
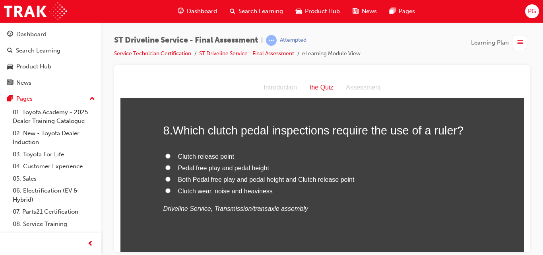
click at [165, 167] on input "Pedal free play and pedal height" at bounding box center [167, 167] width 5 height 5
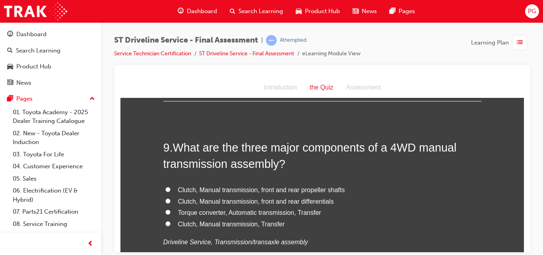
scroll to position [1421, 0]
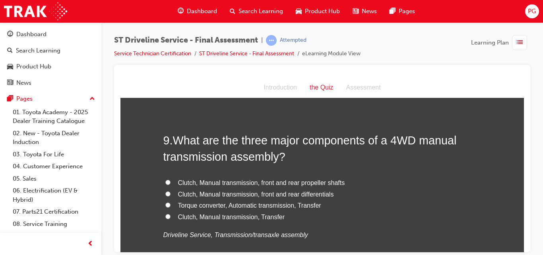
click at [165, 217] on input "Clutch, Manual transmission, Transfer" at bounding box center [167, 215] width 5 height 5
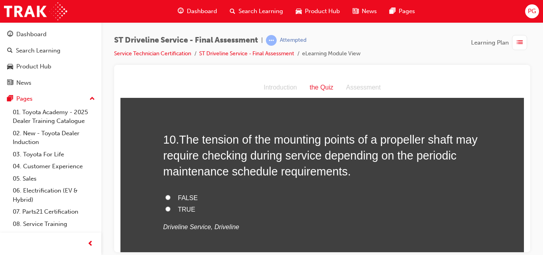
scroll to position [1614, 0]
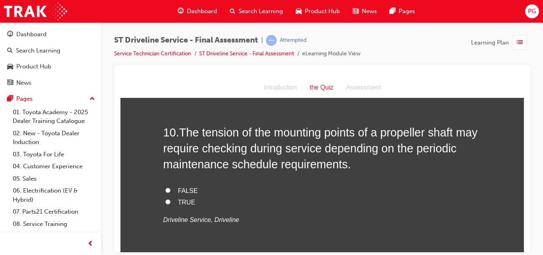
click at [165, 189] on input "FALSE" at bounding box center [167, 189] width 5 height 5
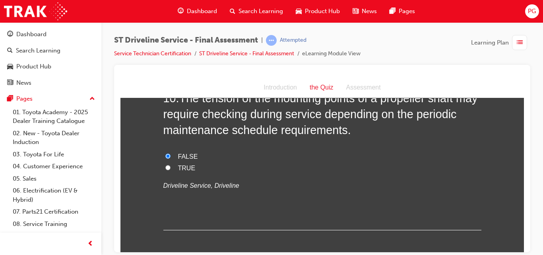
scroll to position [1628, 0]
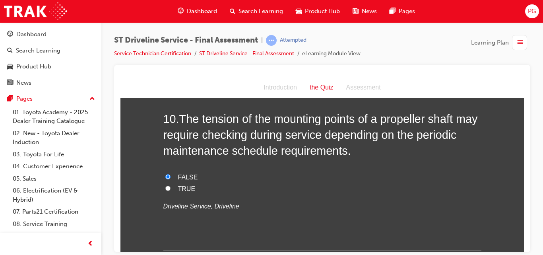
click at [166, 190] on label "TRUE" at bounding box center [322, 189] width 318 height 12
click at [166, 190] on input "TRUE" at bounding box center [167, 187] width 5 height 5
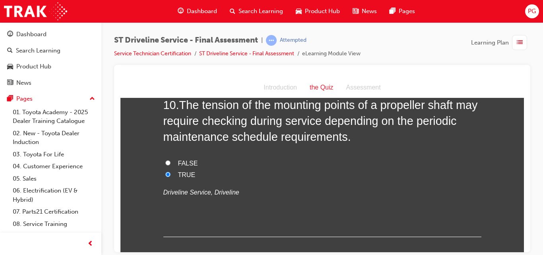
click at [163, 158] on label "FALSE" at bounding box center [322, 163] width 318 height 12
click at [165, 160] on input "FALSE" at bounding box center [167, 162] width 5 height 5
click at [527, 185] on div at bounding box center [322, 158] width 416 height 187
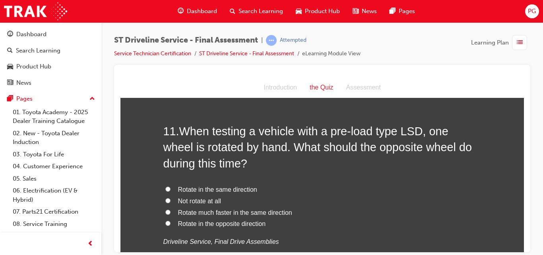
scroll to position [1807, 0]
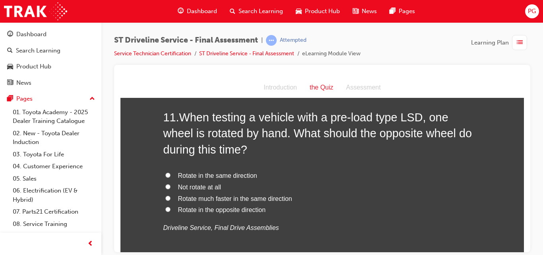
click at [165, 209] on input "Rotate in the opposite direction" at bounding box center [167, 208] width 5 height 5
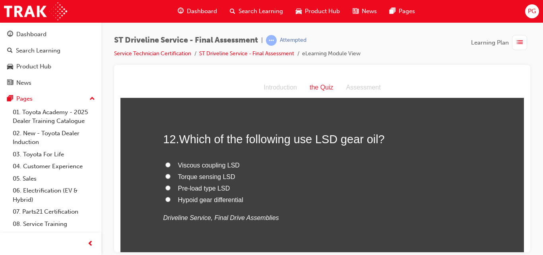
scroll to position [1993, 0]
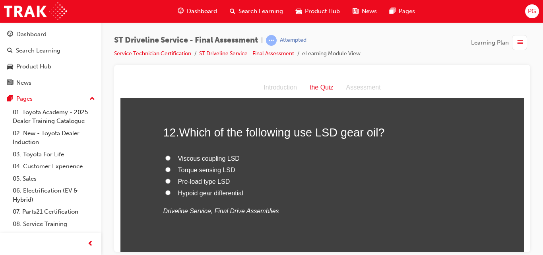
click at [165, 193] on input "Hypoid gear differential" at bounding box center [167, 192] width 5 height 5
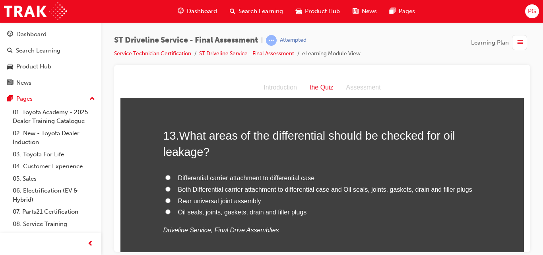
scroll to position [2166, 0]
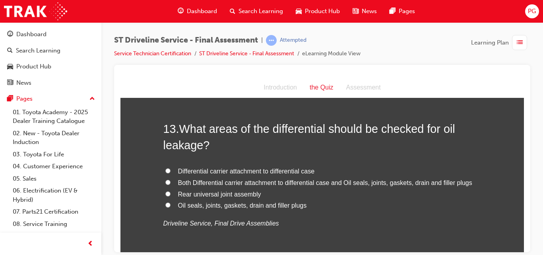
click at [166, 182] on input "Both Differential carrier attachment to differential case and Oil seals, joints…" at bounding box center [167, 181] width 5 height 5
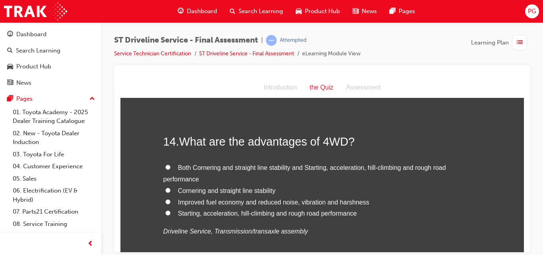
scroll to position [2345, 0]
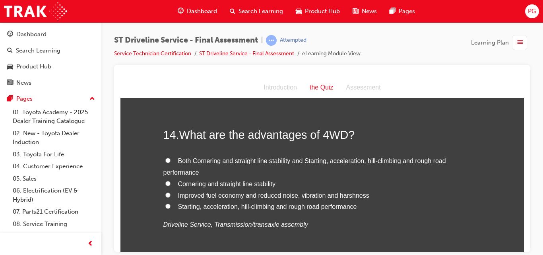
click at [165, 161] on input "Both Cornering and straight line stability and Starting, acceleration, hill-cli…" at bounding box center [167, 159] width 5 height 5
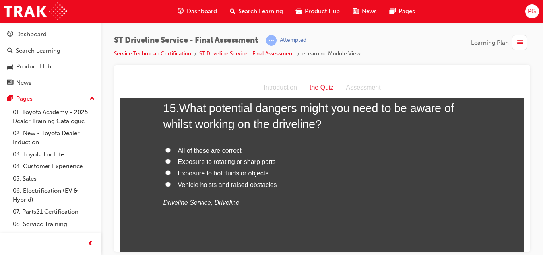
scroll to position [2545, 0]
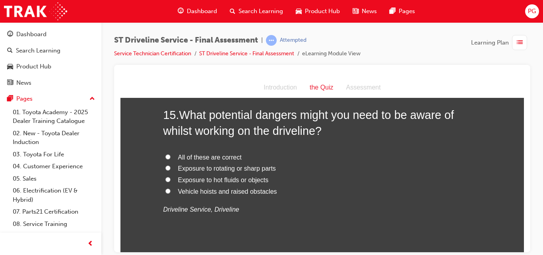
click at [163, 155] on label "All of these are correct" at bounding box center [322, 157] width 318 height 12
click at [165, 155] on input "All of these are correct" at bounding box center [167, 156] width 5 height 5
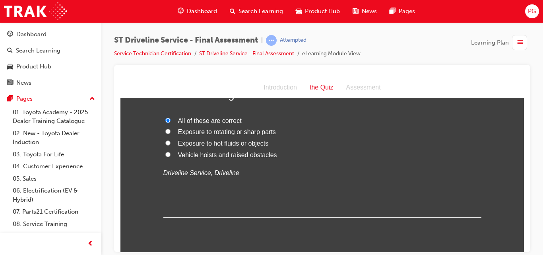
scroll to position [2607, 0]
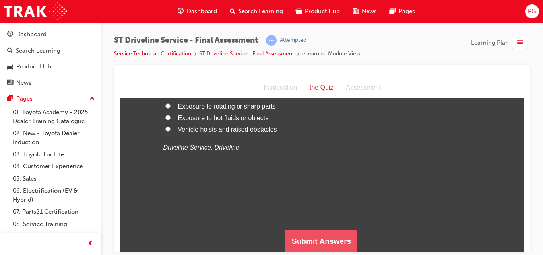
click at [347, 235] on button "Submit Answers" at bounding box center [321, 241] width 72 height 22
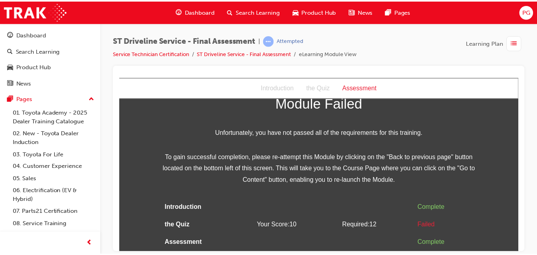
scroll to position [0, 0]
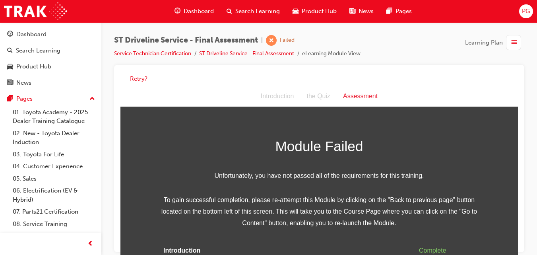
click at [520, 181] on div "Retry?" at bounding box center [319, 158] width 410 height 187
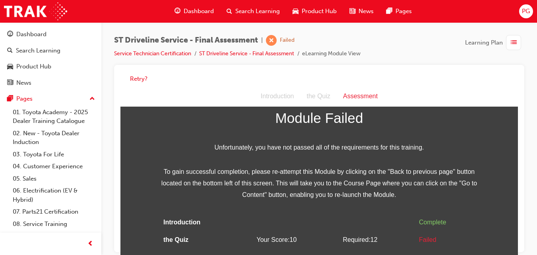
scroll to position [34, 0]
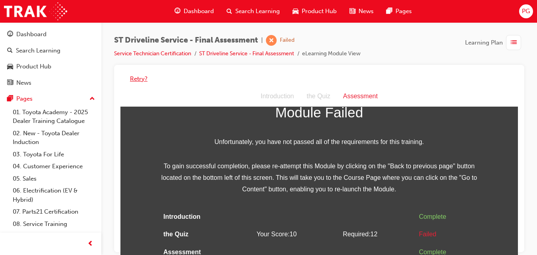
click at [141, 78] on button "Retry?" at bounding box center [138, 78] width 17 height 9
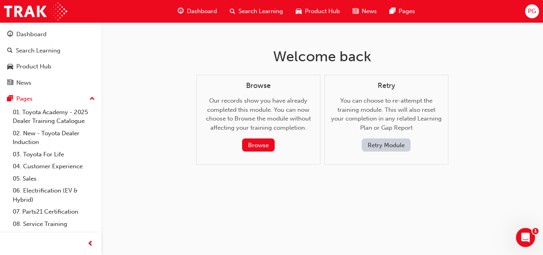
click at [381, 149] on button "Retry Module" at bounding box center [386, 144] width 49 height 13
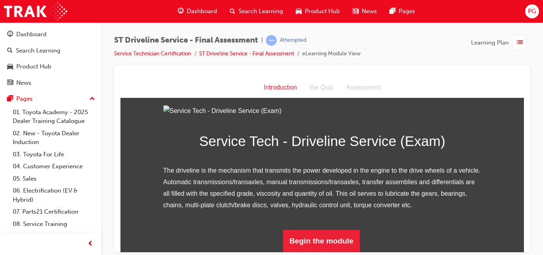
scroll to position [102, 0]
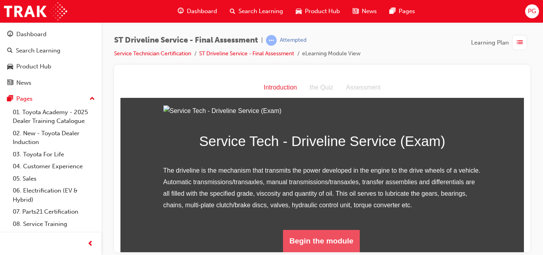
click at [310, 231] on button "Begin the module" at bounding box center [321, 240] width 77 height 22
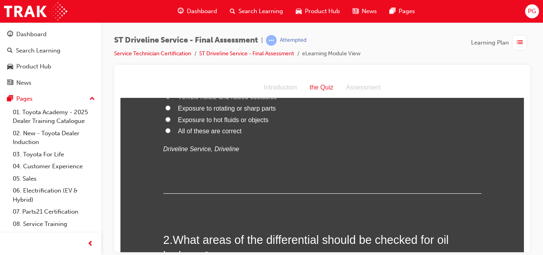
scroll to position [0, 0]
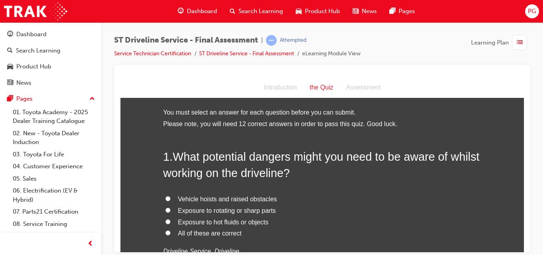
click at [167, 232] on input "All of these are correct" at bounding box center [167, 232] width 5 height 5
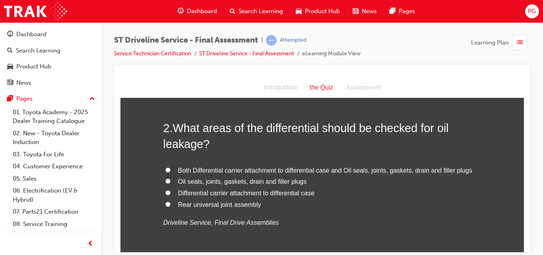
scroll to position [221, 0]
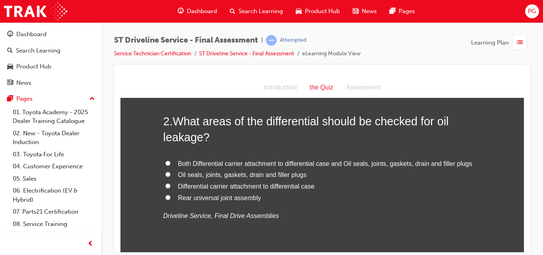
click at [165, 162] on input "Both Differential carrier attachment to differential case and Oil seals, joints…" at bounding box center [167, 162] width 5 height 5
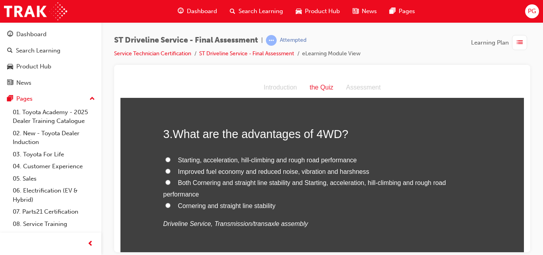
scroll to position [400, 0]
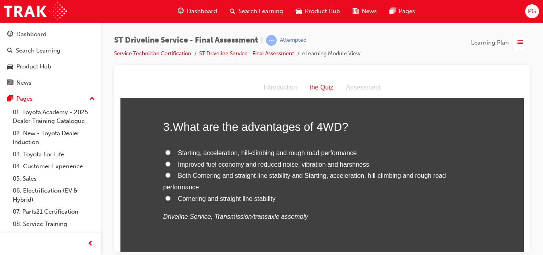
click at [167, 173] on input "Both Cornering and straight line stability and Starting, acceleration, hill-cli…" at bounding box center [167, 174] width 5 height 5
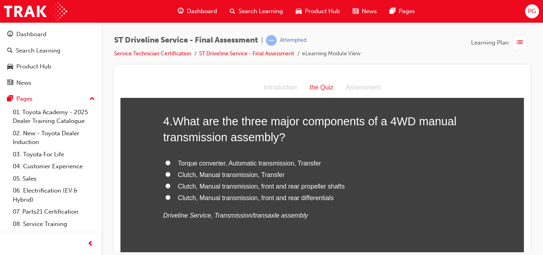
scroll to position [593, 0]
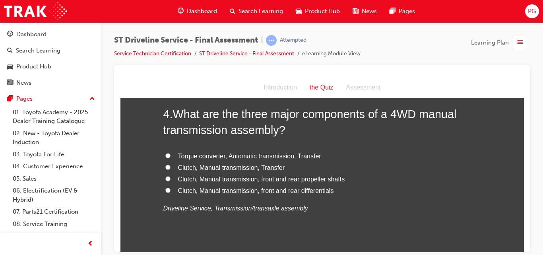
click at [165, 166] on input "Clutch, Manual transmission, Transfer" at bounding box center [167, 166] width 5 height 5
click at [165, 190] on input "Clutch, Manual transmission, front and rear differentials" at bounding box center [167, 189] width 5 height 5
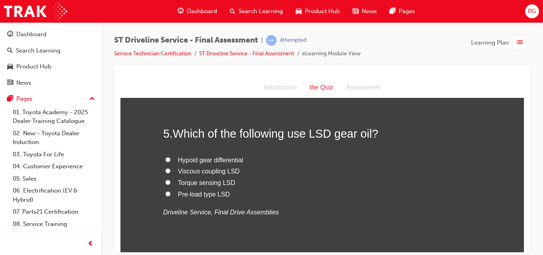
scroll to position [766, 0]
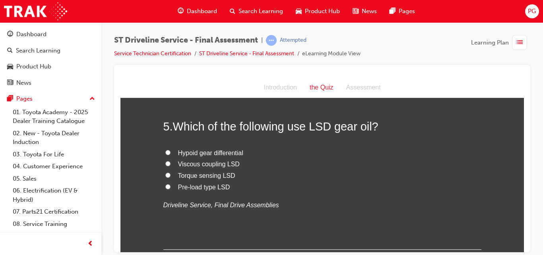
click at [166, 163] on input "Viscous coupling LSD" at bounding box center [167, 163] width 5 height 5
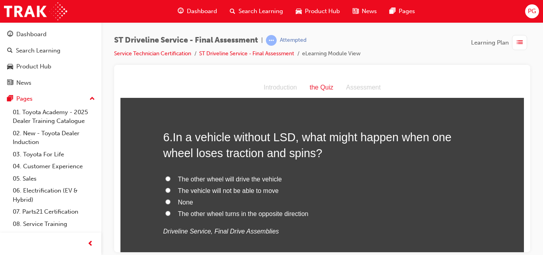
scroll to position [938, 0]
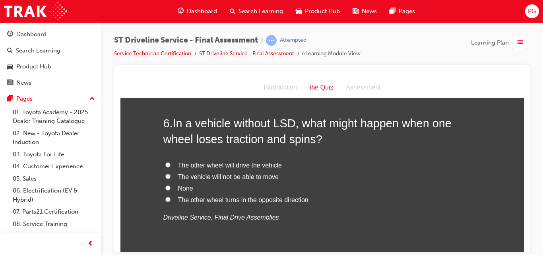
click at [165, 175] on input "The vehicle will not be able to move" at bounding box center [167, 175] width 5 height 5
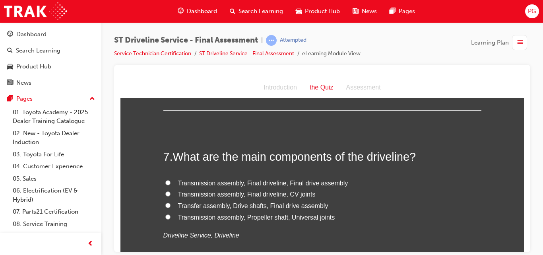
scroll to position [1104, 0]
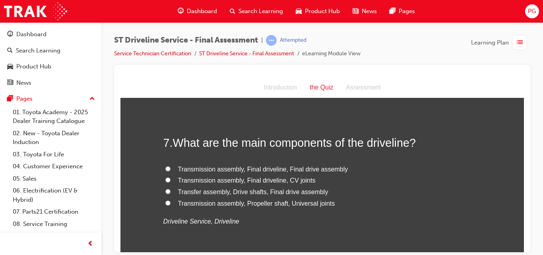
click at [165, 191] on input "Transfer assembly, Drive shafts, Final drive assembly" at bounding box center [167, 190] width 5 height 5
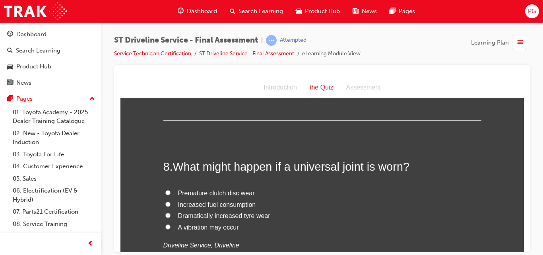
scroll to position [1269, 0]
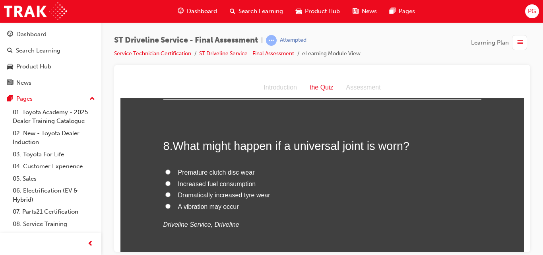
click at [165, 204] on input "A vibration may occur" at bounding box center [167, 205] width 5 height 5
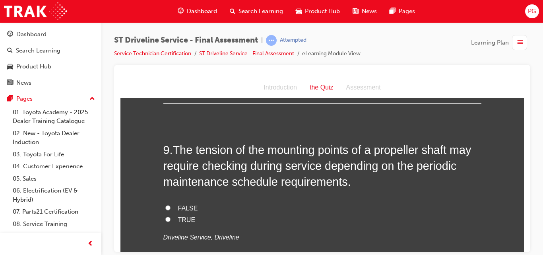
scroll to position [1442, 0]
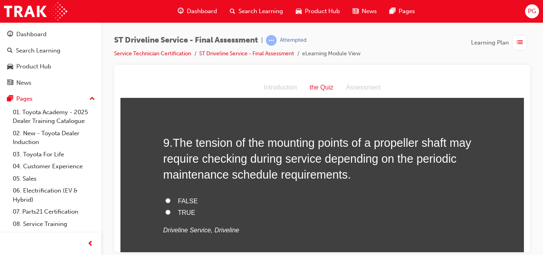
click at [165, 211] on input "TRUE" at bounding box center [167, 211] width 5 height 5
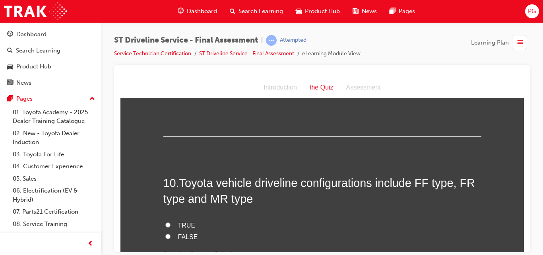
scroll to position [1607, 0]
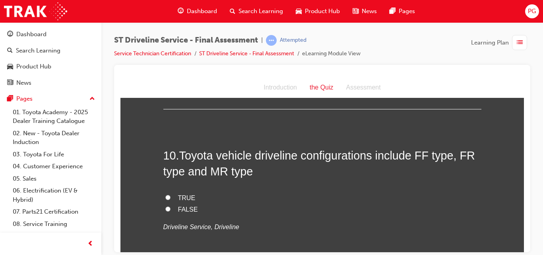
click at [165, 196] on input "TRUE" at bounding box center [167, 196] width 5 height 5
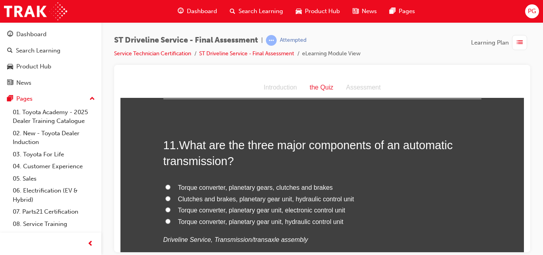
scroll to position [1793, 0]
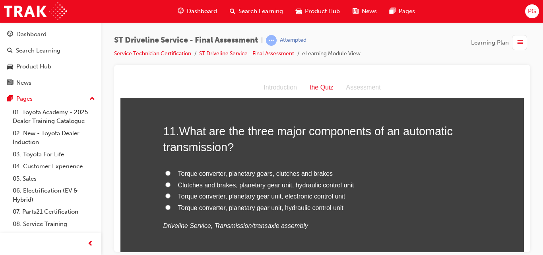
click at [165, 208] on input "Torque converter, planetary gear unit, hydraulic control unit" at bounding box center [167, 206] width 5 height 5
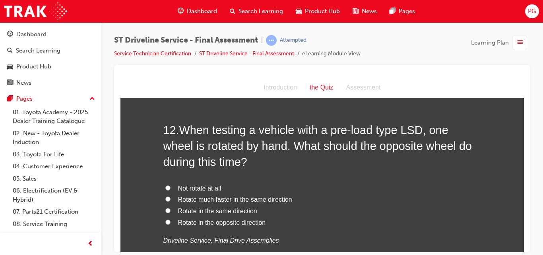
scroll to position [1987, 0]
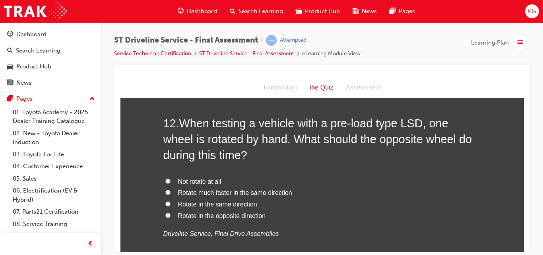
click at [185, 214] on span "Rotate in the opposite direction" at bounding box center [222, 215] width 88 height 7
click at [170, 214] on input "Rotate in the opposite direction" at bounding box center [167, 214] width 5 height 5
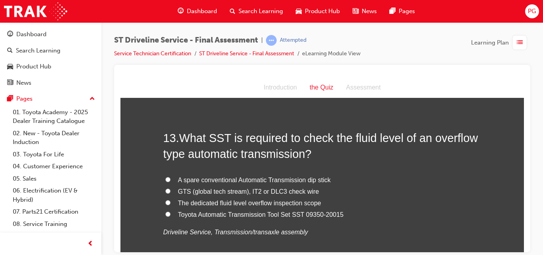
scroll to position [2180, 0]
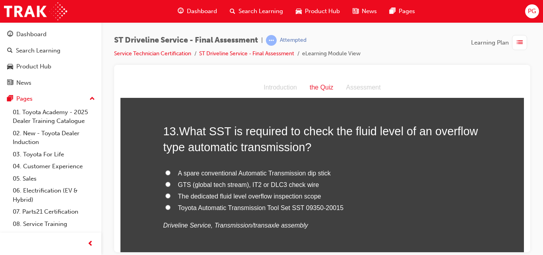
click at [165, 185] on input "GTS (global tech stream), IT2 or DLC3 check wire" at bounding box center [167, 183] width 5 height 5
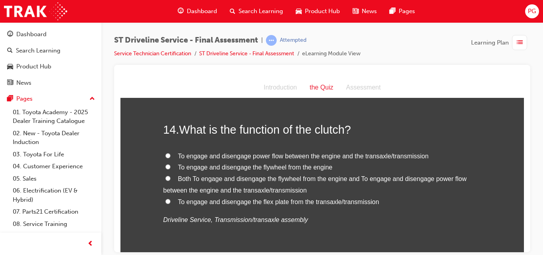
scroll to position [2373, 0]
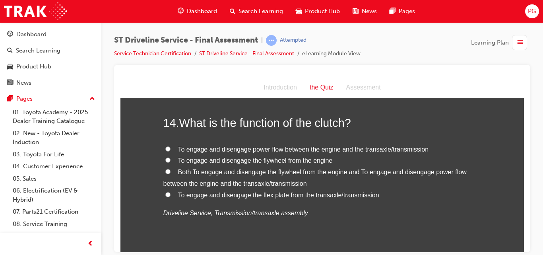
click at [165, 148] on input "To engage and disengage power flow between the engine and the transaxle/transmi…" at bounding box center [167, 148] width 5 height 5
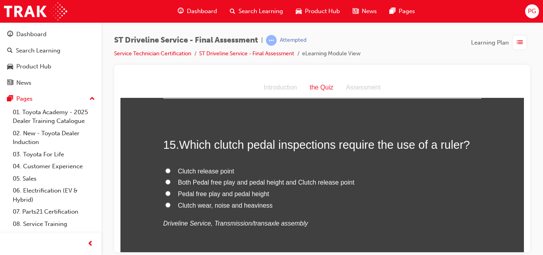
scroll to position [2525, 0]
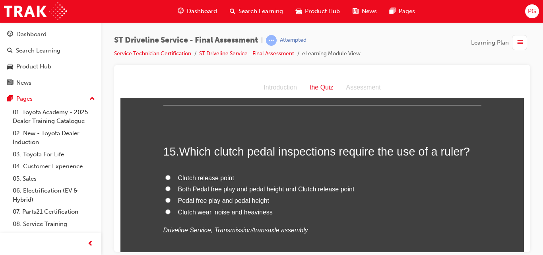
click at [165, 190] on input "Both Pedal free play and pedal height and Clutch release point" at bounding box center [167, 188] width 5 height 5
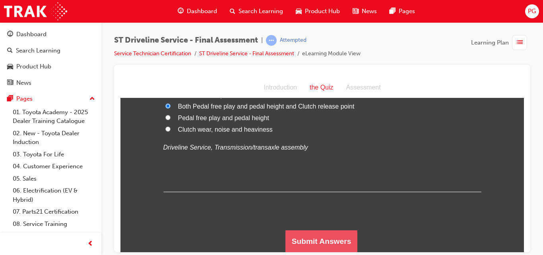
click at [322, 234] on button "Submit Answers" at bounding box center [321, 241] width 72 height 22
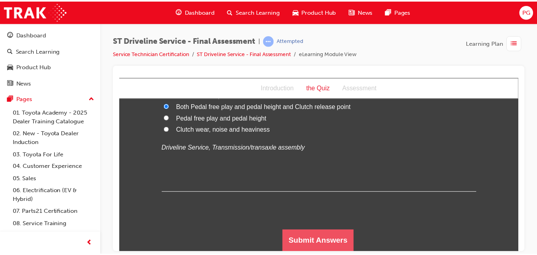
scroll to position [0, 0]
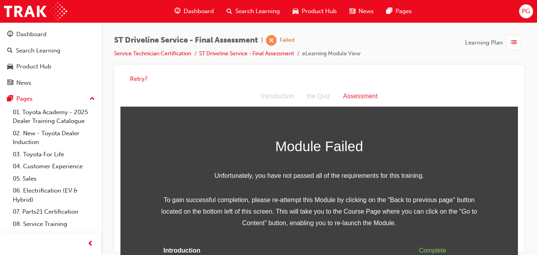
click at [520, 236] on div "Retry?" at bounding box center [319, 158] width 410 height 187
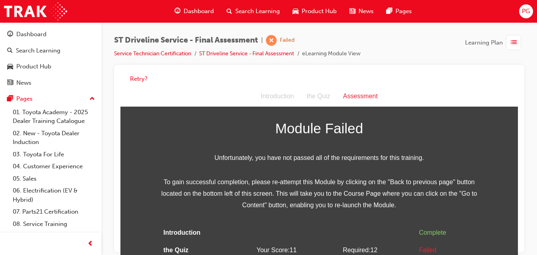
scroll to position [34, 0]
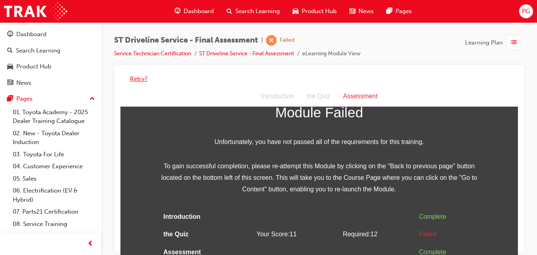
click at [140, 77] on button "Retry?" at bounding box center [138, 78] width 17 height 9
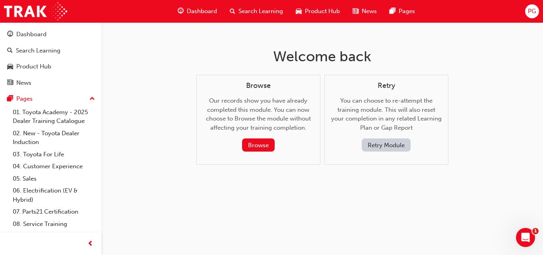
click at [405, 147] on button "Retry Module" at bounding box center [386, 144] width 49 height 13
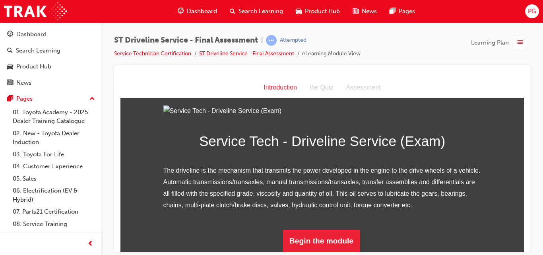
scroll to position [102, 0]
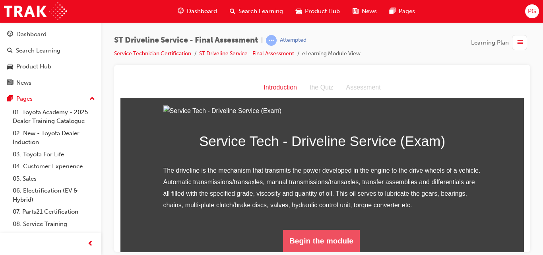
click at [290, 238] on button "Begin the module" at bounding box center [321, 240] width 77 height 22
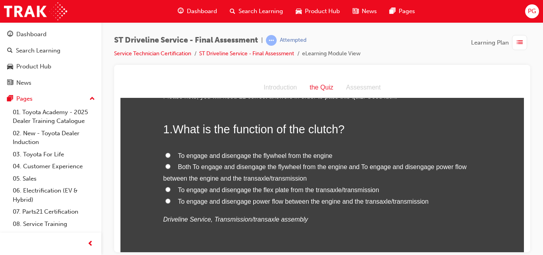
scroll to position [35, 0]
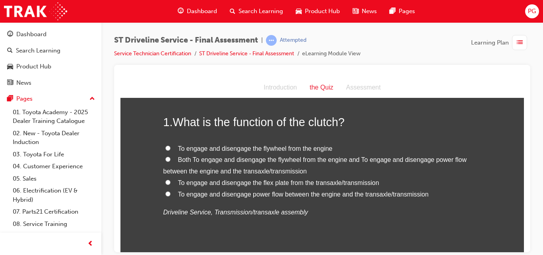
click at [166, 159] on input "Both To engage and disengage the flywheel from the engine and To engage and dis…" at bounding box center [167, 158] width 5 height 5
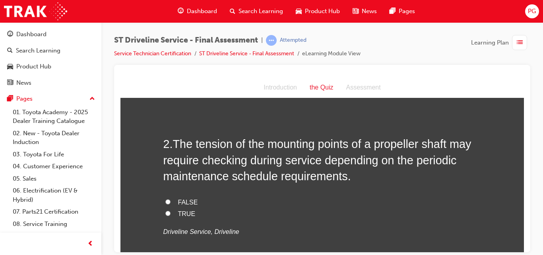
scroll to position [214, 0]
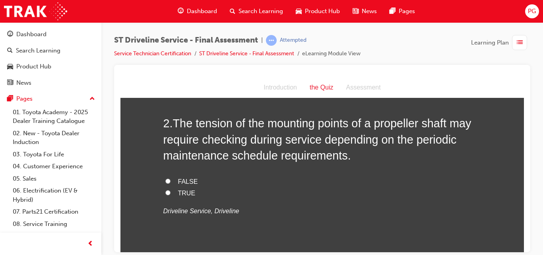
click at [165, 192] on input "TRUE" at bounding box center [167, 192] width 5 height 5
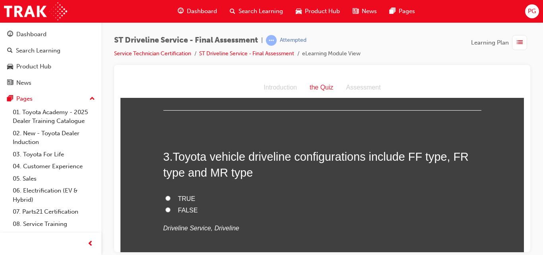
scroll to position [372, 0]
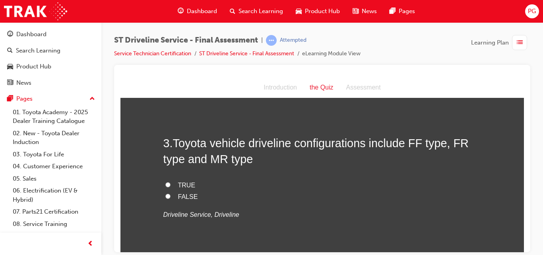
click at [165, 183] on input "TRUE" at bounding box center [167, 184] width 5 height 5
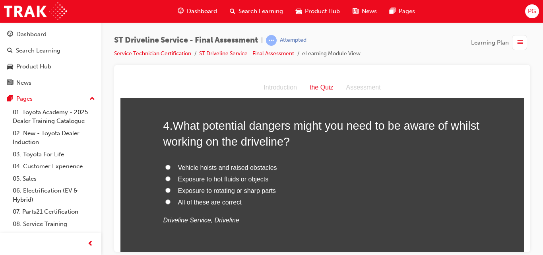
scroll to position [559, 0]
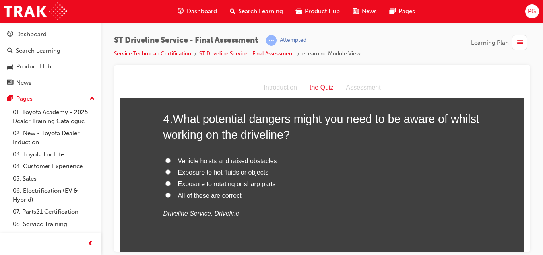
click at [165, 193] on input "All of these are correct" at bounding box center [167, 194] width 5 height 5
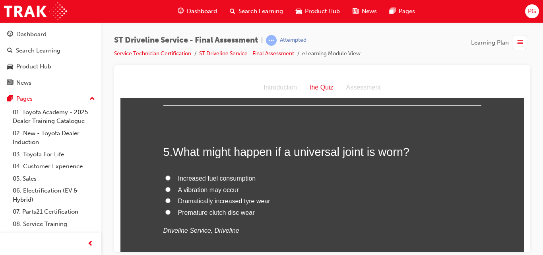
scroll to position [717, 0]
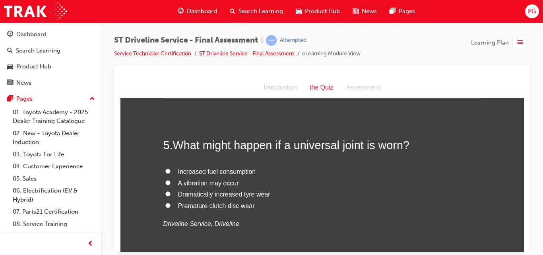
click at [165, 182] on input "A vibration may occur" at bounding box center [167, 182] width 5 height 5
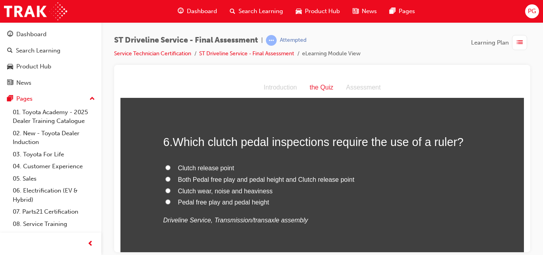
scroll to position [897, 0]
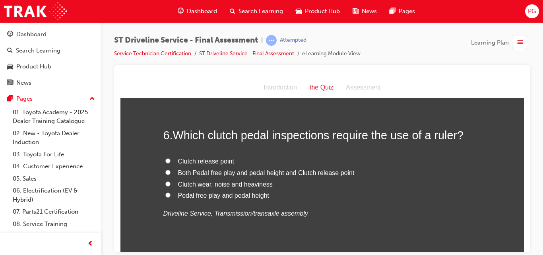
click at [165, 195] on input "Pedal free play and pedal height" at bounding box center [167, 194] width 5 height 5
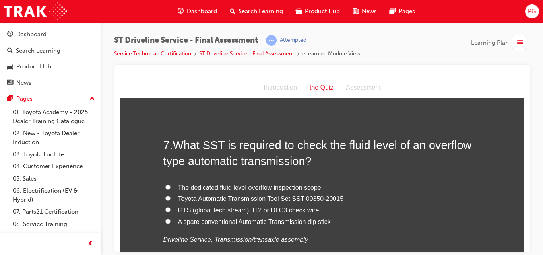
scroll to position [1069, 0]
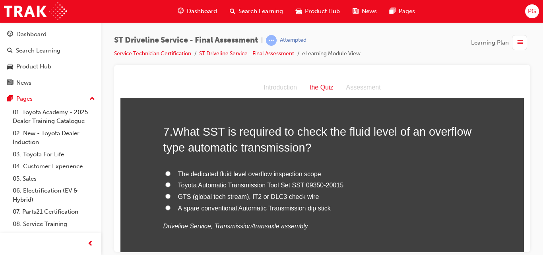
click at [165, 194] on input "GTS (global tech stream), IT2 or DLC3 check wire" at bounding box center [167, 195] width 5 height 5
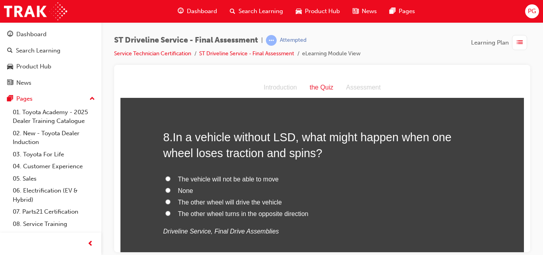
scroll to position [1255, 0]
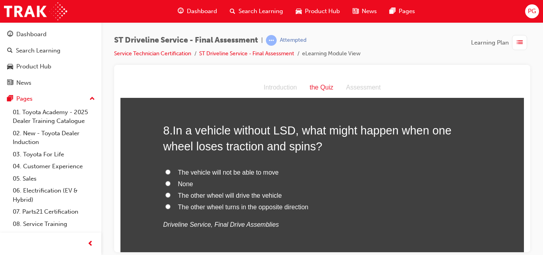
click at [165, 171] on input "The vehicle will not be able to move" at bounding box center [167, 171] width 5 height 5
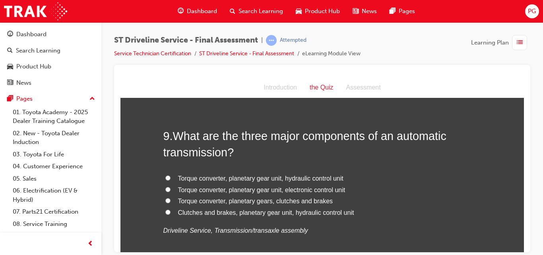
scroll to position [1442, 0]
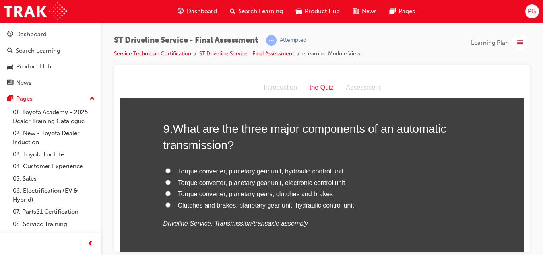
click at [165, 170] on input "Torque converter, planetary gear unit, hydraulic control unit" at bounding box center [167, 170] width 5 height 5
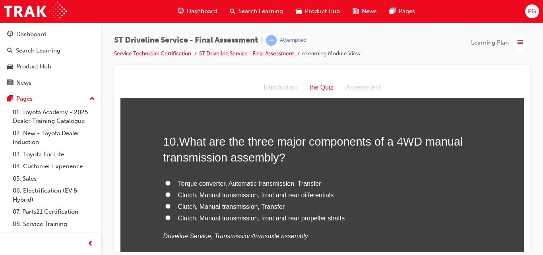
scroll to position [1621, 0]
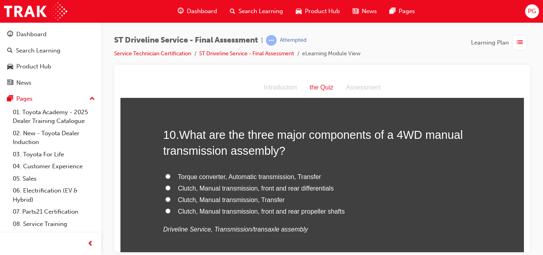
click at [165, 198] on input "Clutch, Manual transmission, Transfer" at bounding box center [167, 198] width 5 height 5
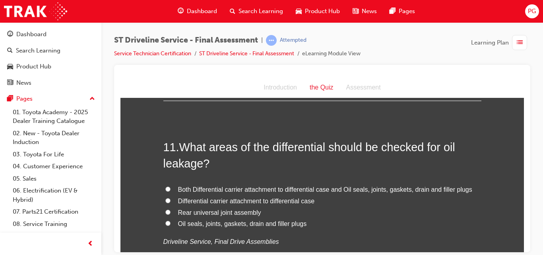
scroll to position [1800, 0]
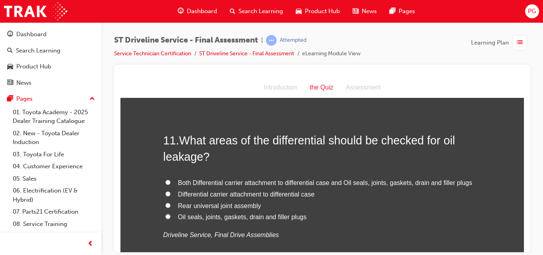
click at [165, 182] on input "Both Differential carrier attachment to differential case and Oil seals, joints…" at bounding box center [167, 181] width 5 height 5
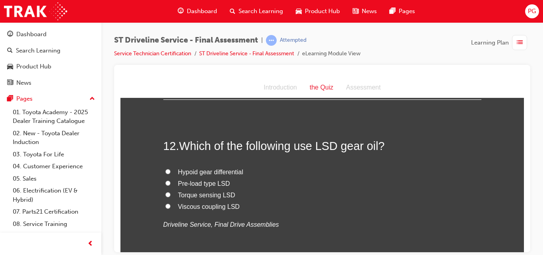
scroll to position [1987, 0]
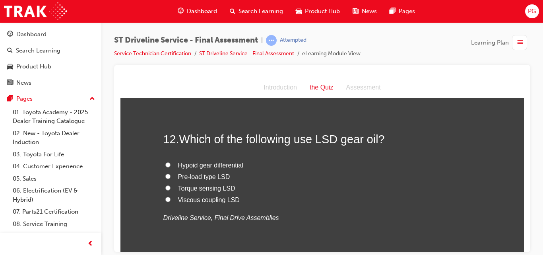
click at [165, 176] on input "Pre-load type LSD" at bounding box center [167, 175] width 5 height 5
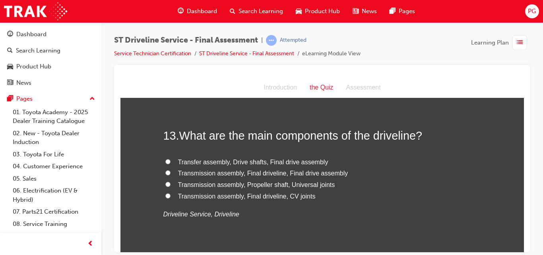
scroll to position [2166, 0]
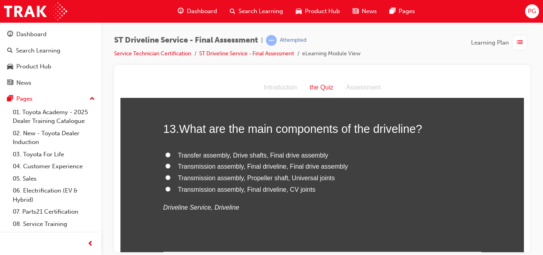
click at [165, 153] on input "Transfer assembly, Drive shafts, Final drive assembly" at bounding box center [167, 154] width 5 height 5
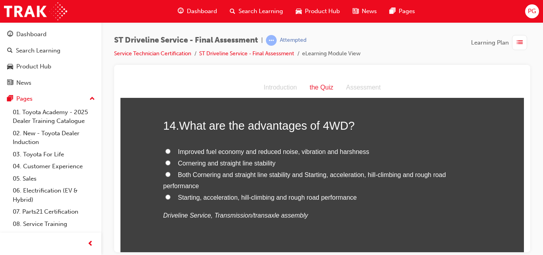
scroll to position [2352, 0]
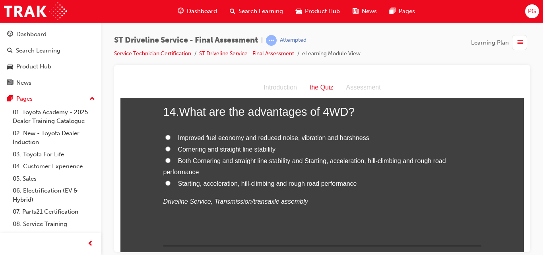
click at [165, 183] on input "Starting, acceleration, hill-climbing and rough road performance" at bounding box center [167, 182] width 5 height 5
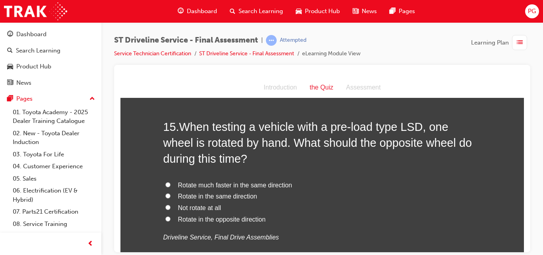
scroll to position [2525, 0]
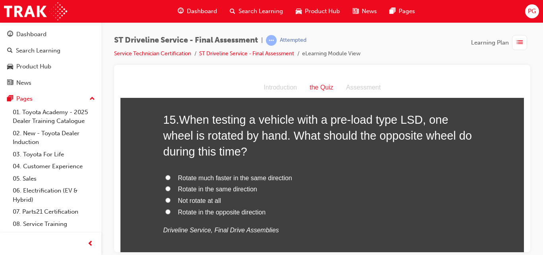
click at [166, 188] on input "Rotate in the same direction" at bounding box center [167, 188] width 5 height 5
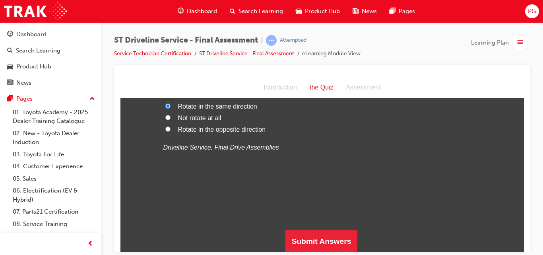
click at [413, 249] on div "Submit Answers" at bounding box center [322, 241] width 318 height 22
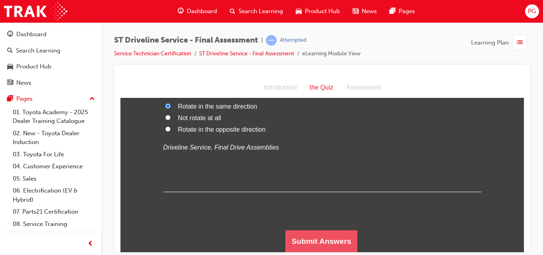
click at [324, 230] on button "Submit Answers" at bounding box center [321, 241] width 72 height 22
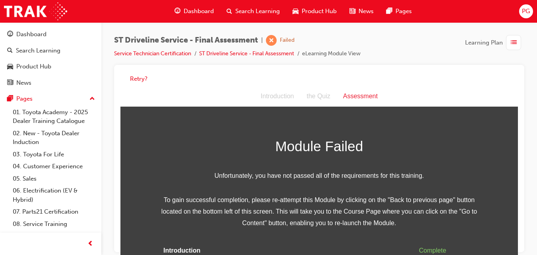
scroll to position [34, 0]
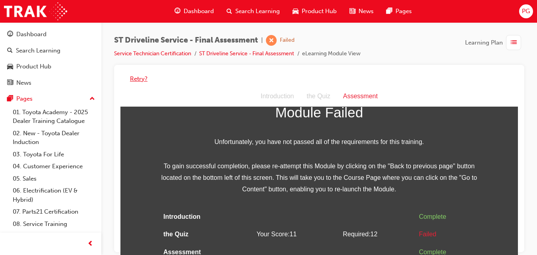
click at [135, 79] on button "Retry?" at bounding box center [138, 78] width 17 height 9
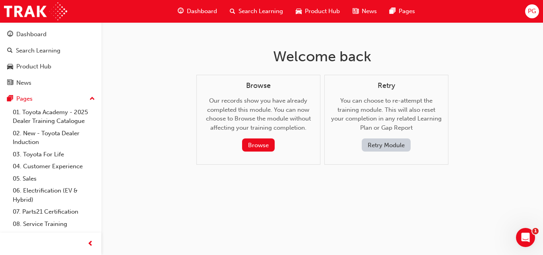
click at [391, 148] on button "Retry Module" at bounding box center [386, 144] width 49 height 13
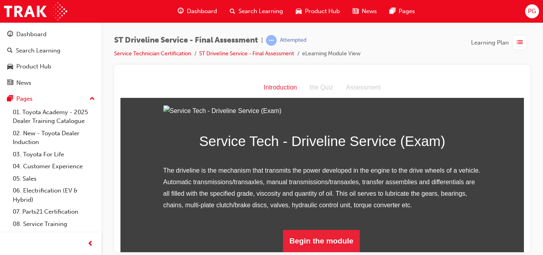
scroll to position [102, 0]
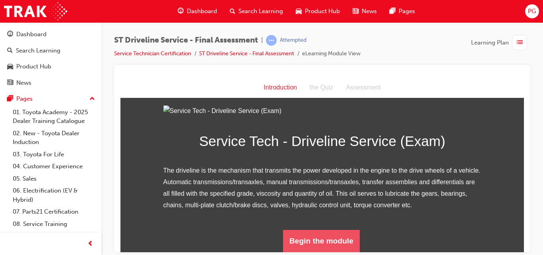
click at [292, 235] on button "Begin the module" at bounding box center [321, 240] width 77 height 22
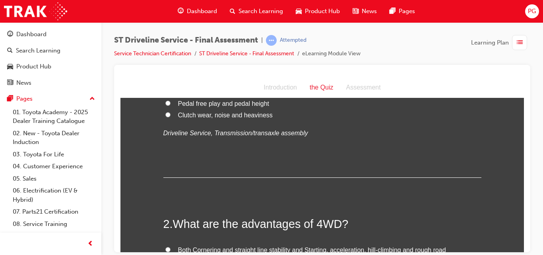
scroll to position [0, 0]
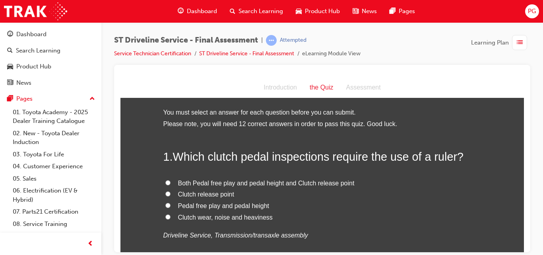
click at [165, 205] on input "Pedal free play and pedal height" at bounding box center [167, 204] width 5 height 5
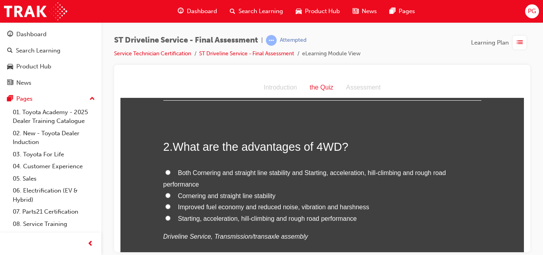
scroll to position [186, 0]
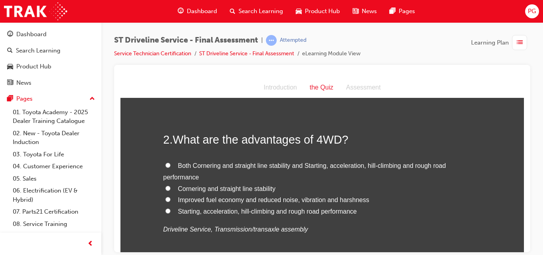
click at [165, 211] on input "Starting, acceleration, hill-climbing and rough road performance" at bounding box center [167, 210] width 5 height 5
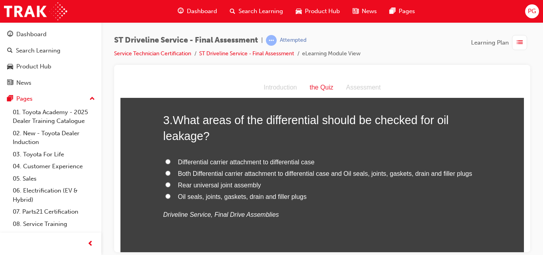
scroll to position [400, 0]
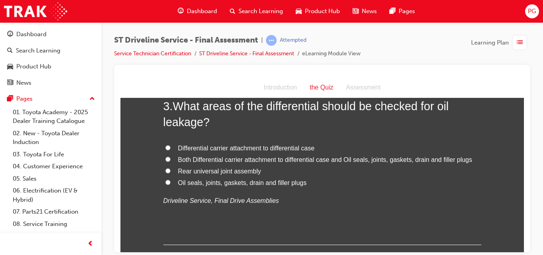
click at [165, 159] on input "Both Differential carrier attachment to differential case and Oil seals, joints…" at bounding box center [167, 158] width 5 height 5
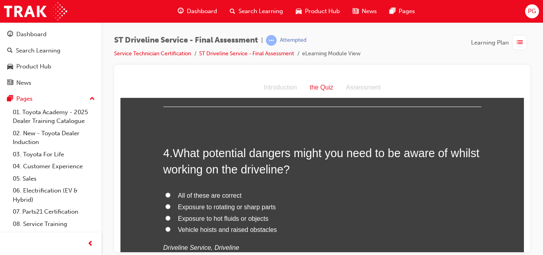
scroll to position [552, 0]
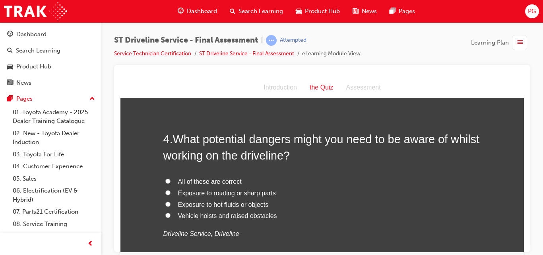
click at [185, 180] on span "All of these are correct" at bounding box center [210, 181] width 64 height 7
click at [170, 180] on input "All of these are correct" at bounding box center [167, 180] width 5 height 5
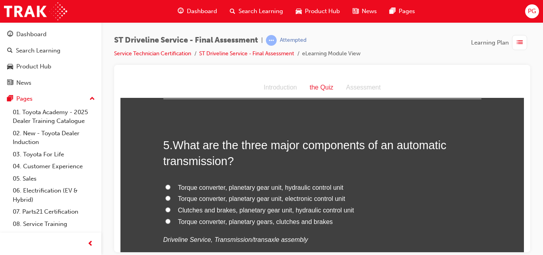
scroll to position [738, 0]
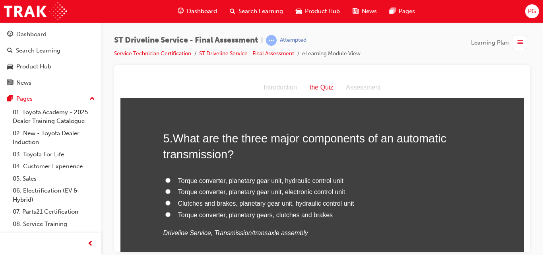
click at [201, 178] on span "Torque converter, planetary gear unit, hydraulic control unit" at bounding box center [260, 180] width 165 height 7
click at [170, 178] on input "Torque converter, planetary gear unit, hydraulic control unit" at bounding box center [167, 179] width 5 height 5
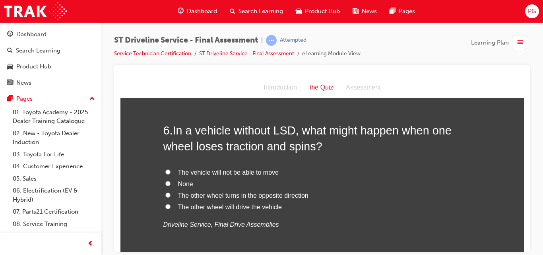
scroll to position [945, 0]
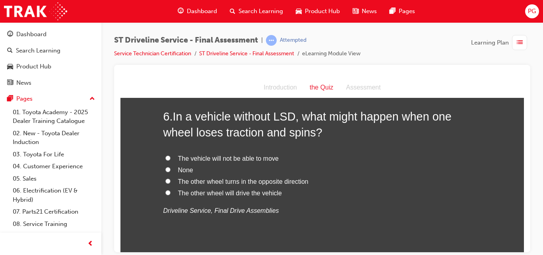
click at [191, 156] on span "The vehicle will not be able to move" at bounding box center [228, 158] width 101 height 7
click at [170, 156] on input "The vehicle will not be able to move" at bounding box center [167, 157] width 5 height 5
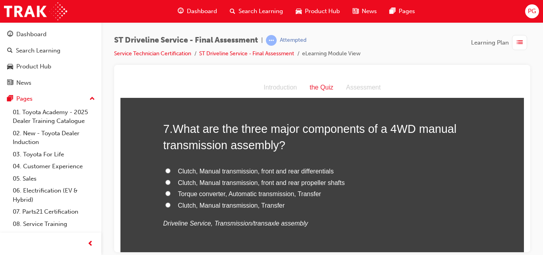
scroll to position [1124, 0]
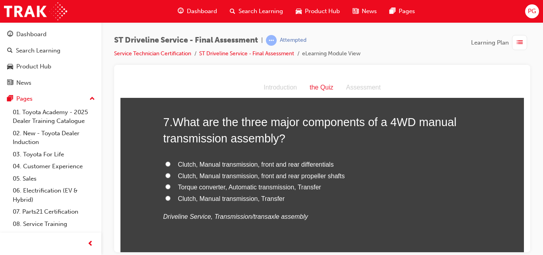
click at [265, 198] on span "Clutch, Manual transmission, Transfer" at bounding box center [231, 198] width 107 height 7
click at [170, 198] on input "Clutch, Manual transmission, Transfer" at bounding box center [167, 197] width 5 height 5
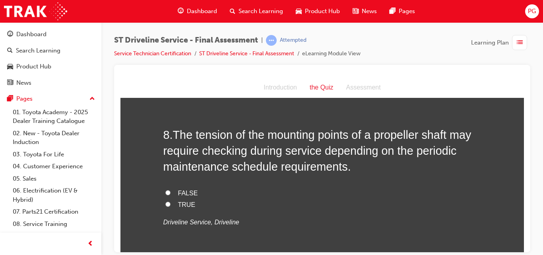
scroll to position [1304, 0]
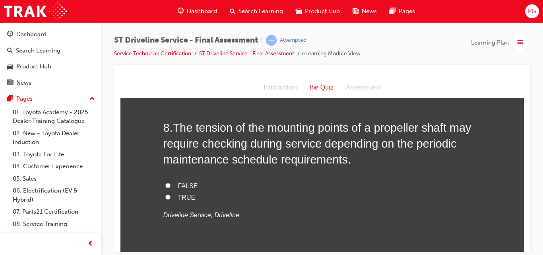
click at [166, 197] on input "TRUE" at bounding box center [167, 196] width 5 height 5
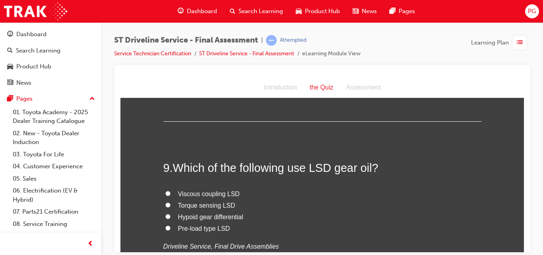
scroll to position [1462, 0]
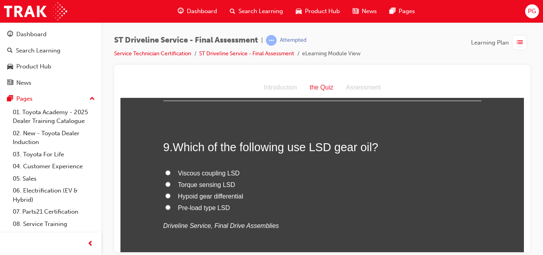
click at [211, 208] on span "Pre-load type LSD" at bounding box center [204, 207] width 52 height 7
click at [170, 208] on input "Pre-load type LSD" at bounding box center [167, 206] width 5 height 5
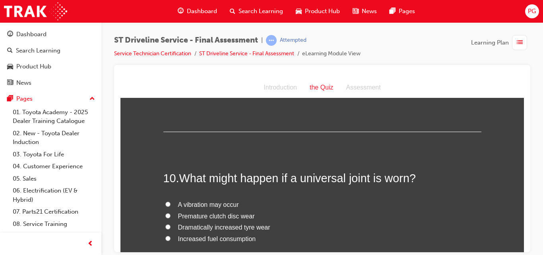
scroll to position [1607, 0]
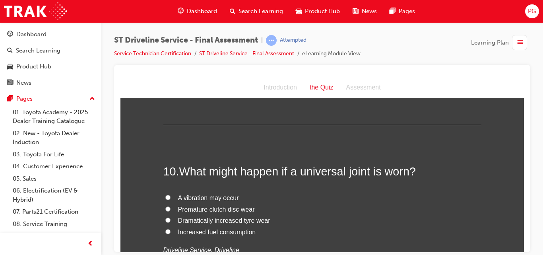
click at [205, 199] on span "A vibration may occur" at bounding box center [208, 197] width 61 height 7
click at [170, 199] on input "A vibration may occur" at bounding box center [167, 196] width 5 height 5
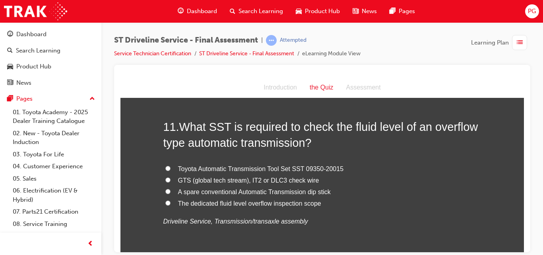
scroll to position [1842, 0]
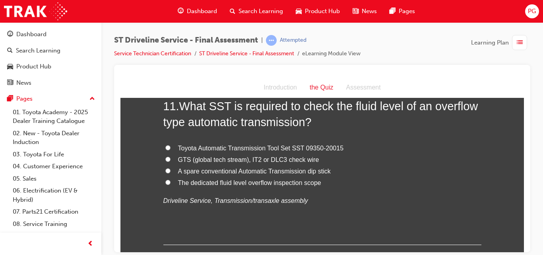
click at [212, 148] on span "Toyota Automatic Transmission Tool Set SST 09350-20015" at bounding box center [261, 147] width 166 height 7
click at [170, 148] on input "Toyota Automatic Transmission Tool Set SST 09350-20015" at bounding box center [167, 147] width 5 height 5
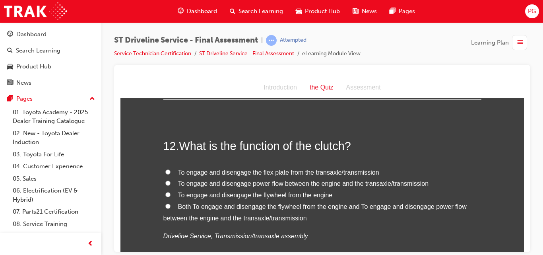
scroll to position [2001, 0]
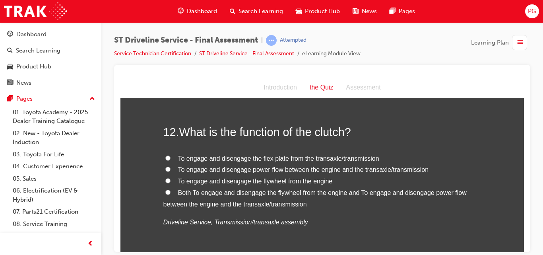
click at [165, 169] on input "To engage and disengage power flow between the engine and the transaxle/transmi…" at bounding box center [167, 168] width 5 height 5
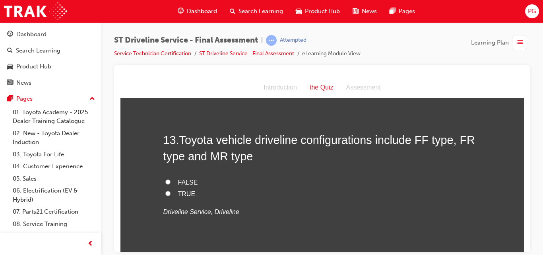
scroll to position [2187, 0]
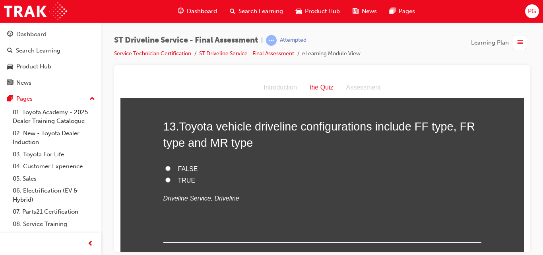
click at [180, 182] on span "TRUE" at bounding box center [186, 179] width 17 height 7
click at [170, 182] on input "TRUE" at bounding box center [167, 179] width 5 height 5
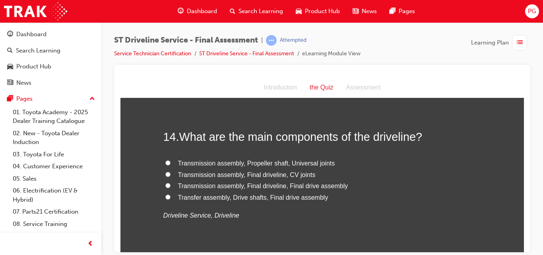
scroll to position [2352, 0]
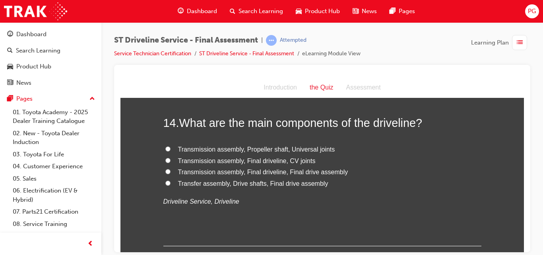
click at [165, 150] on input "Transmission assembly, Propeller shaft, Universal joints" at bounding box center [167, 148] width 5 height 5
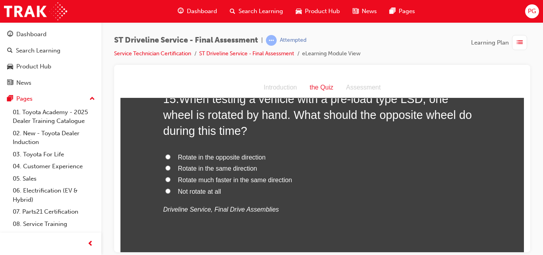
scroll to position [2531, 0]
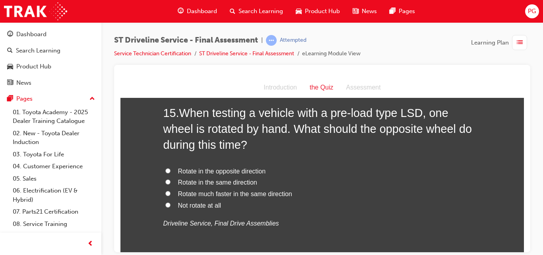
click at [165, 182] on input "Rotate in the same direction" at bounding box center [167, 181] width 5 height 5
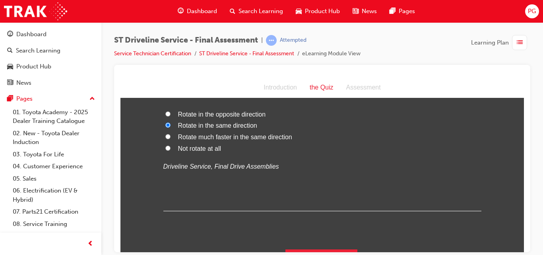
scroll to position [2607, 0]
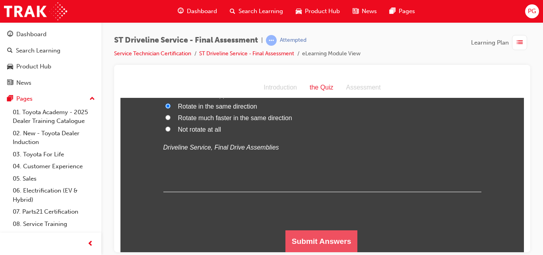
click at [306, 240] on button "Submit Answers" at bounding box center [321, 241] width 72 height 22
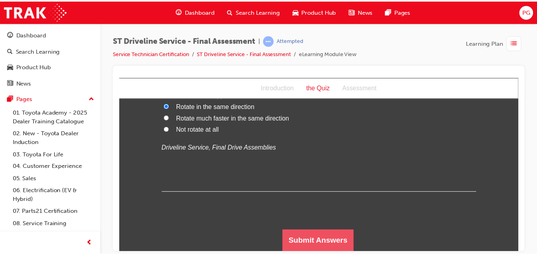
scroll to position [0, 0]
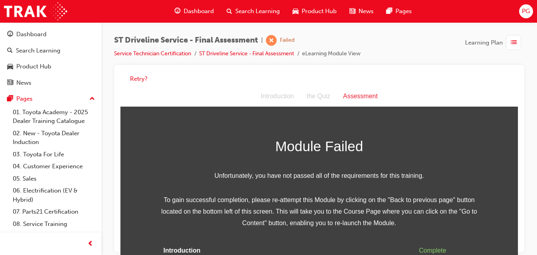
click at [521, 234] on div "Retry?" at bounding box center [319, 158] width 410 height 187
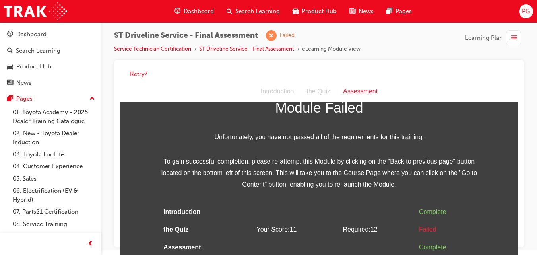
scroll to position [6, 0]
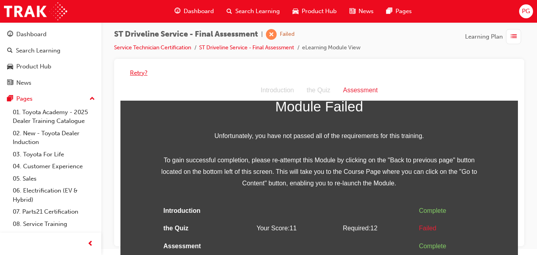
click at [140, 72] on button "Retry?" at bounding box center [138, 72] width 17 height 9
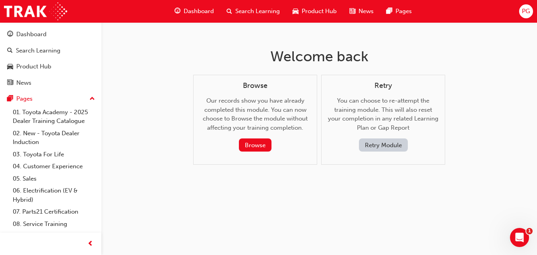
scroll to position [0, 0]
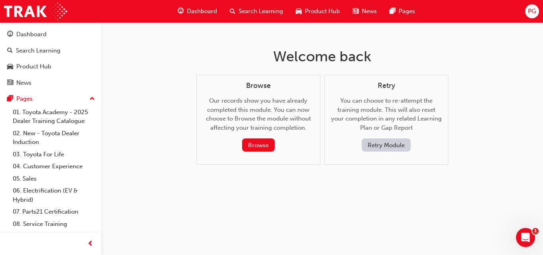
click at [388, 144] on button "Retry Module" at bounding box center [386, 144] width 49 height 13
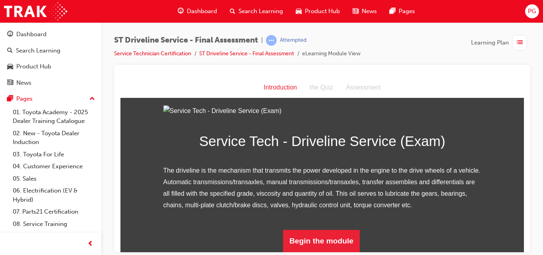
scroll to position [102, 0]
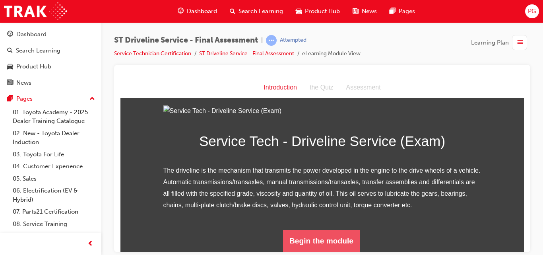
click at [292, 237] on button "Begin the module" at bounding box center [321, 240] width 77 height 22
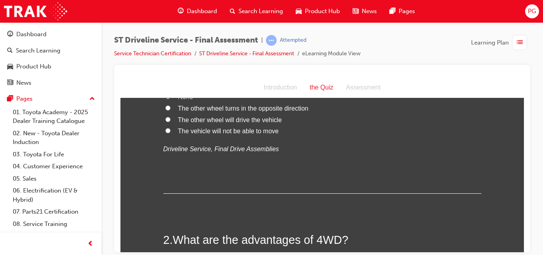
scroll to position [0, 0]
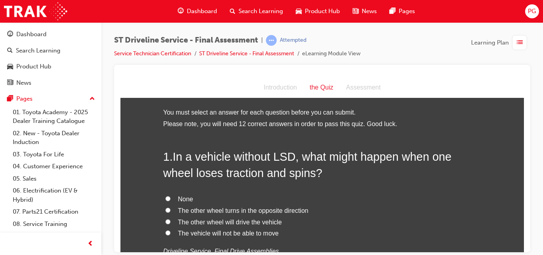
click at [229, 232] on span "The vehicle will not be able to move" at bounding box center [228, 232] width 101 height 7
click at [170, 232] on input "The vehicle will not be able to move" at bounding box center [167, 232] width 5 height 5
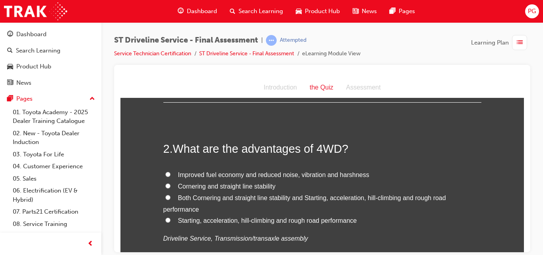
scroll to position [200, 0]
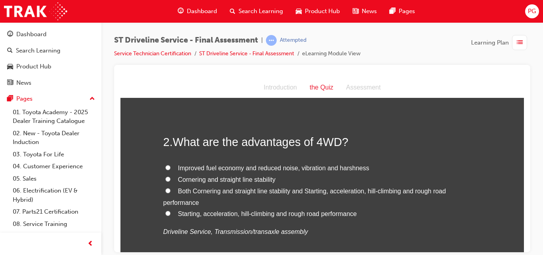
click at [190, 192] on span "Both Cornering and straight line stability and Starting, acceleration, hill-cli…" at bounding box center [304, 196] width 283 height 18
click at [170, 192] on input "Both Cornering and straight line stability and Starting, acceleration, hill-cli…" at bounding box center [167, 190] width 5 height 5
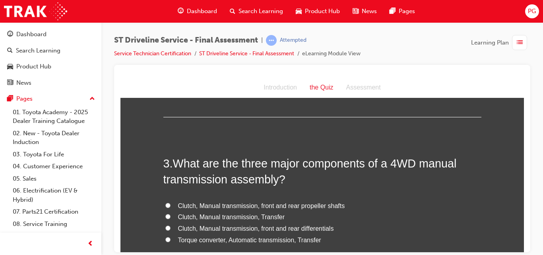
scroll to position [372, 0]
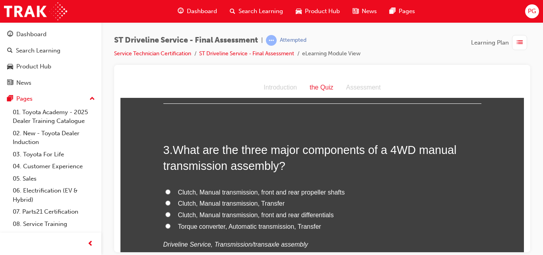
click at [238, 203] on span "Clutch, Manual transmission, Transfer" at bounding box center [231, 202] width 107 height 7
click at [170, 203] on input "Clutch, Manual transmission, Transfer" at bounding box center [167, 202] width 5 height 5
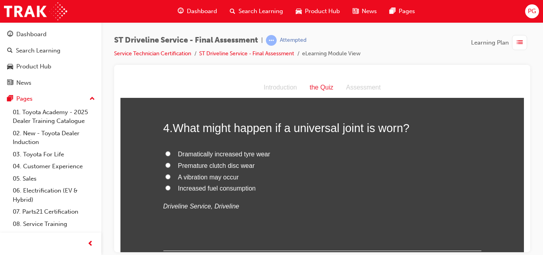
scroll to position [593, 0]
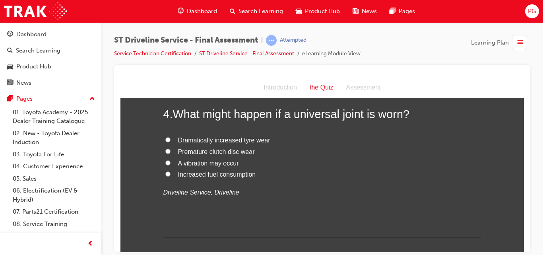
click at [212, 165] on span "A vibration may occur" at bounding box center [208, 162] width 61 height 7
click at [170, 165] on input "A vibration may occur" at bounding box center [167, 162] width 5 height 5
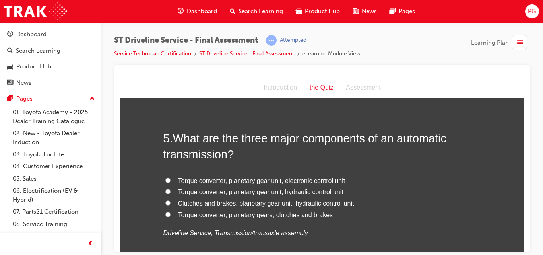
scroll to position [752, 0]
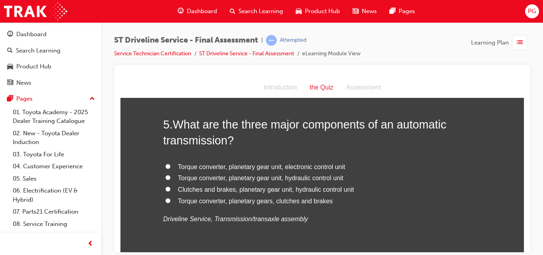
click at [266, 177] on span "Torque converter, planetary gear unit, hydraulic control unit" at bounding box center [260, 177] width 165 height 7
click at [170, 177] on input "Torque converter, planetary gear unit, hydraulic control unit" at bounding box center [167, 176] width 5 height 5
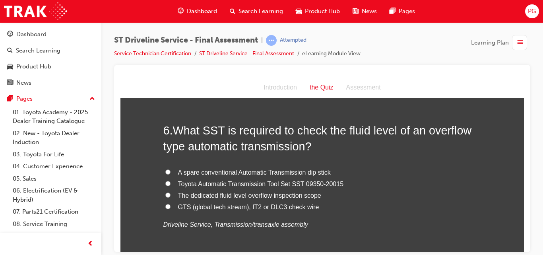
scroll to position [938, 0]
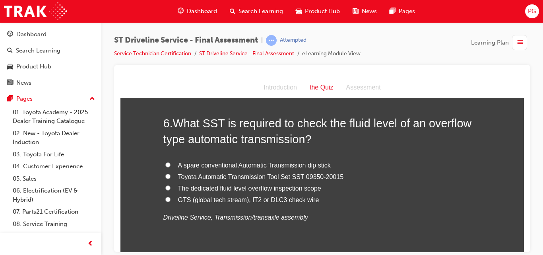
click at [287, 175] on span "Toyota Automatic Transmission Tool Set SST 09350-20015" at bounding box center [261, 176] width 166 height 7
click at [170, 175] on input "Toyota Automatic Transmission Tool Set SST 09350-20015" at bounding box center [167, 175] width 5 height 5
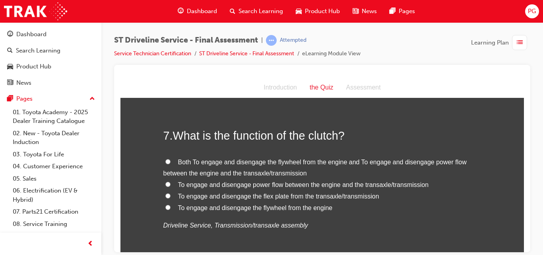
scroll to position [1124, 0]
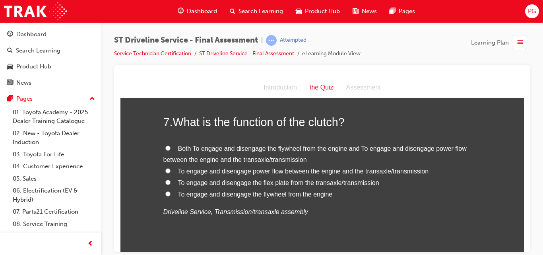
click at [391, 171] on span "To engage and disengage power flow between the engine and the transaxle/transmi…" at bounding box center [303, 170] width 251 height 7
click at [170, 171] on input "To engage and disengage power flow between the engine and the transaxle/transmi…" at bounding box center [167, 170] width 5 height 5
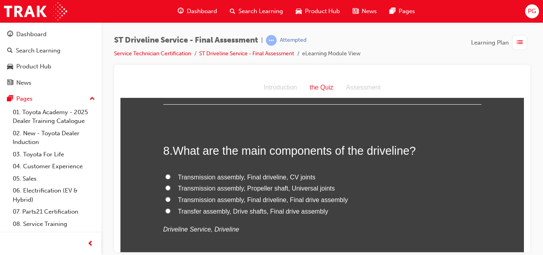
scroll to position [1283, 0]
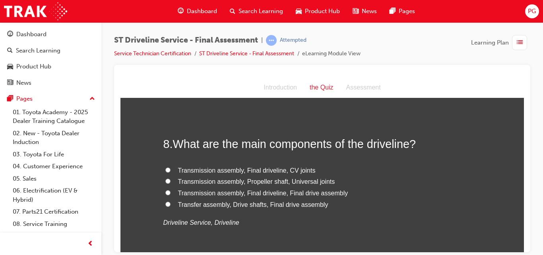
click at [299, 181] on span "Transmission assembly, Propeller shaft, Universal joints" at bounding box center [256, 181] width 157 height 7
click at [170, 181] on input "Transmission assembly, Propeller shaft, Universal joints" at bounding box center [167, 180] width 5 height 5
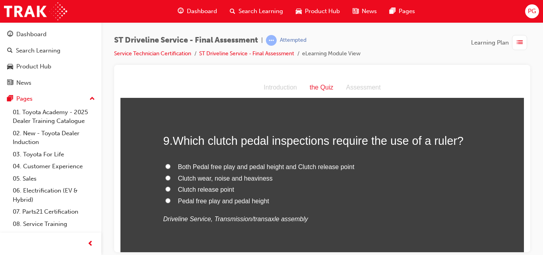
scroll to position [1462, 0]
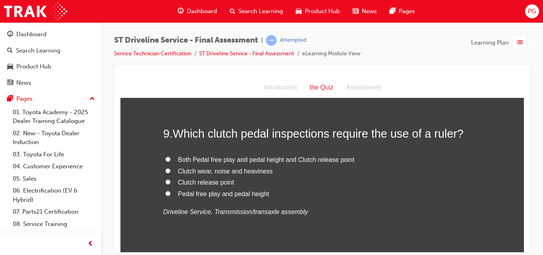
click at [260, 194] on span "Pedal free play and pedal height" at bounding box center [223, 193] width 91 height 7
click at [170, 194] on input "Pedal free play and pedal height" at bounding box center [167, 192] width 5 height 5
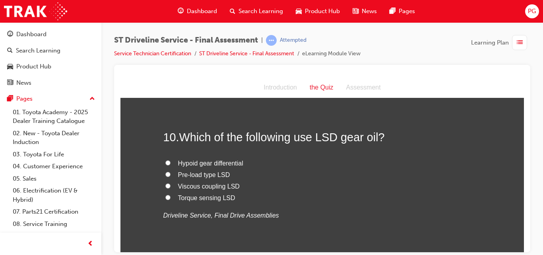
scroll to position [1635, 0]
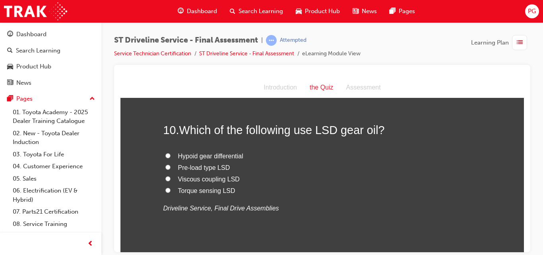
click at [219, 167] on span "Pre-load type LSD" at bounding box center [204, 167] width 52 height 7
click at [170, 167] on input "Pre-load type LSD" at bounding box center [167, 166] width 5 height 5
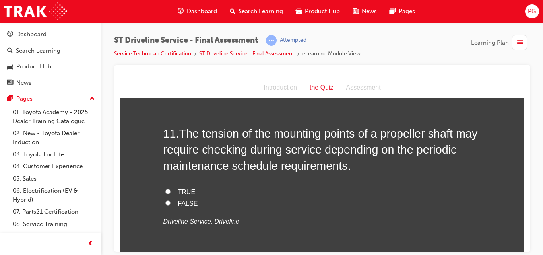
scroll to position [1807, 0]
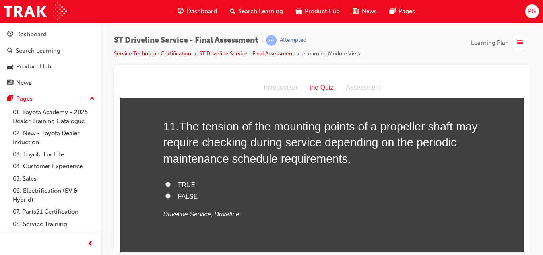
click at [184, 182] on span "TRUE" at bounding box center [186, 184] width 17 height 7
click at [170, 182] on input "TRUE" at bounding box center [167, 183] width 5 height 5
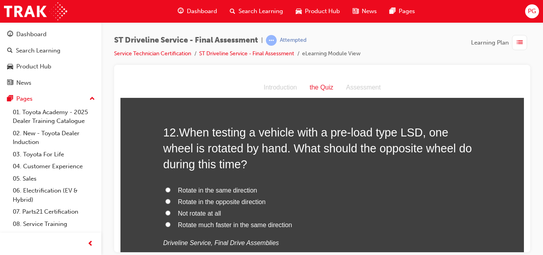
scroll to position [1993, 0]
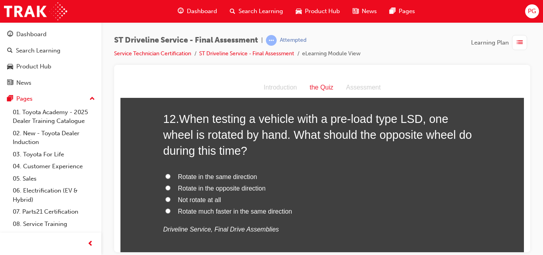
click at [211, 176] on span "Rotate in the same direction" at bounding box center [217, 176] width 79 height 7
click at [170, 176] on input "Rotate in the same direction" at bounding box center [167, 175] width 5 height 5
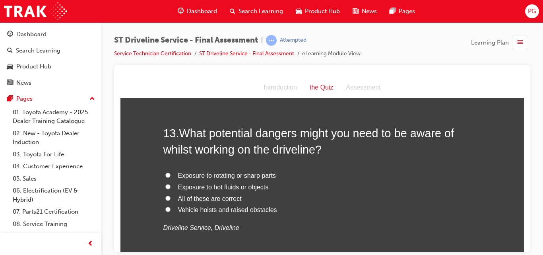
scroll to position [2187, 0]
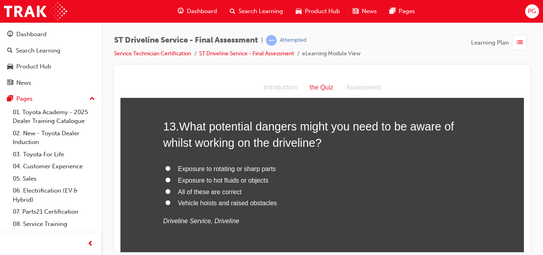
click at [213, 191] on span "All of these are correct" at bounding box center [210, 191] width 64 height 7
click at [170, 191] on input "All of these are correct" at bounding box center [167, 190] width 5 height 5
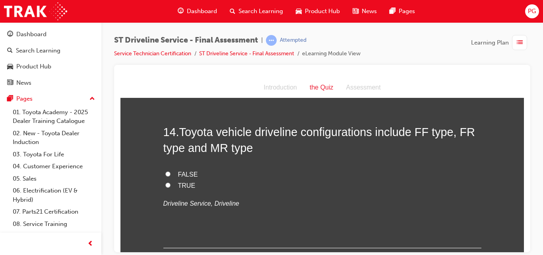
scroll to position [2373, 0]
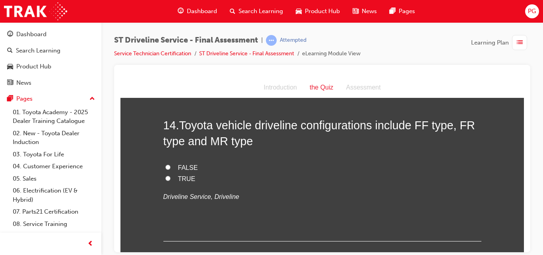
click at [172, 175] on label "TRUE" at bounding box center [322, 179] width 318 height 12
click at [170, 175] on input "TRUE" at bounding box center [167, 177] width 5 height 5
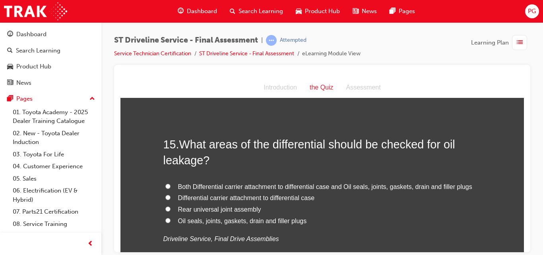
scroll to position [2526, 0]
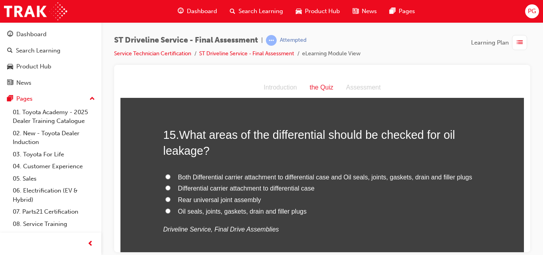
click at [324, 175] on span "Both Differential carrier attachment to differential case and Oil seals, joints…" at bounding box center [325, 176] width 294 height 7
click at [170, 175] on input "Both Differential carrier attachment to differential case and Oil seals, joints…" at bounding box center [167, 176] width 5 height 5
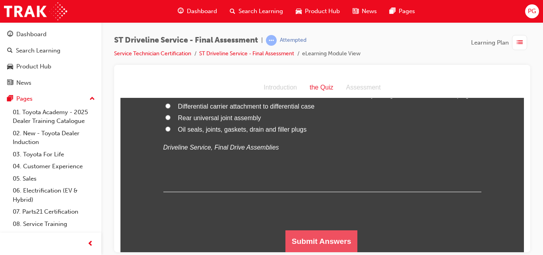
click at [341, 241] on button "Submit Answers" at bounding box center [321, 241] width 72 height 22
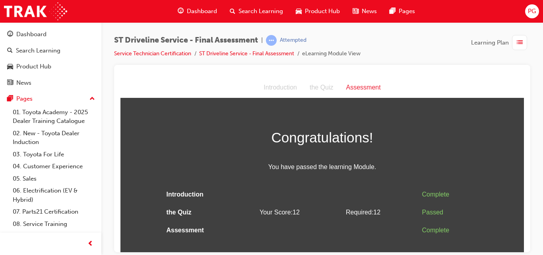
scroll to position [0, 0]
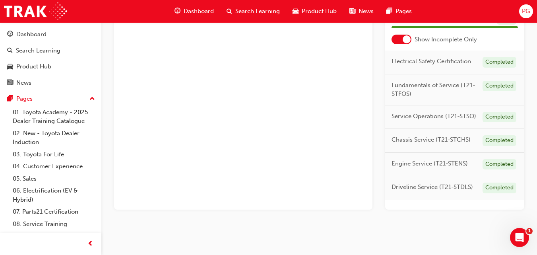
scroll to position [12, 0]
click at [41, 11] on img at bounding box center [35, 11] width 63 height 18
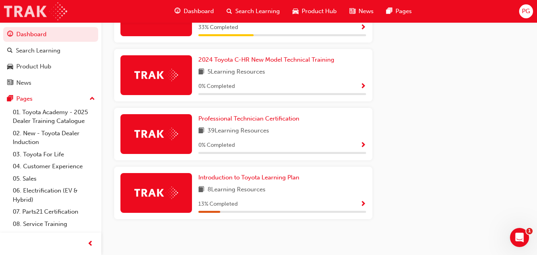
scroll to position [491, 0]
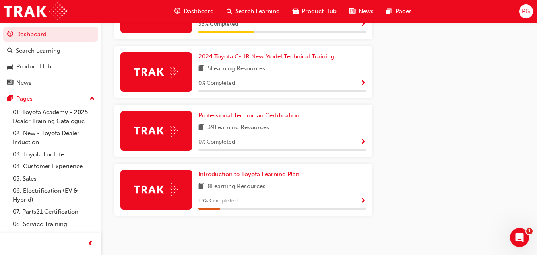
click at [236, 174] on span "Introduction to Toyota Learning Plan" at bounding box center [248, 173] width 101 height 7
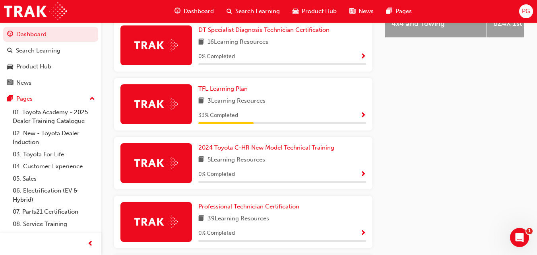
scroll to position [398, 0]
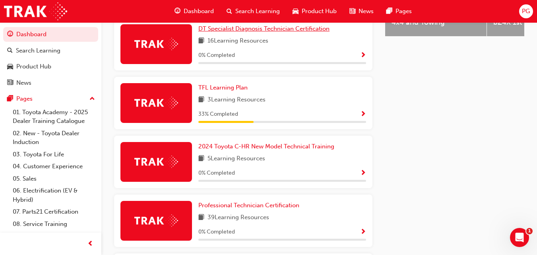
click at [300, 29] on span "DT Specialist Diagnosis Technician Certification" at bounding box center [263, 28] width 131 height 7
